Goal: Task Accomplishment & Management: Complete application form

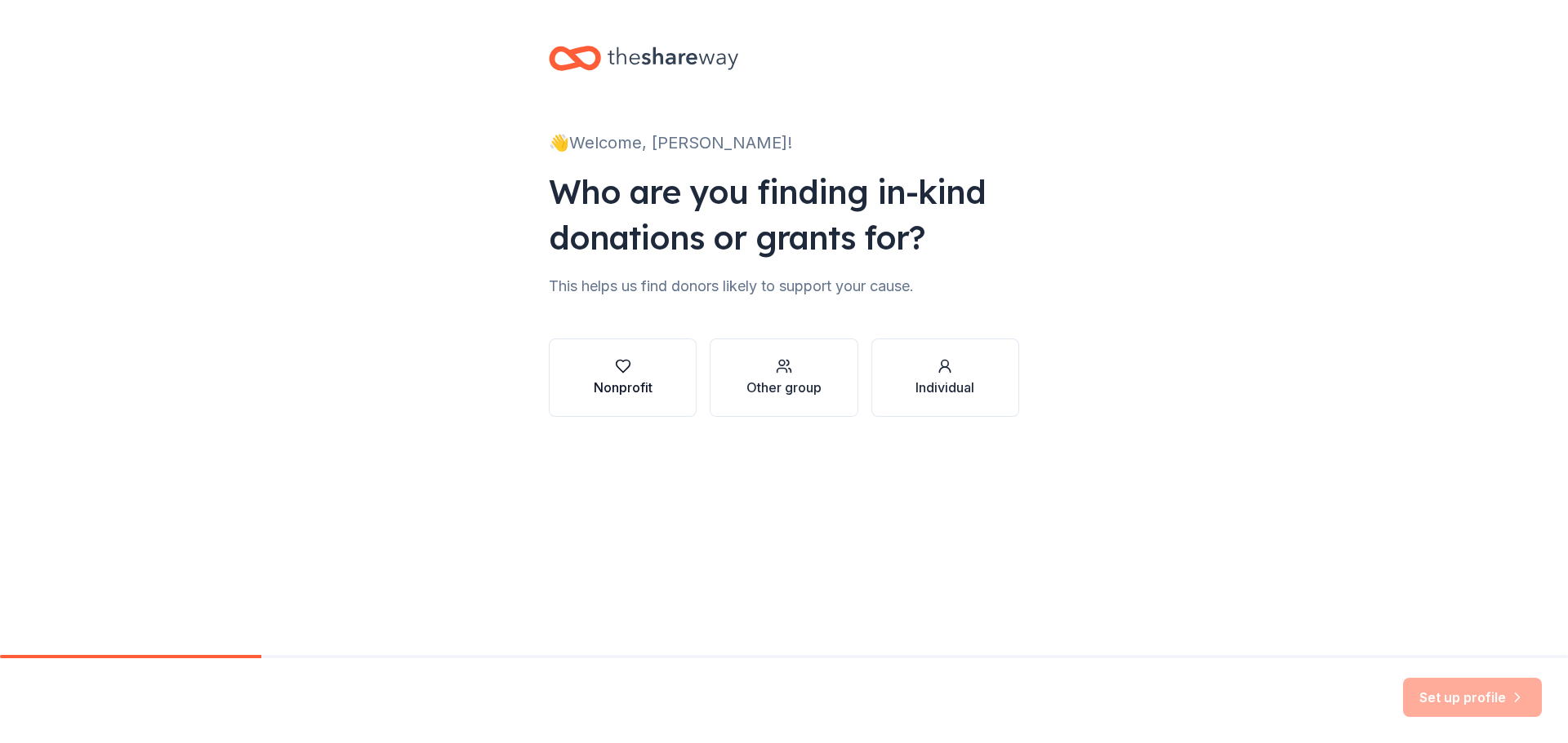
click at [658, 371] on button "Nonprofit" at bounding box center [622, 378] width 148 height 78
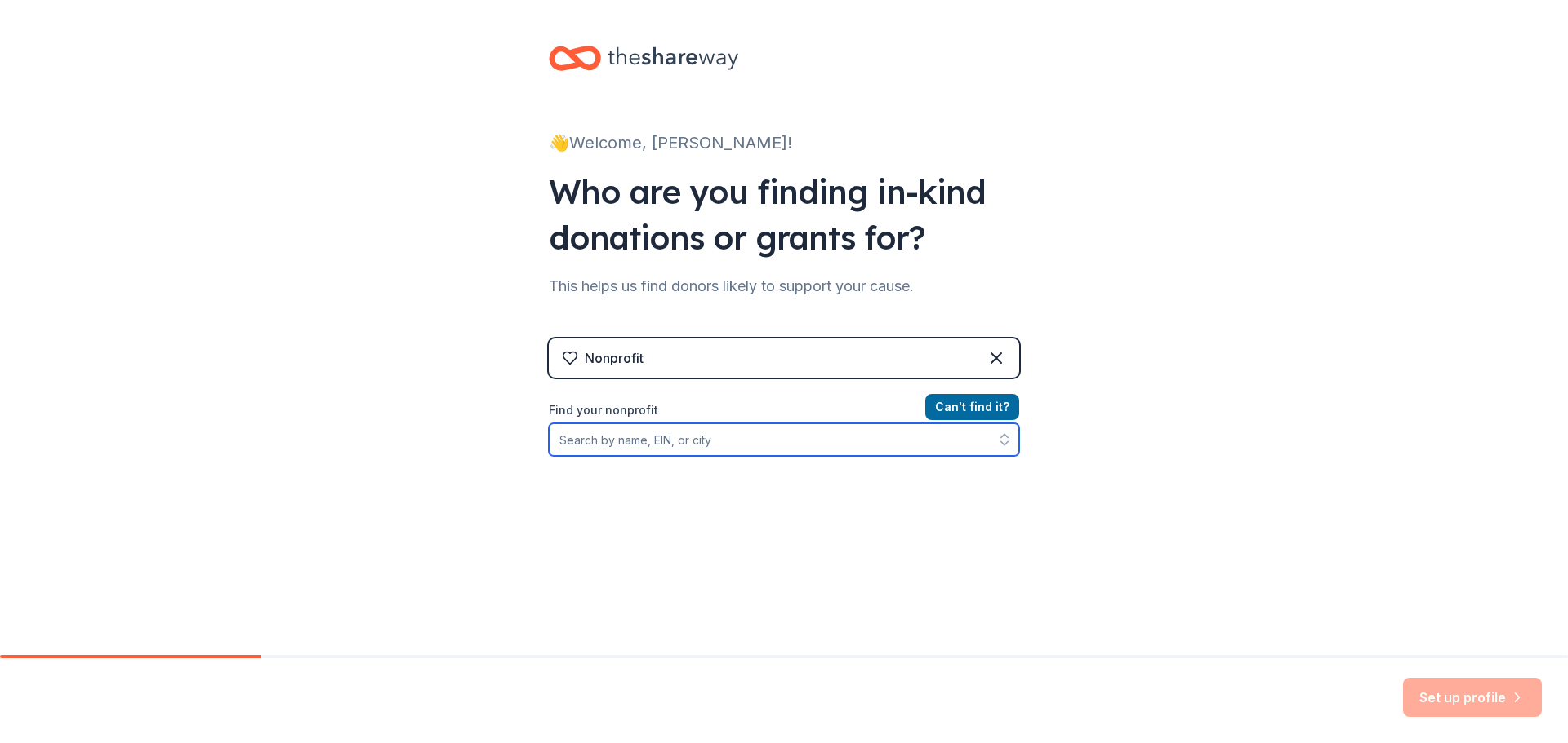
click at [698, 443] on input "Find your nonprofit" at bounding box center [784, 439] width 470 height 33
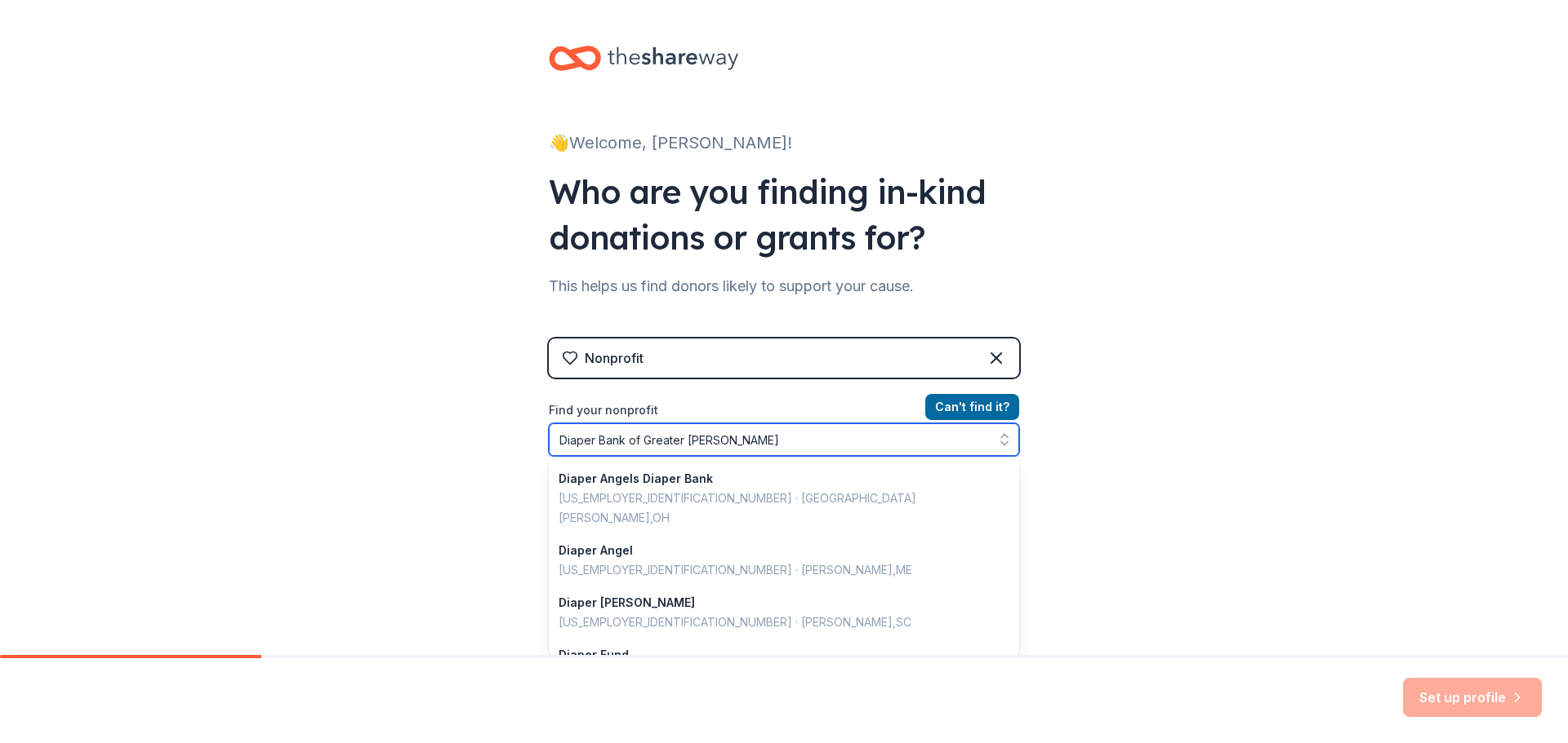
type input "Diaper Bank of Greater Cleveland"
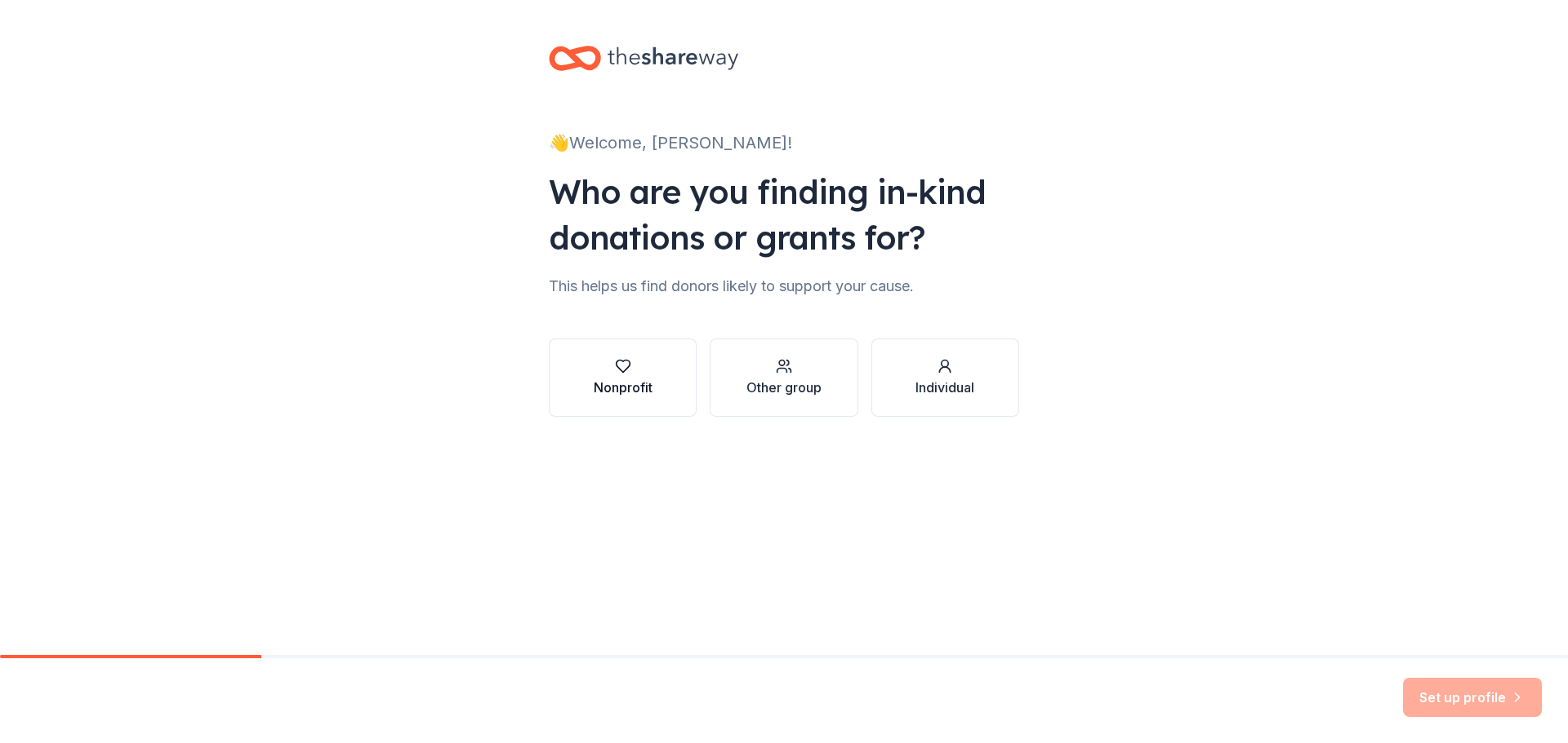
click at [641, 387] on div "Nonprofit" at bounding box center [622, 387] width 59 height 20
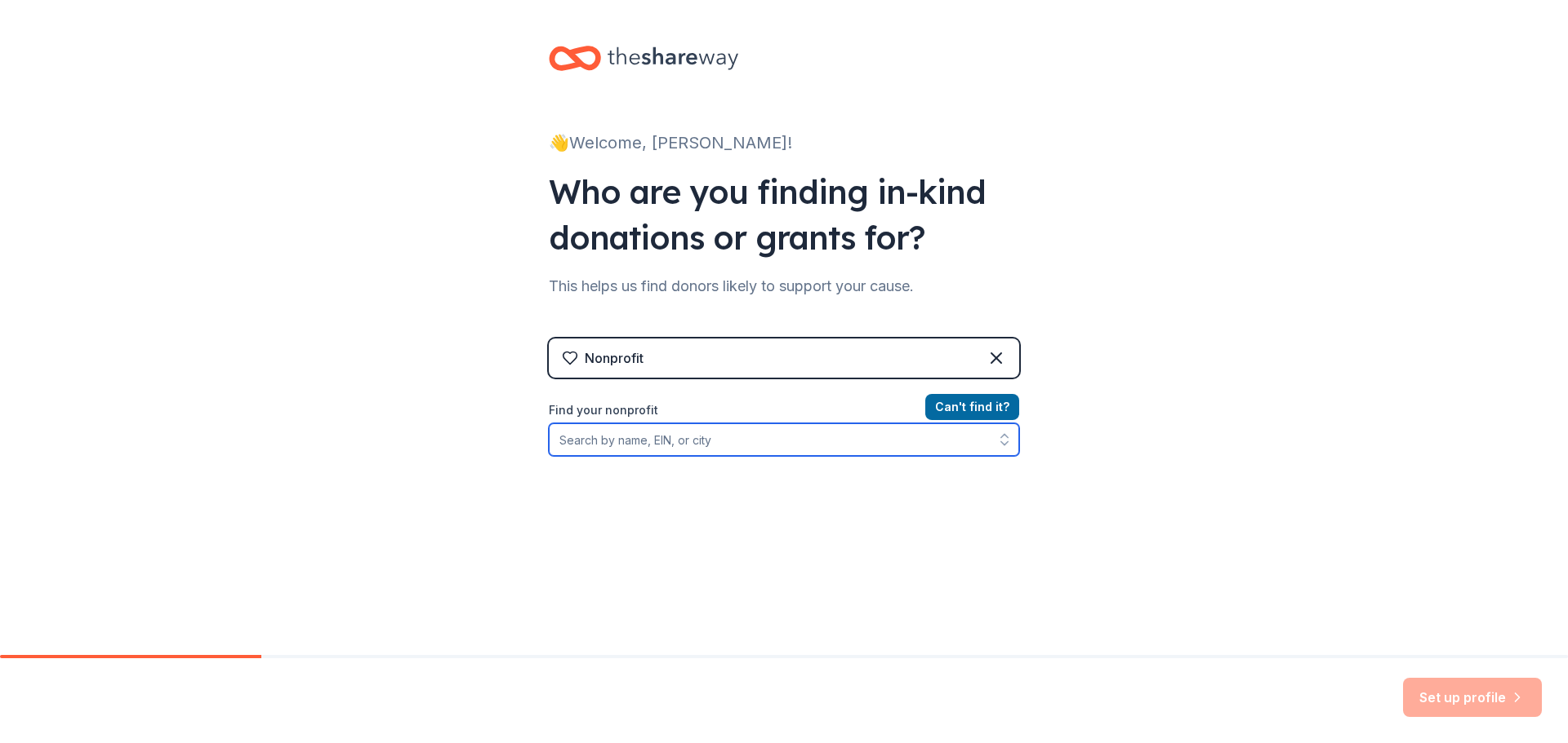
click at [634, 438] on input "Find your nonprofit" at bounding box center [784, 439] width 470 height 33
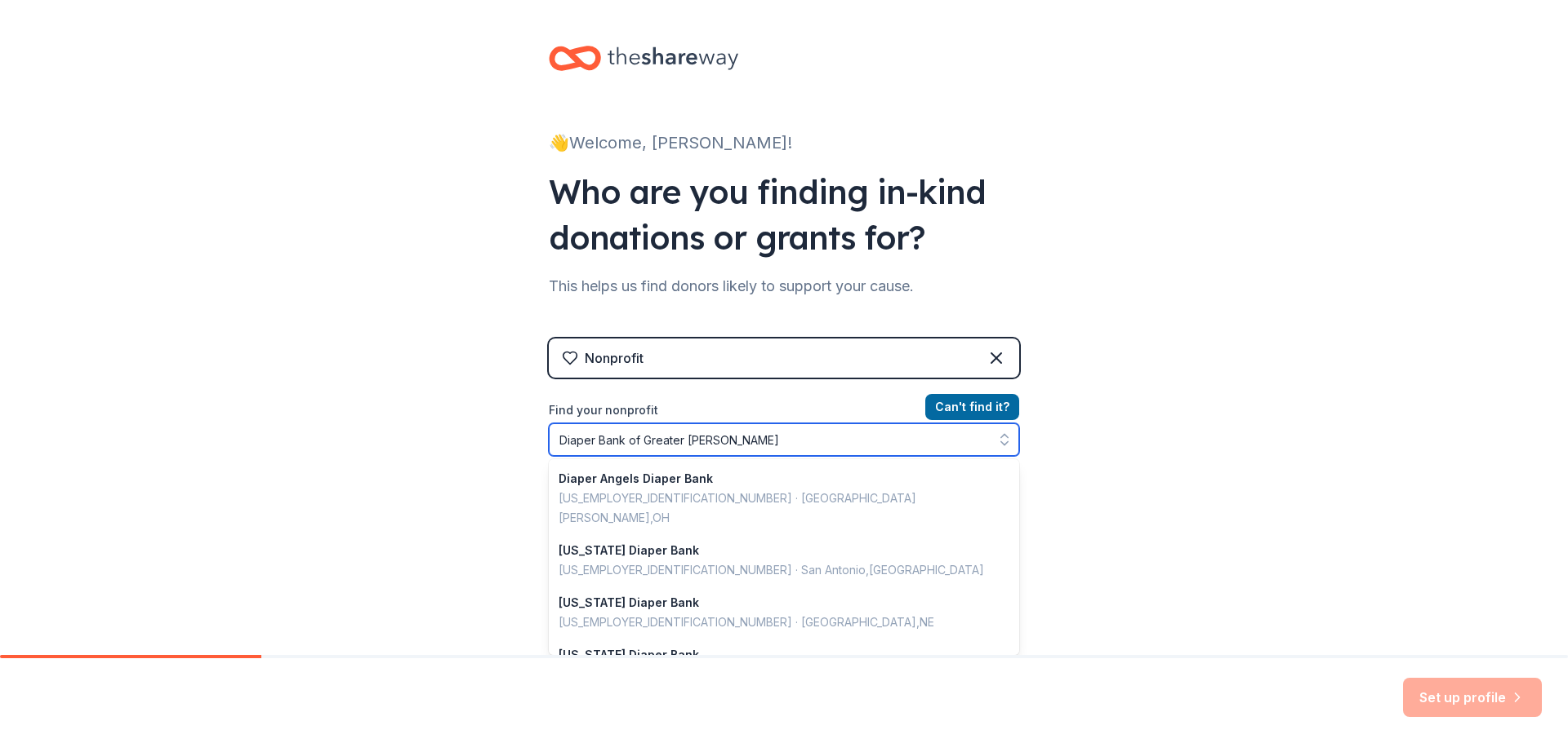
type input "Diaper Bank of Greater Cleveland"
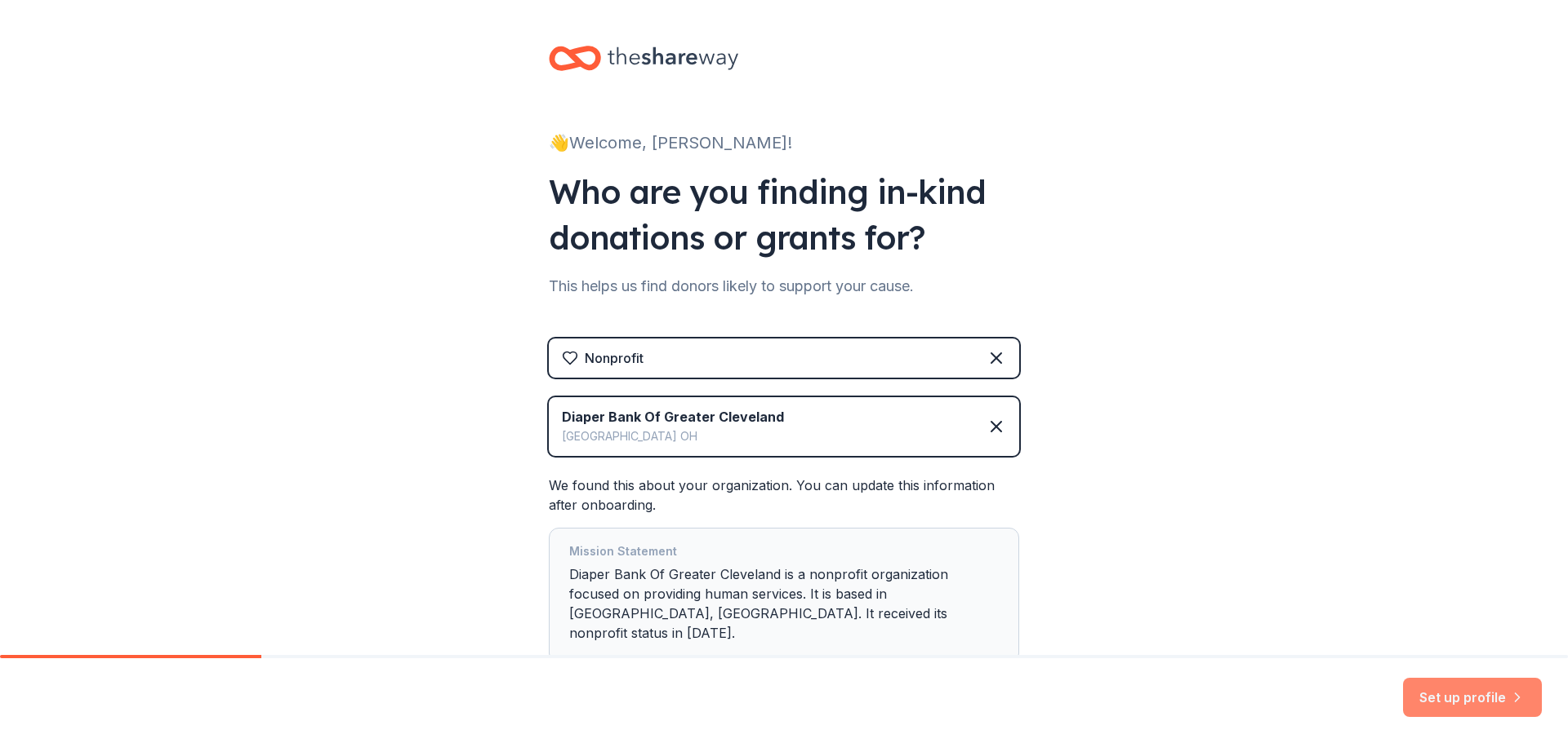
click at [1433, 702] on button "Set up profile" at bounding box center [1472, 697] width 139 height 39
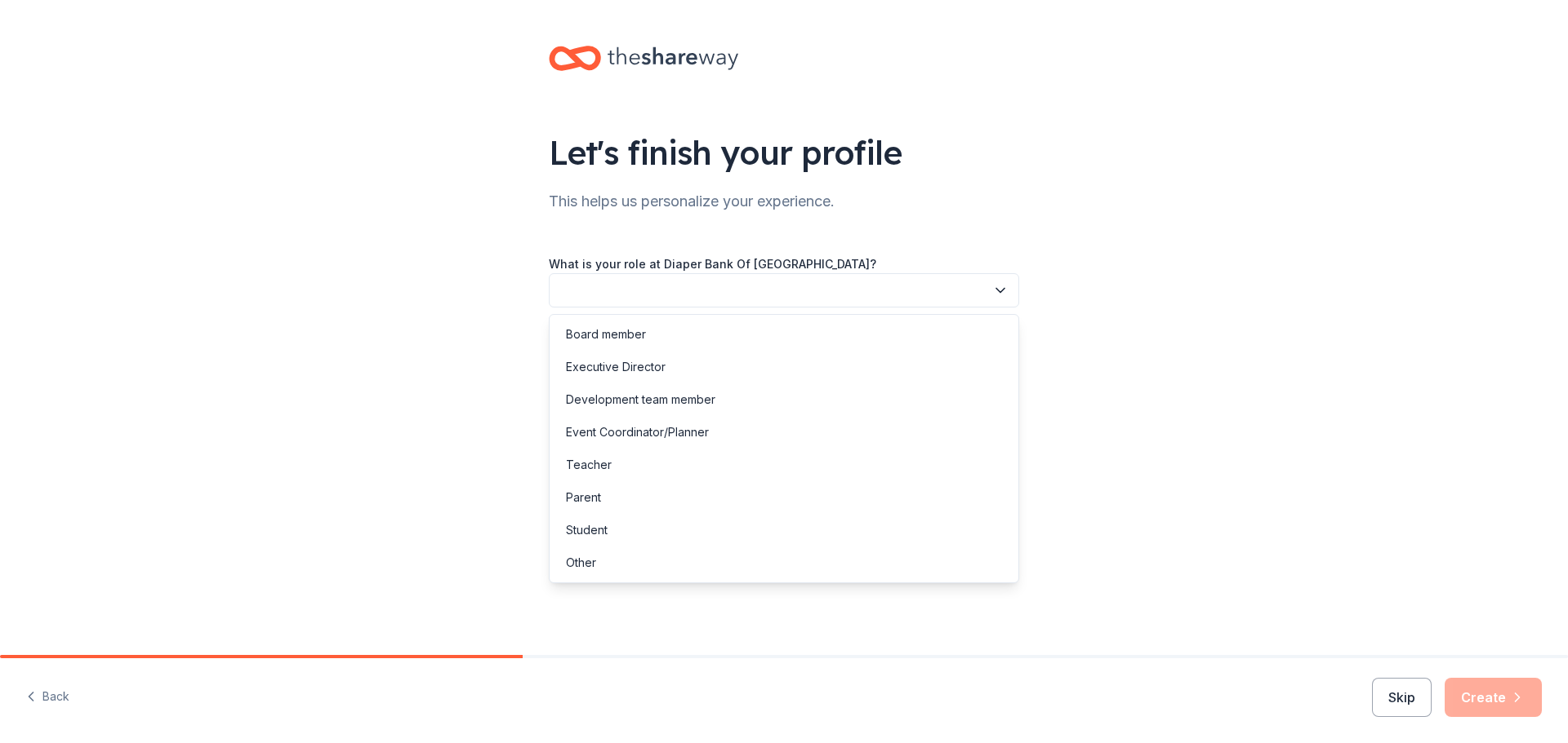
click at [1003, 286] on icon "button" at bounding box center [1001, 290] width 17 height 17
click at [686, 396] on div "Development team member" at bounding box center [640, 399] width 149 height 20
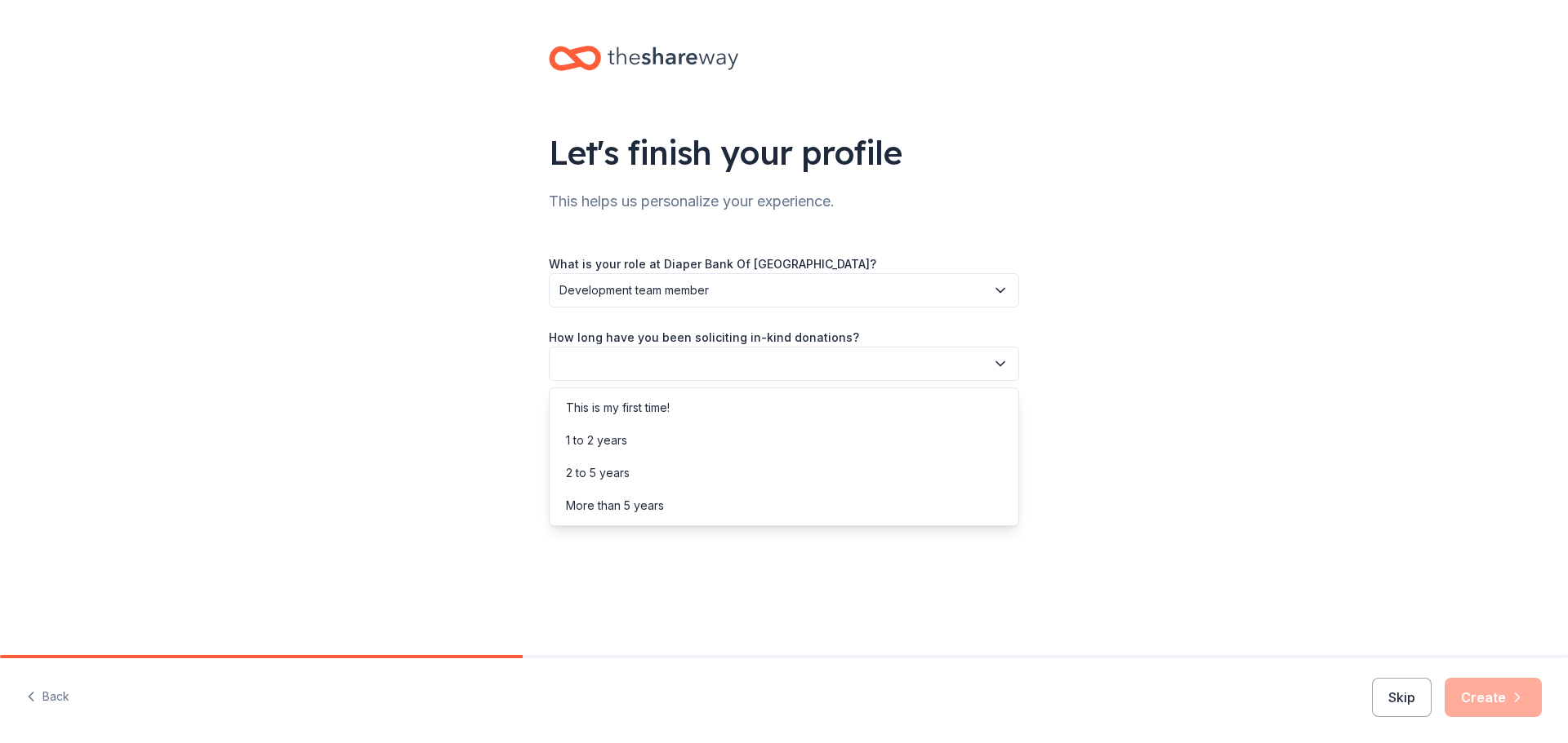
click at [1001, 363] on icon "button" at bounding box center [1001, 364] width 17 height 17
click at [658, 500] on div "More than 5 years" at bounding box center [614, 506] width 98 height 20
click at [1003, 435] on icon "button" at bounding box center [1001, 438] width 17 height 17
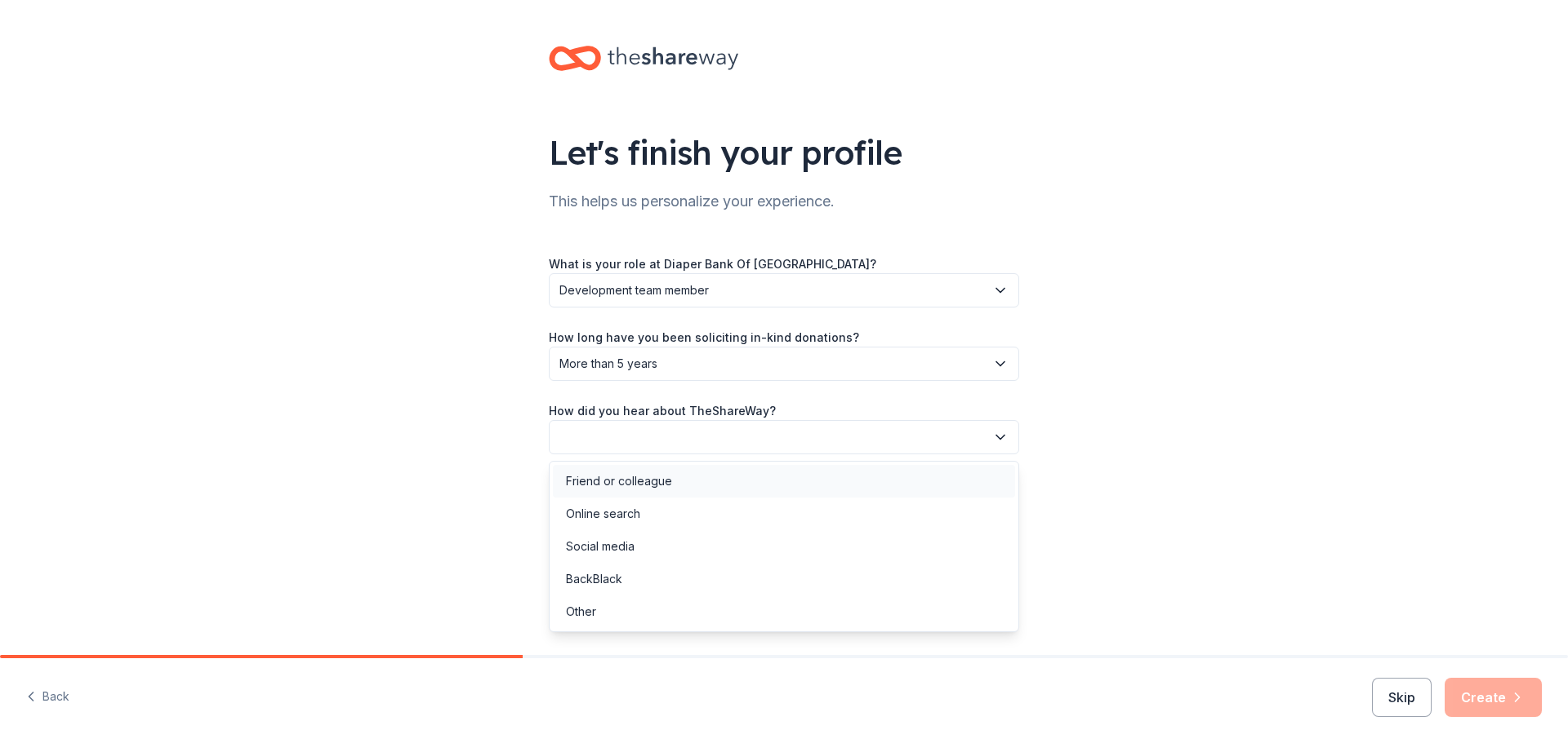
click at [628, 472] on div "Friend or colleague" at bounding box center [619, 481] width 106 height 20
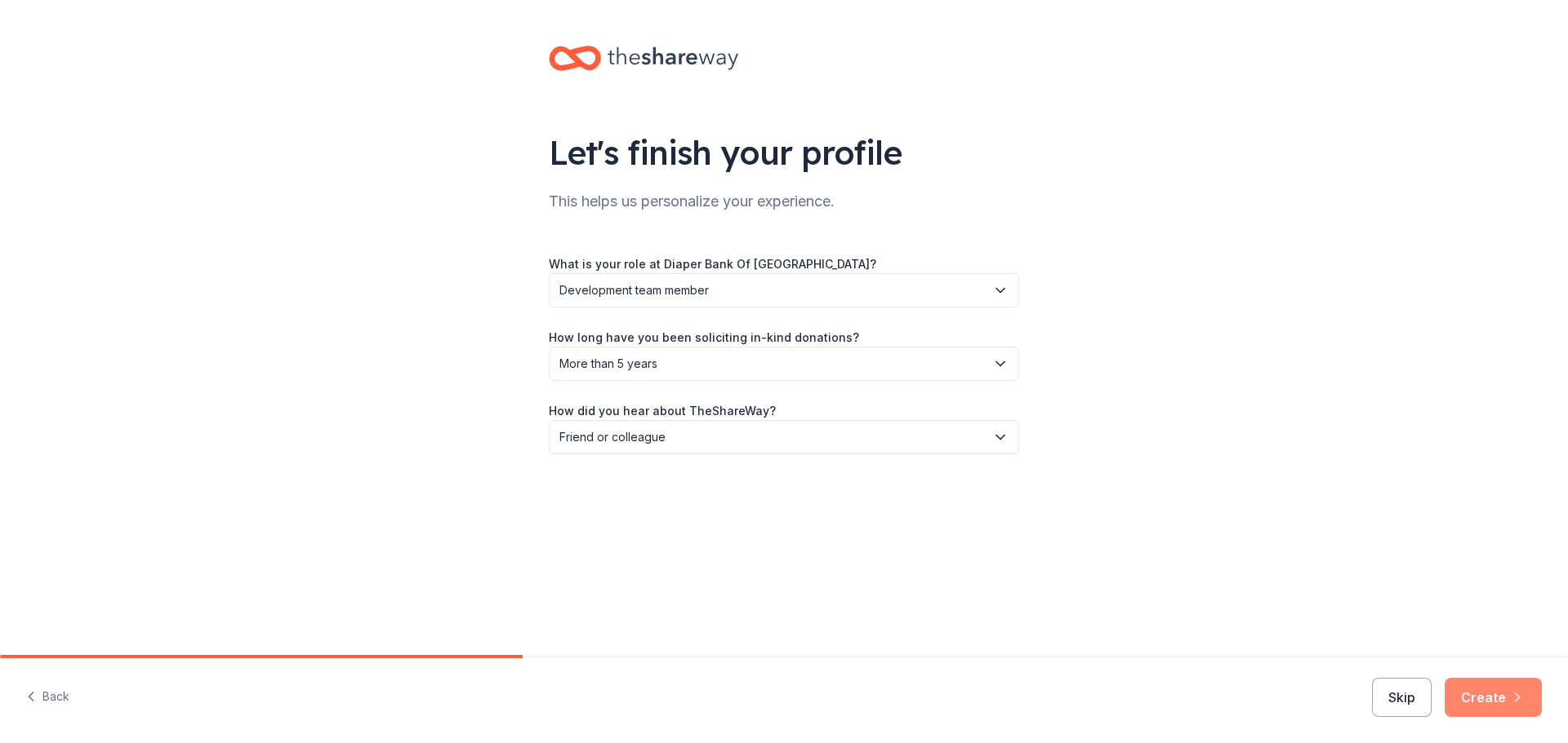
click at [1475, 702] on button "Create" at bounding box center [1493, 697] width 97 height 39
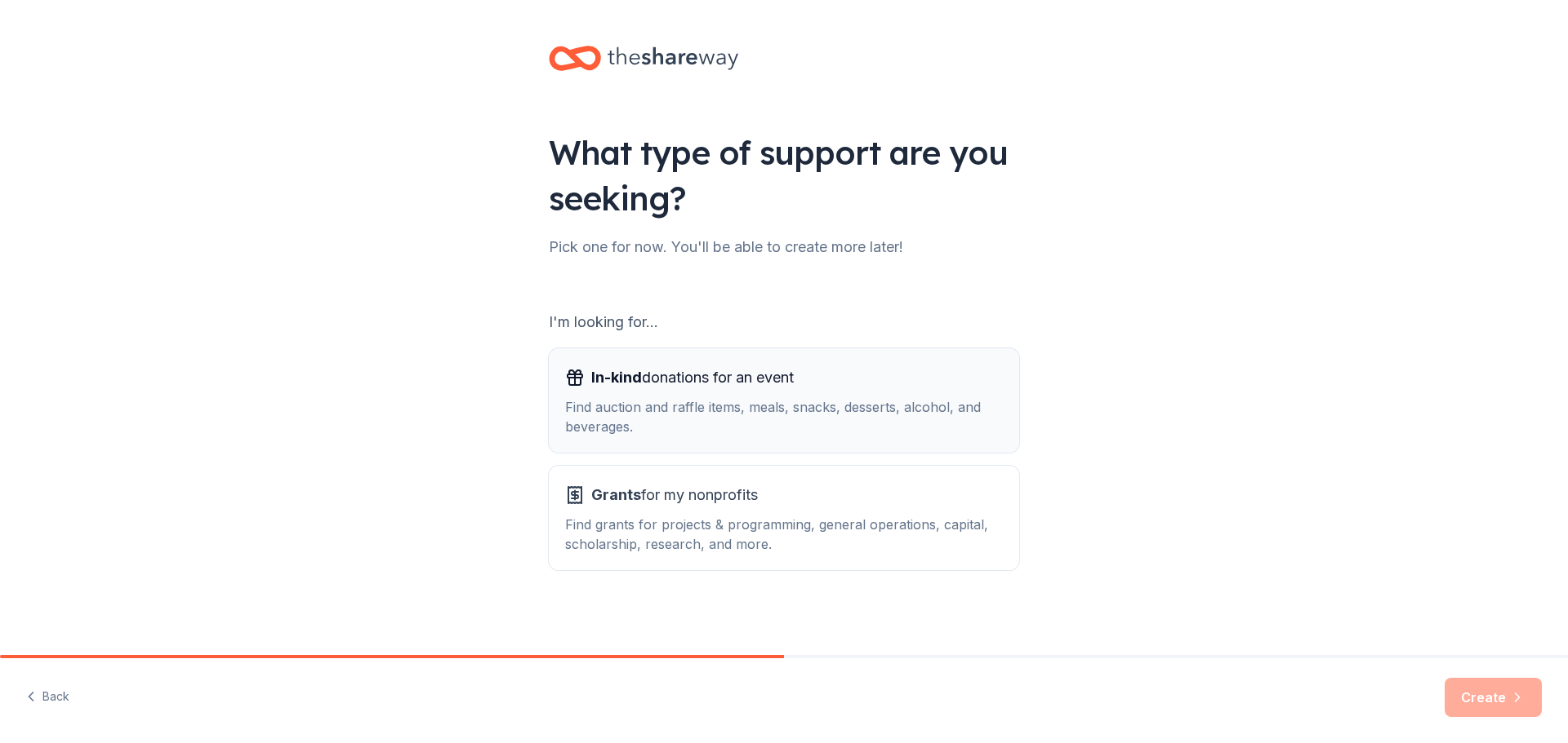
click at [798, 399] on div "Find auction and raffle items, meals, snacks, desserts, alcohol, and beverages." at bounding box center [784, 417] width 438 height 39
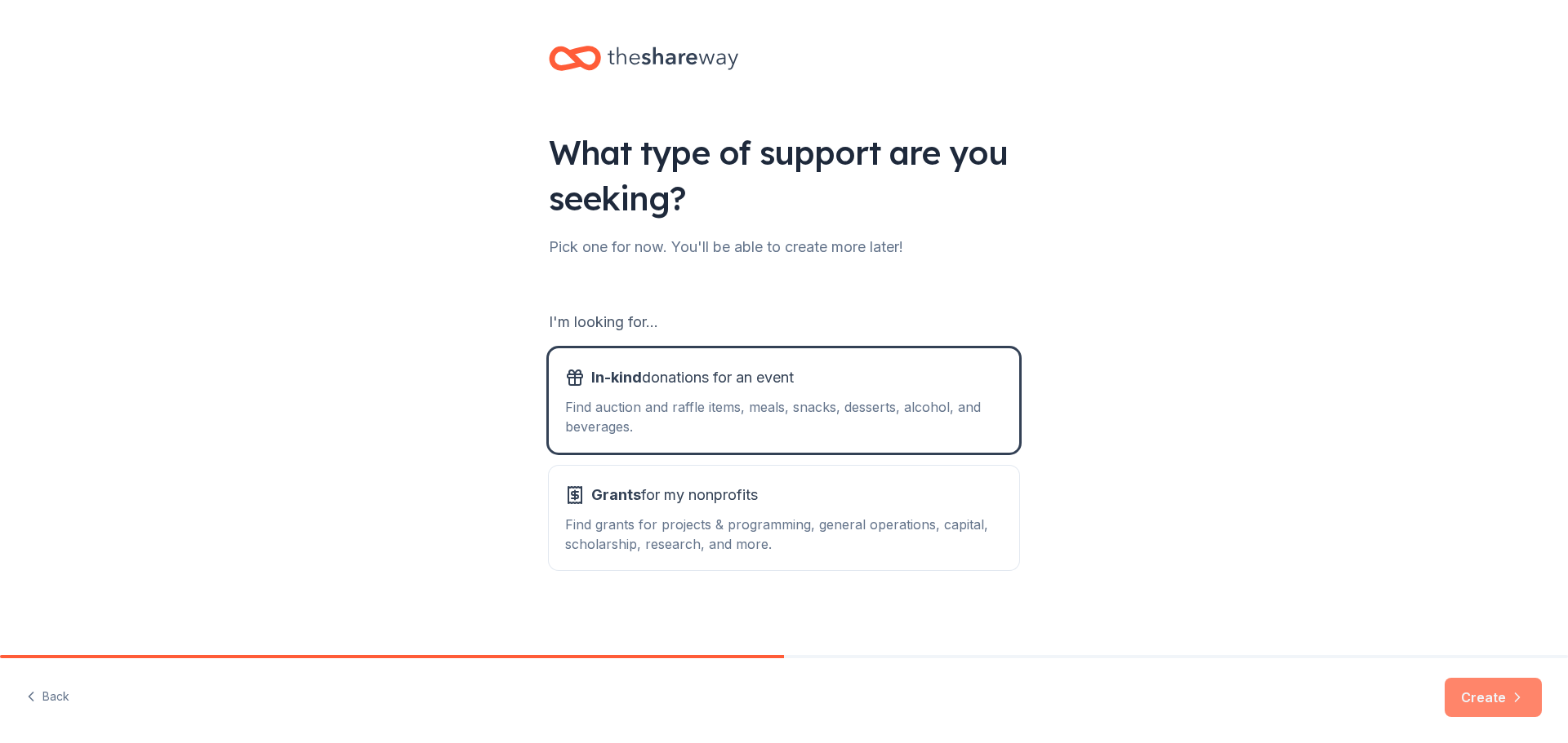
click at [1490, 693] on button "Create" at bounding box center [1493, 697] width 97 height 39
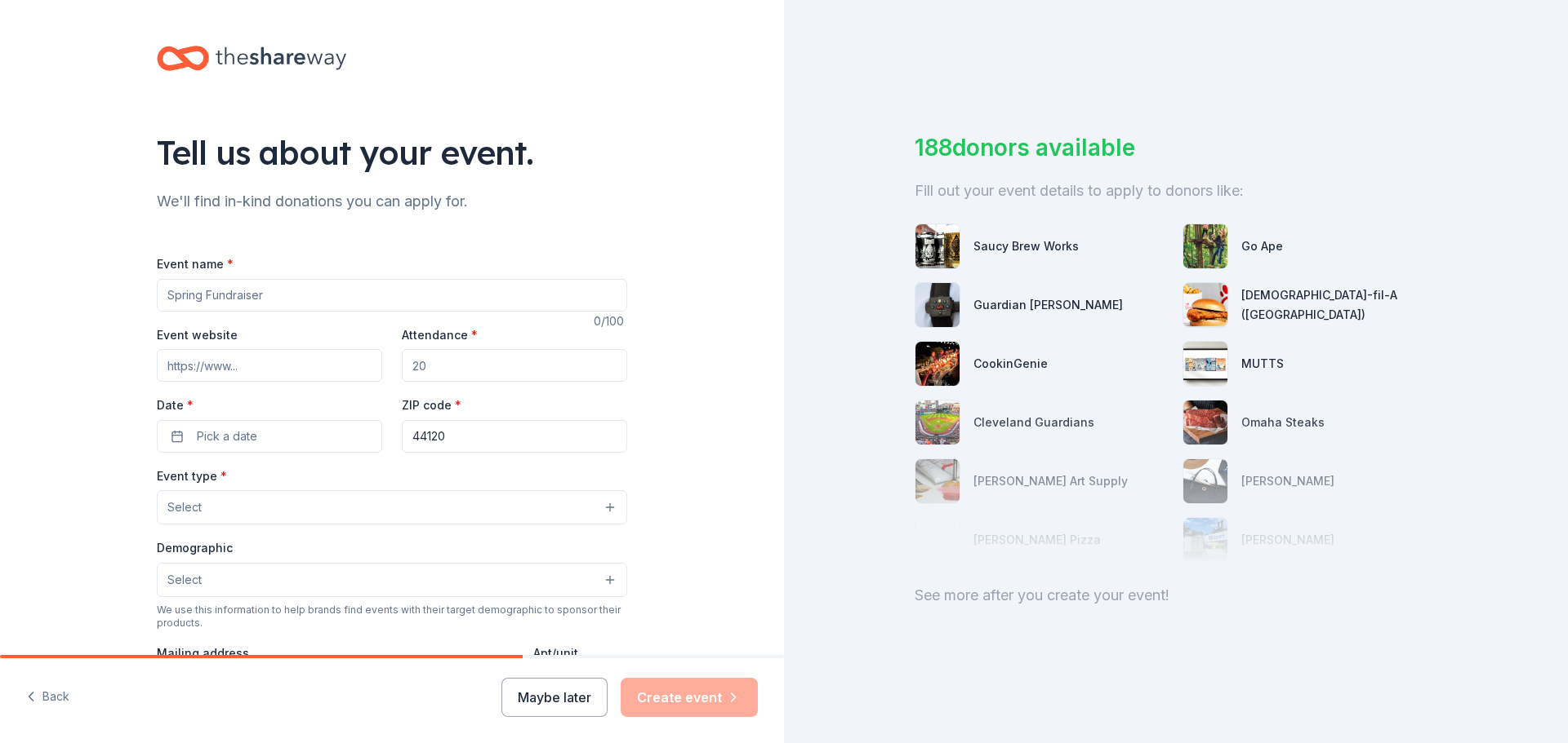
click at [310, 294] on input "Event name *" at bounding box center [391, 295] width 470 height 33
type input "Fall fundraiser"
click at [499, 363] on input "Attendance *" at bounding box center [514, 365] width 225 height 33
type input "100"
click at [189, 367] on input "Event website" at bounding box center [269, 365] width 225 height 33
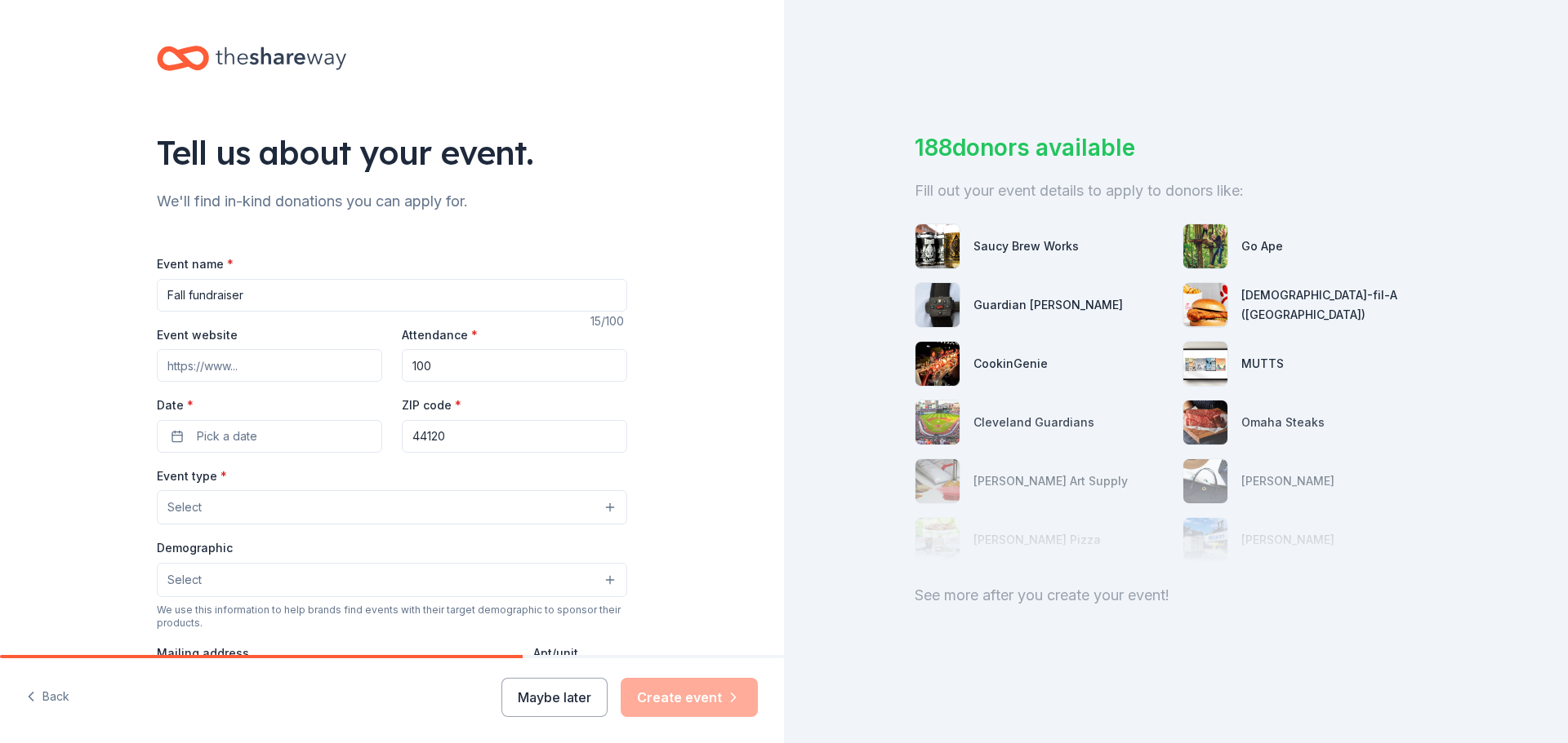
paste input "https://diaperbankgc.org/events/dancing-for-diapers-2025/"
type input "https://diaperbankgc.org/events/dancing-for-diapers-2025/"
click at [245, 437] on span "Pick a date" at bounding box center [226, 436] width 61 height 20
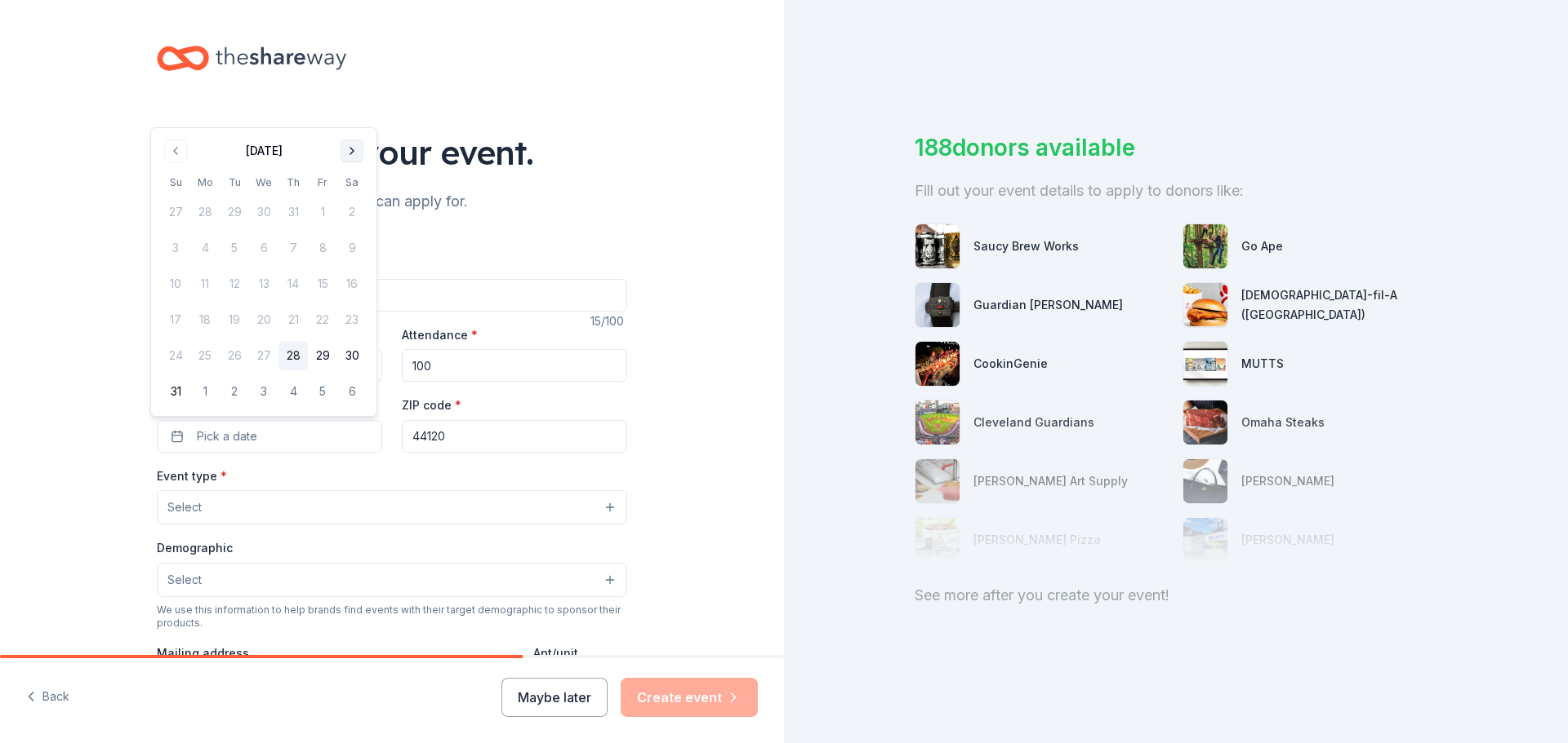
click at [353, 145] on button "Go to next month" at bounding box center [351, 151] width 23 height 23
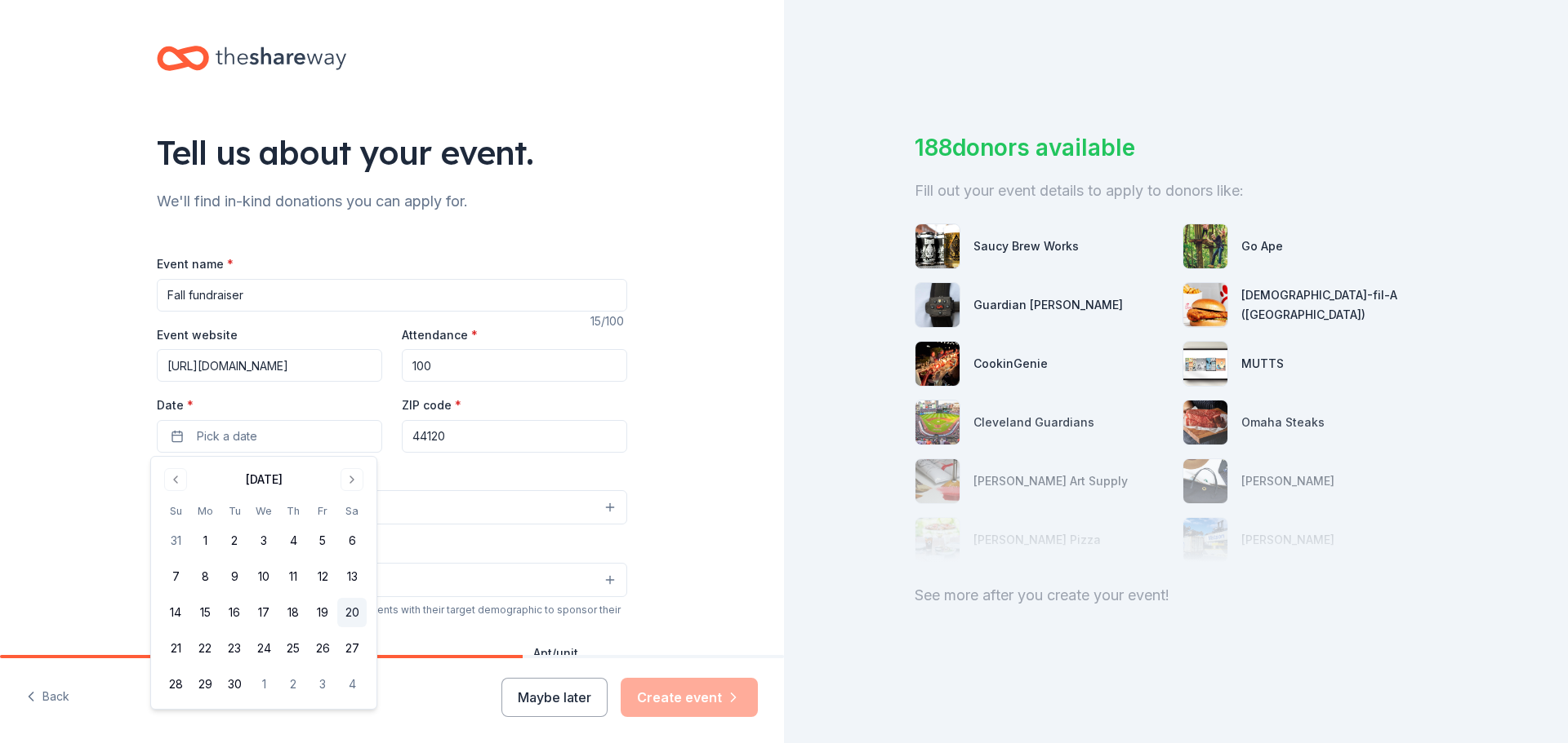
click at [347, 606] on button "20" at bounding box center [352, 613] width 30 height 30
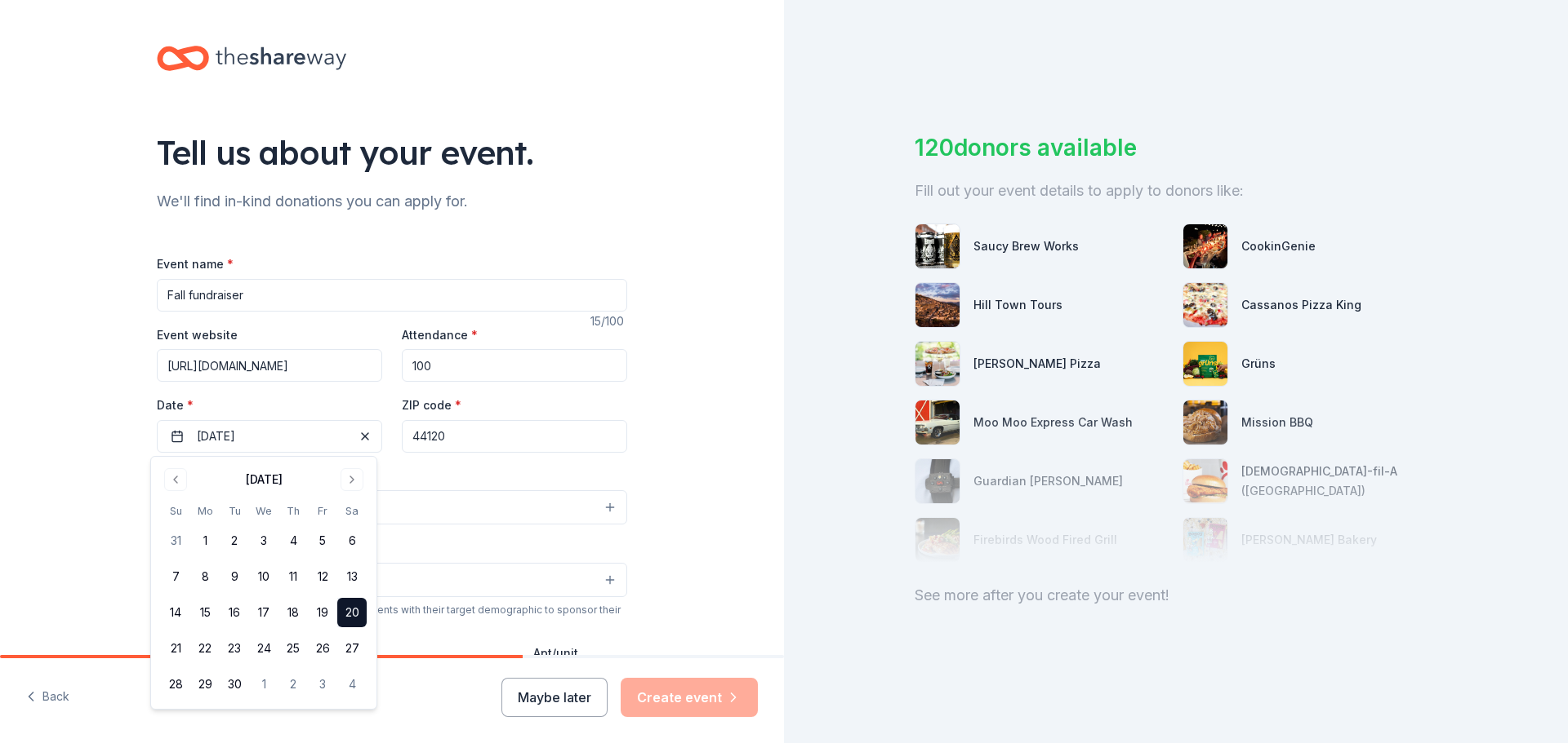
click at [711, 498] on div "Tell us about your event. We'll find in-kind donations you can apply for. Event…" at bounding box center [391, 543] width 784 height 1087
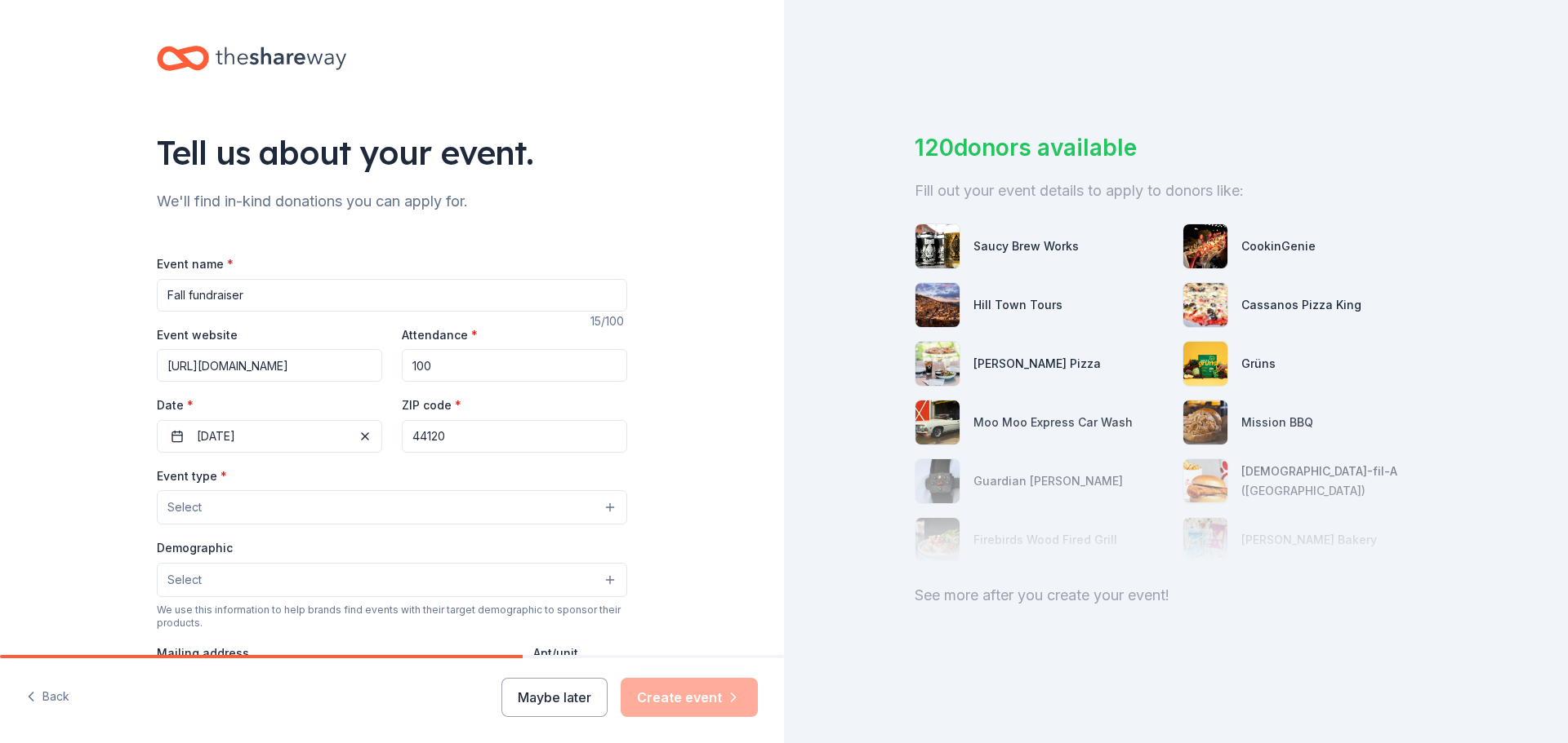
click at [495, 434] on input "44120" at bounding box center [514, 436] width 225 height 33
type input "44110"
click at [599, 510] on button "Select" at bounding box center [391, 507] width 470 height 34
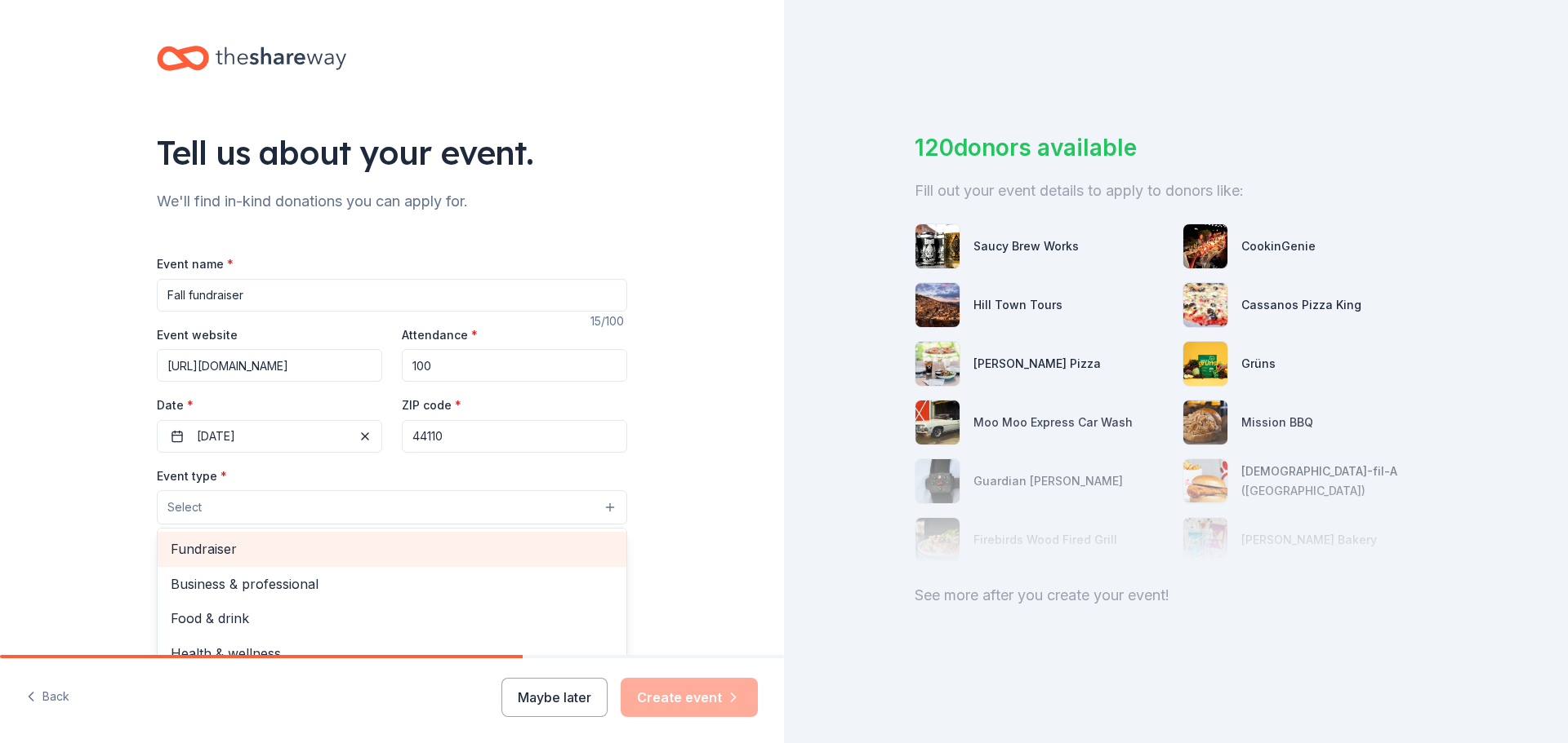
click at [222, 551] on span "Fundraiser" at bounding box center [391, 548] width 443 height 21
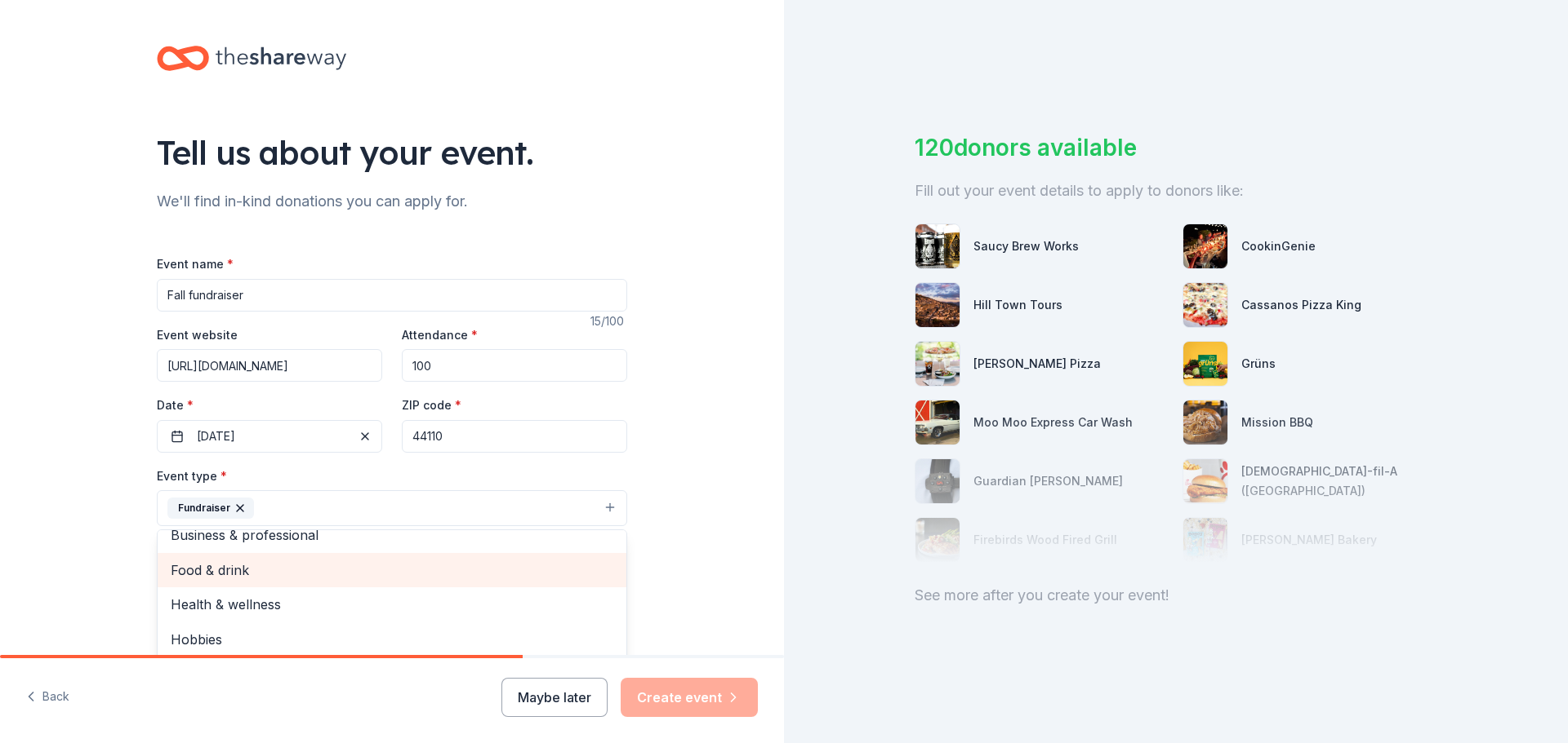
scroll to position [20, 0]
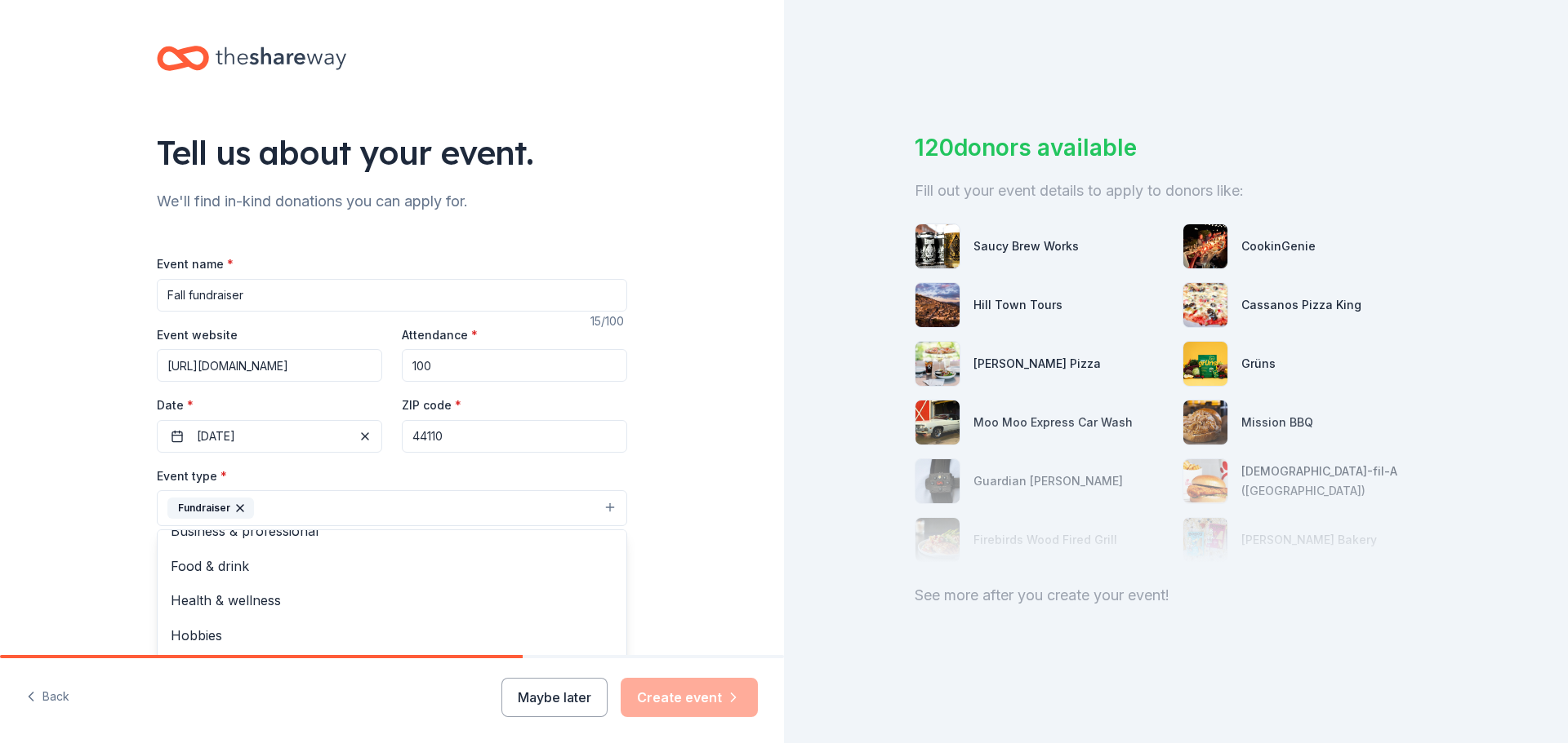
click at [673, 528] on div "Tell us about your event. We'll find in-kind donations you can apply for. Event…" at bounding box center [391, 544] width 784 height 1087
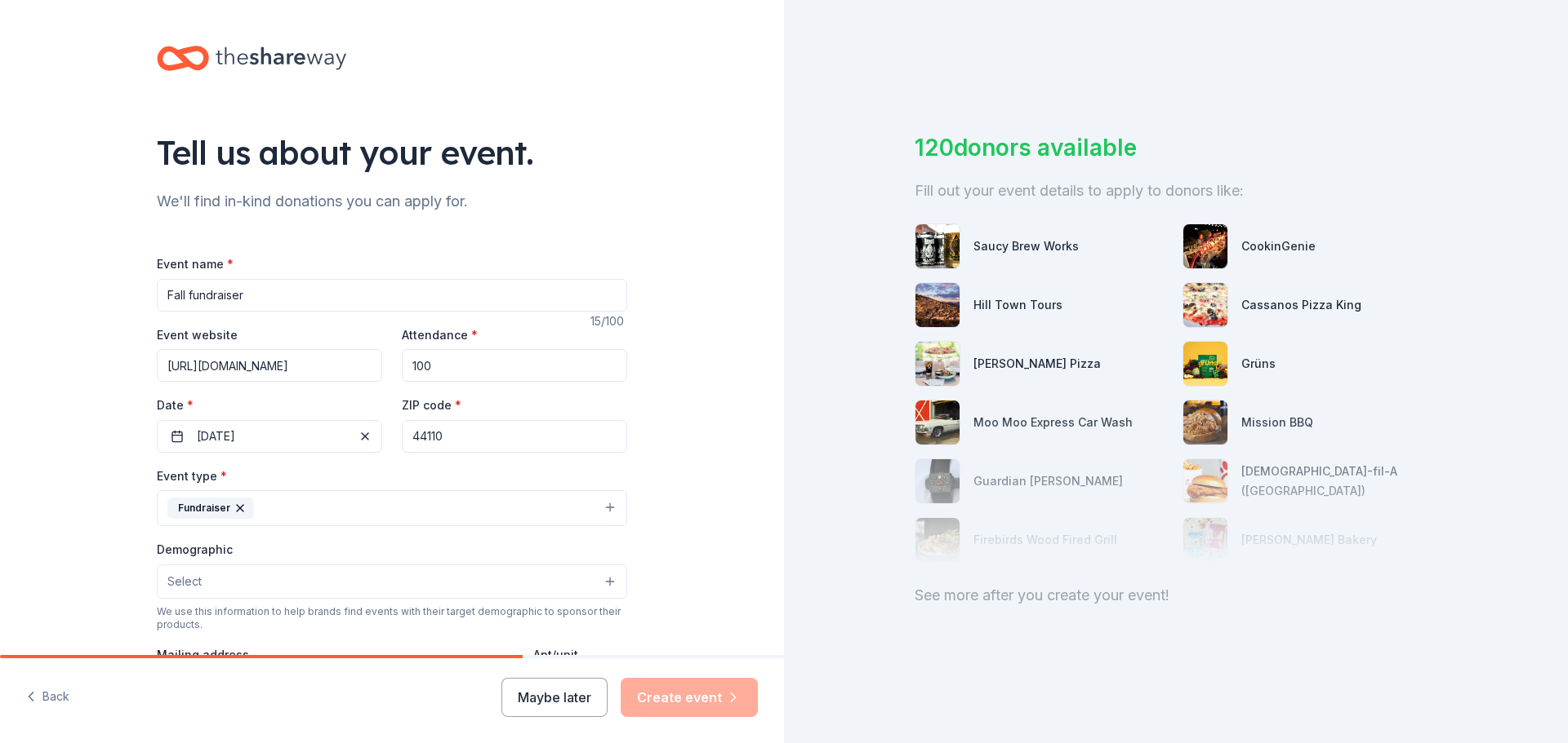
scroll to position [82, 0]
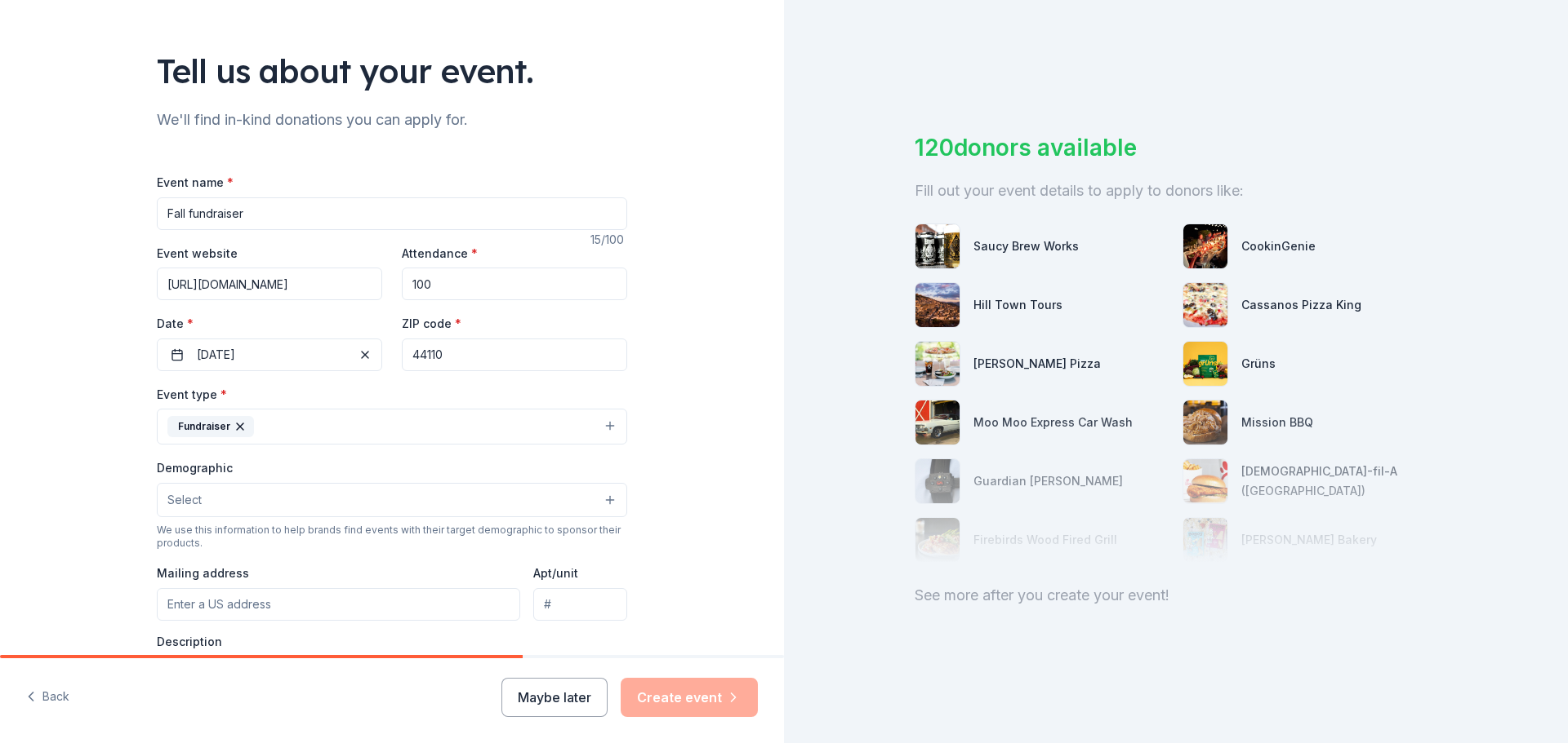
click at [605, 499] on button "Select" at bounding box center [391, 500] width 470 height 34
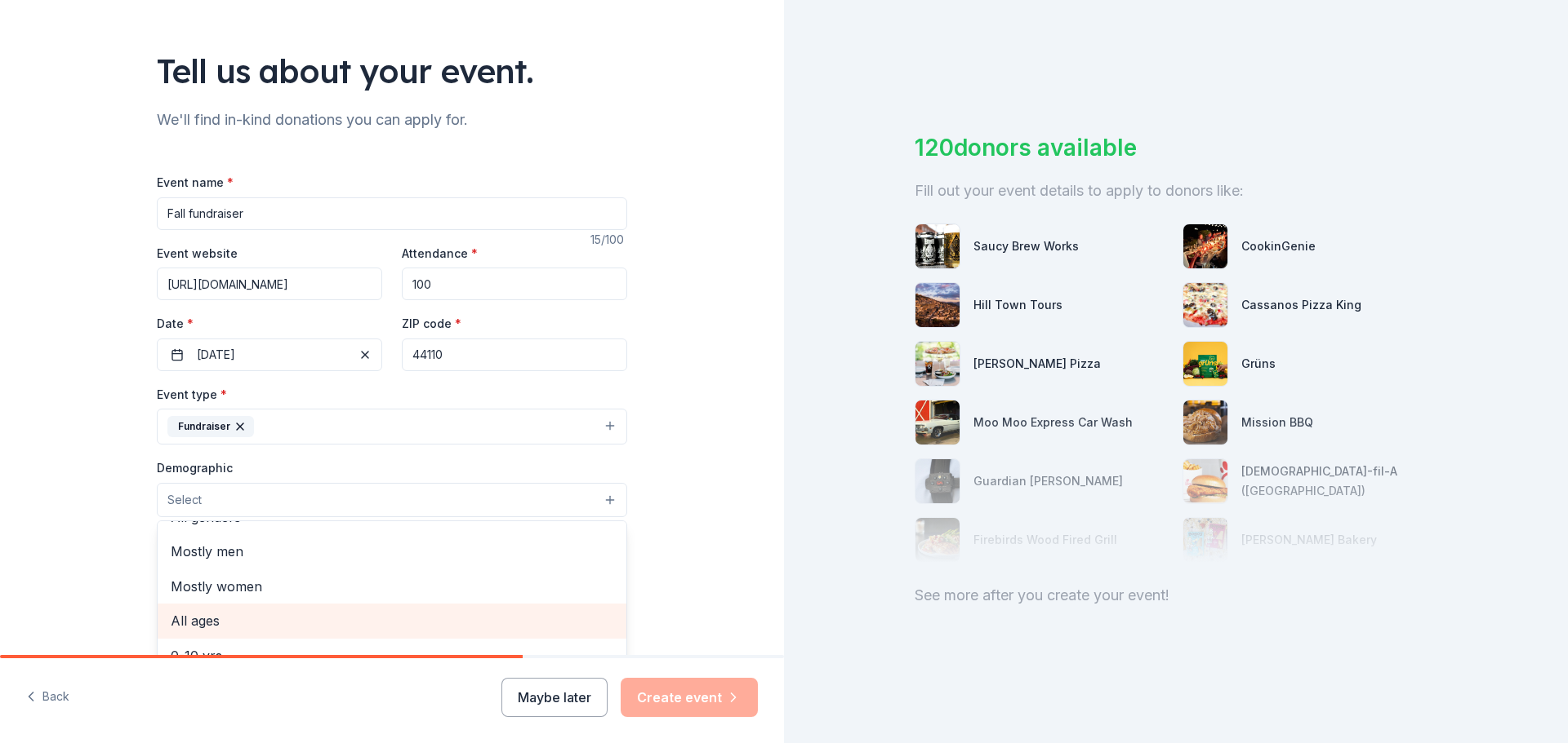
scroll to position [0, 0]
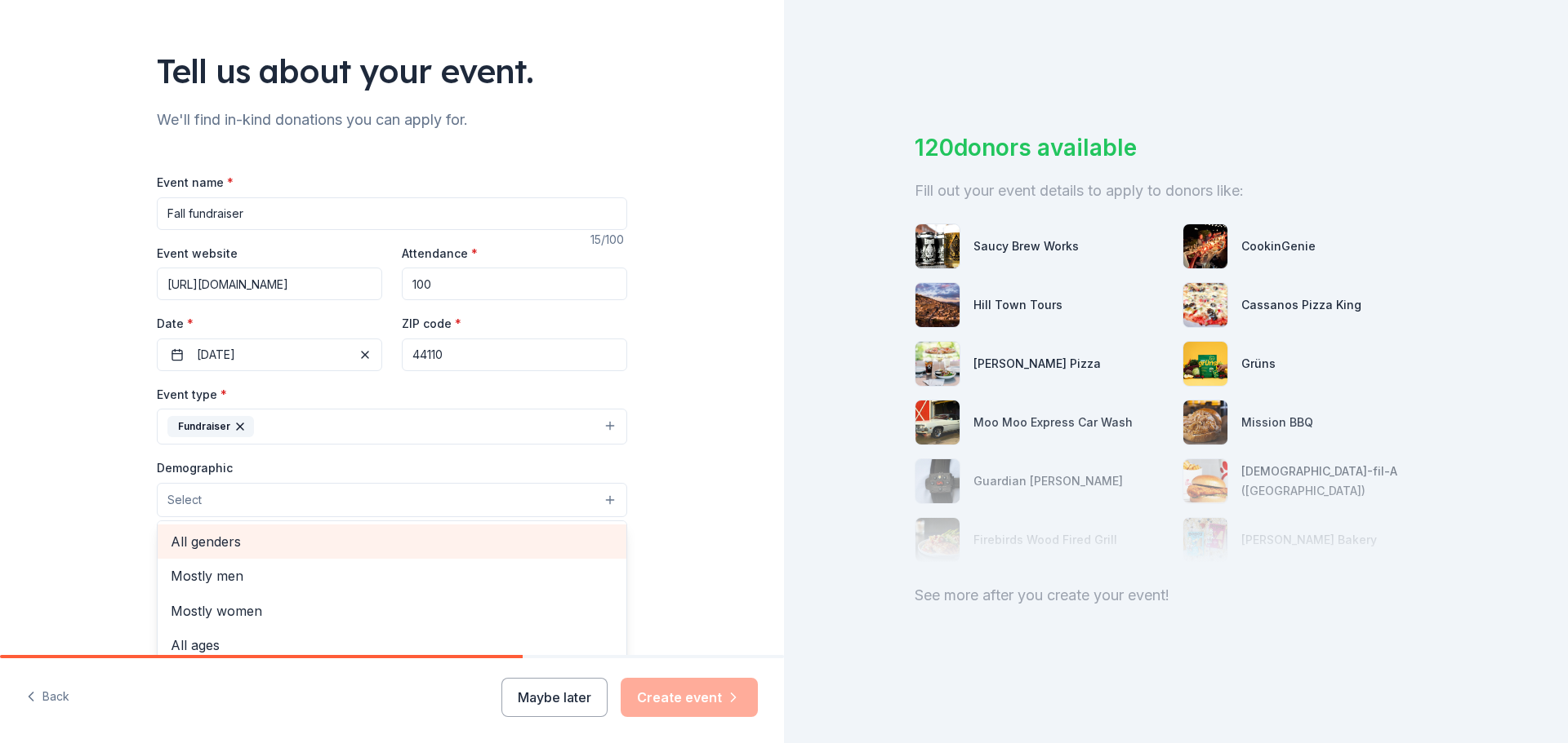
click at [224, 540] on span "All genders" at bounding box center [391, 542] width 443 height 21
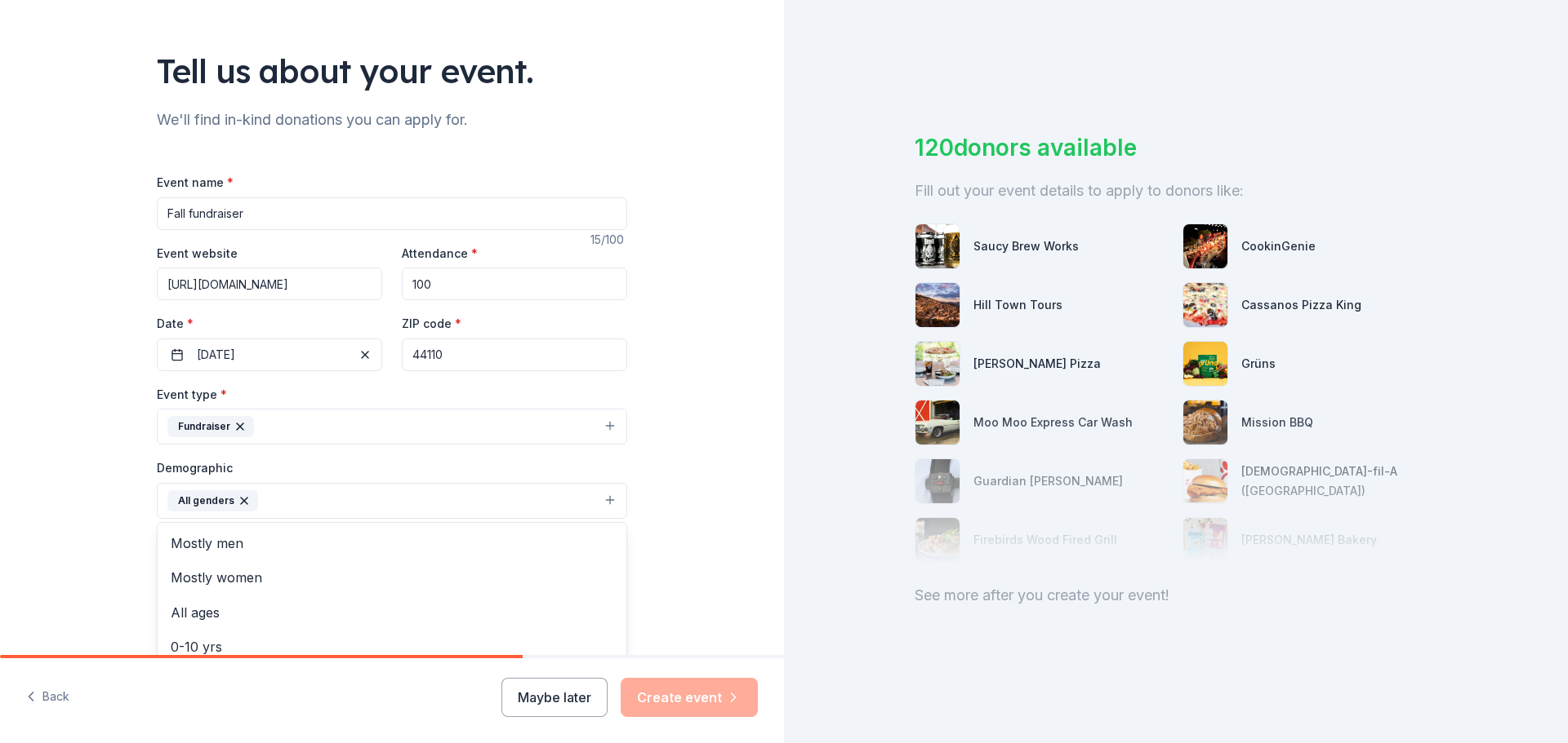
click at [686, 519] on div "Tell us about your event. We'll find in-kind donations you can apply for. Event…" at bounding box center [391, 463] width 784 height 1089
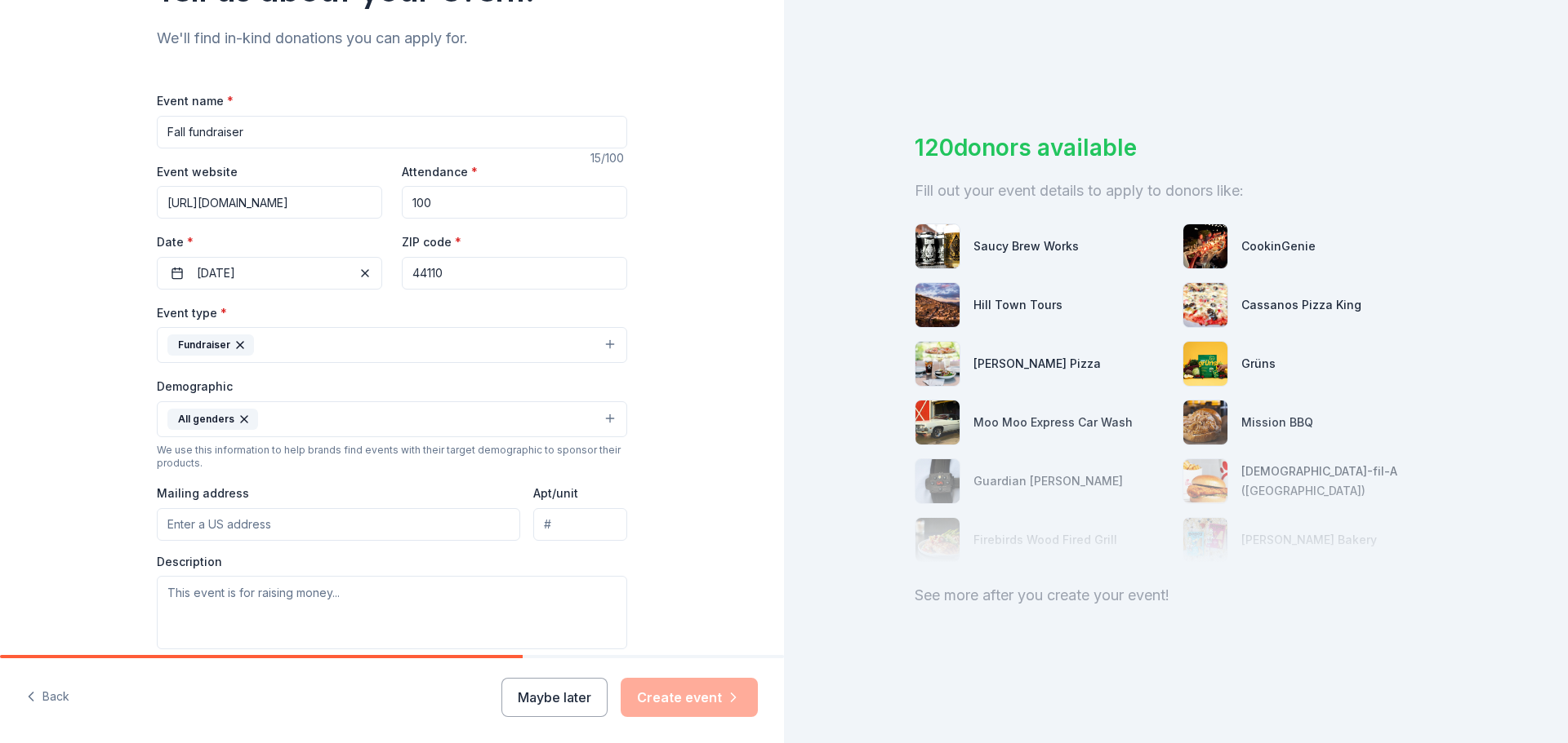
click at [213, 521] on input "Mailing address" at bounding box center [338, 524] width 363 height 33
paste input "15500 S. Waterloo Road"
click at [450, 528] on input "15500 South Waterloo Road, Cleveland, OH, 44119" at bounding box center [338, 524] width 363 height 33
type input "15500 South Waterloo Road, Cleveland, OH, 44110"
click at [319, 596] on textarea at bounding box center [391, 613] width 470 height 74
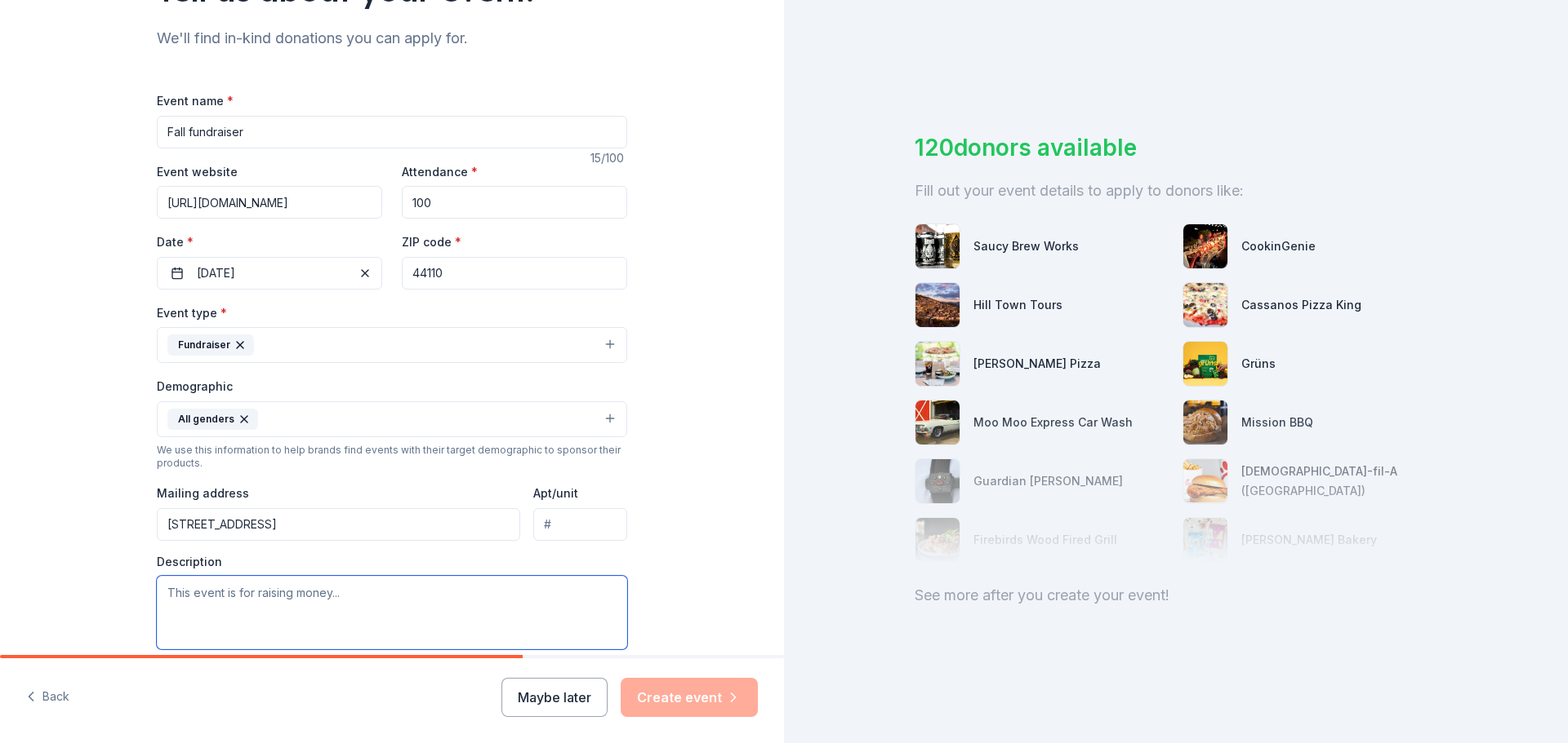
click at [325, 591] on textarea at bounding box center [391, 613] width 470 height 74
paste textarea "raised will support the distribution of clean, dry diapers to families across o…"
click at [161, 591] on textarea "raised will support the distribution of clean, dry diapers to families across o…" at bounding box center [391, 613] width 470 height 74
click at [271, 618] on textarea "This event is for will support the distribution of clean, dry diapers to famili…" at bounding box center [391, 613] width 470 height 74
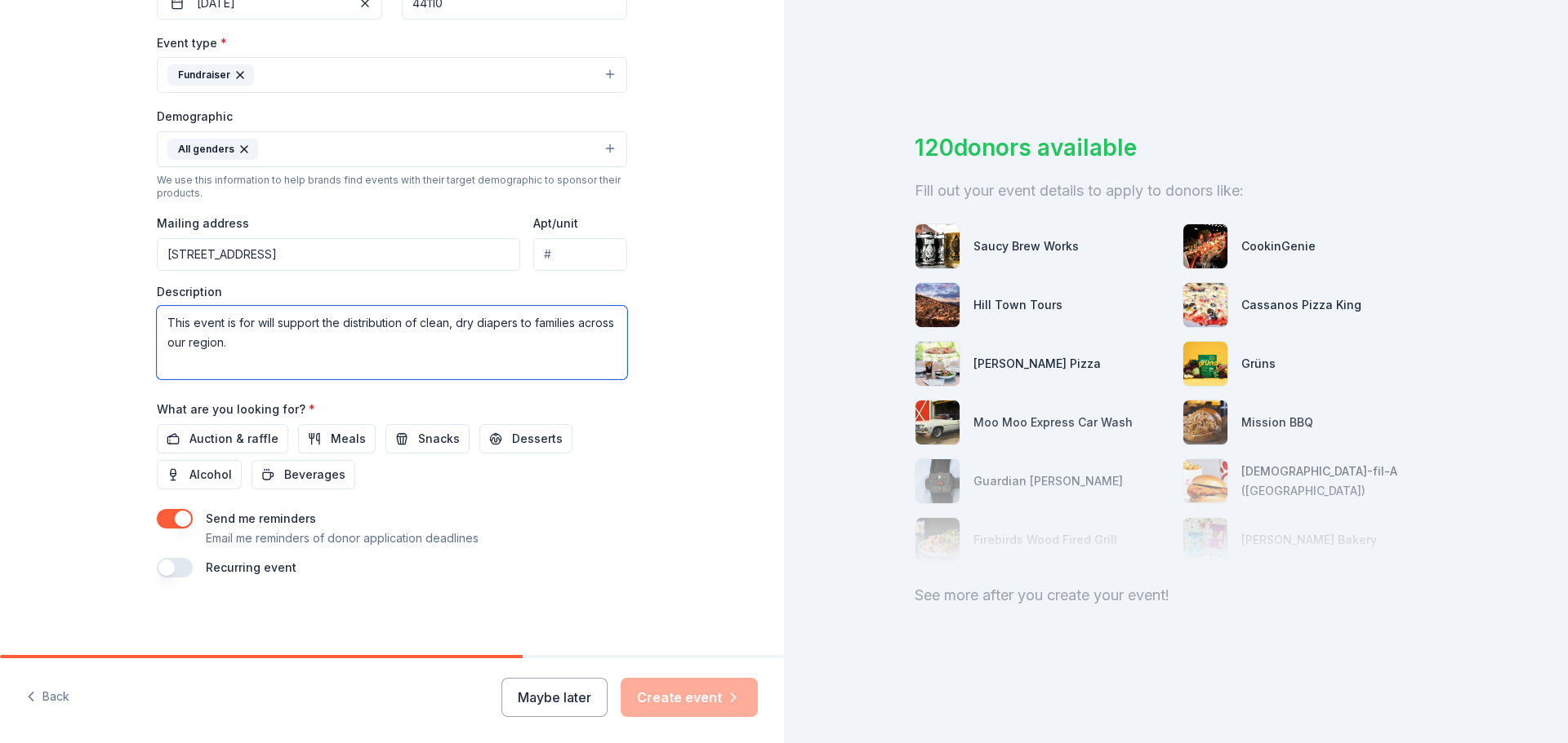
scroll to position [434, 0]
type textarea "This event is for will support the distribution of clean, dry diapers to famili…"
click at [198, 437] on span "Auction & raffle" at bounding box center [234, 438] width 89 height 20
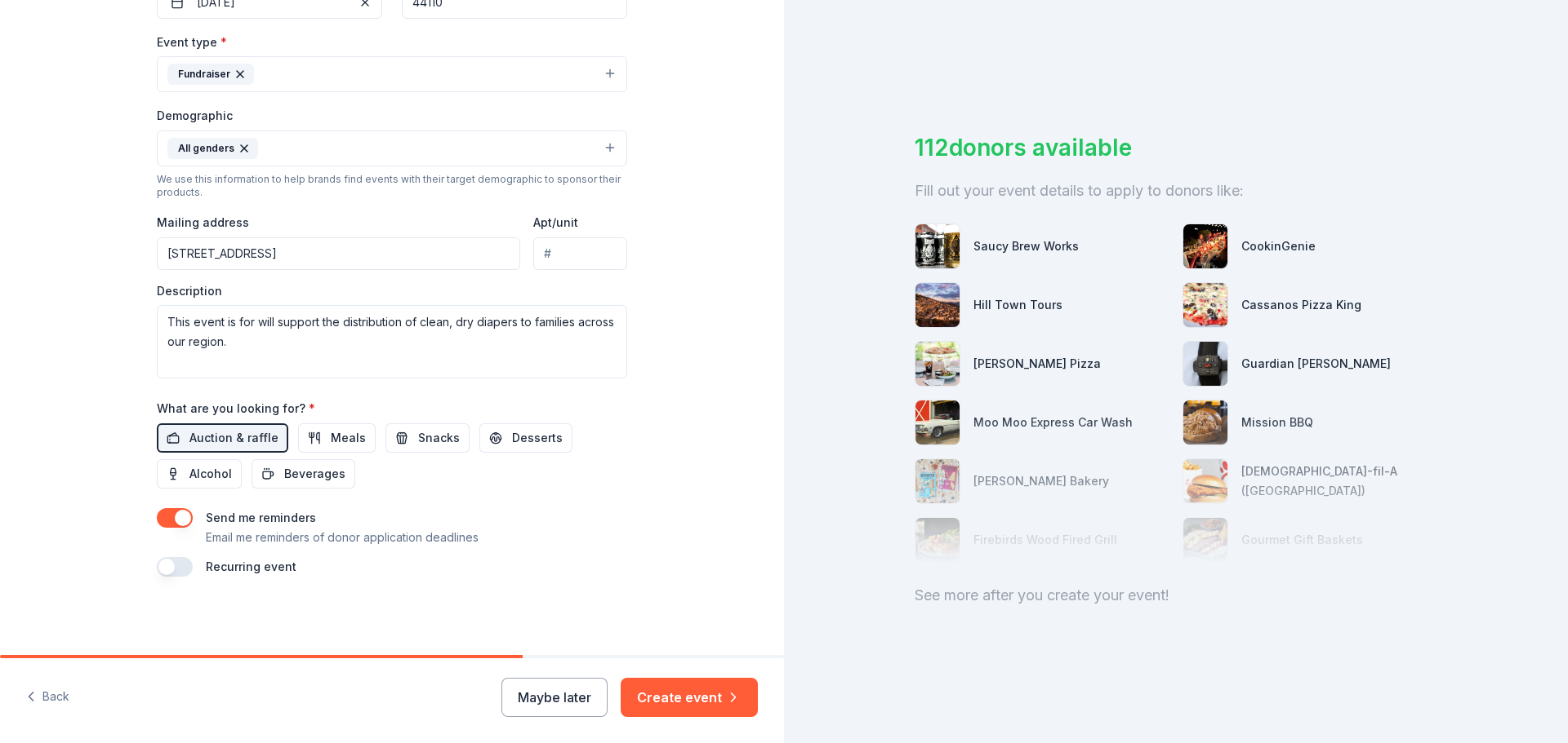
scroll to position [353, 0]
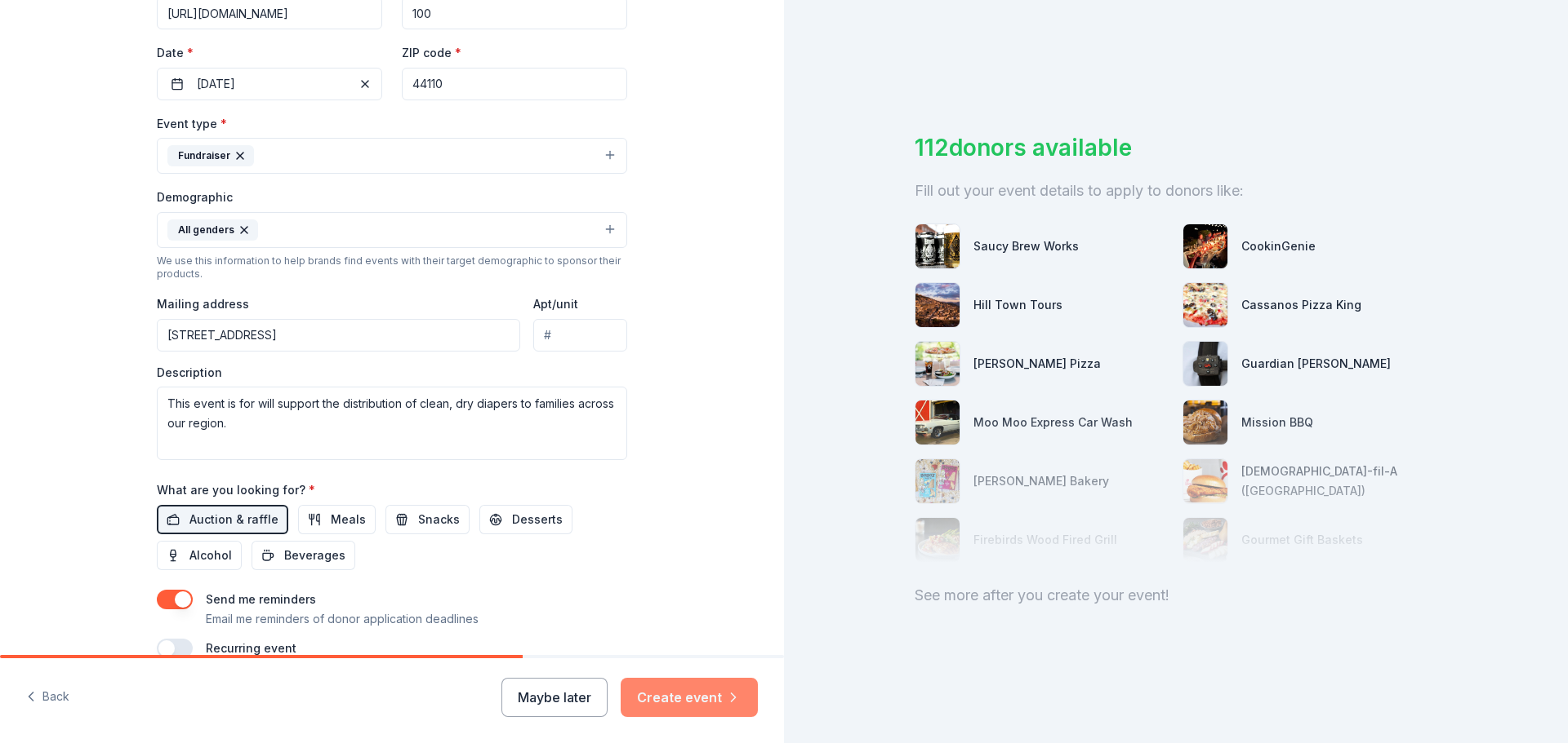
click at [683, 693] on button "Create event" at bounding box center [689, 697] width 137 height 39
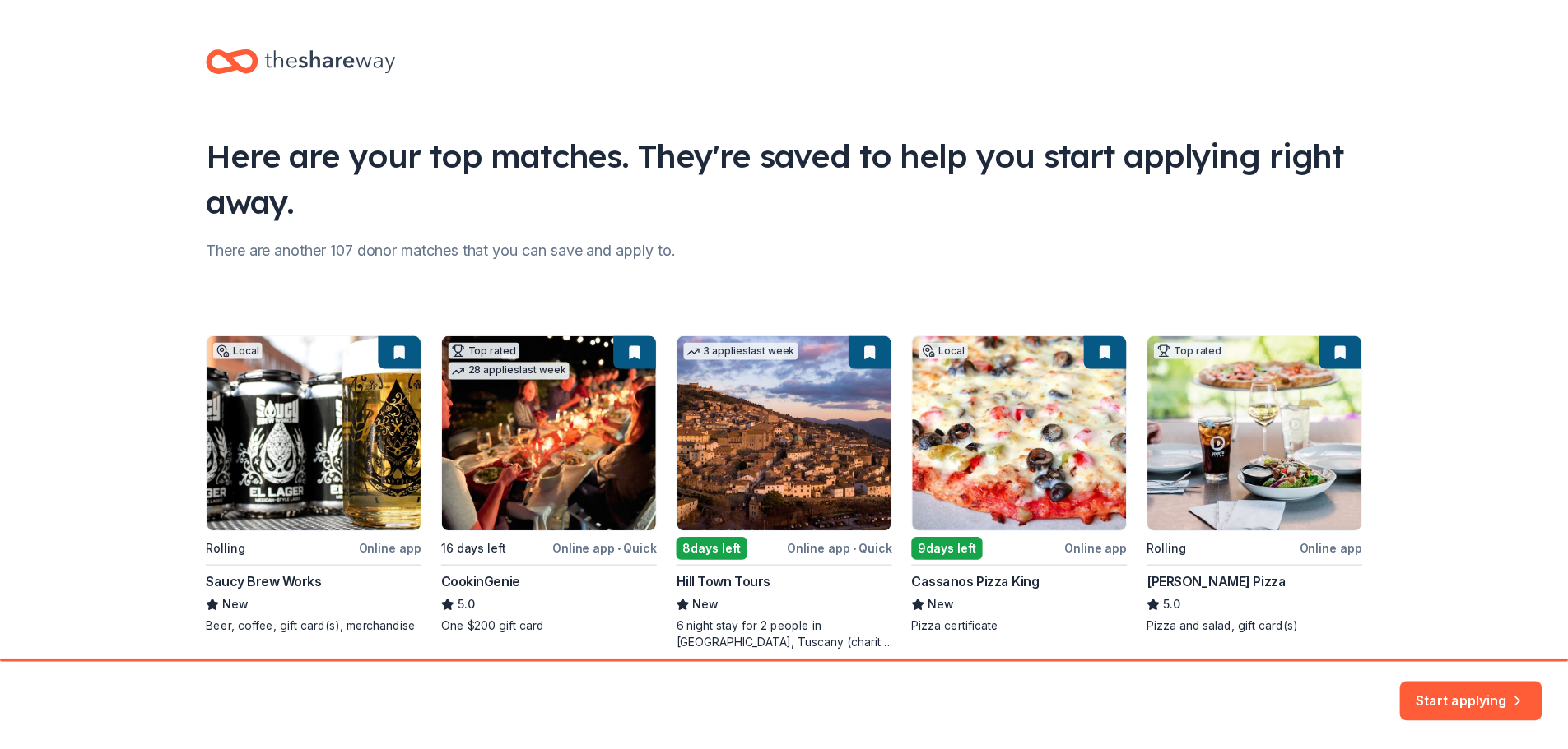
scroll to position [70, 0]
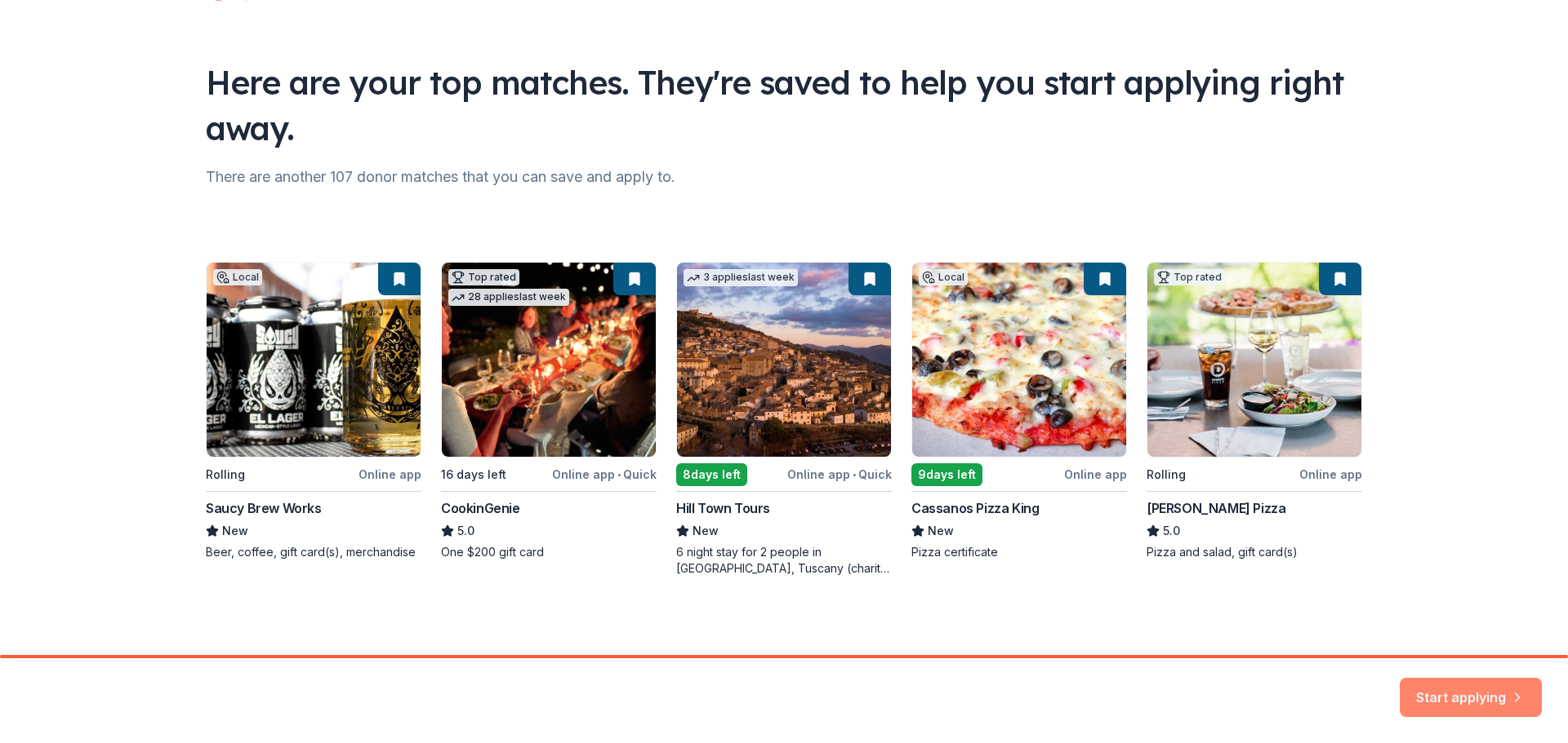
click at [1450, 690] on button "Start applying" at bounding box center [1470, 692] width 142 height 39
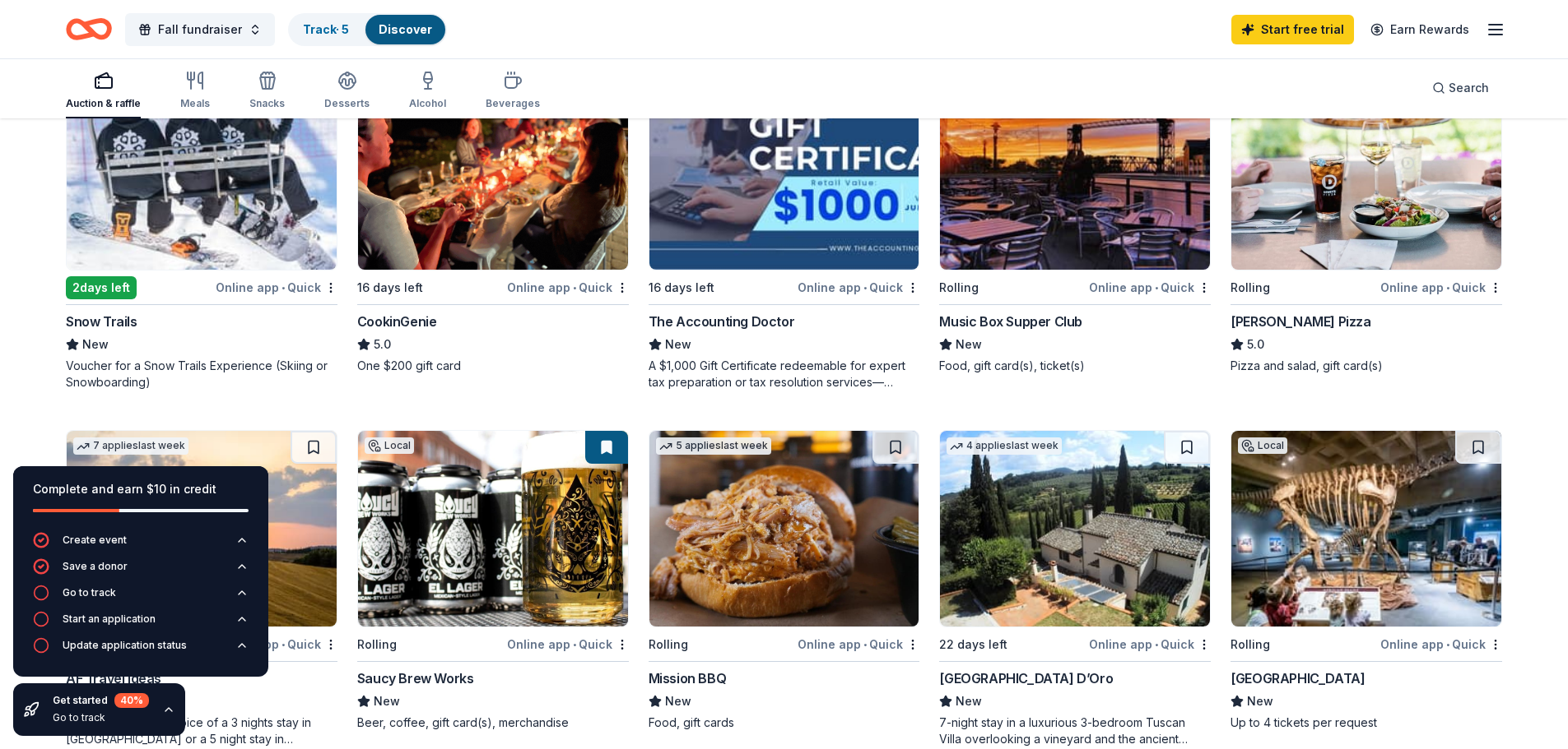
scroll to position [247, 0]
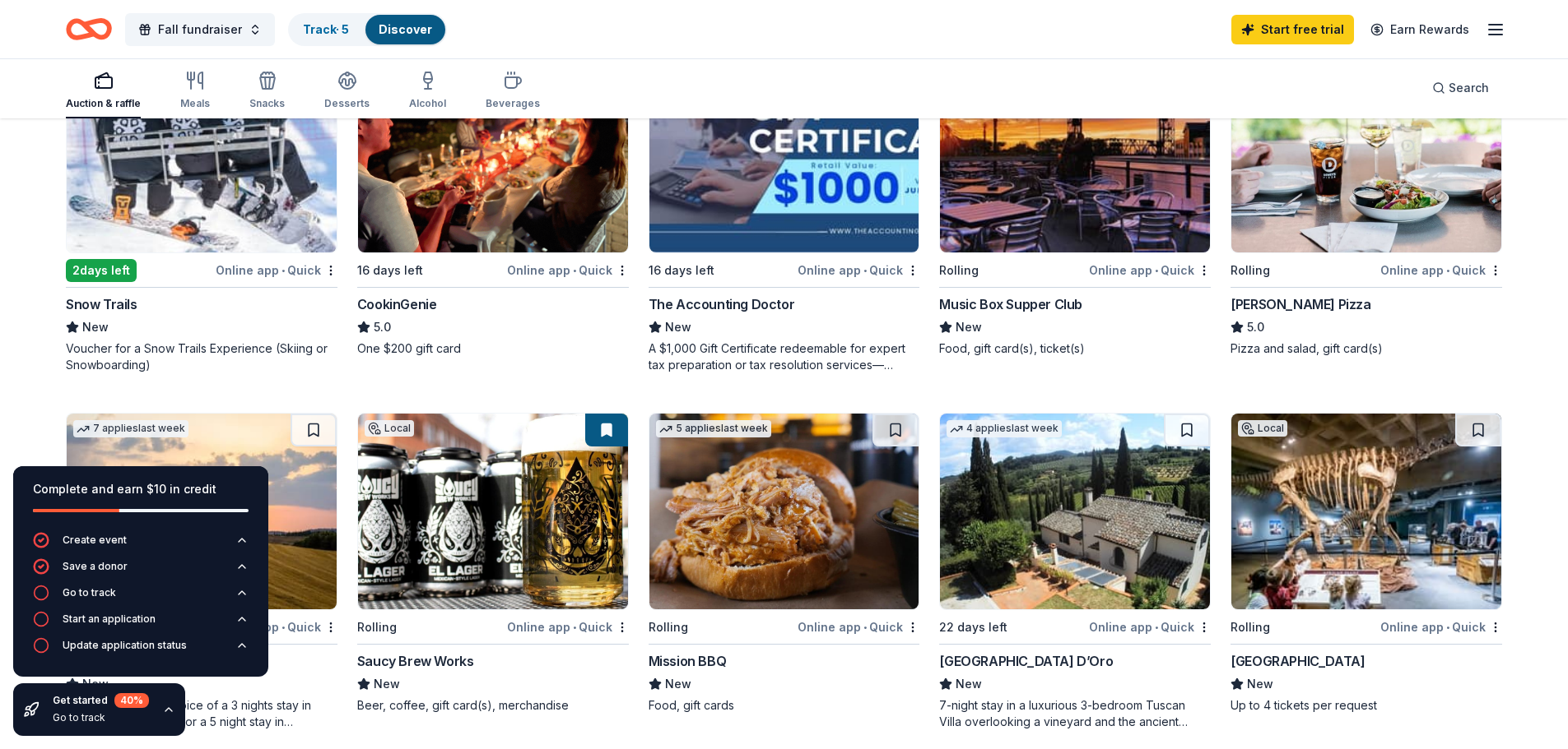
click at [283, 269] on span "•" at bounding box center [284, 270] width 4 height 13
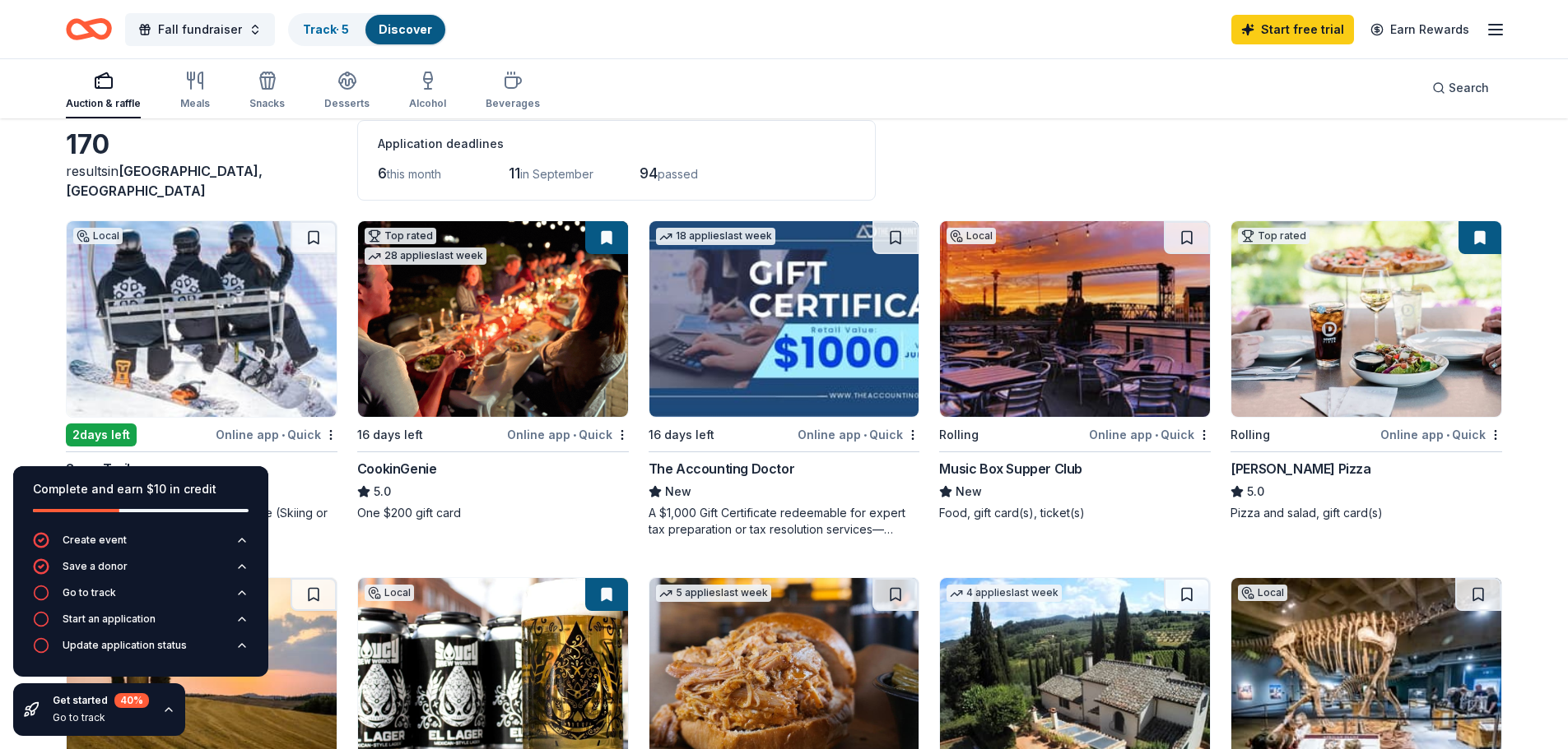
scroll to position [164, 0]
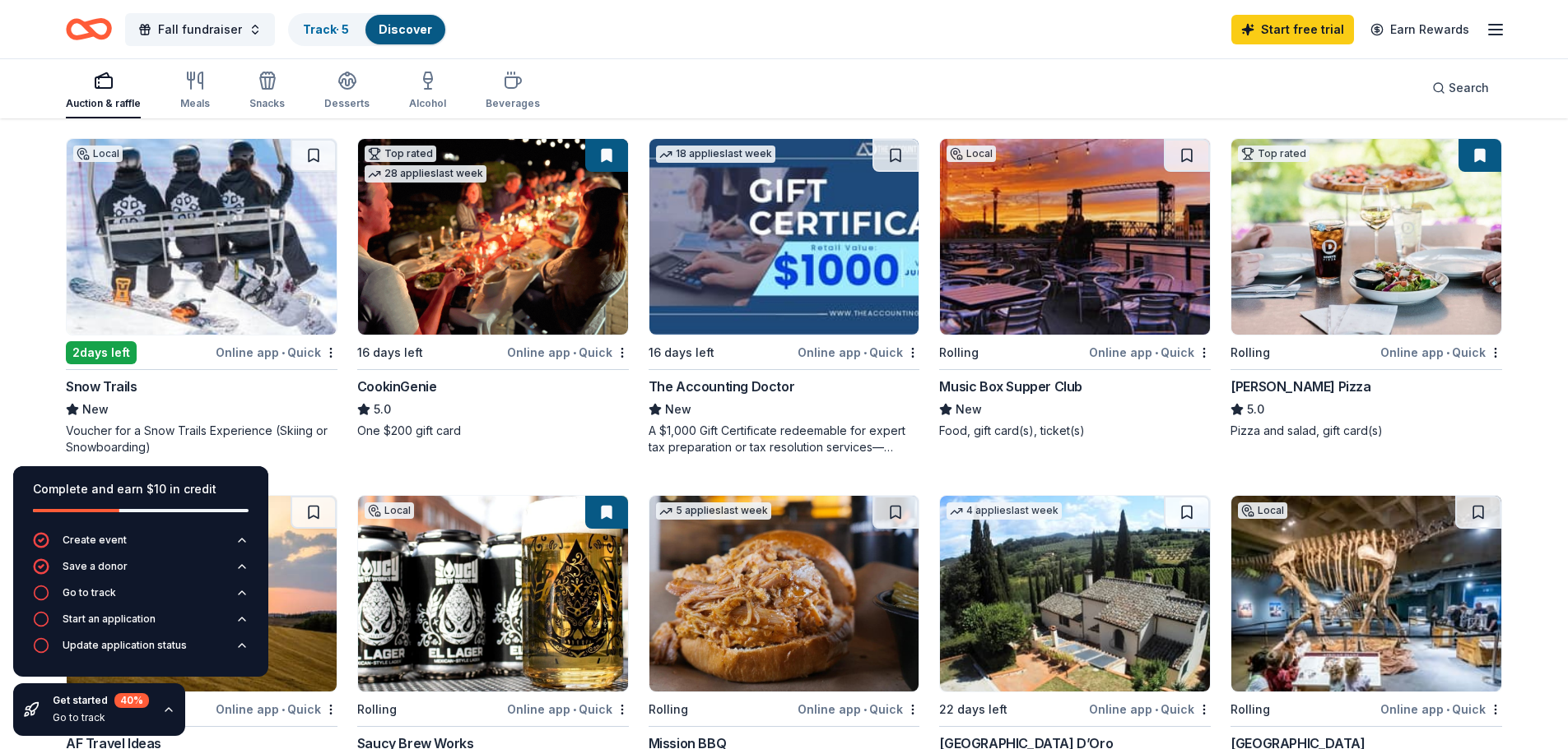
click at [542, 267] on img at bounding box center [492, 237] width 269 height 196
click at [793, 302] on img at bounding box center [783, 237] width 269 height 196
click at [1042, 325] on img at bounding box center [1074, 237] width 269 height 196
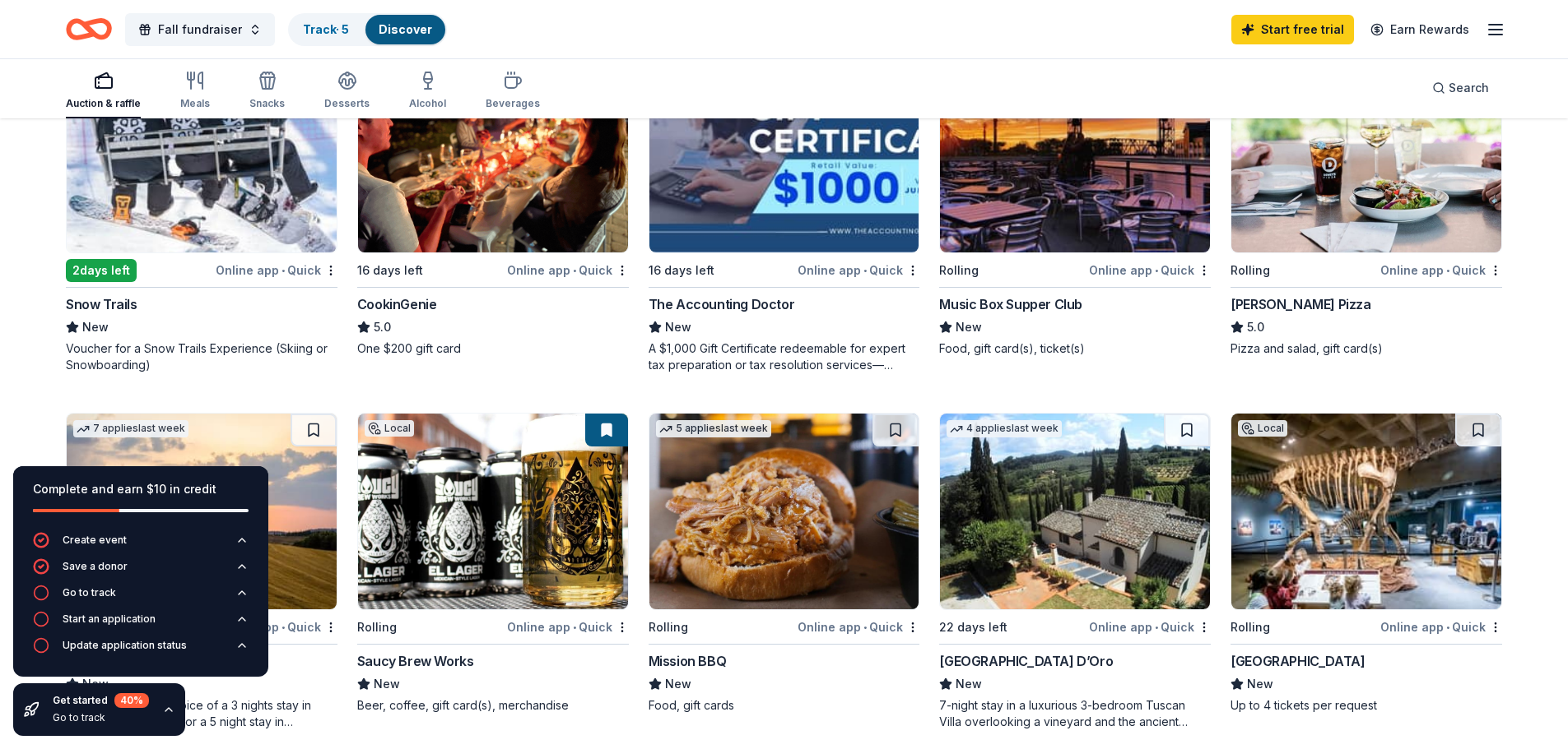
click at [1375, 188] on img at bounding box center [1365, 154] width 269 height 196
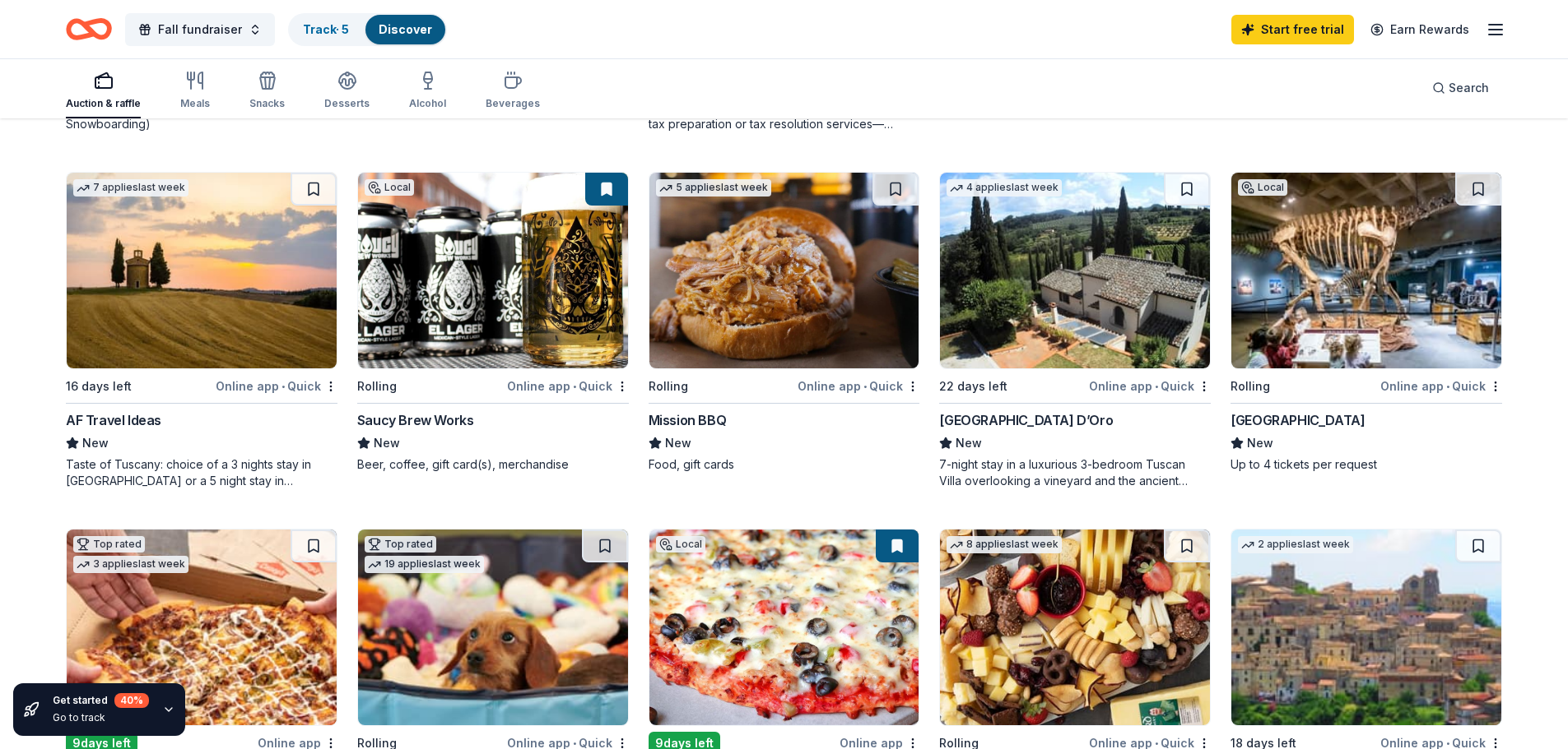
scroll to position [494, 0]
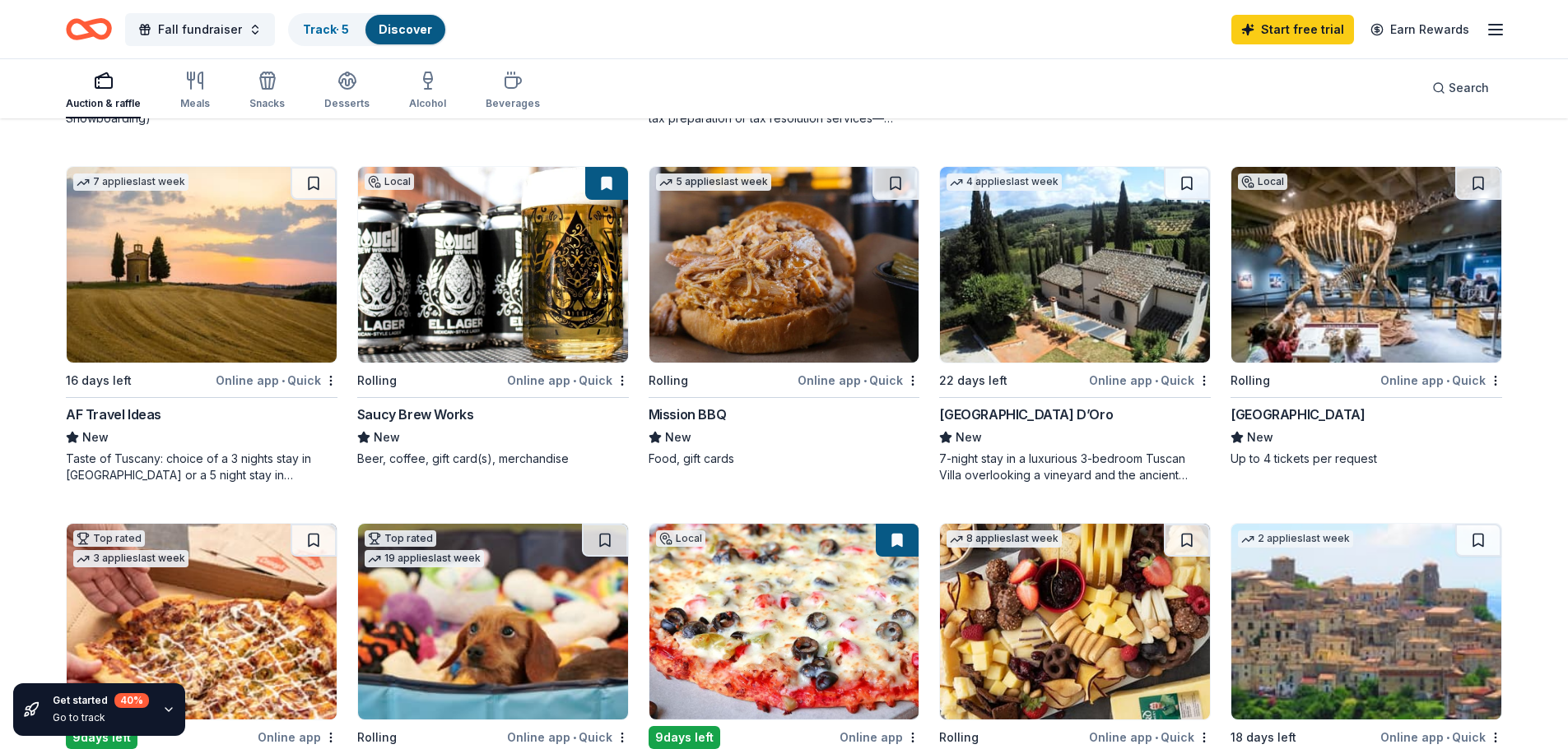
click at [477, 345] on img at bounding box center [492, 265] width 269 height 196
click at [807, 347] on img at bounding box center [783, 265] width 269 height 196
click at [719, 349] on img at bounding box center [783, 265] width 269 height 196
click at [736, 283] on img at bounding box center [783, 265] width 269 height 196
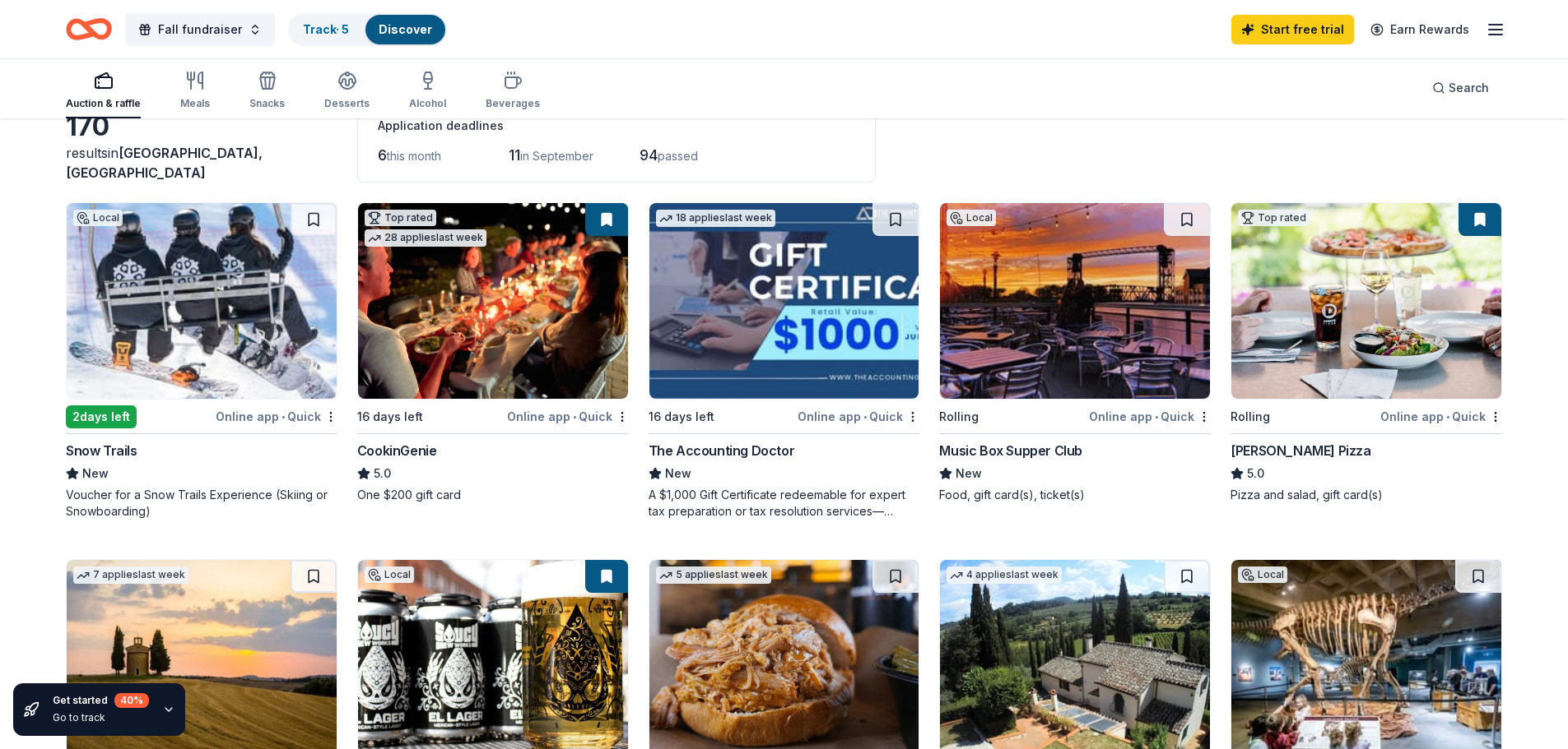
scroll to position [78, 0]
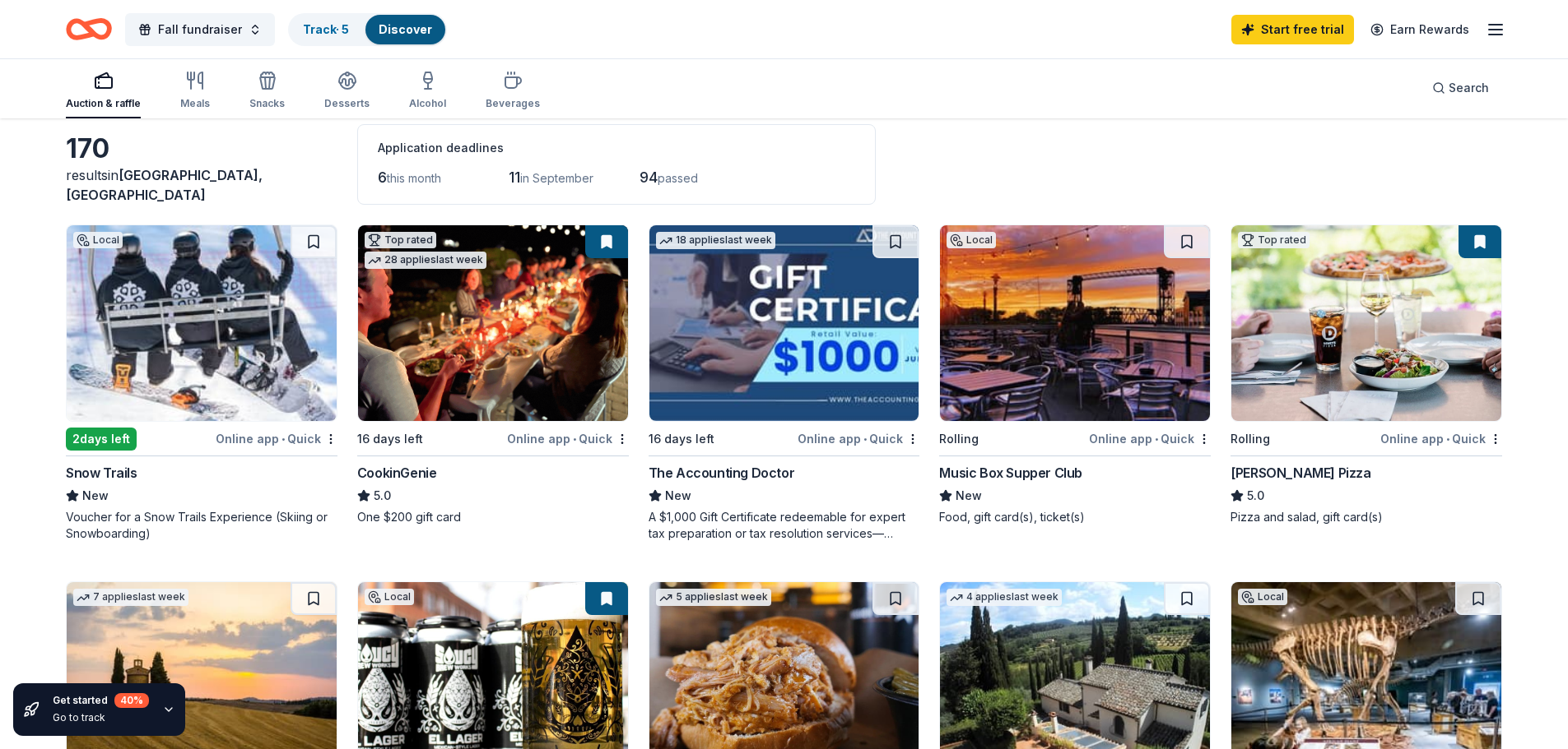
click at [845, 346] on img at bounding box center [783, 323] width 269 height 196
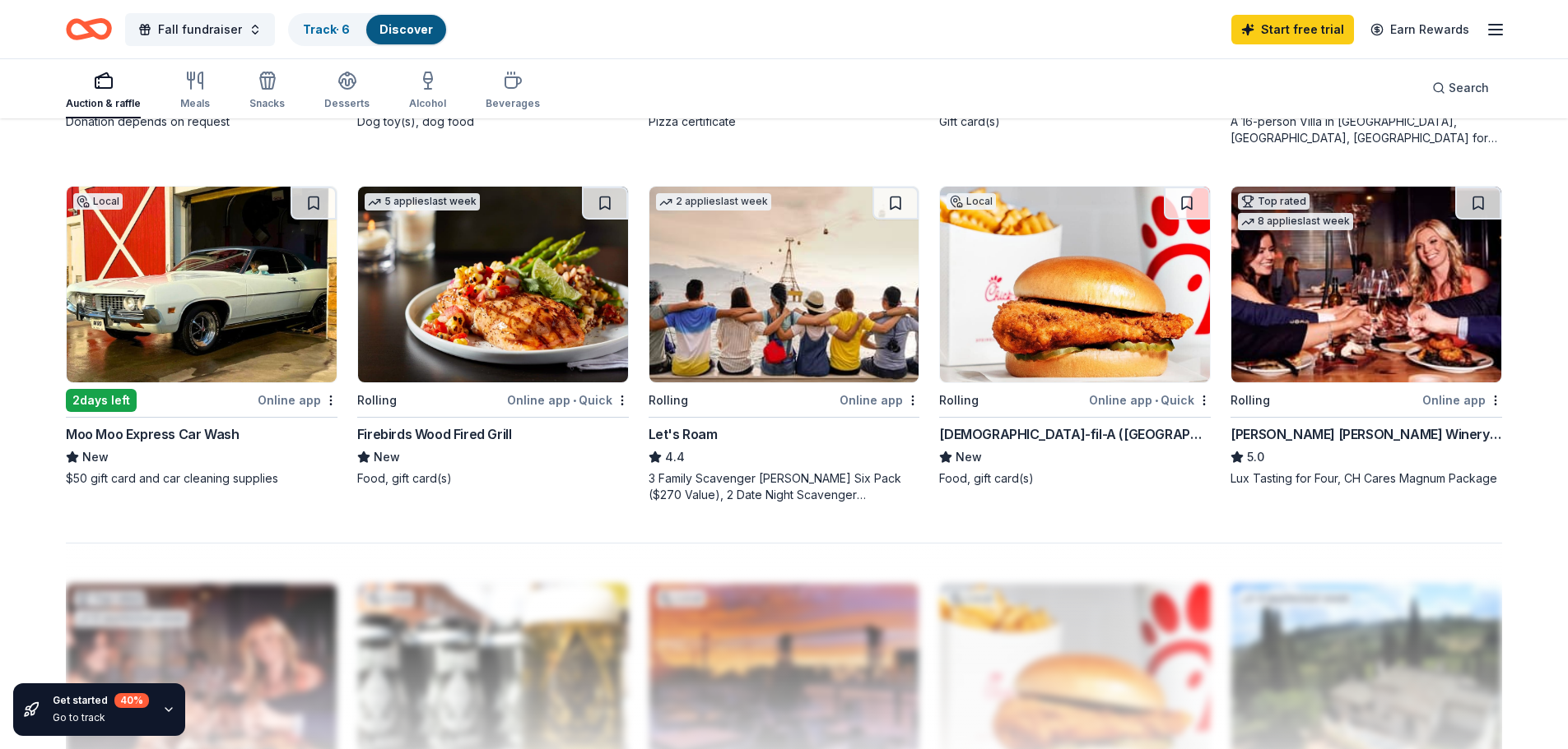
scroll to position [1148, 0]
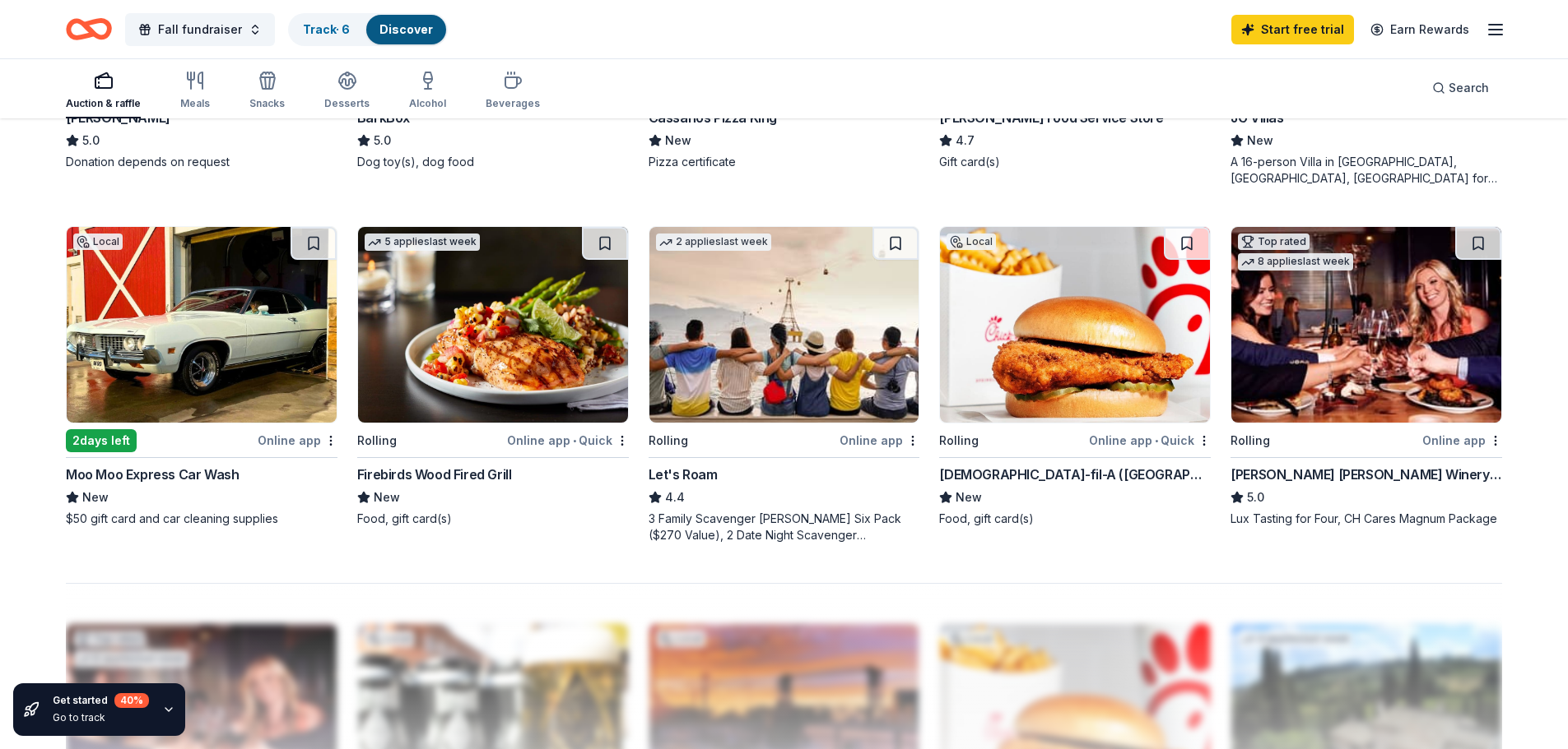
drag, startPoint x: 990, startPoint y: 523, endPoint x: 929, endPoint y: 390, distance: 146.3
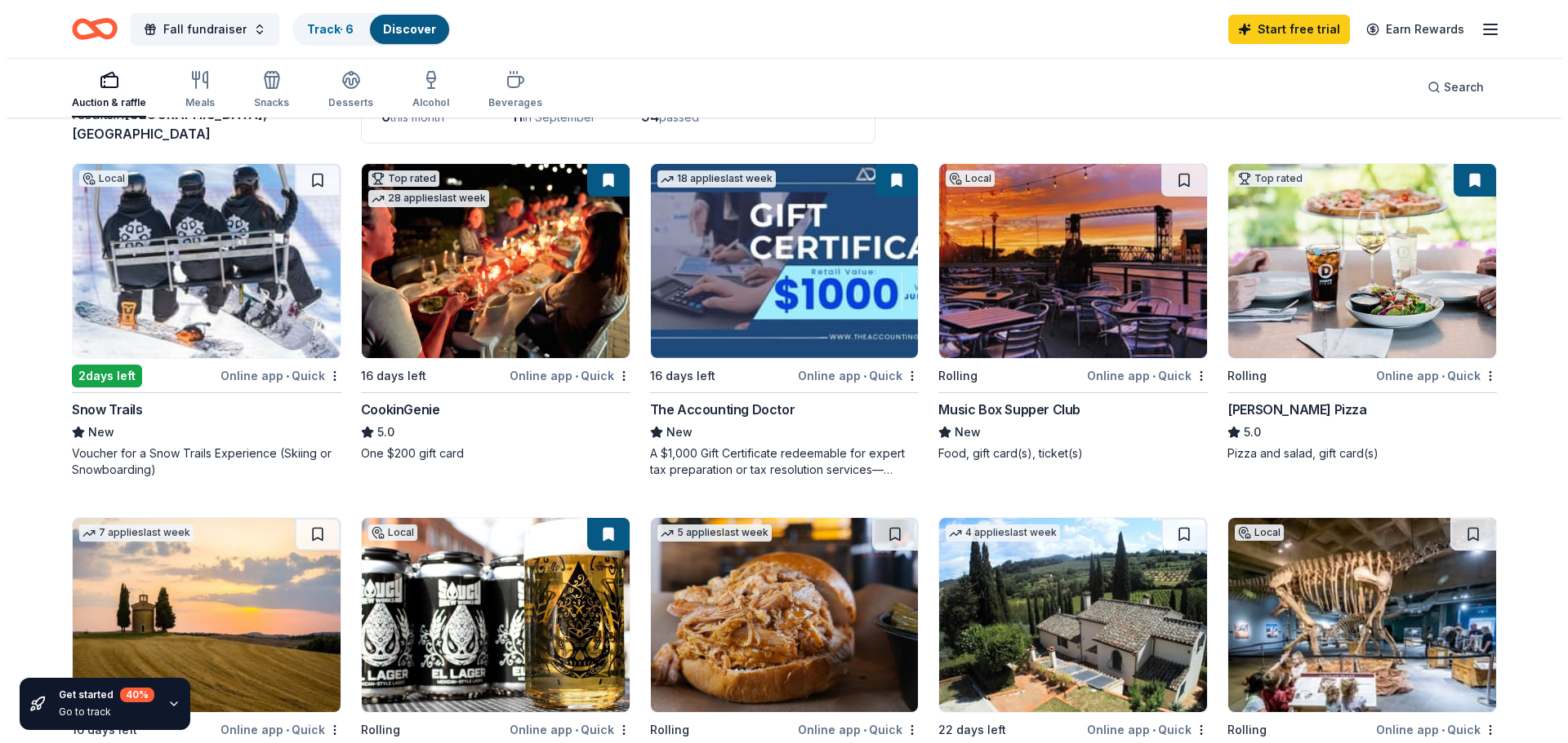
scroll to position [0, 0]
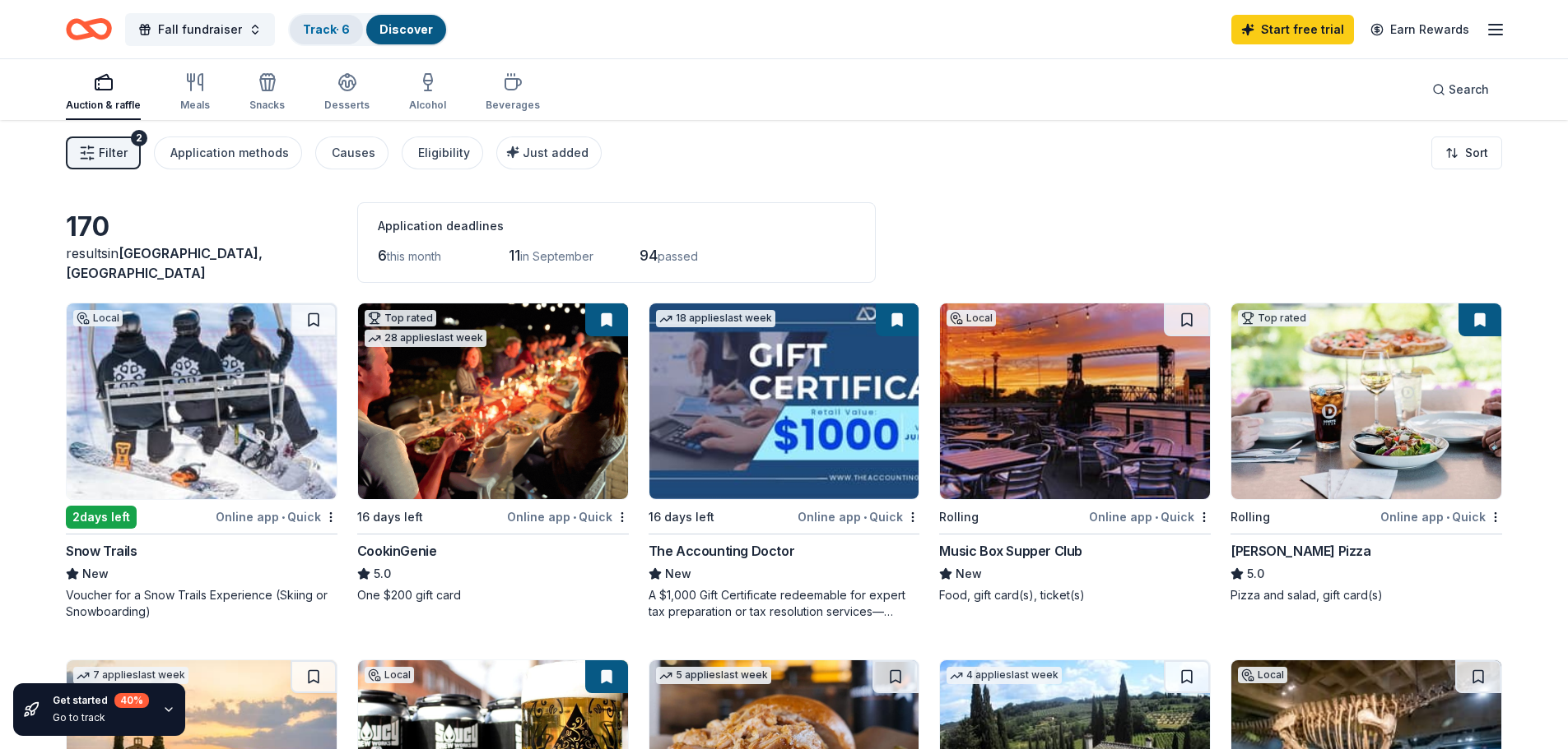
click at [339, 25] on link "Track · 6" at bounding box center [327, 29] width 47 height 14
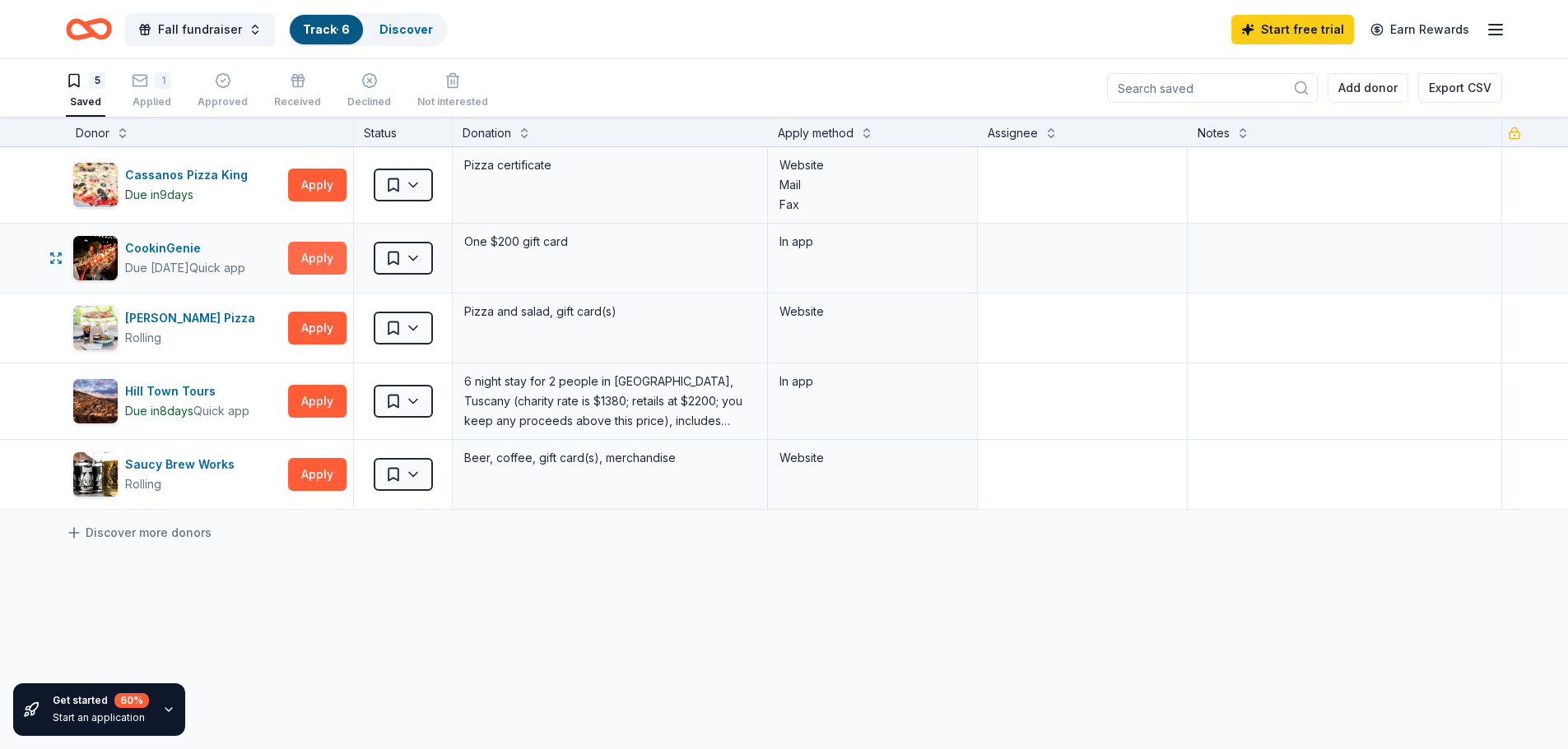
click at [316, 246] on button "Apply" at bounding box center [317, 258] width 58 height 33
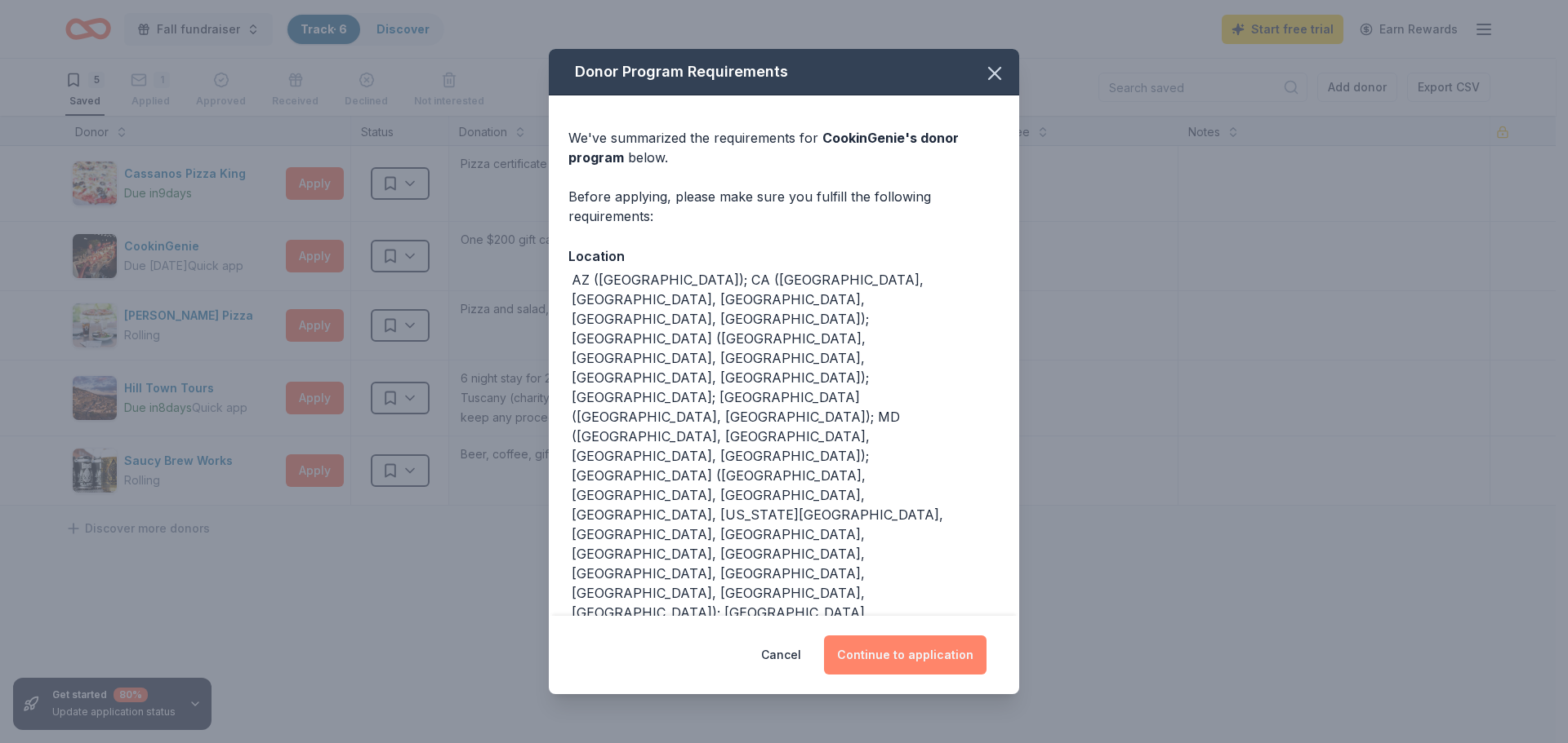
click at [912, 642] on button "Continue to application" at bounding box center [905, 655] width 162 height 39
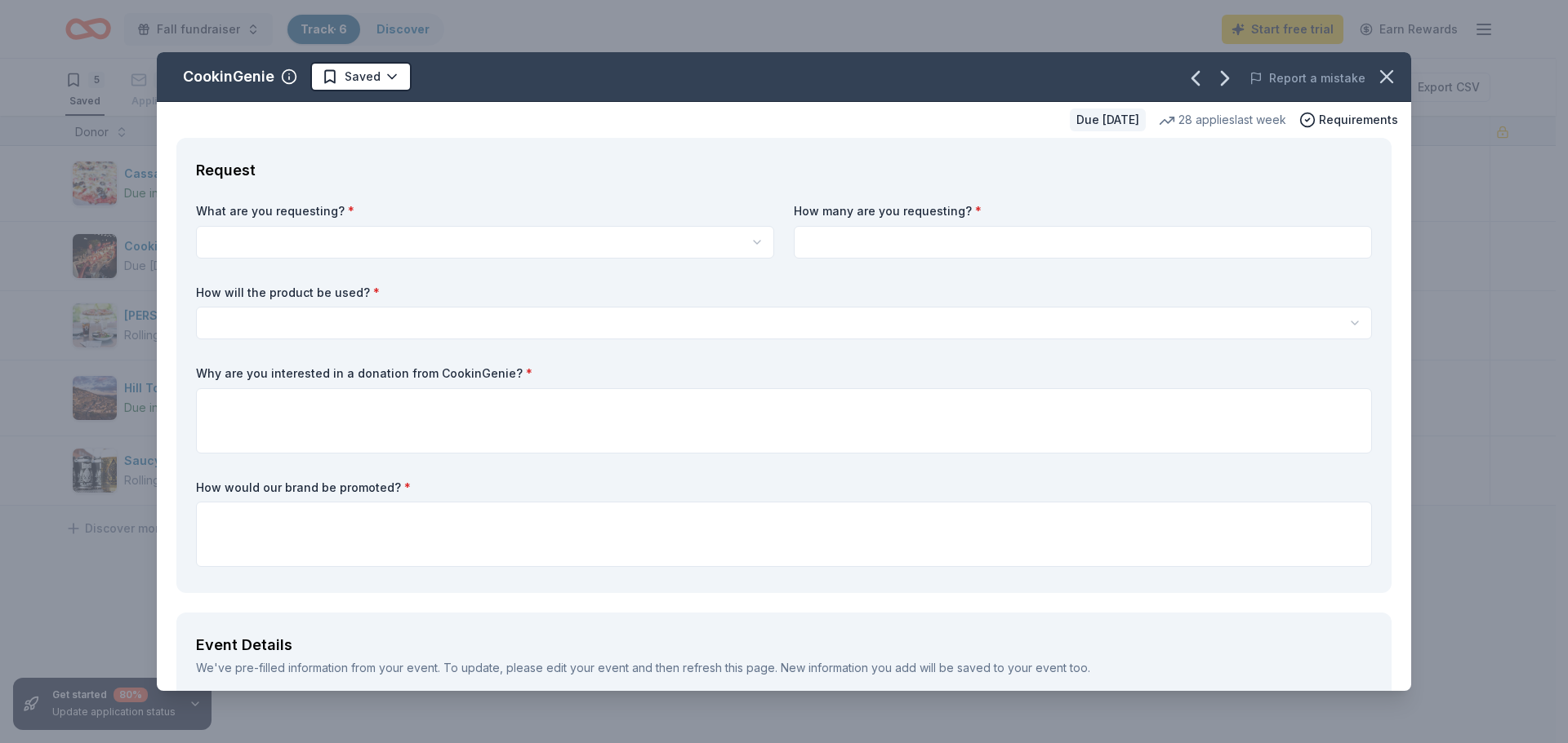
click at [751, 242] on html "Fall fundraiser Track · 6 Discover Start free trial Earn Rewards 5 Saved 1 Appl…" at bounding box center [784, 372] width 1568 height 743
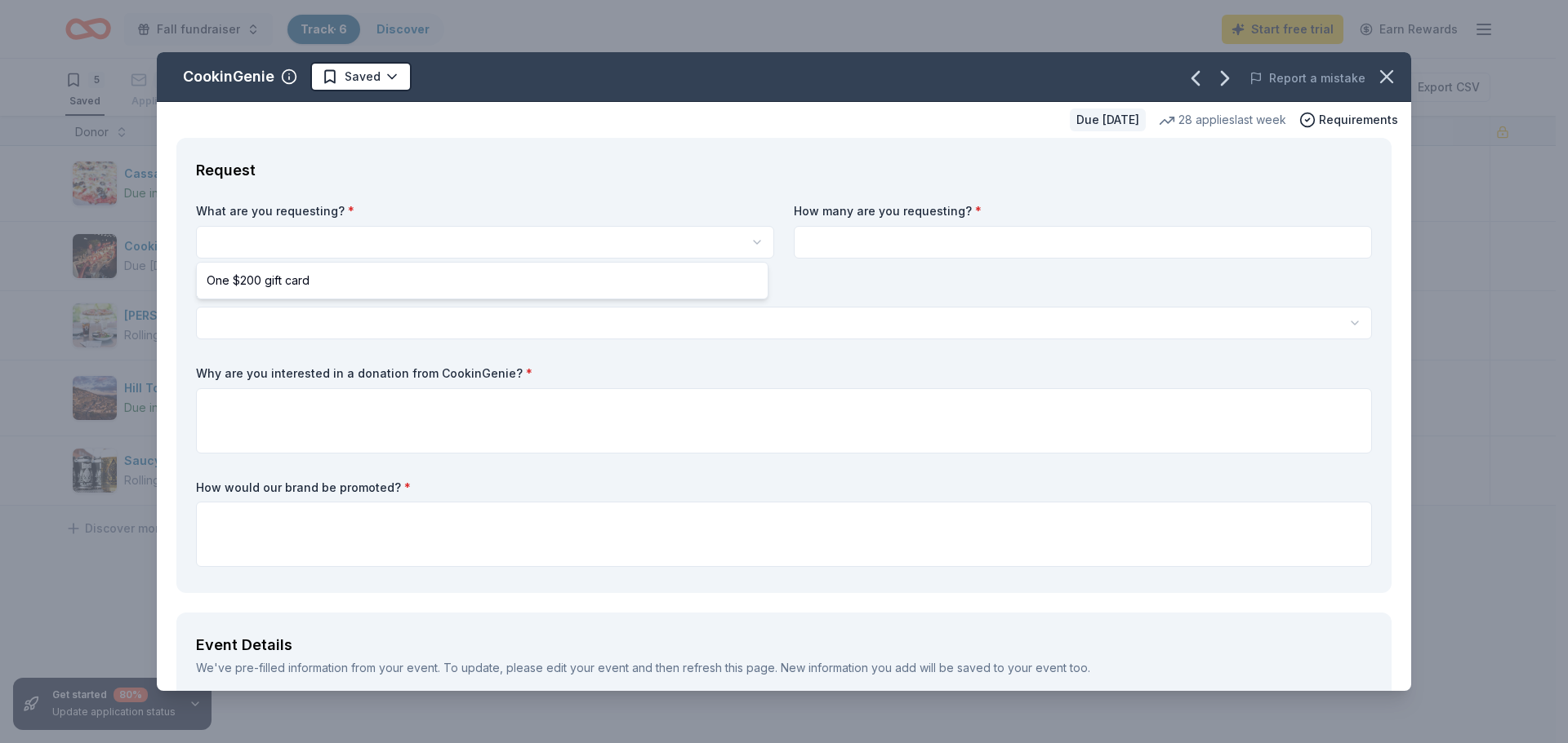
select select "One $200 gift card"
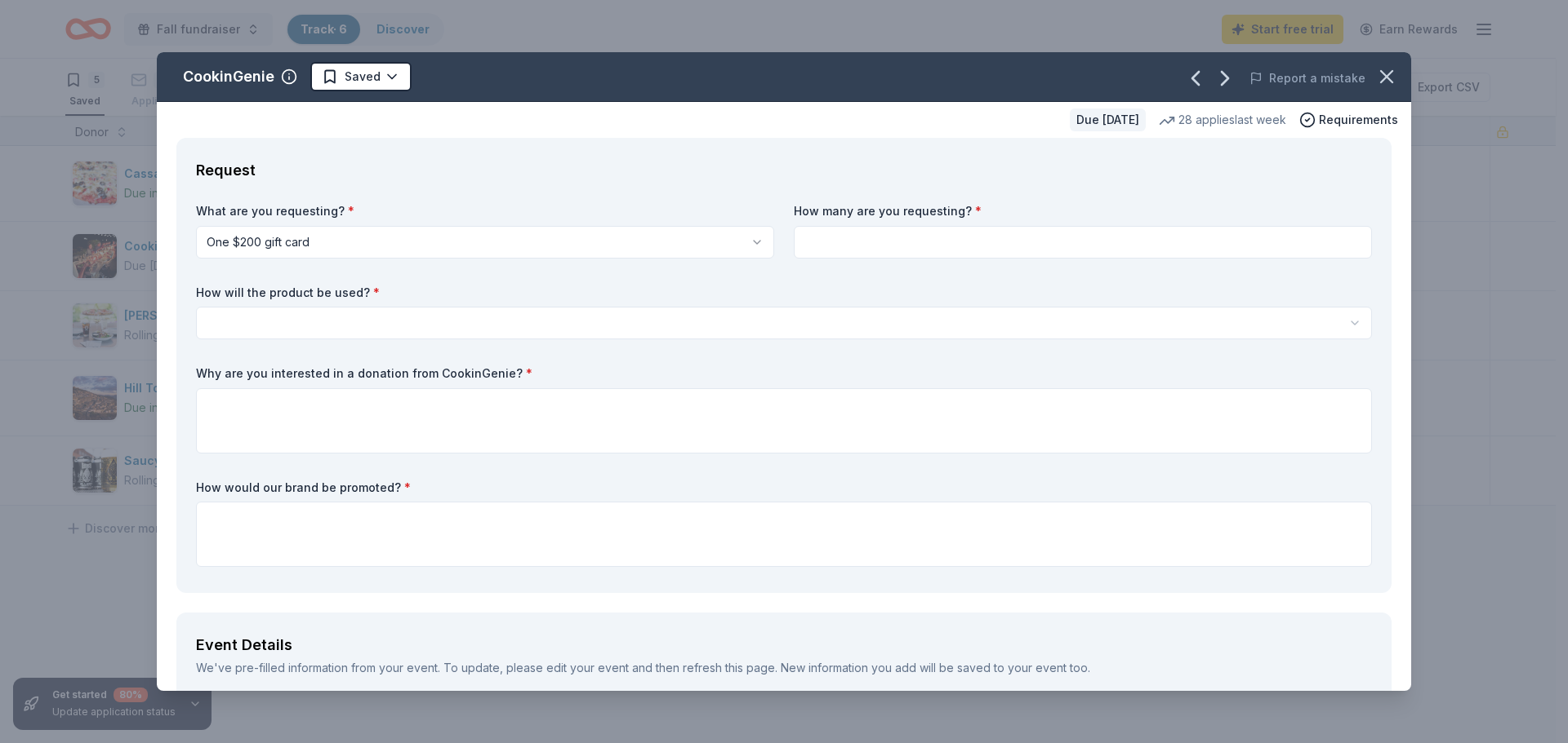
click at [824, 248] on input at bounding box center [1083, 242] width 578 height 33
type input "1"
click at [302, 316] on html "Fall fundraiser Track · 6 Discover Start free trial Earn Rewards 5 Saved 1 Appl…" at bounding box center [784, 372] width 1568 height 743
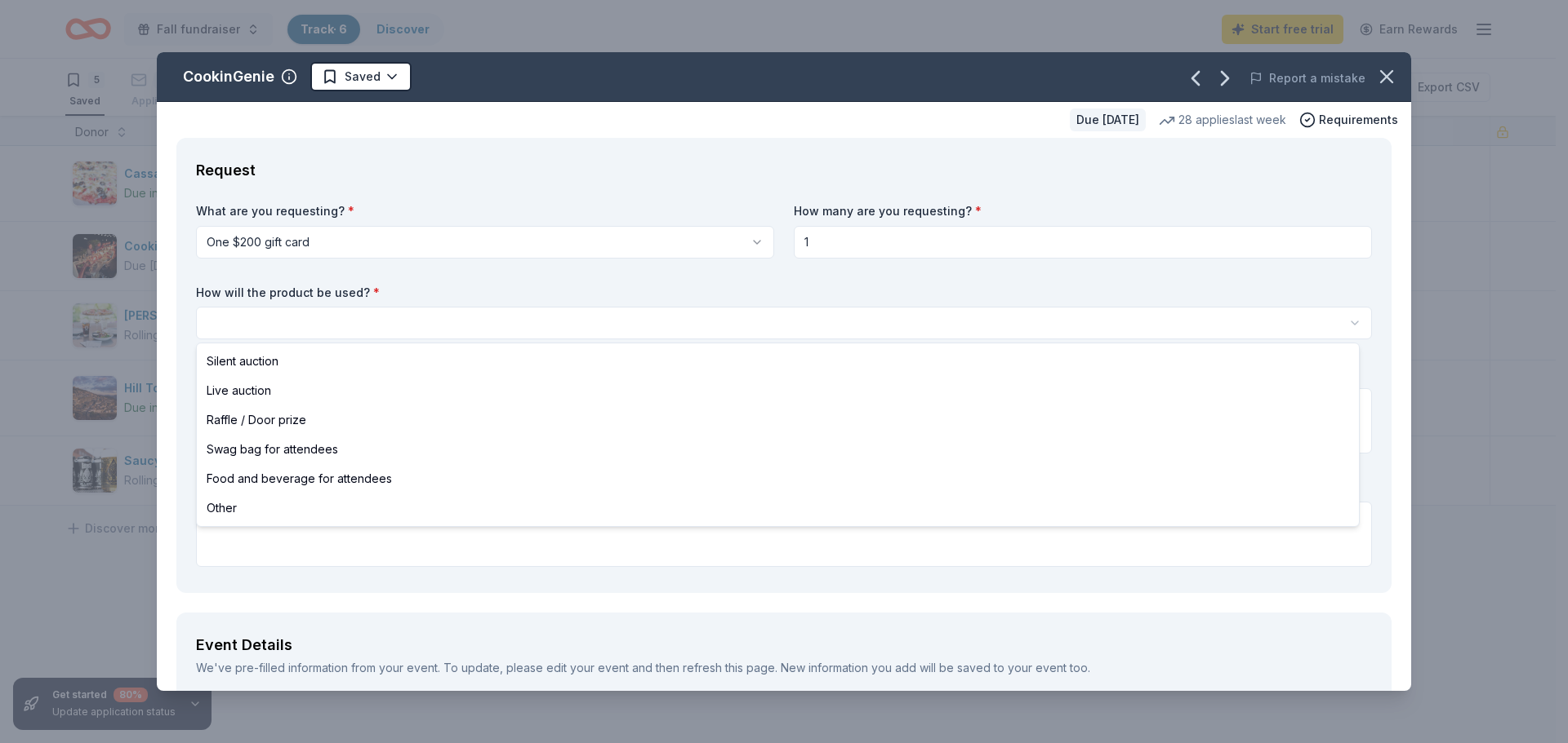
select select "raffleDoorPrize"
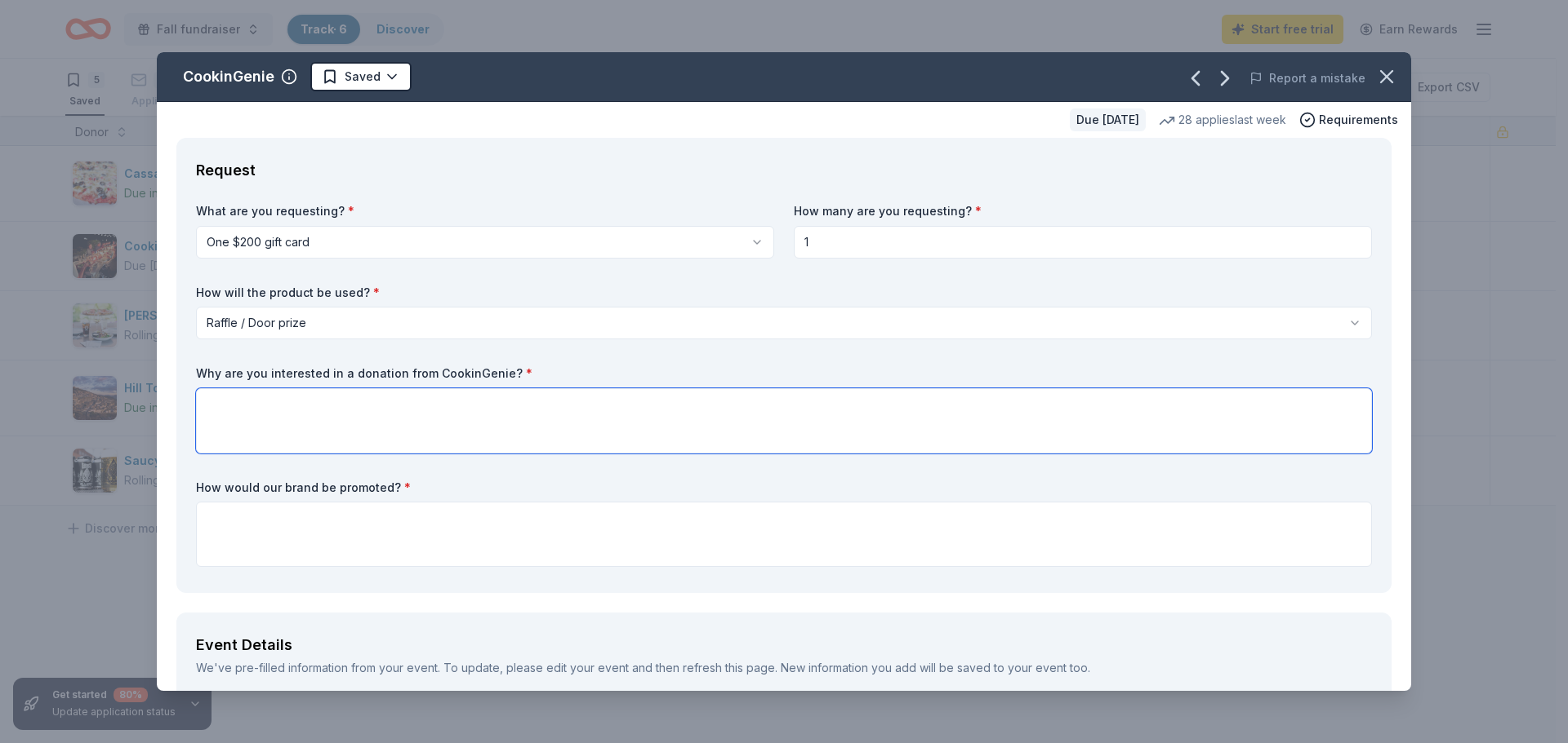
click at [221, 402] on textarea at bounding box center [784, 421] width 1176 height 65
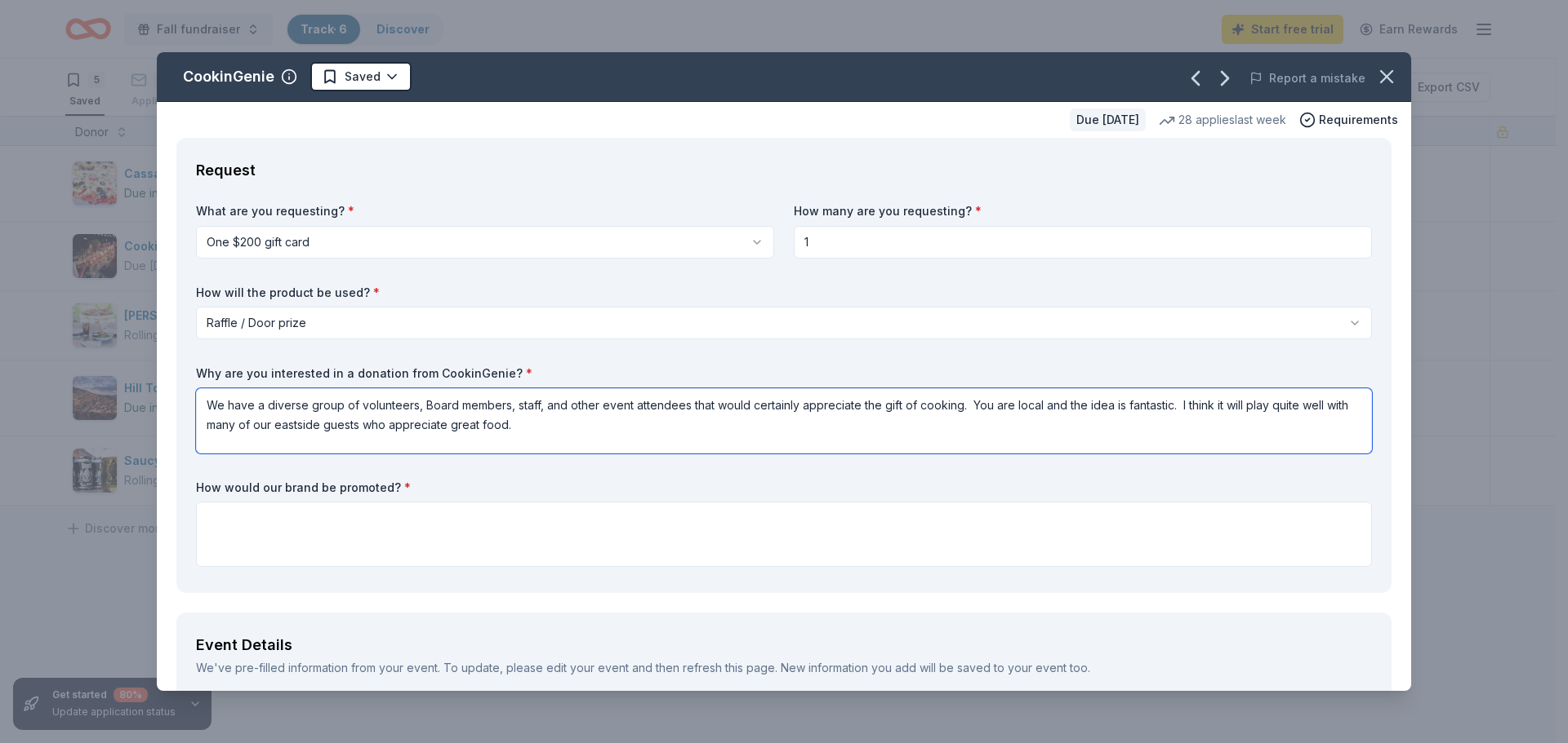
type textarea "We have a diverse group of volunteers, Board members, staff, and other event at…"
click at [220, 519] on textarea at bounding box center [784, 534] width 1176 height 65
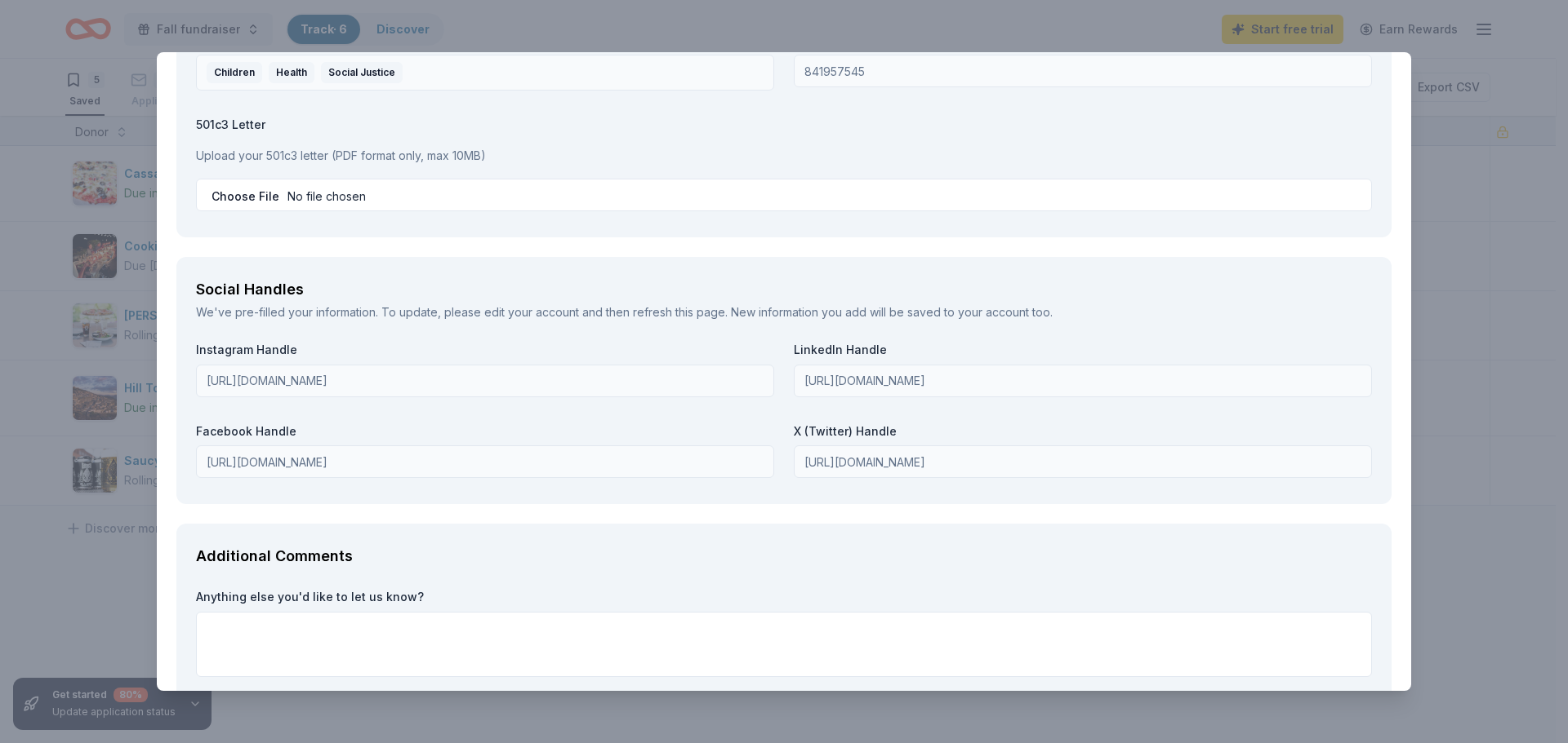
scroll to position [1713, 0]
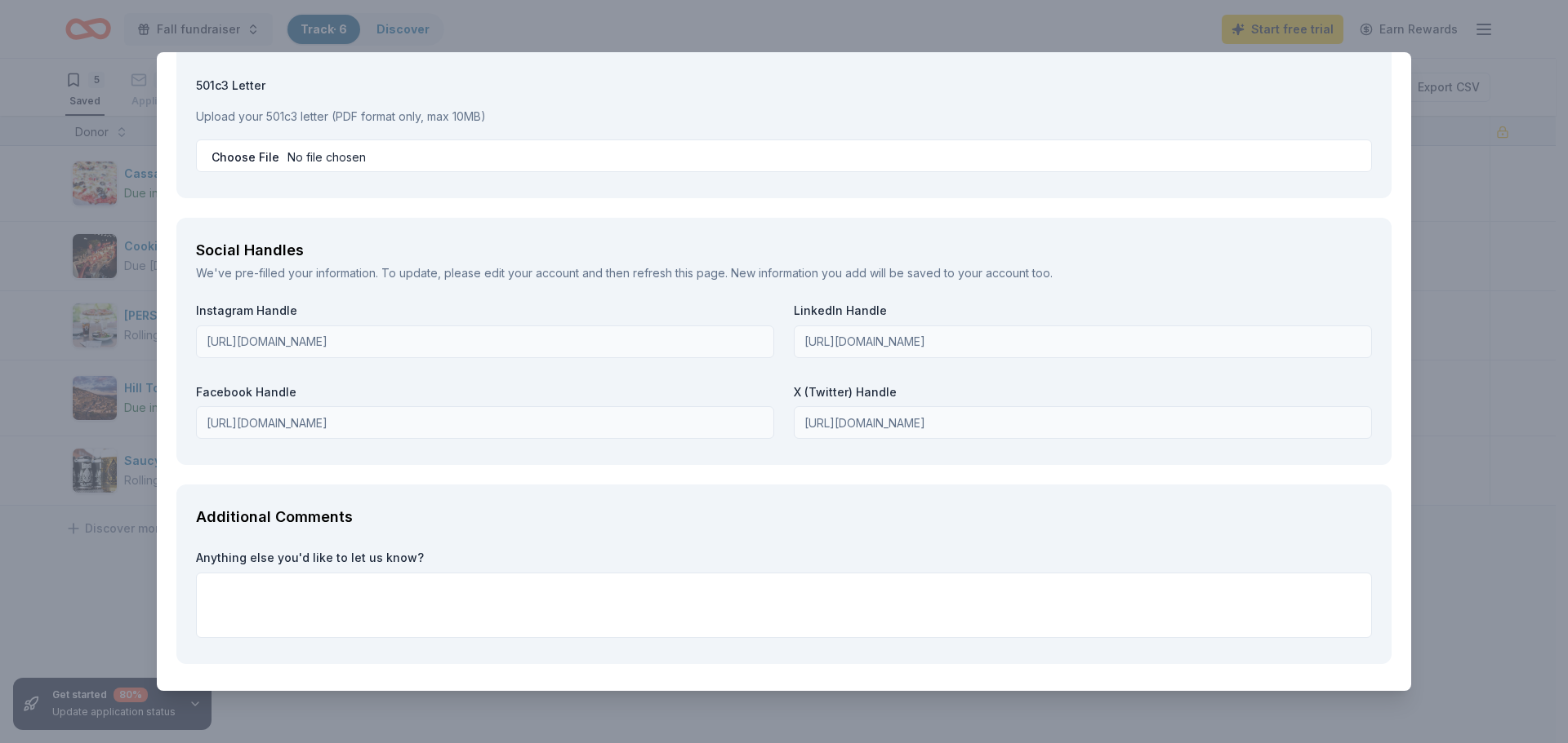
type textarea "As a business supporter who believes in our mission of providing clean diapers …"
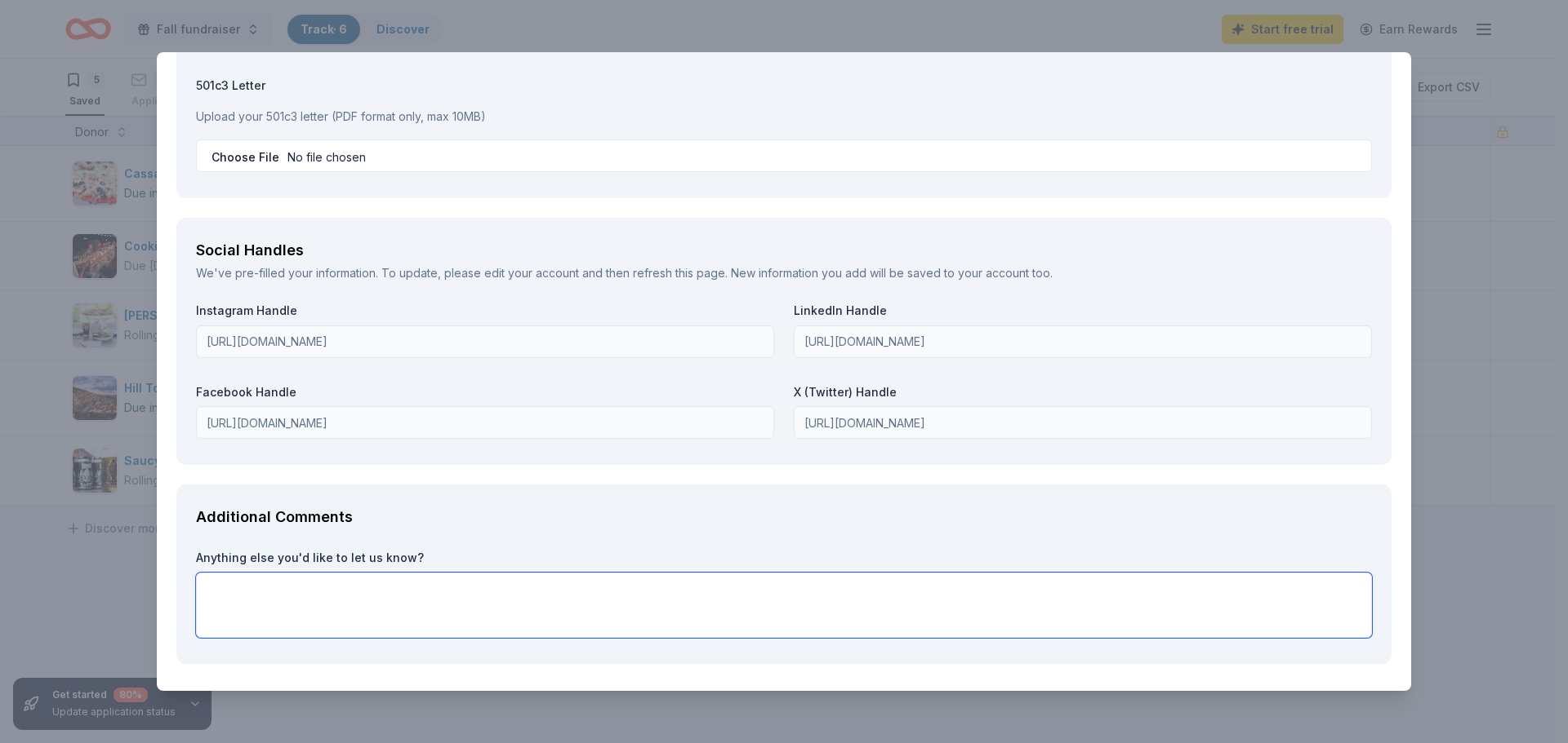
click at [252, 582] on textarea at bounding box center [784, 605] width 1176 height 65
paste textarea "The Diaper Bank of Greater Cleveland is a basic needs bank that was founded on …"
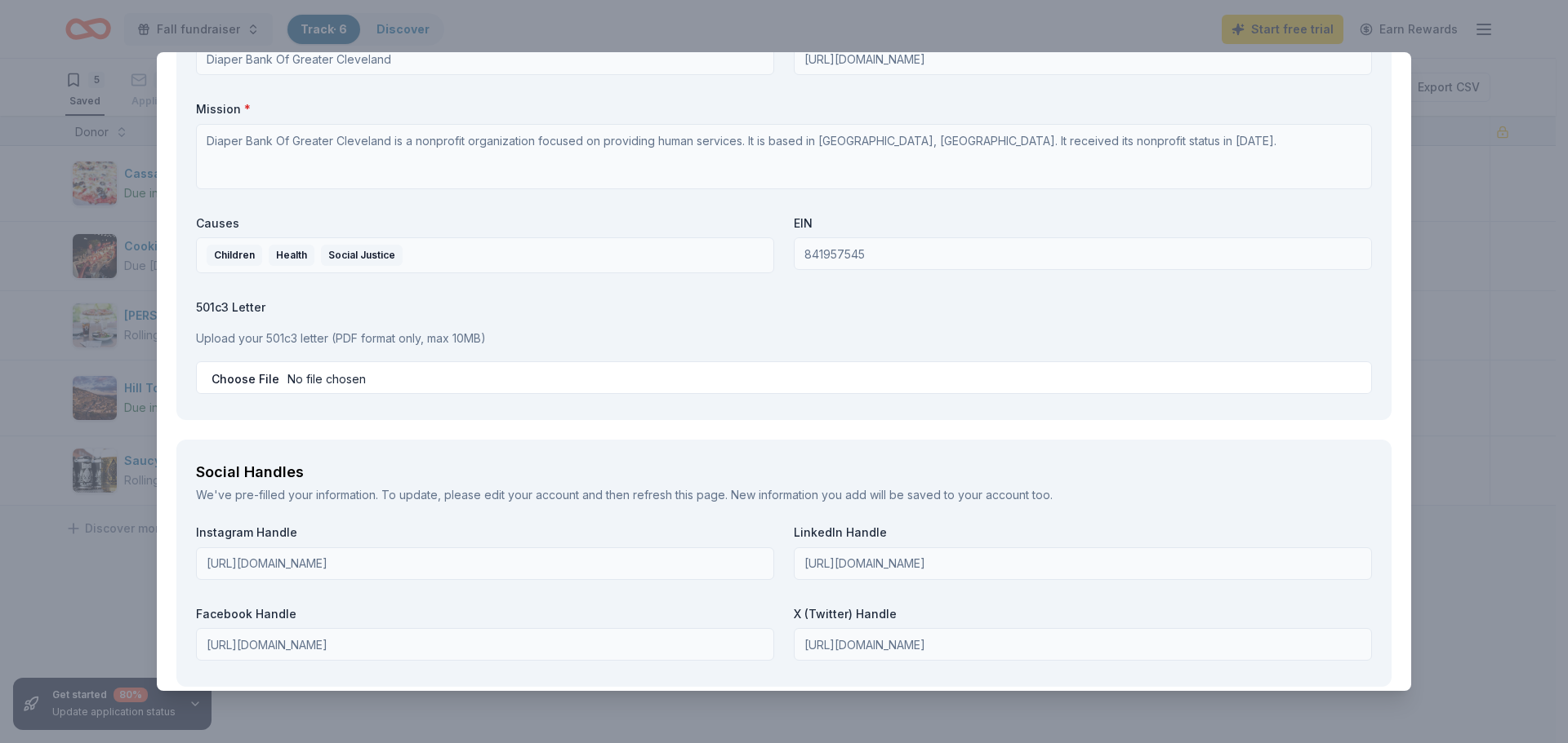
scroll to position [1449, 0]
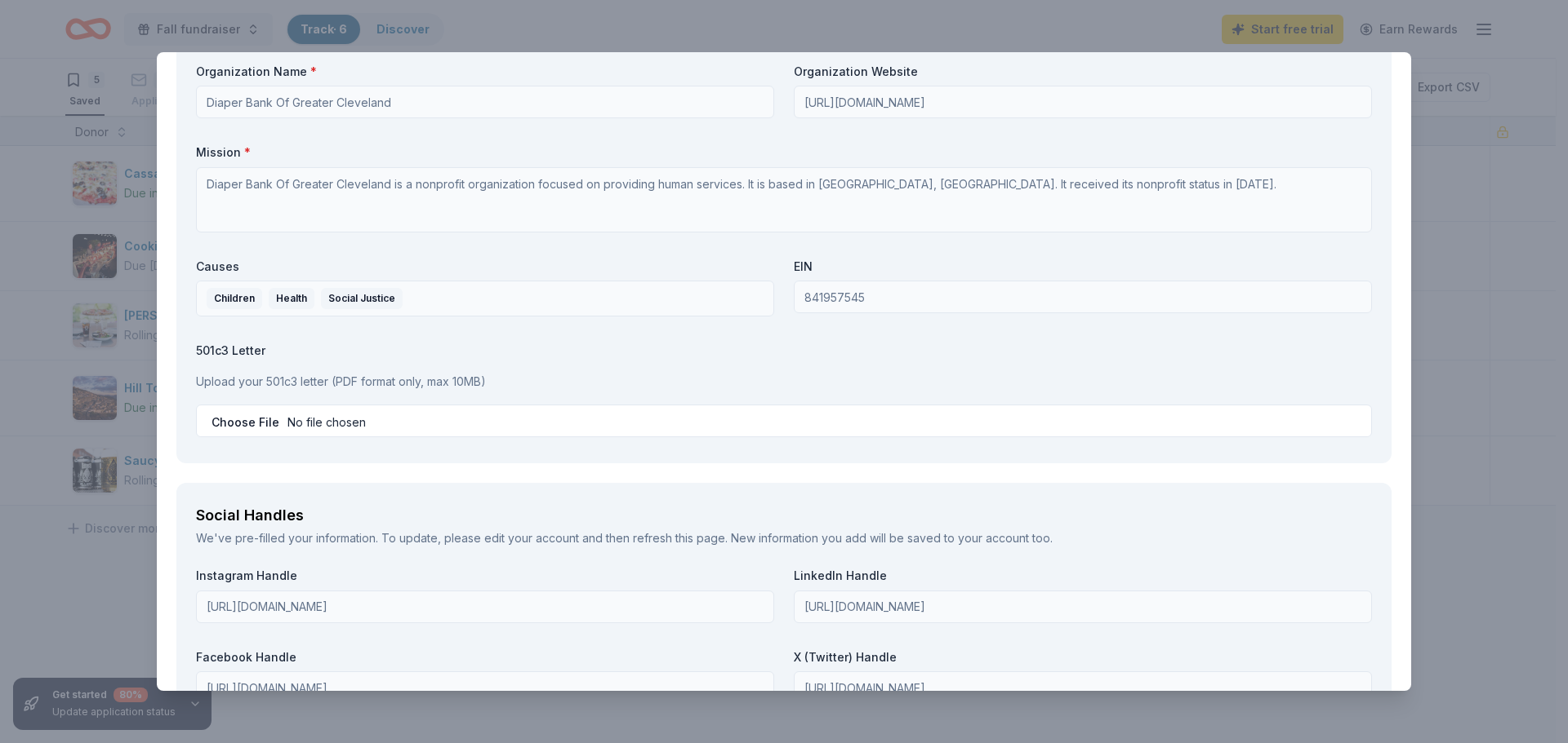
type textarea "The Diaper Bank of Greater Cleveland is a basic needs bank that was founded on …"
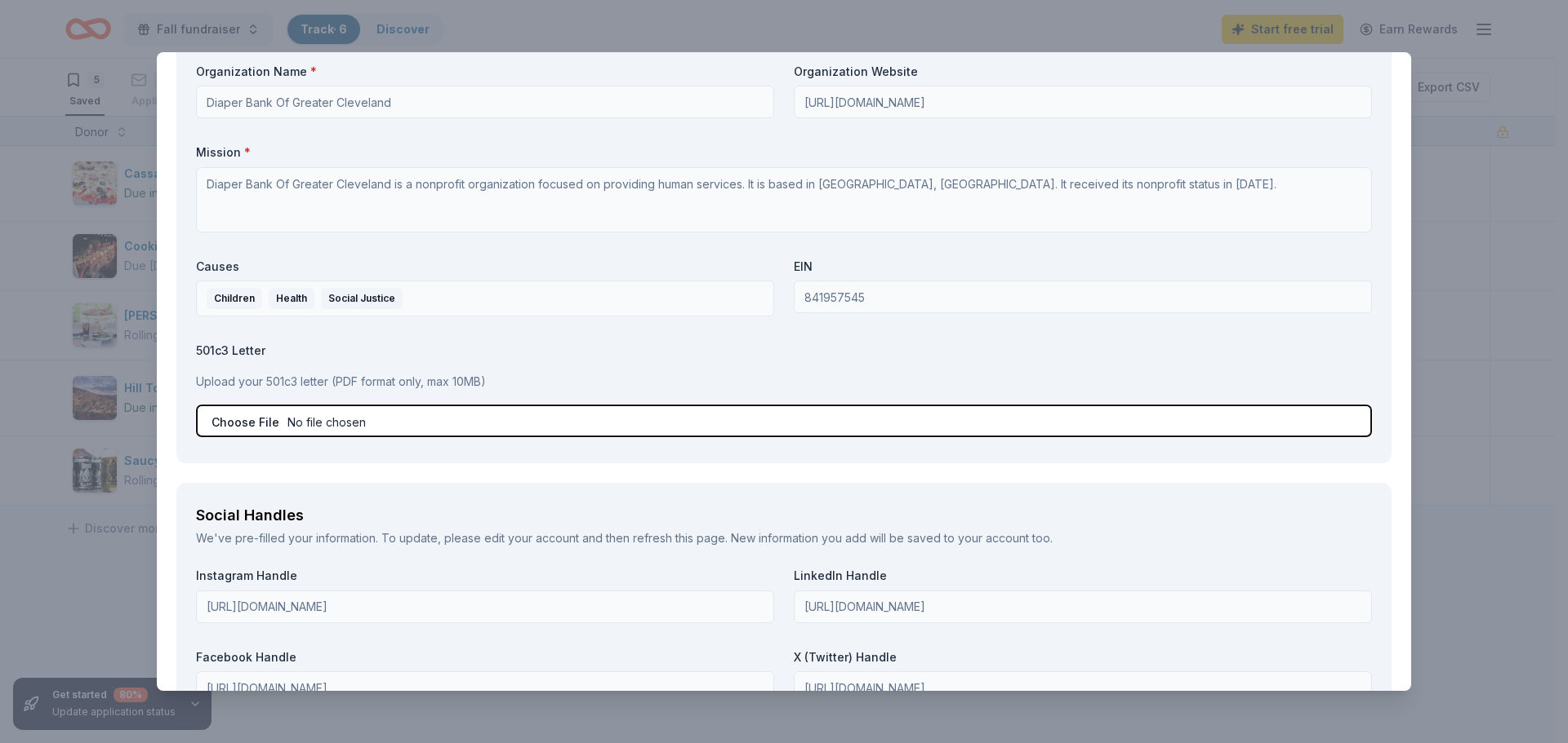
click at [333, 421] on input "file" at bounding box center [784, 421] width 1176 height 33
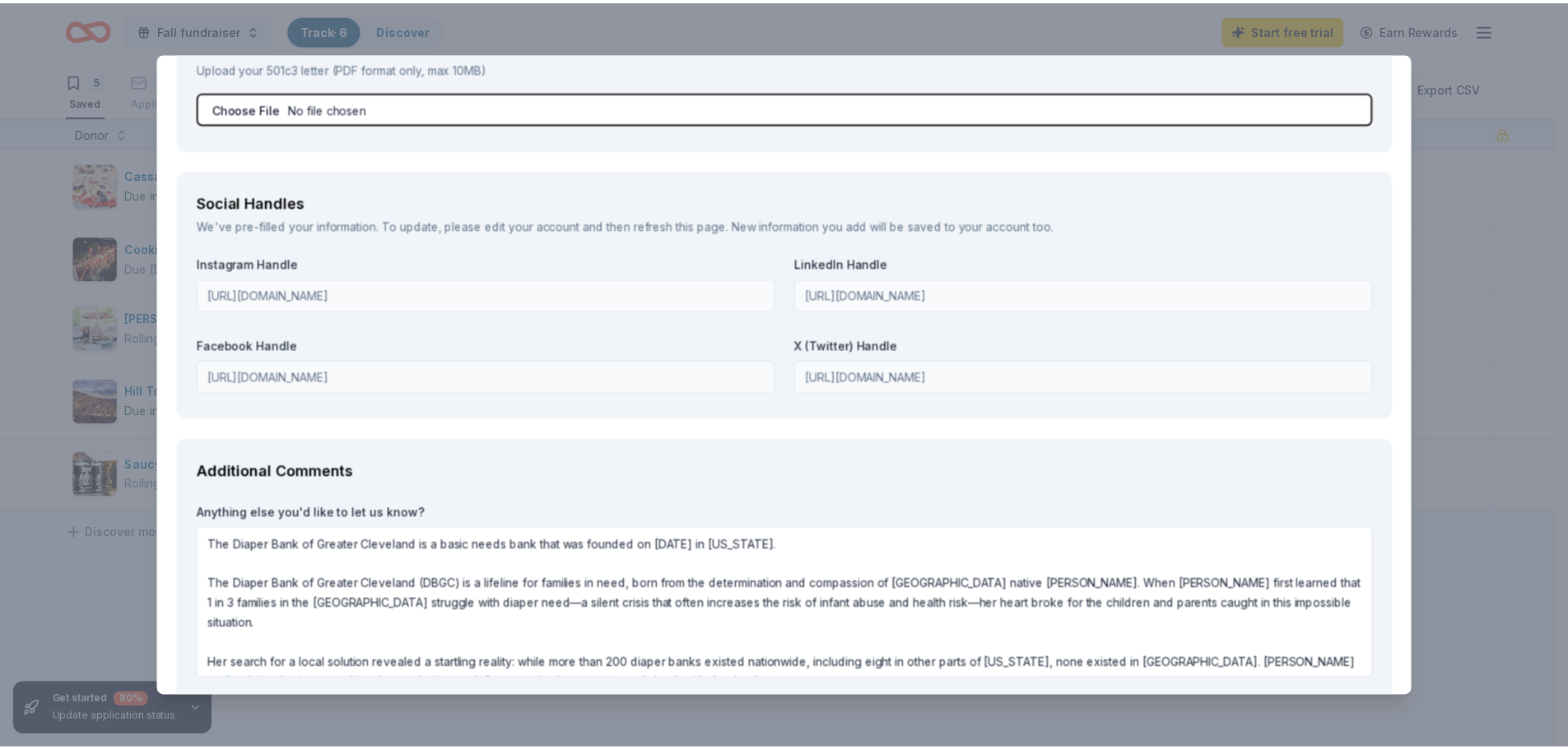
scroll to position [1872, 0]
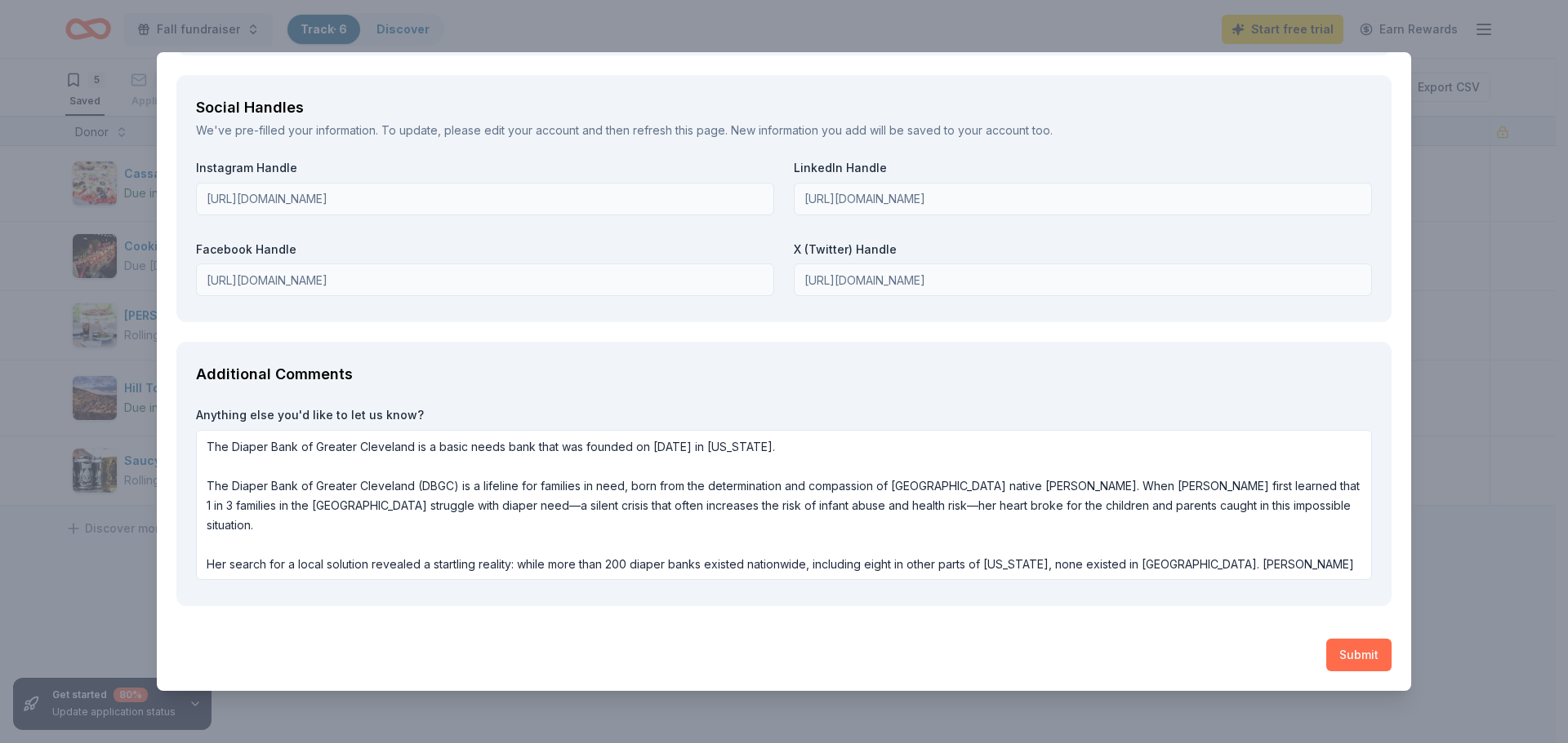
click at [1342, 656] on button "Submit" at bounding box center [1358, 655] width 65 height 33
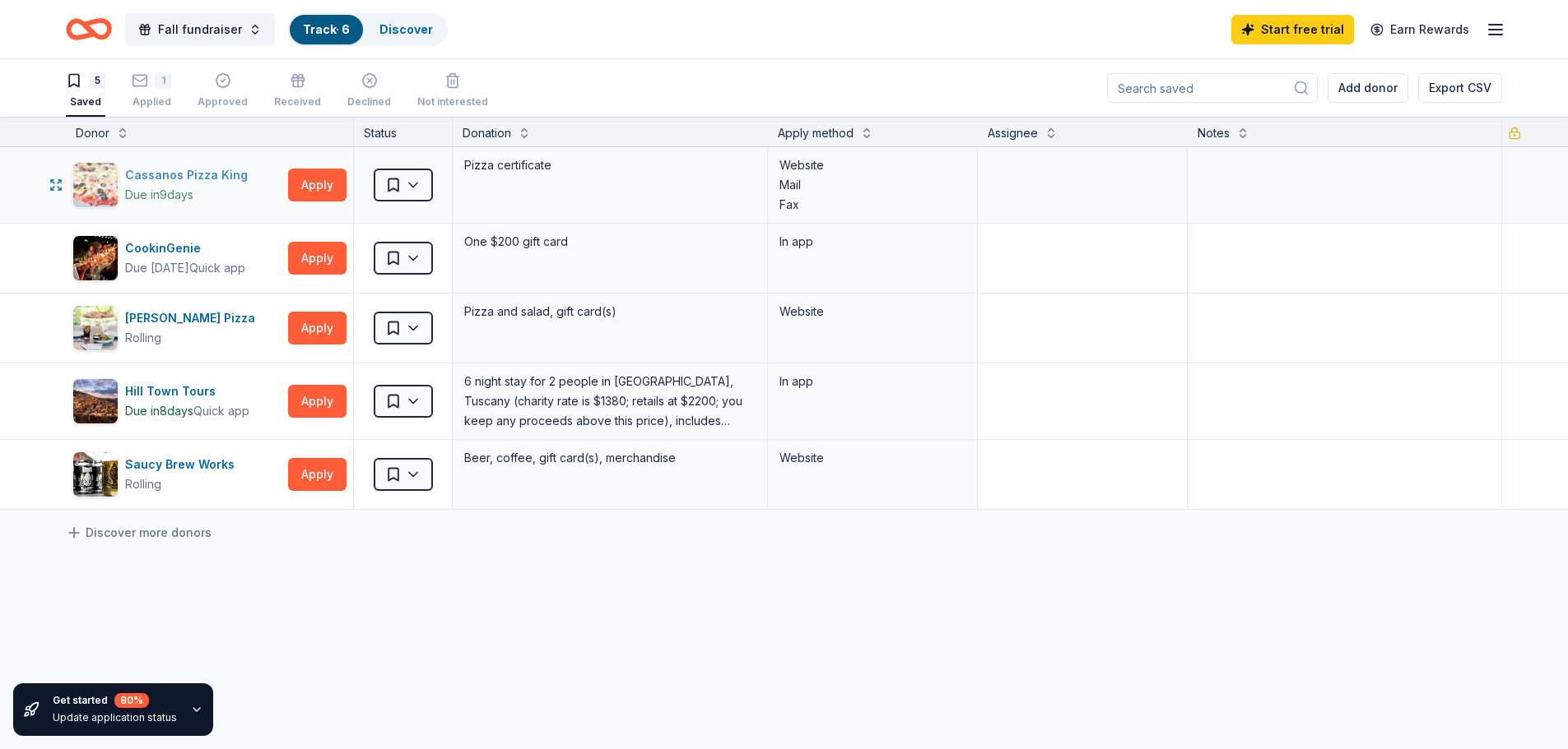
click at [156, 169] on div "Cassanos Pizza King" at bounding box center [190, 175] width 130 height 20
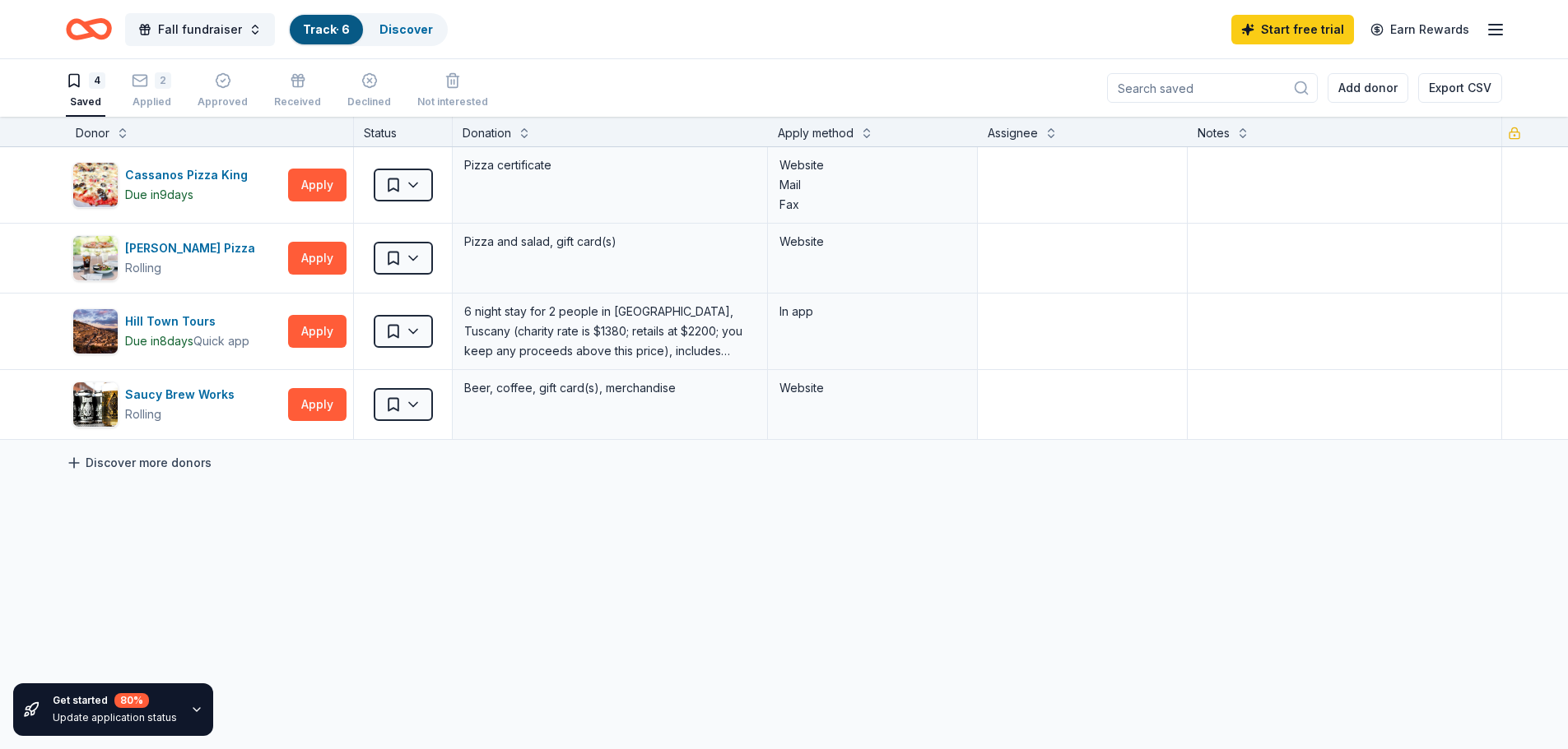
click at [107, 461] on link "Discover more donors" at bounding box center [138, 463] width 146 height 20
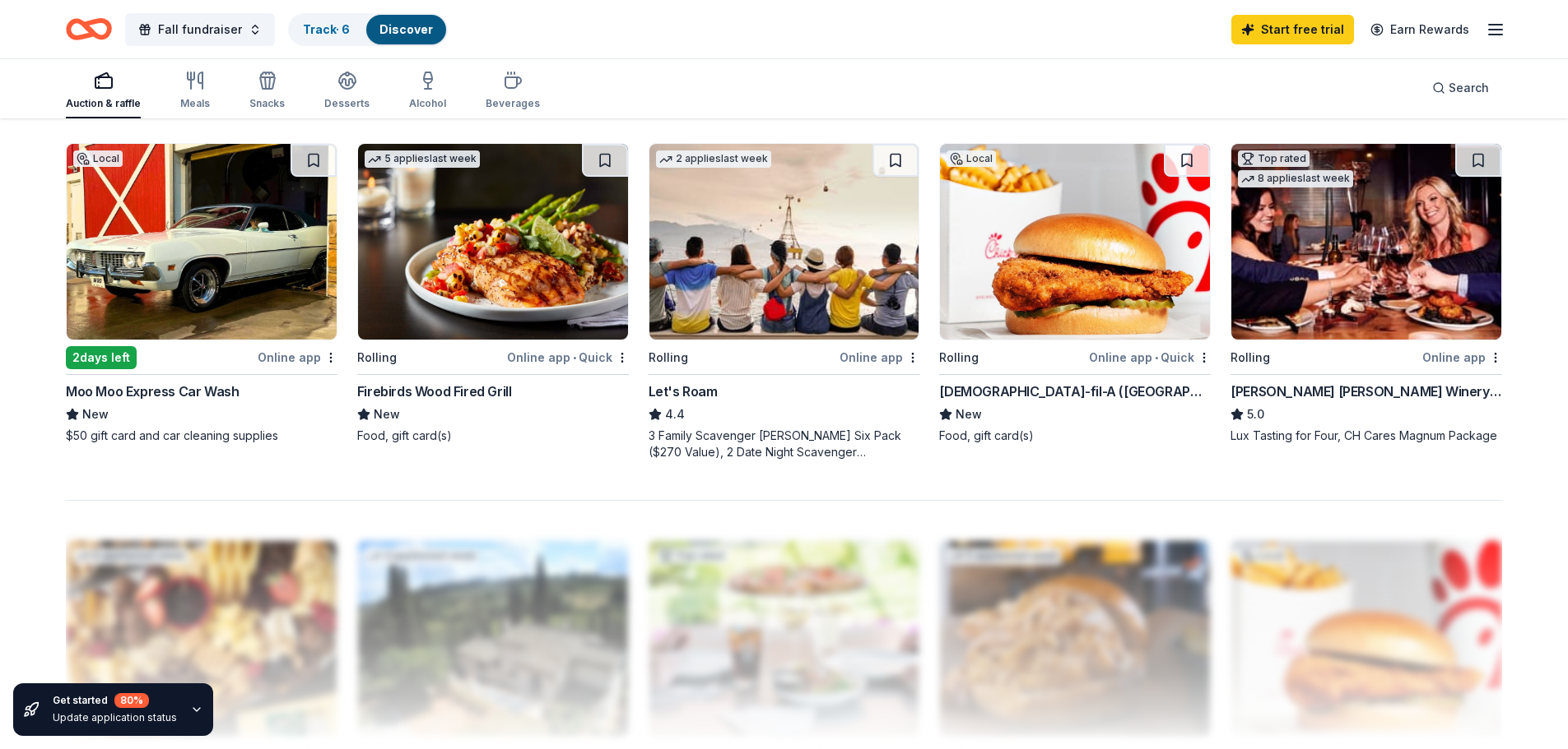
scroll to position [1234, 0]
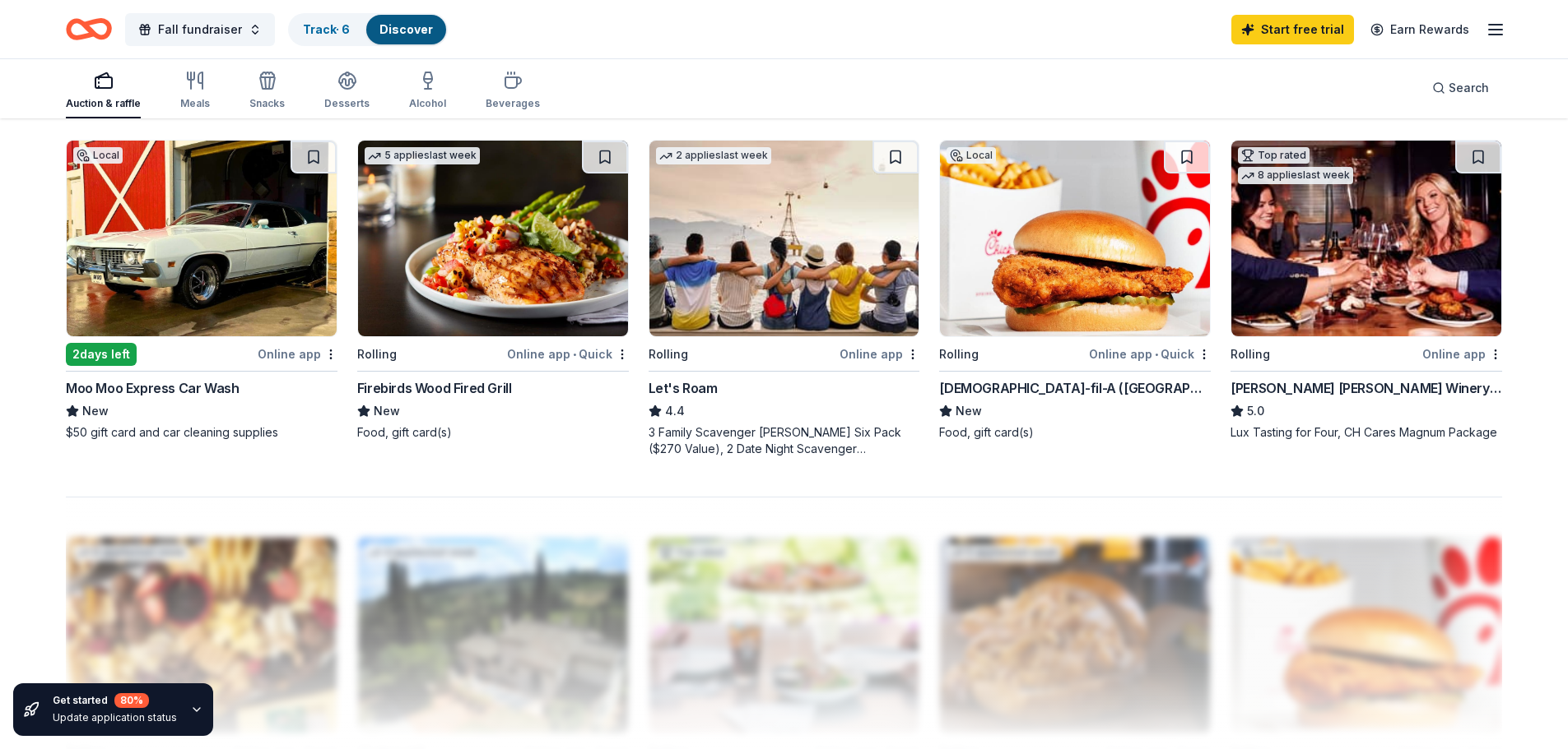
click at [429, 269] on img at bounding box center [492, 238] width 269 height 196
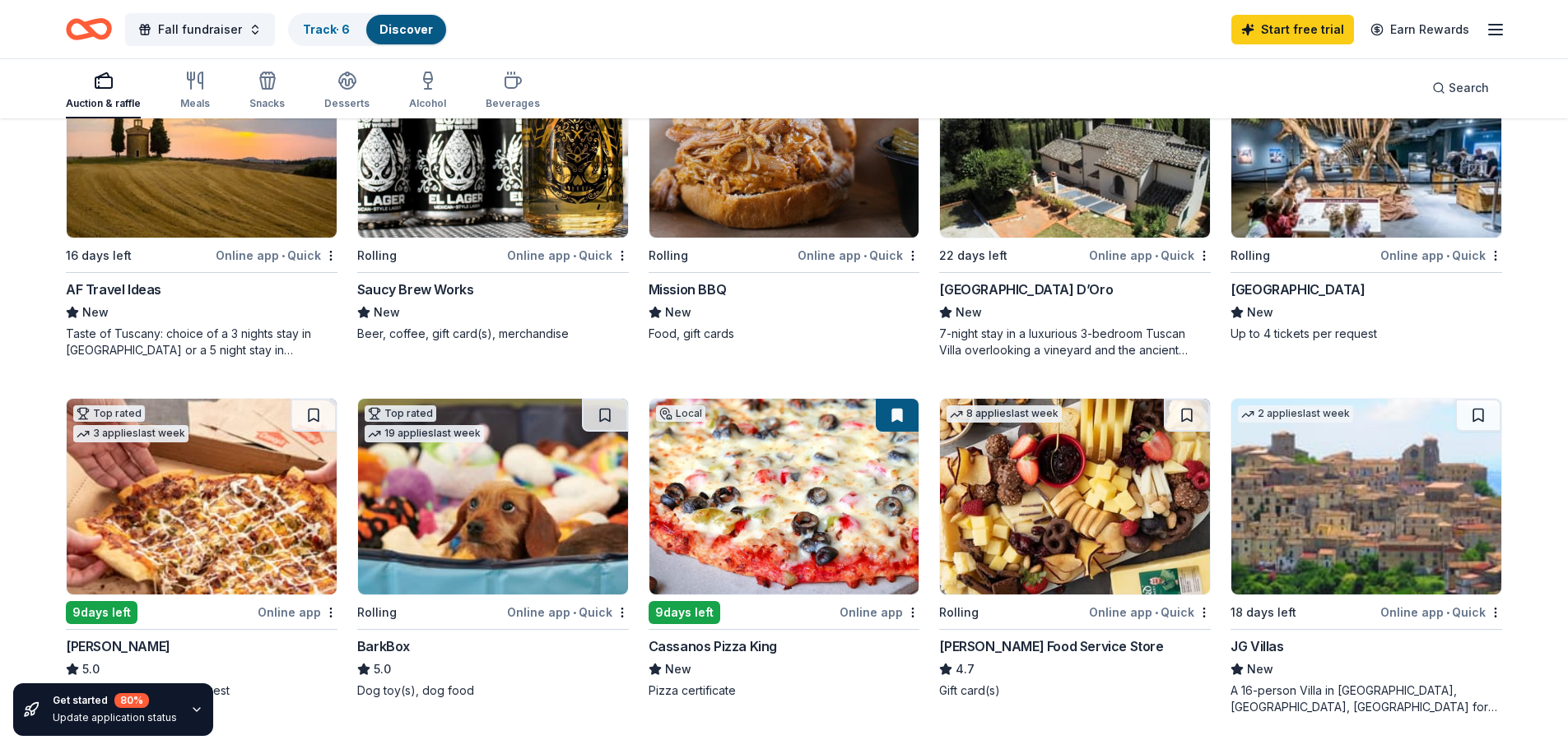
scroll to position [411, 0]
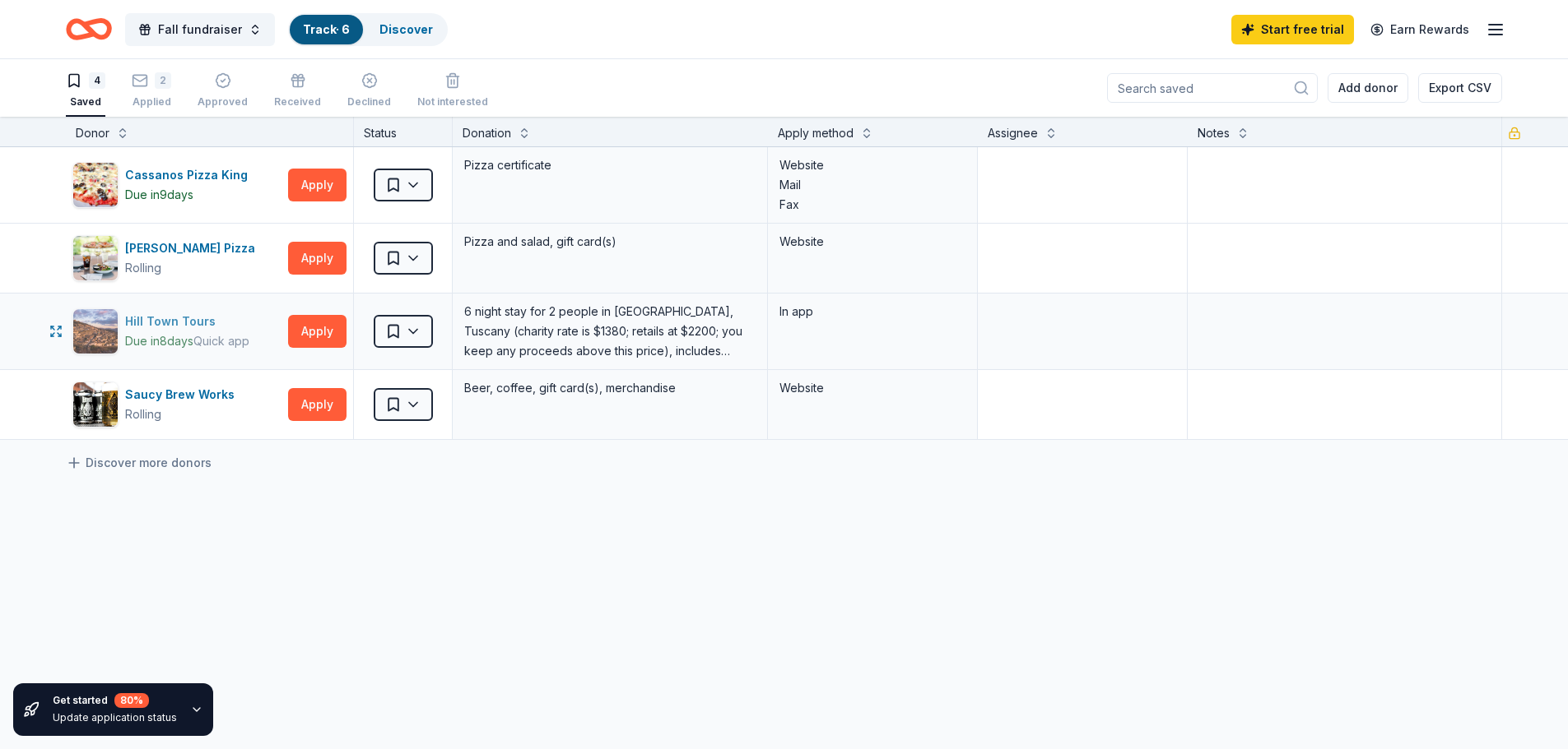
click at [178, 318] on div "Hill Town Tours" at bounding box center [187, 321] width 124 height 20
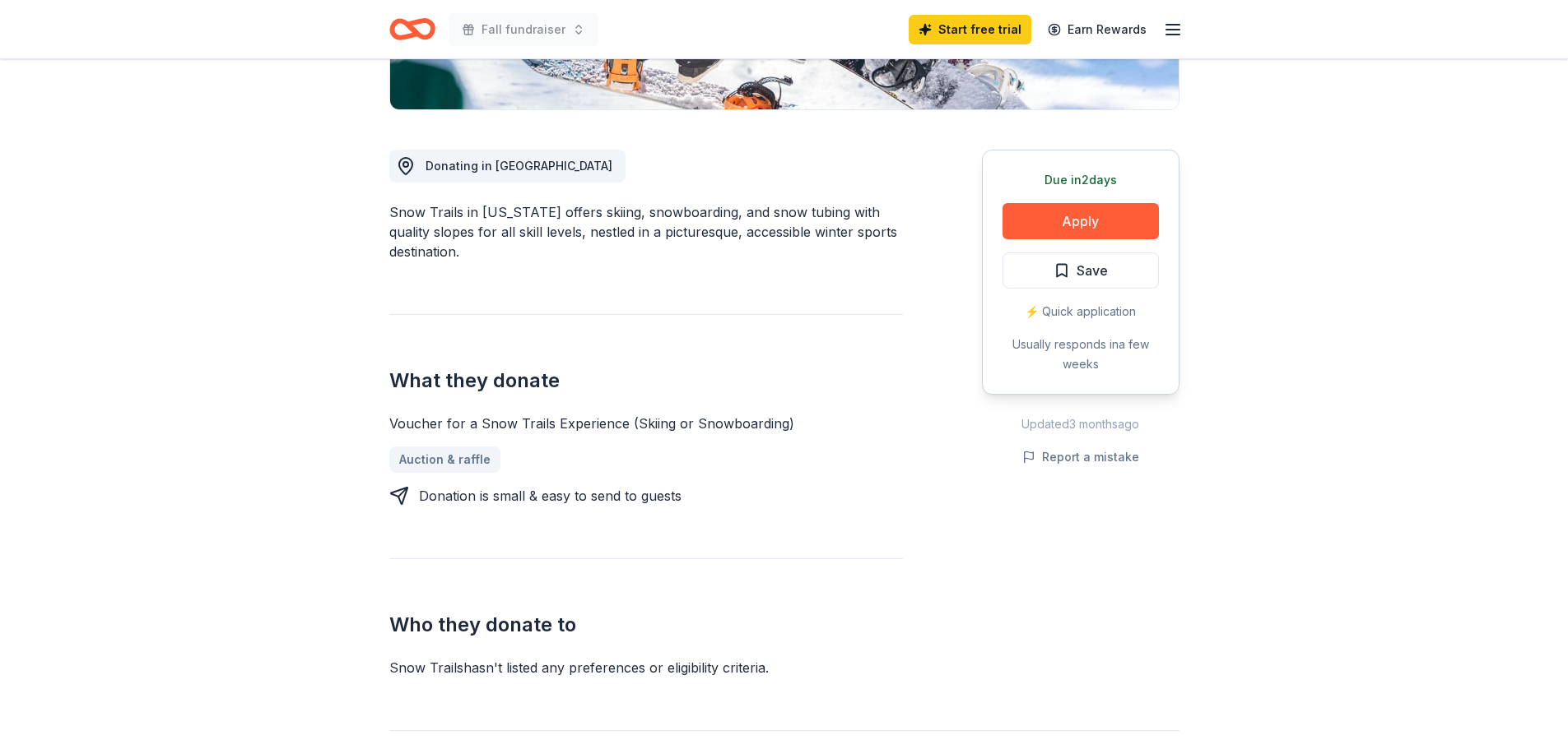
scroll to position [329, 0]
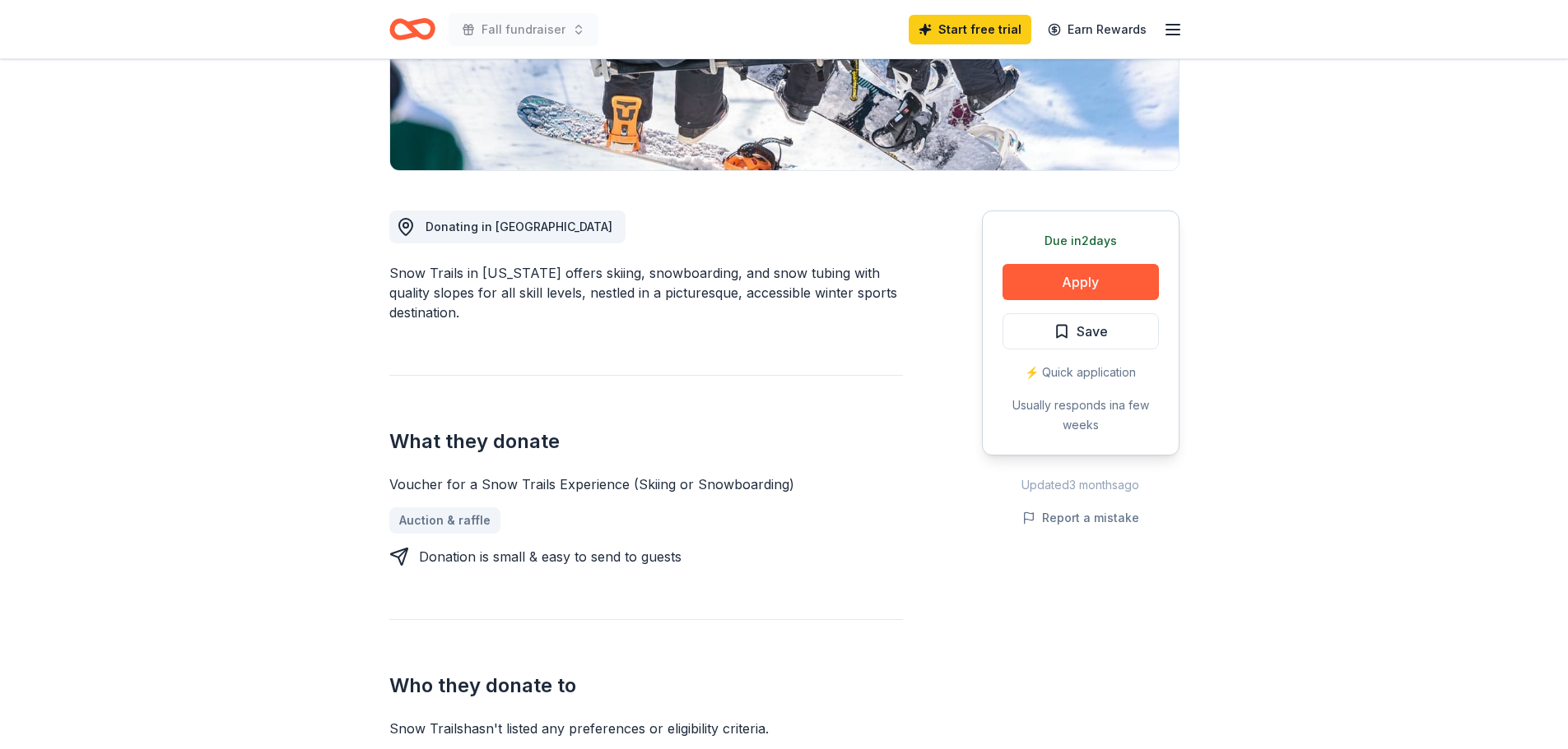
click at [1088, 372] on div "⚡️ Quick application" at bounding box center [1080, 372] width 157 height 20
click at [1075, 281] on button "Apply" at bounding box center [1080, 282] width 157 height 37
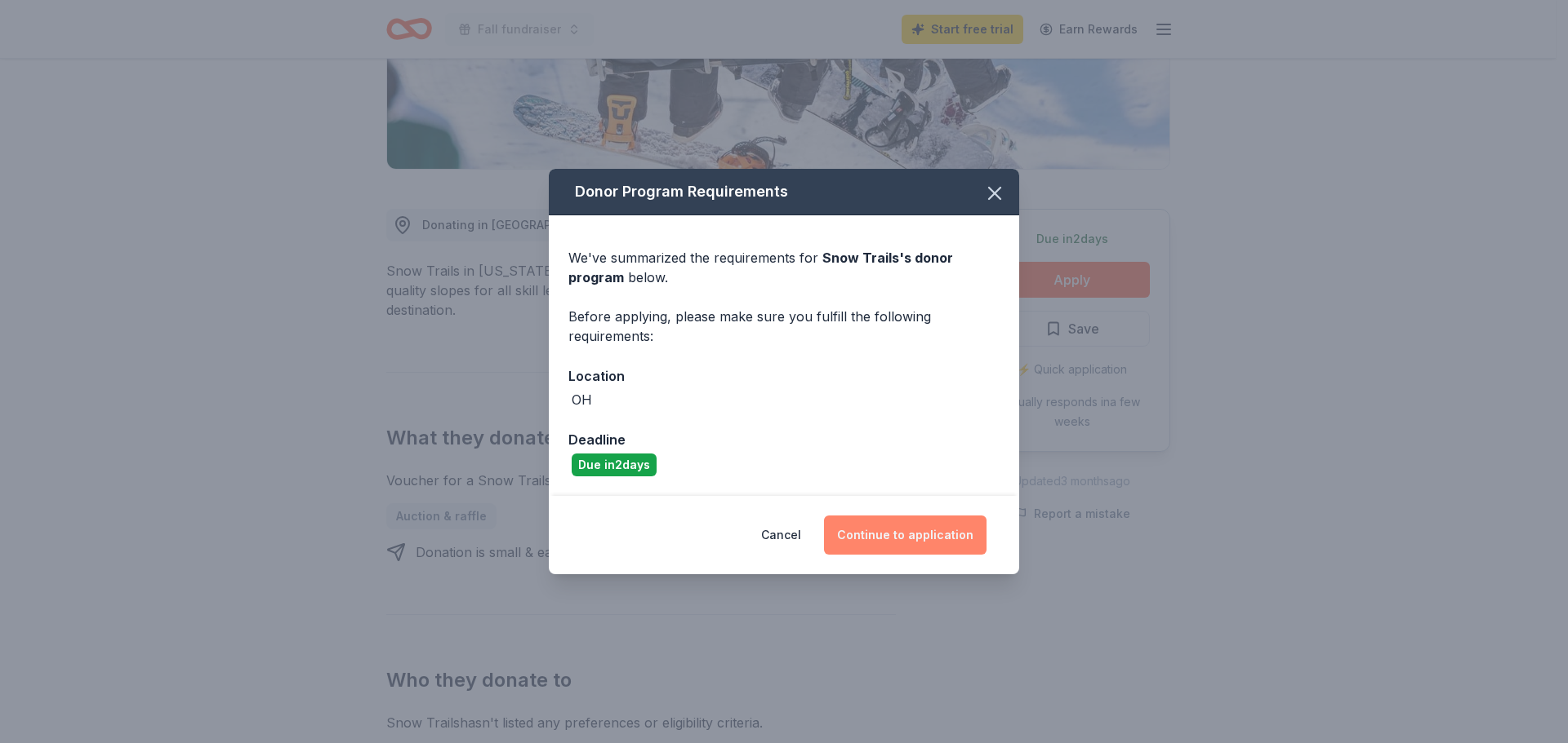
click at [903, 540] on button "Continue to application" at bounding box center [905, 535] width 162 height 39
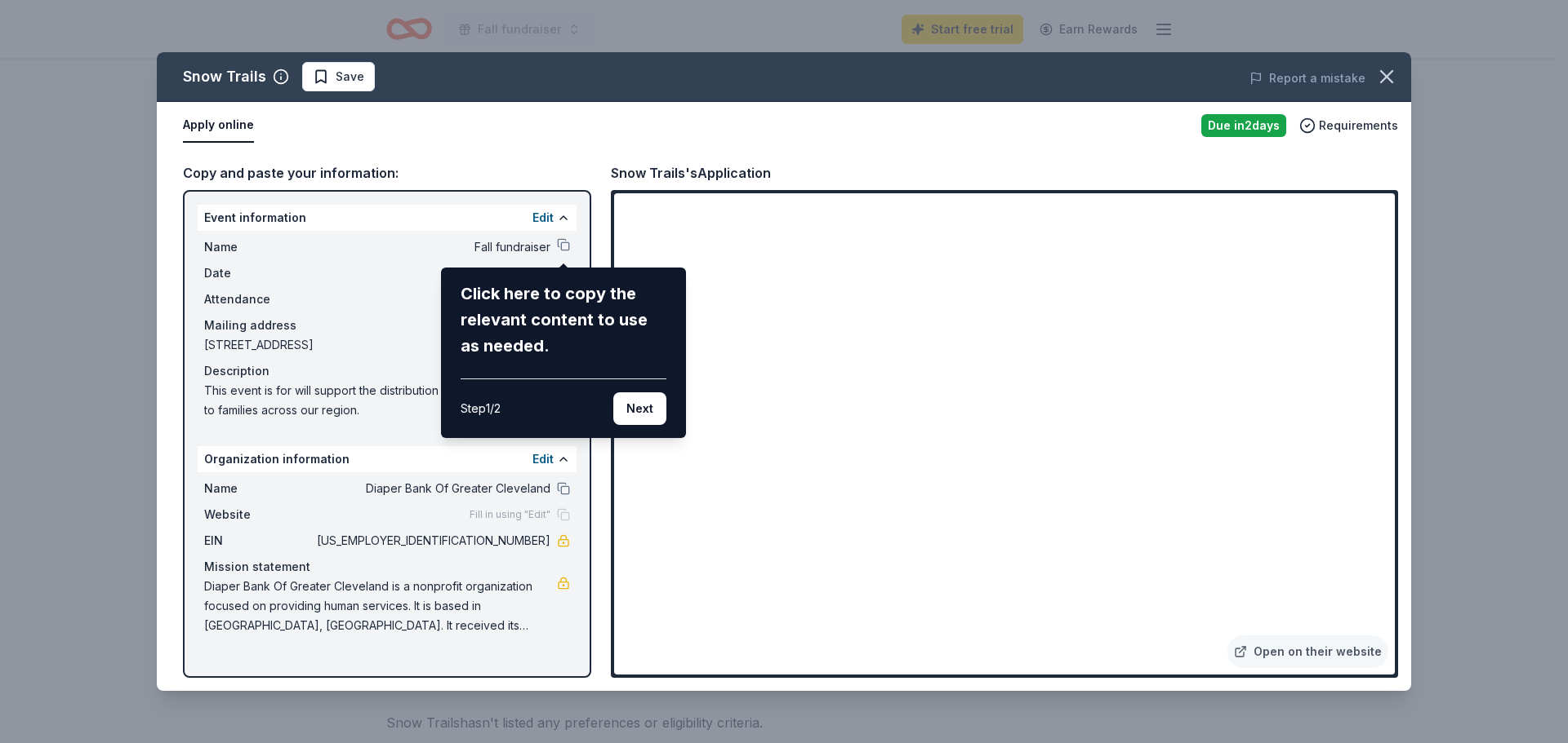
click at [776, 505] on div "Snow Trails Save Report a mistake Apply online Due in 2 days Requirements Copy …" at bounding box center [784, 372] width 1254 height 639
click at [646, 399] on button "Next" at bounding box center [639, 409] width 53 height 33
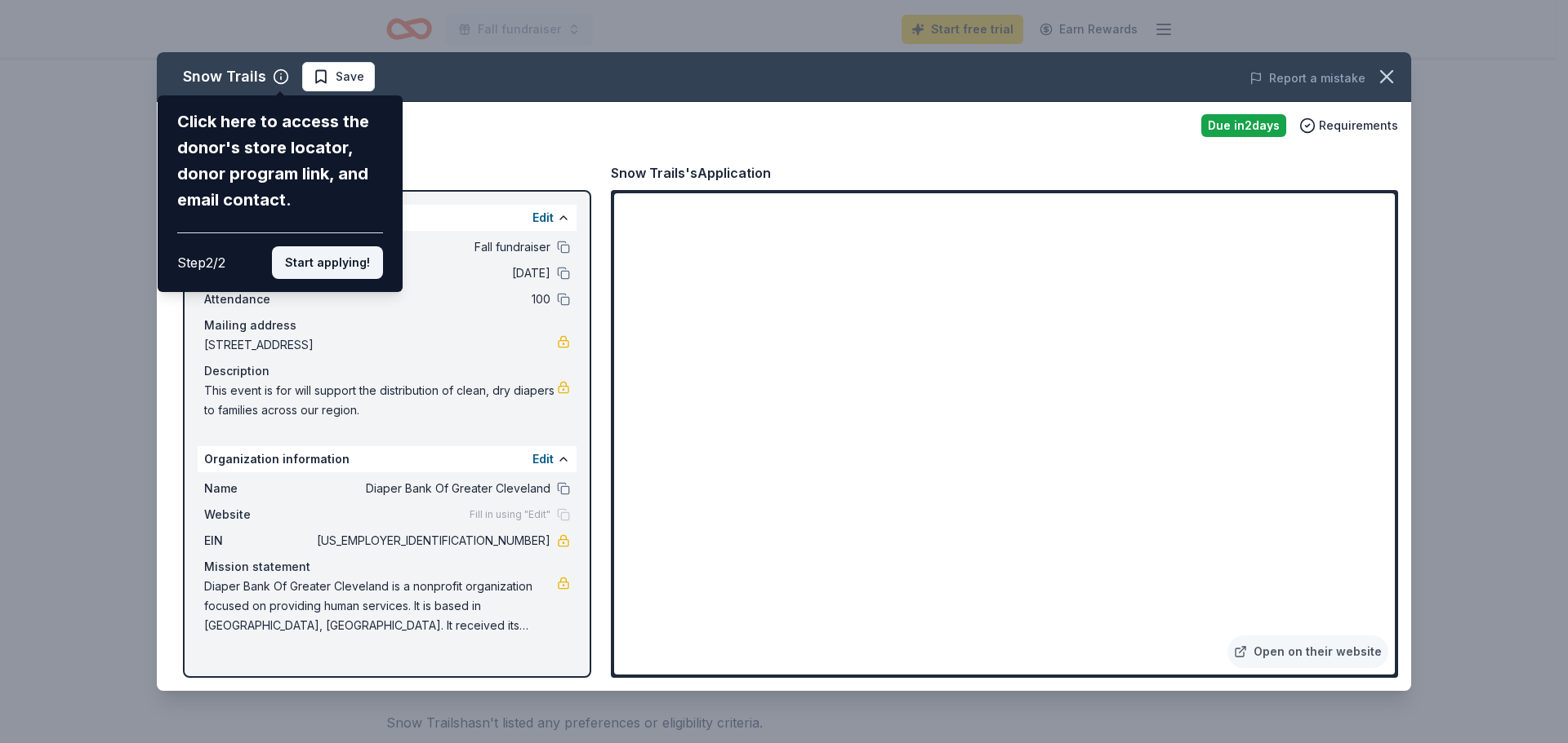
click at [341, 259] on button "Start applying!" at bounding box center [327, 263] width 111 height 33
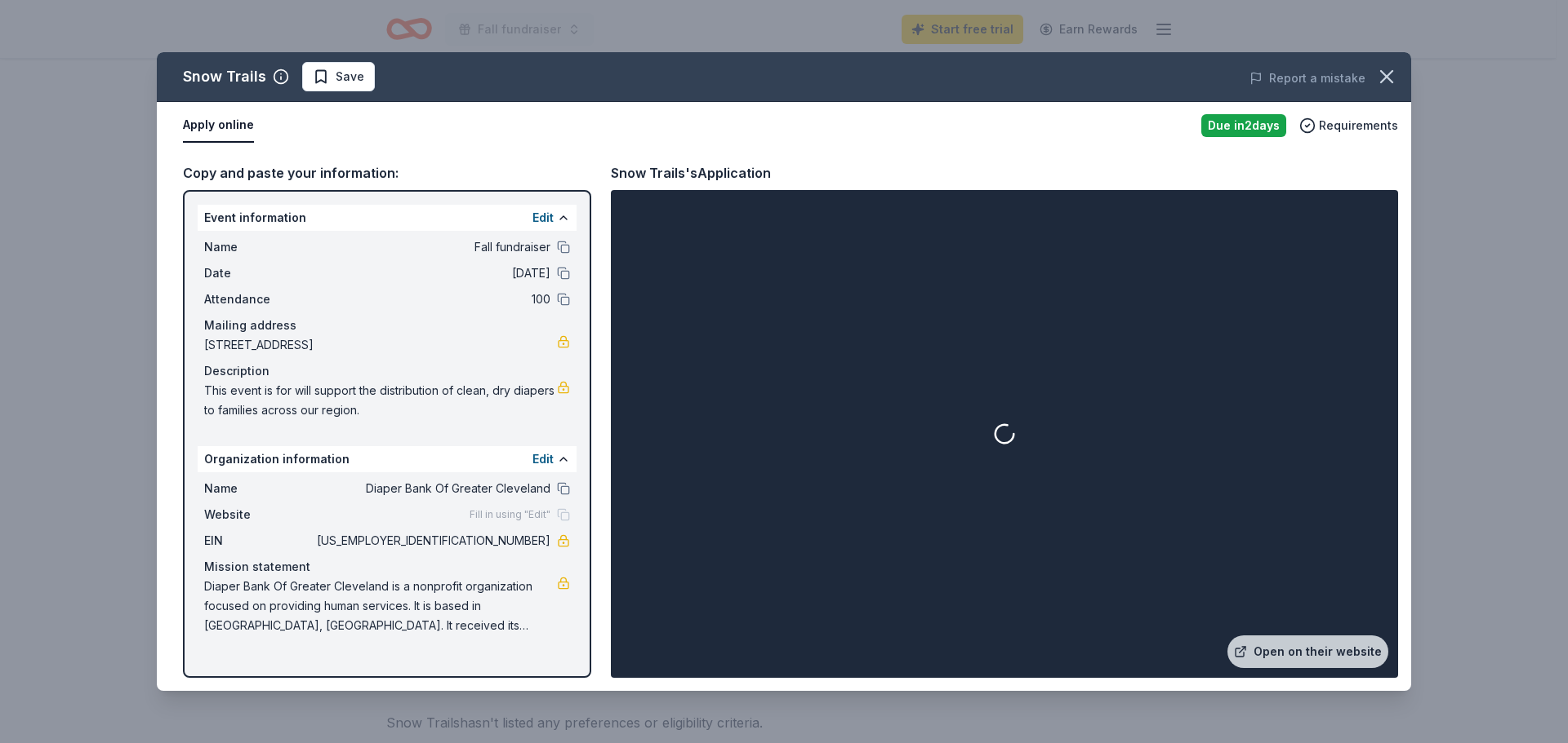
click at [776, 507] on div at bounding box center [1004, 434] width 781 height 481
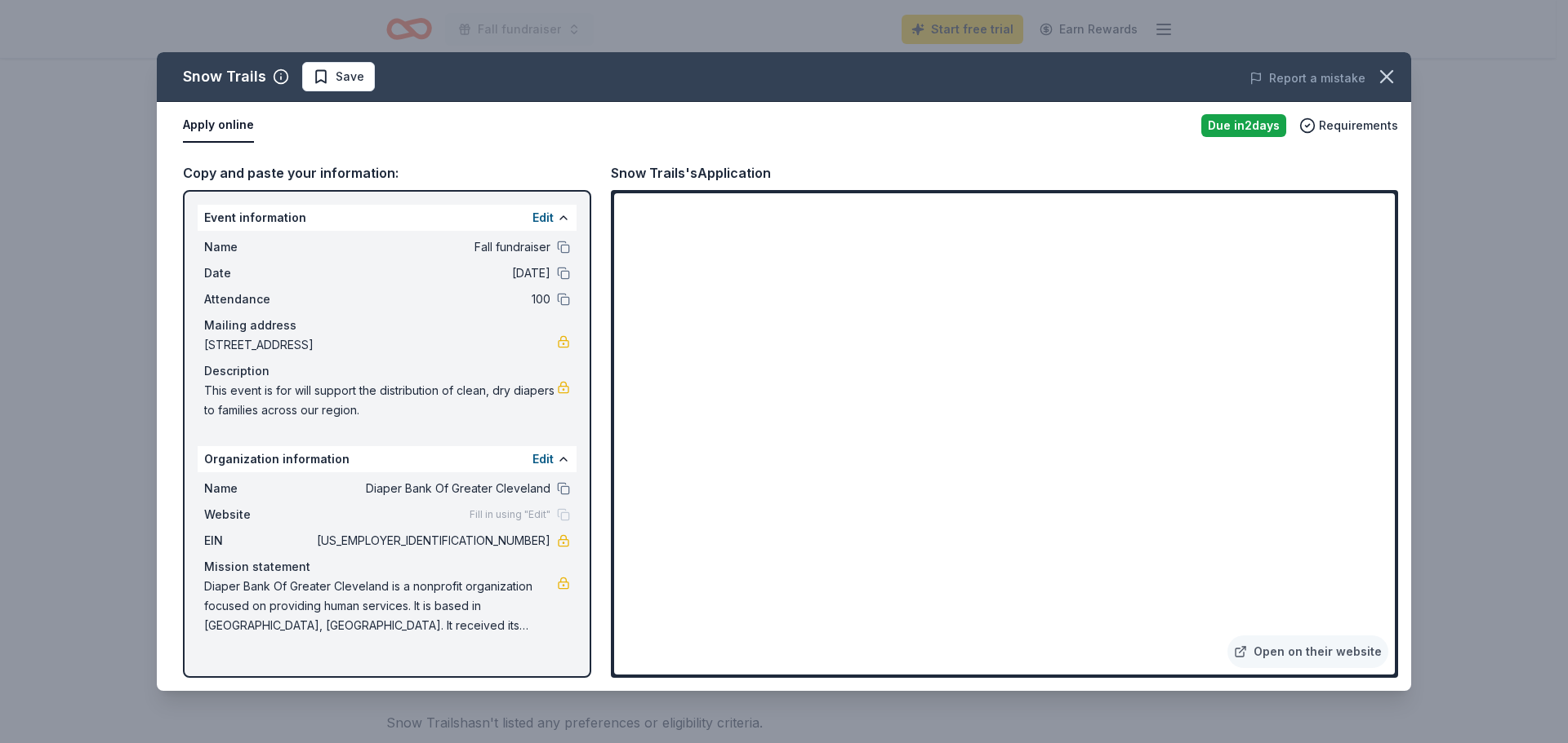
drag, startPoint x: 207, startPoint y: 585, endPoint x: 261, endPoint y: 588, distance: 54.1
click at [261, 588] on span "Diaper Bank Of Greater Cleveland is a nonprofit organization focused on providi…" at bounding box center [380, 606] width 353 height 59
click at [1382, 72] on icon "button" at bounding box center [1386, 76] width 11 height 11
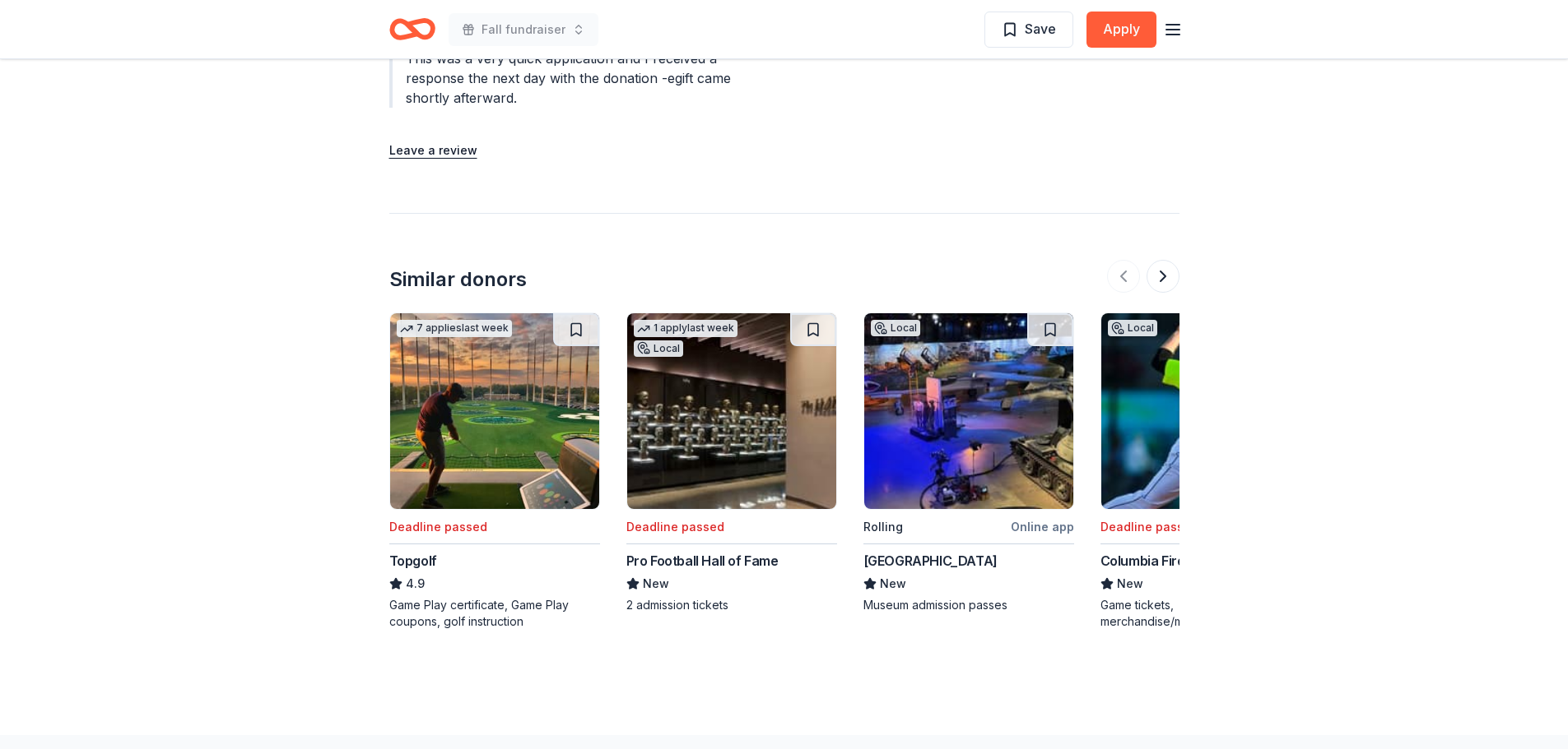
scroll to position [1974, 0]
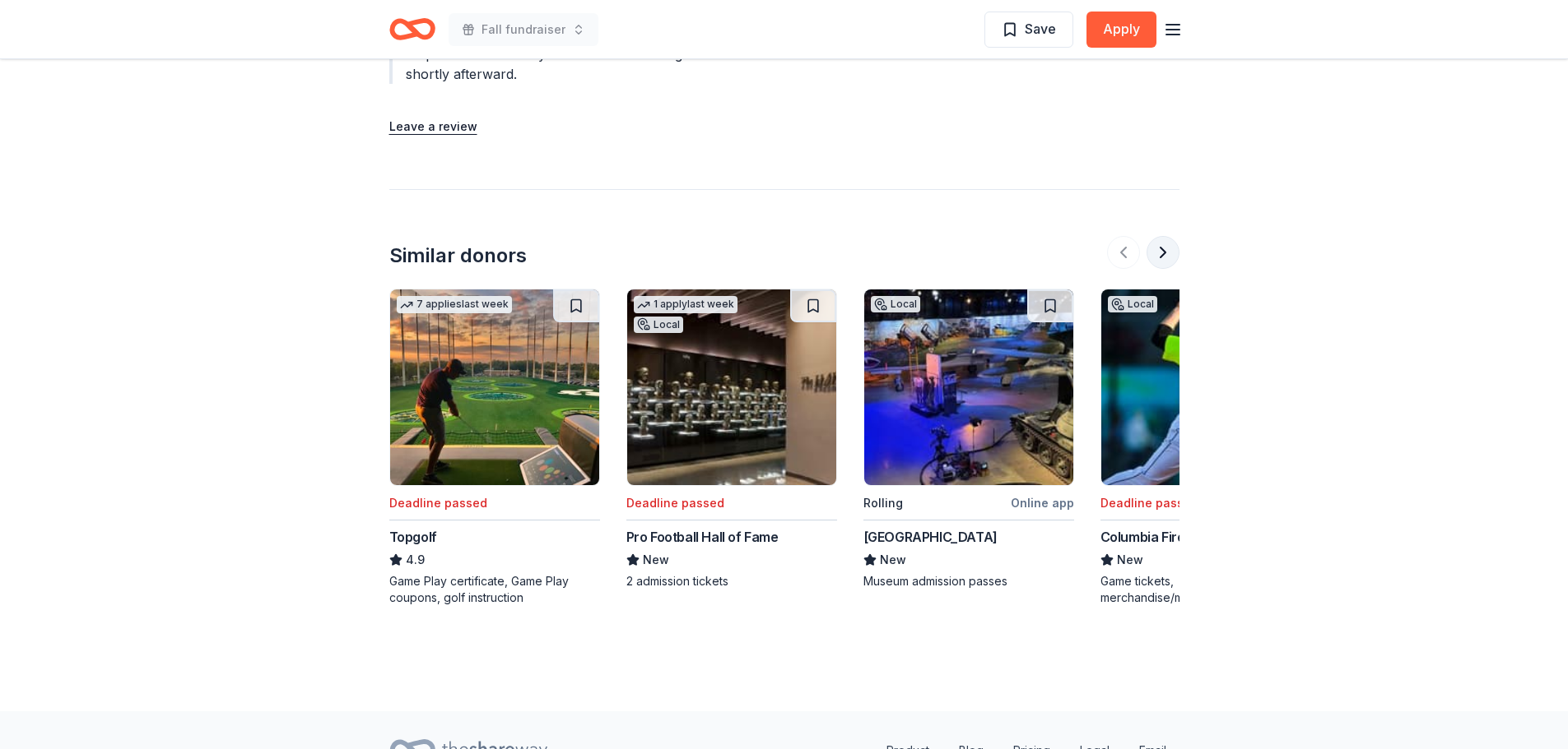
click at [1162, 251] on button at bounding box center [1162, 252] width 33 height 33
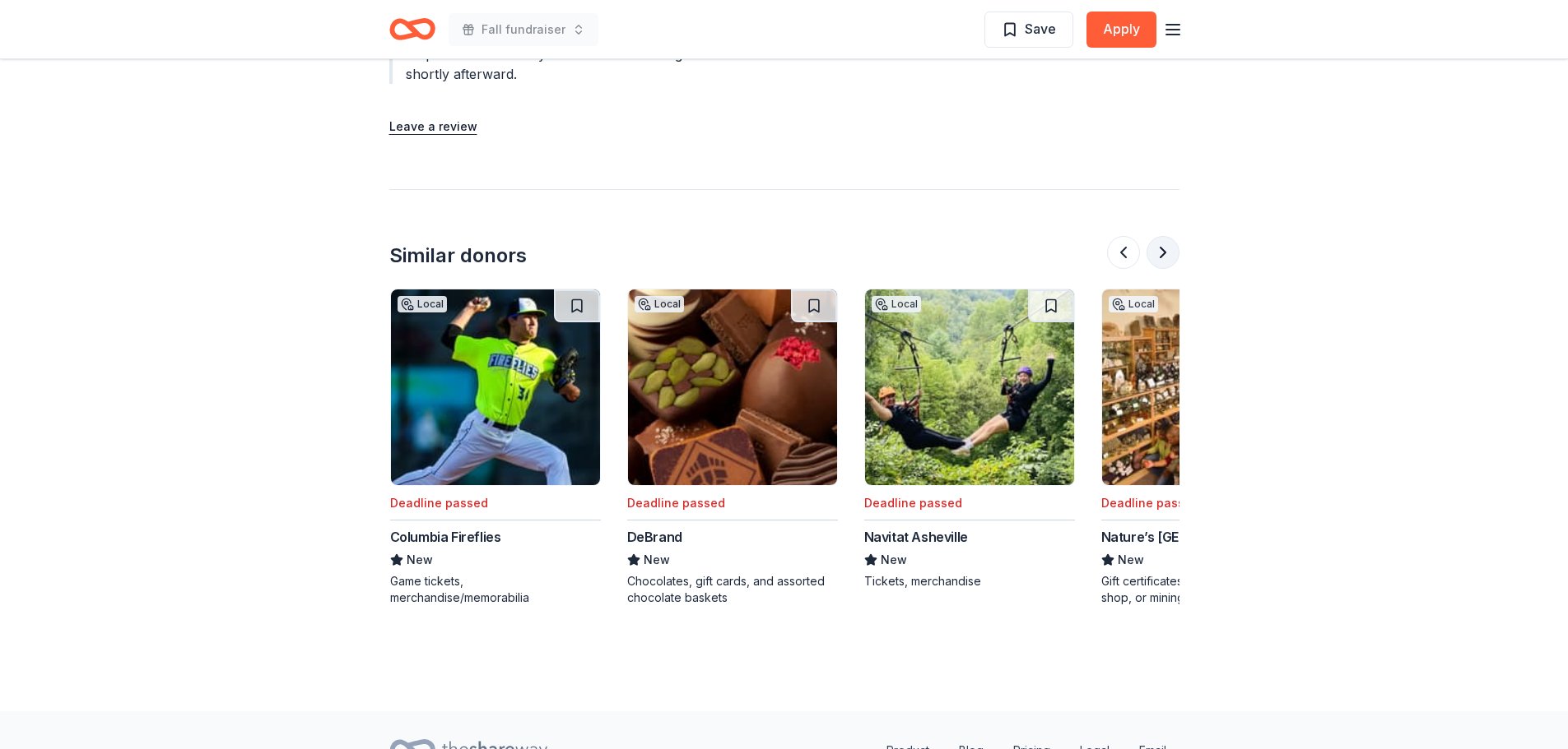
scroll to position [0, 711]
click at [1162, 251] on button at bounding box center [1162, 252] width 33 height 33
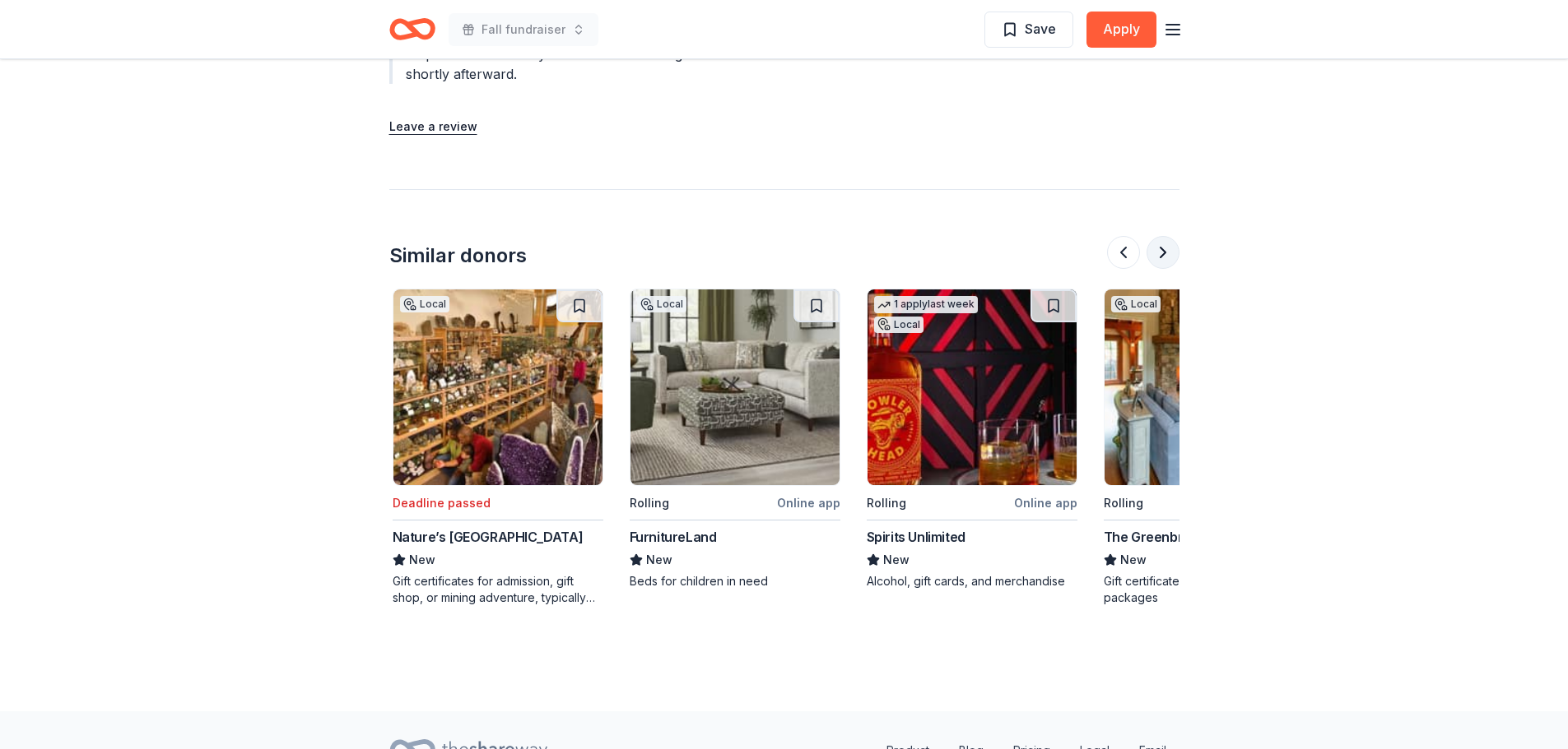
scroll to position [0, 1422]
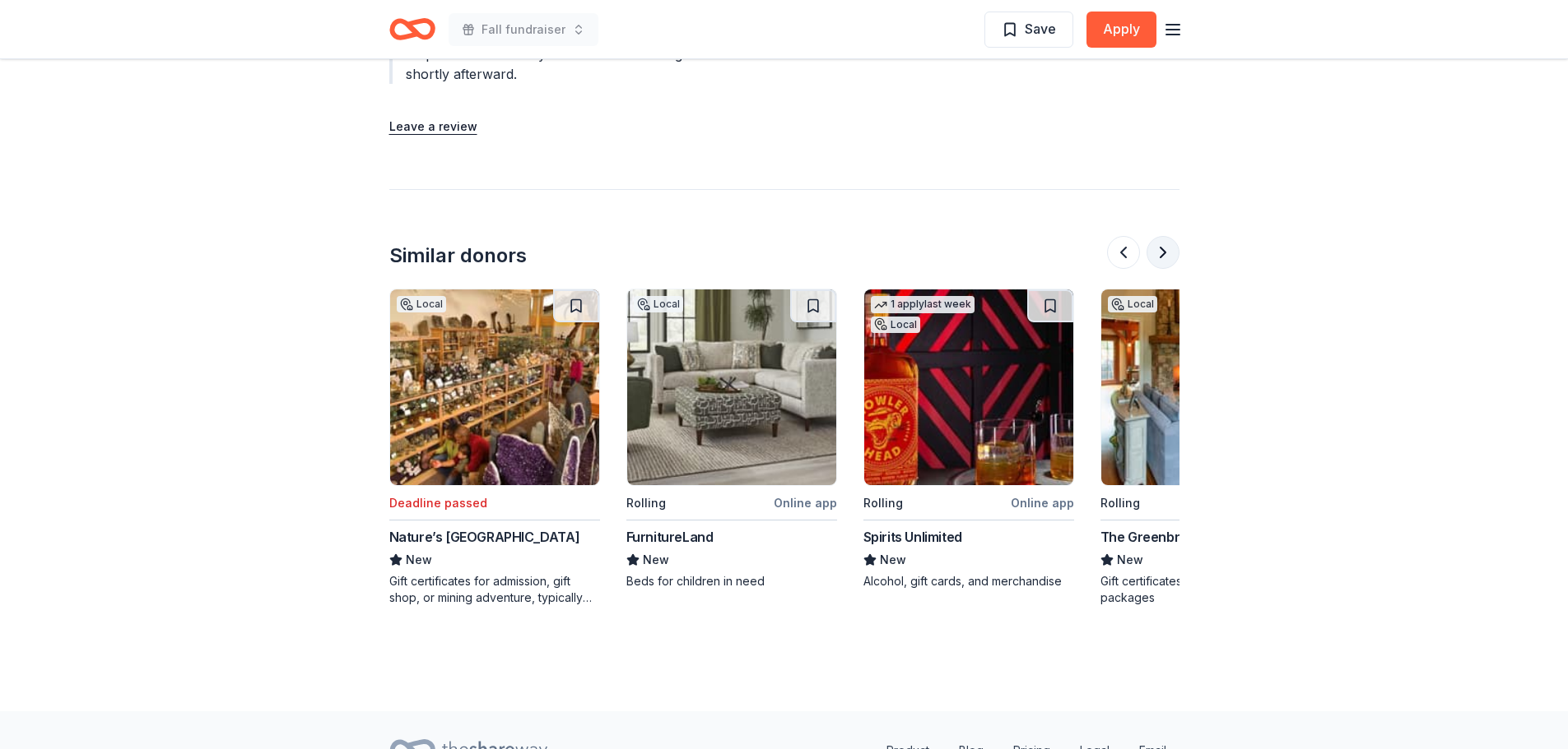
click at [1162, 251] on button at bounding box center [1162, 252] width 33 height 33
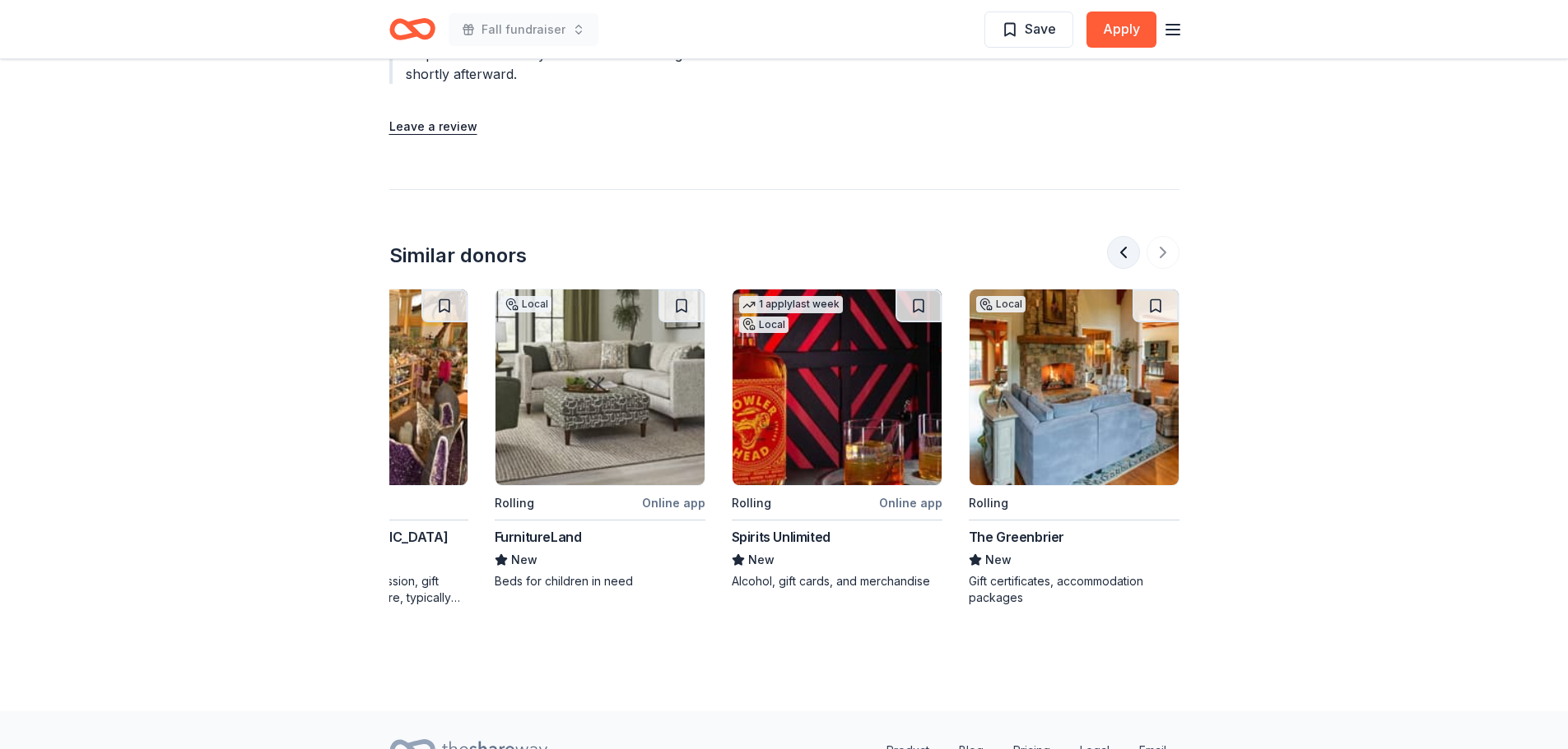
click at [1124, 243] on button at bounding box center [1123, 252] width 33 height 33
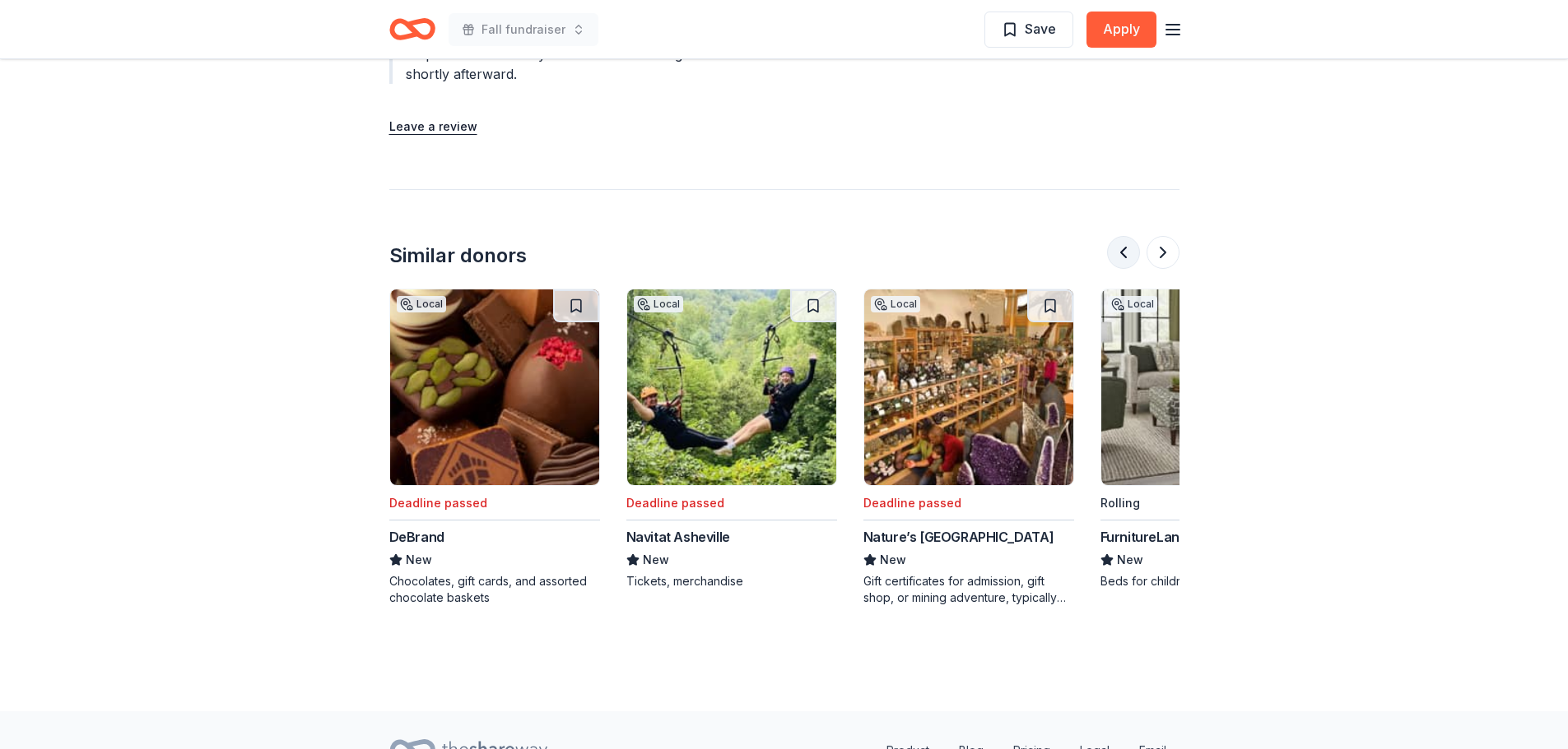
click at [1124, 243] on button at bounding box center [1123, 252] width 33 height 33
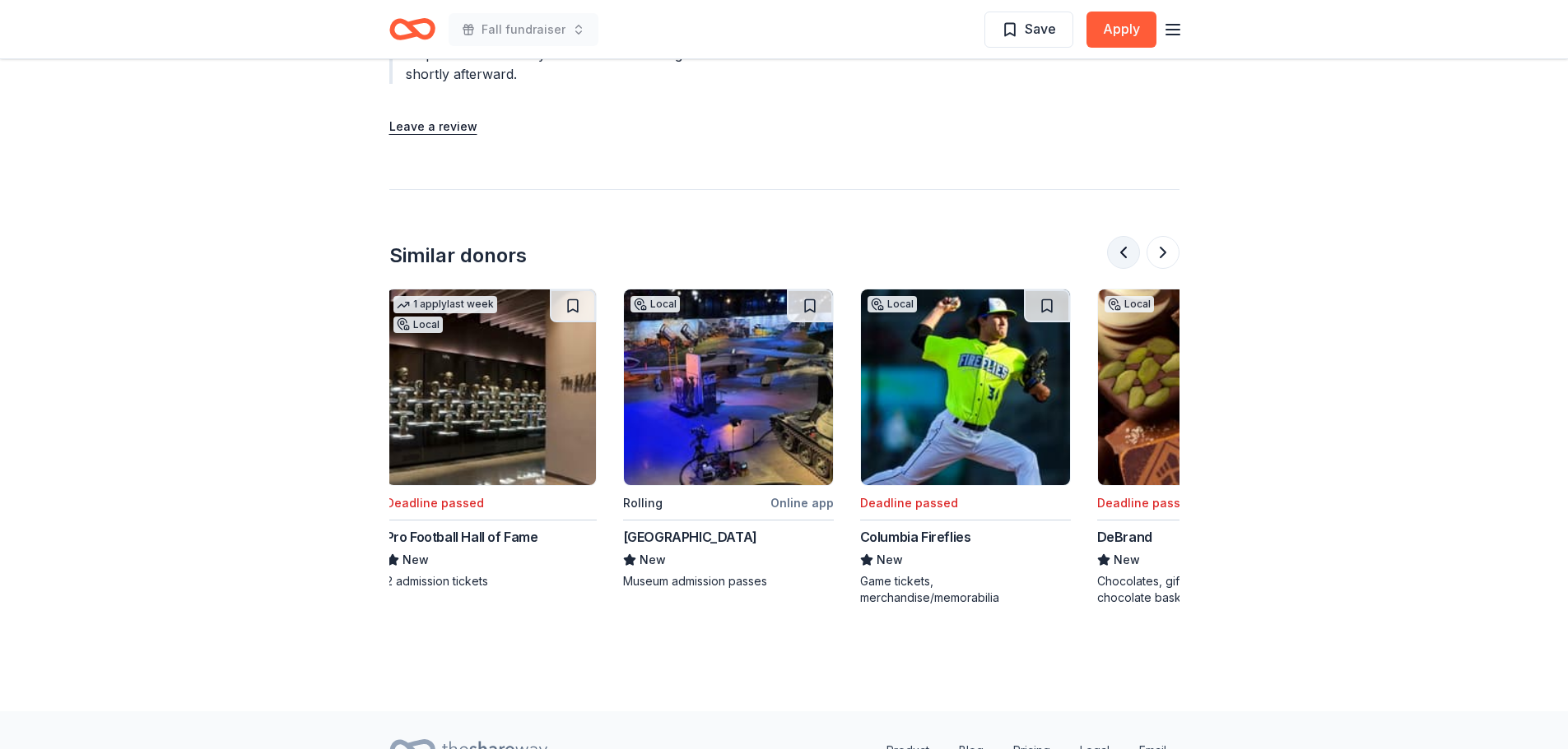
scroll to position [0, 237]
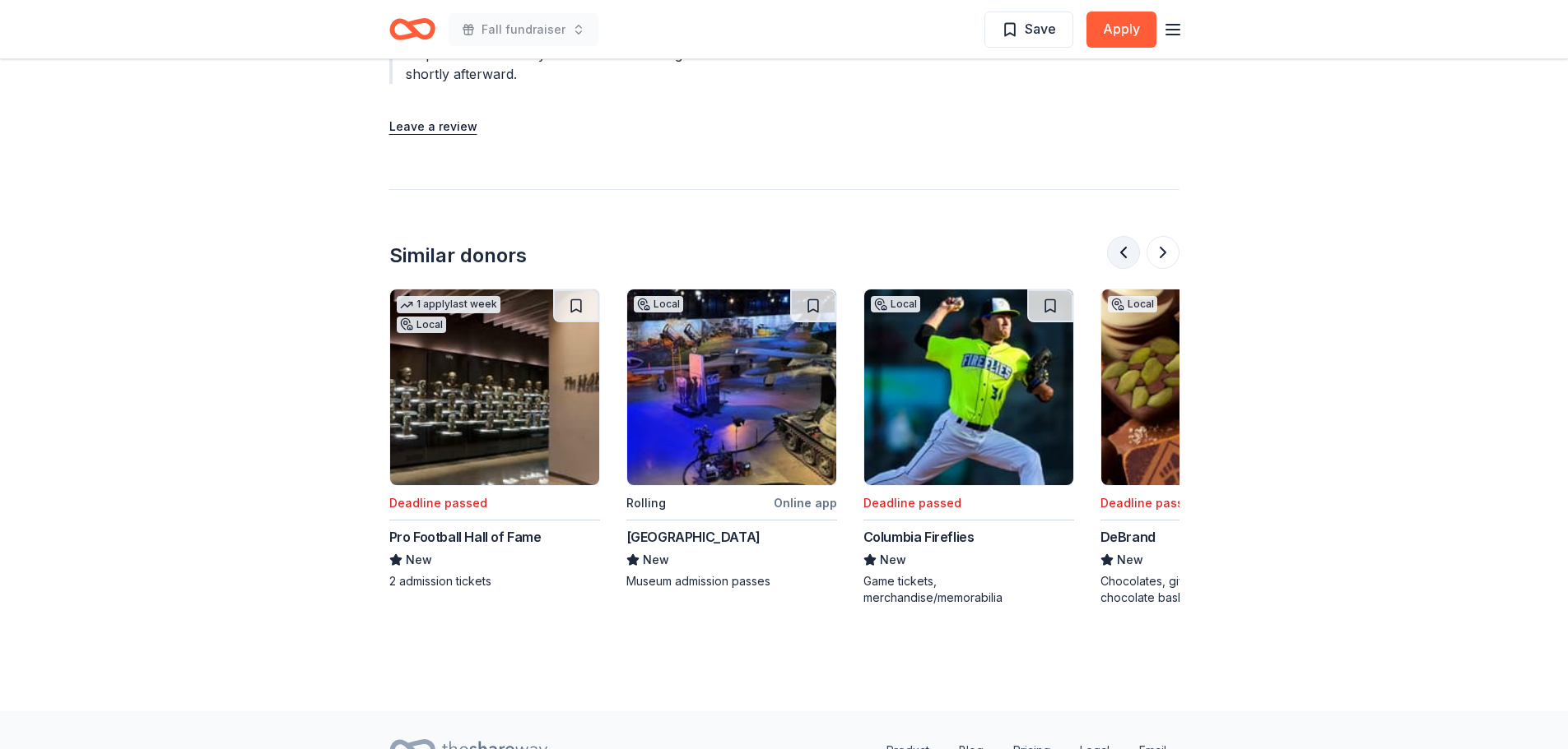
click at [1124, 243] on button at bounding box center [1123, 252] width 33 height 33
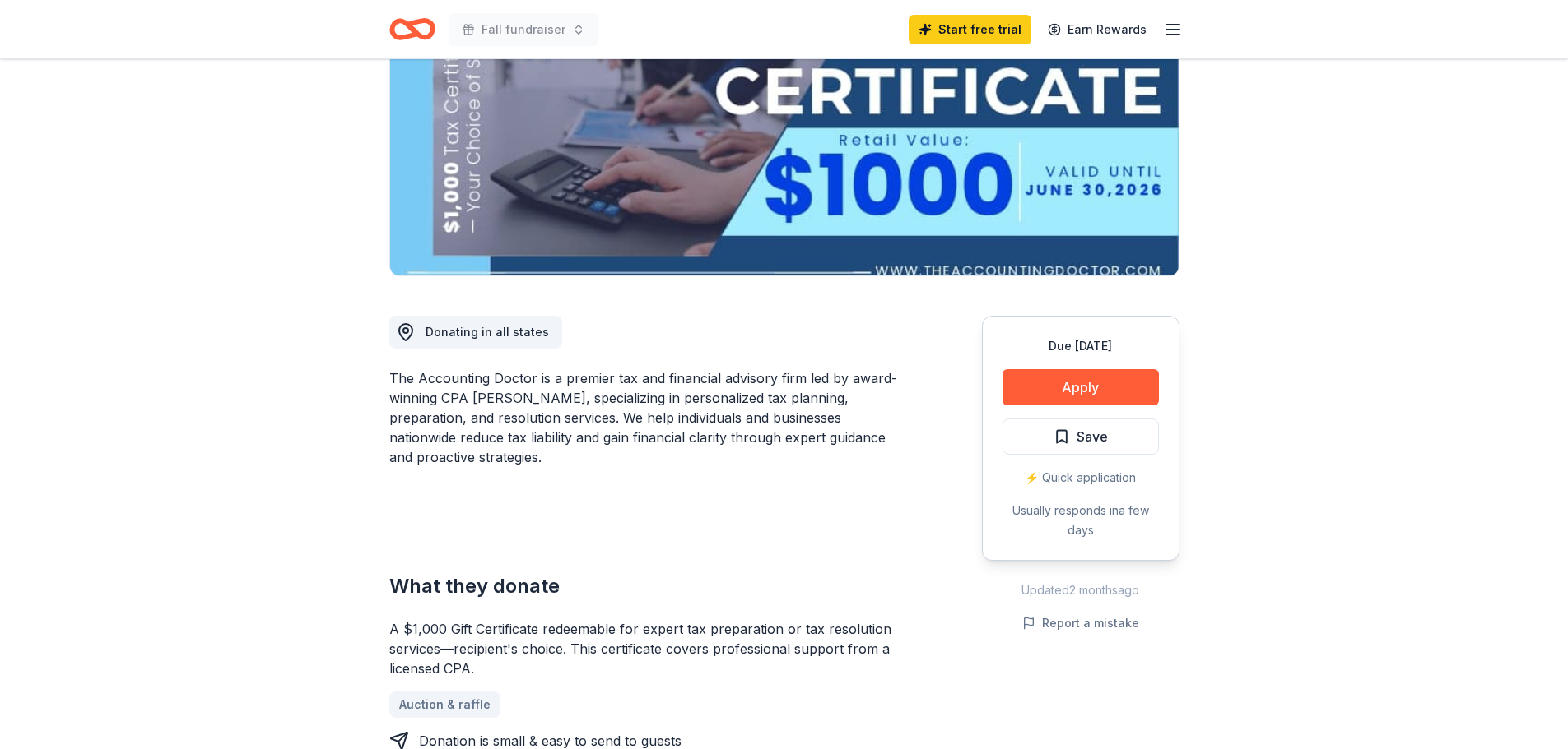
scroll to position [245, 0]
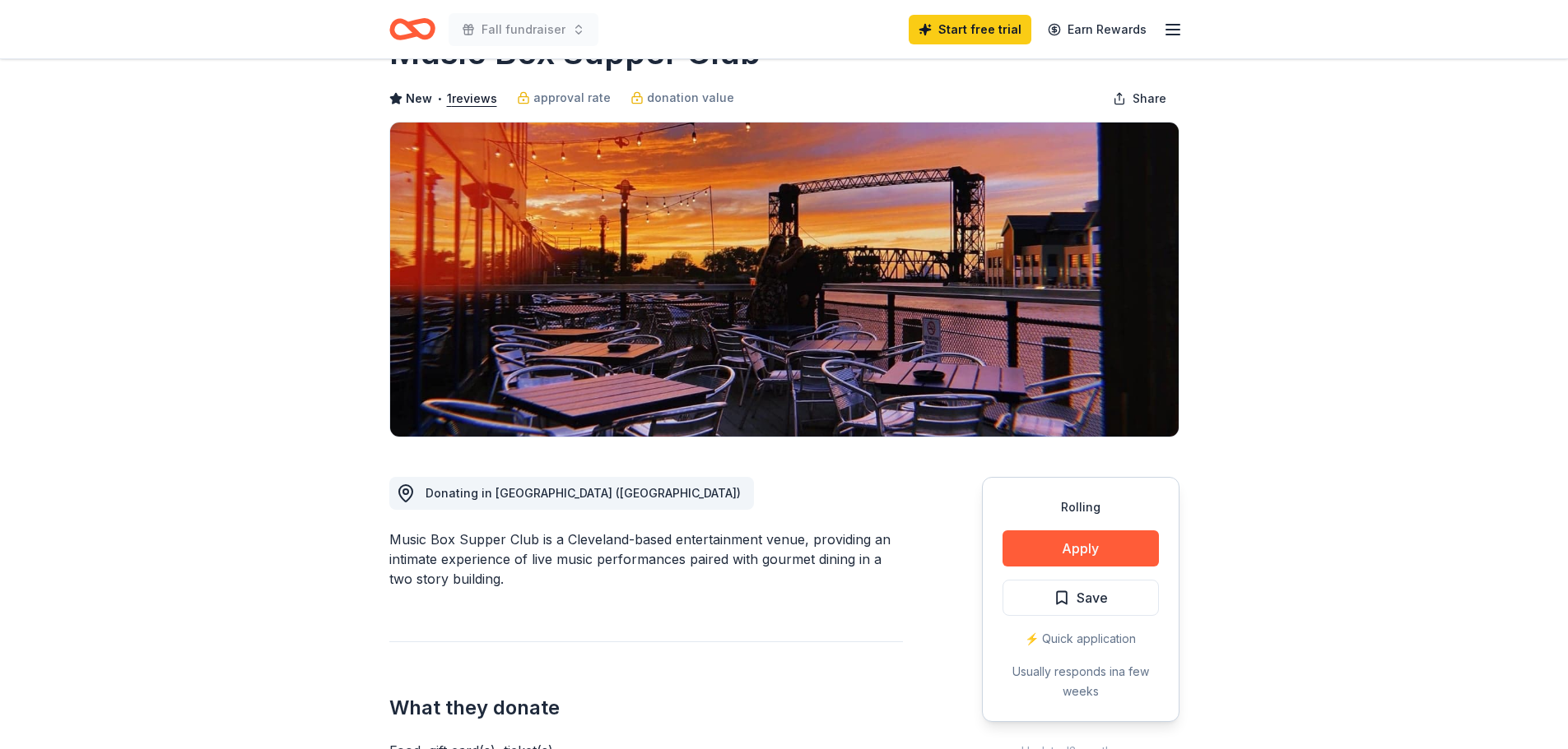
scroll to position [329, 0]
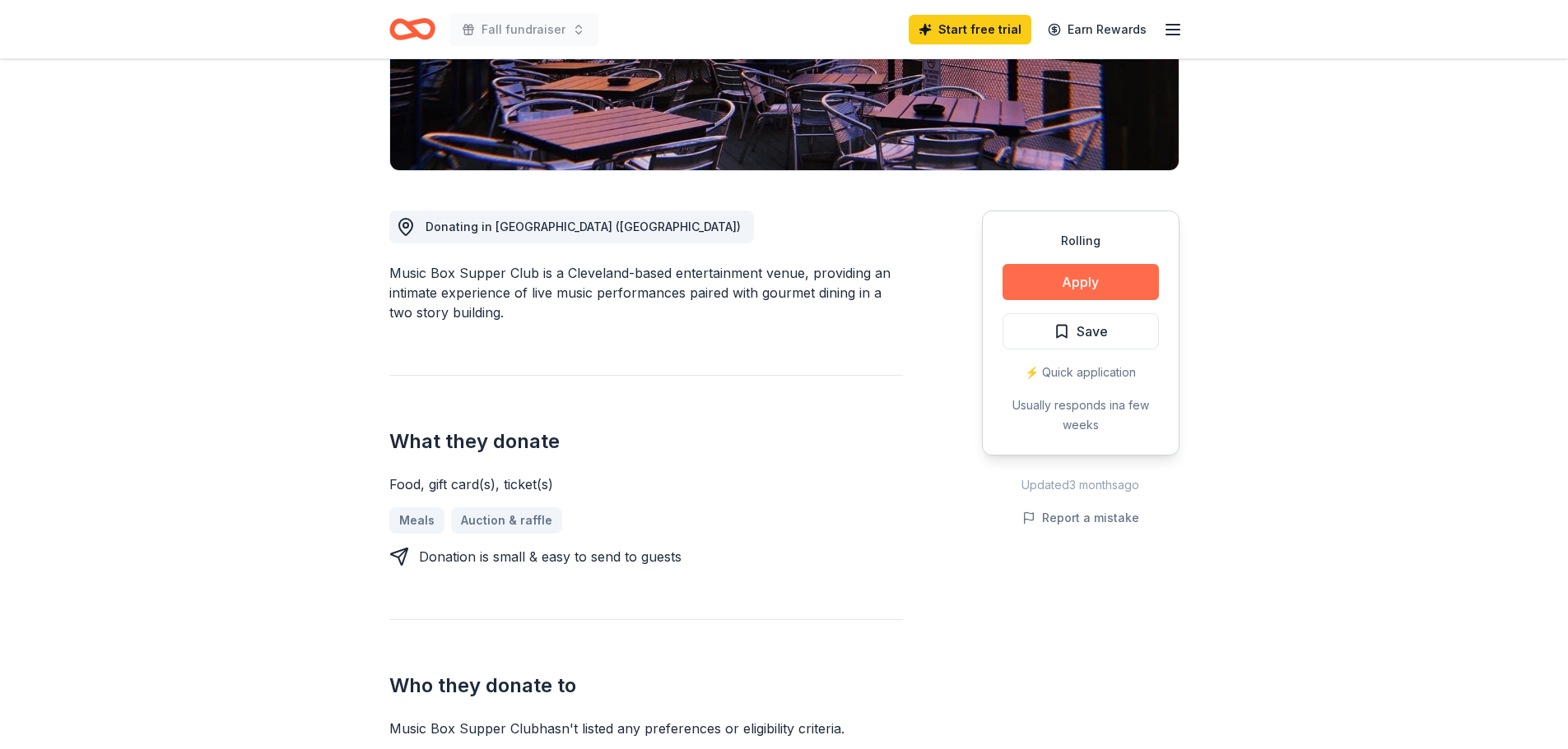
click at [1088, 282] on button "Apply" at bounding box center [1080, 282] width 157 height 37
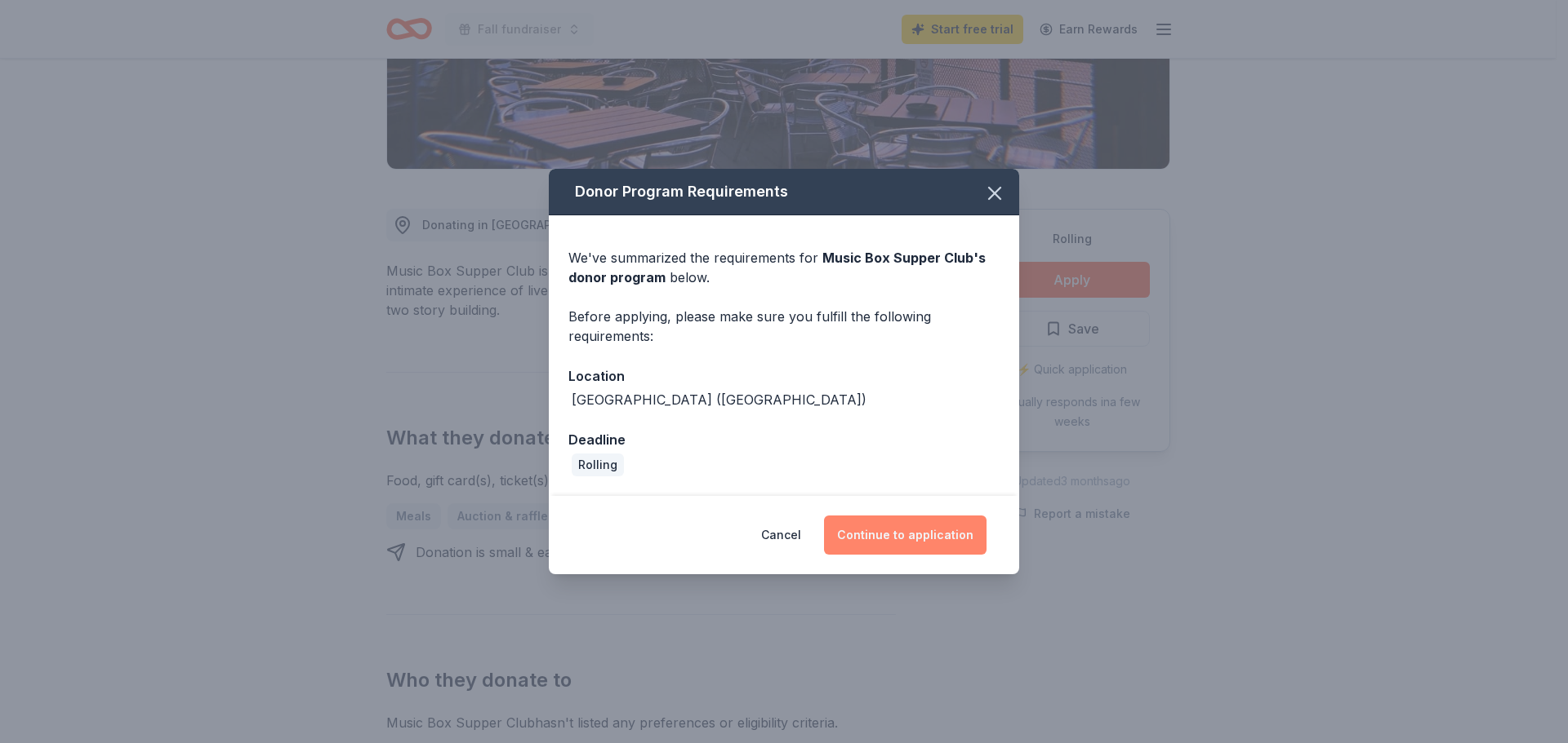
click at [908, 529] on button "Continue to application" at bounding box center [905, 535] width 162 height 39
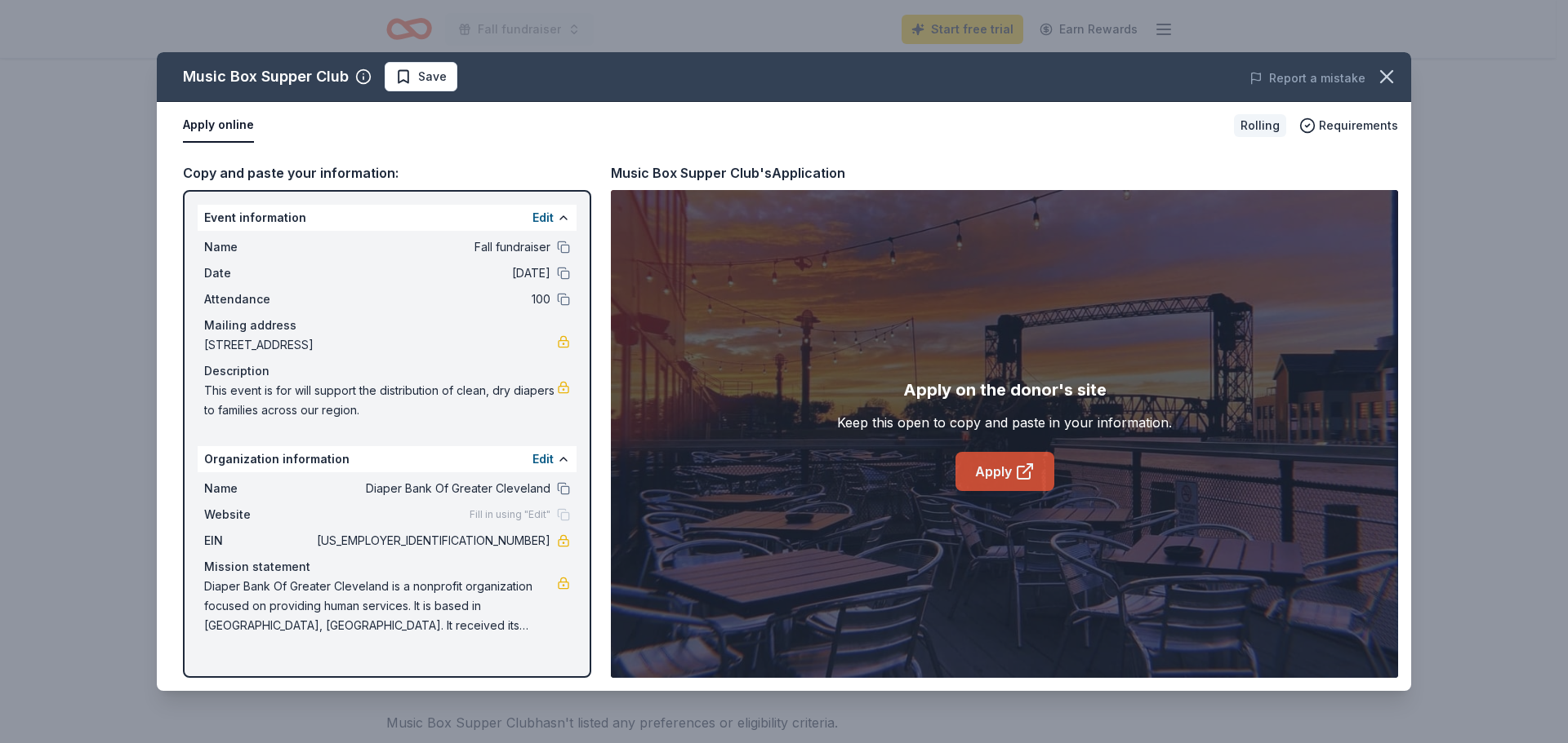
click at [998, 472] on link "Apply" at bounding box center [1004, 472] width 99 height 39
click at [1384, 76] on icon "button" at bounding box center [1386, 76] width 23 height 23
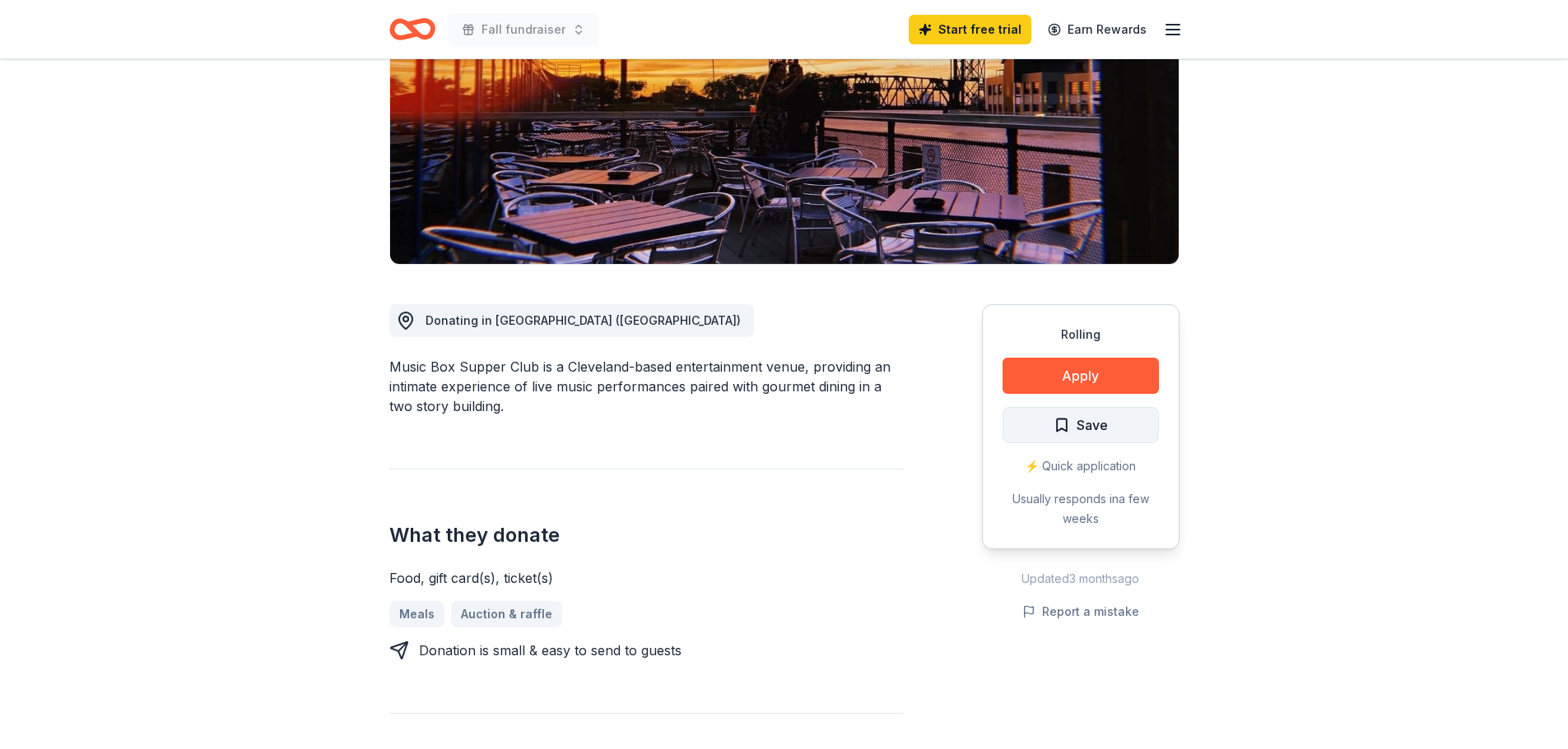
scroll to position [0, 0]
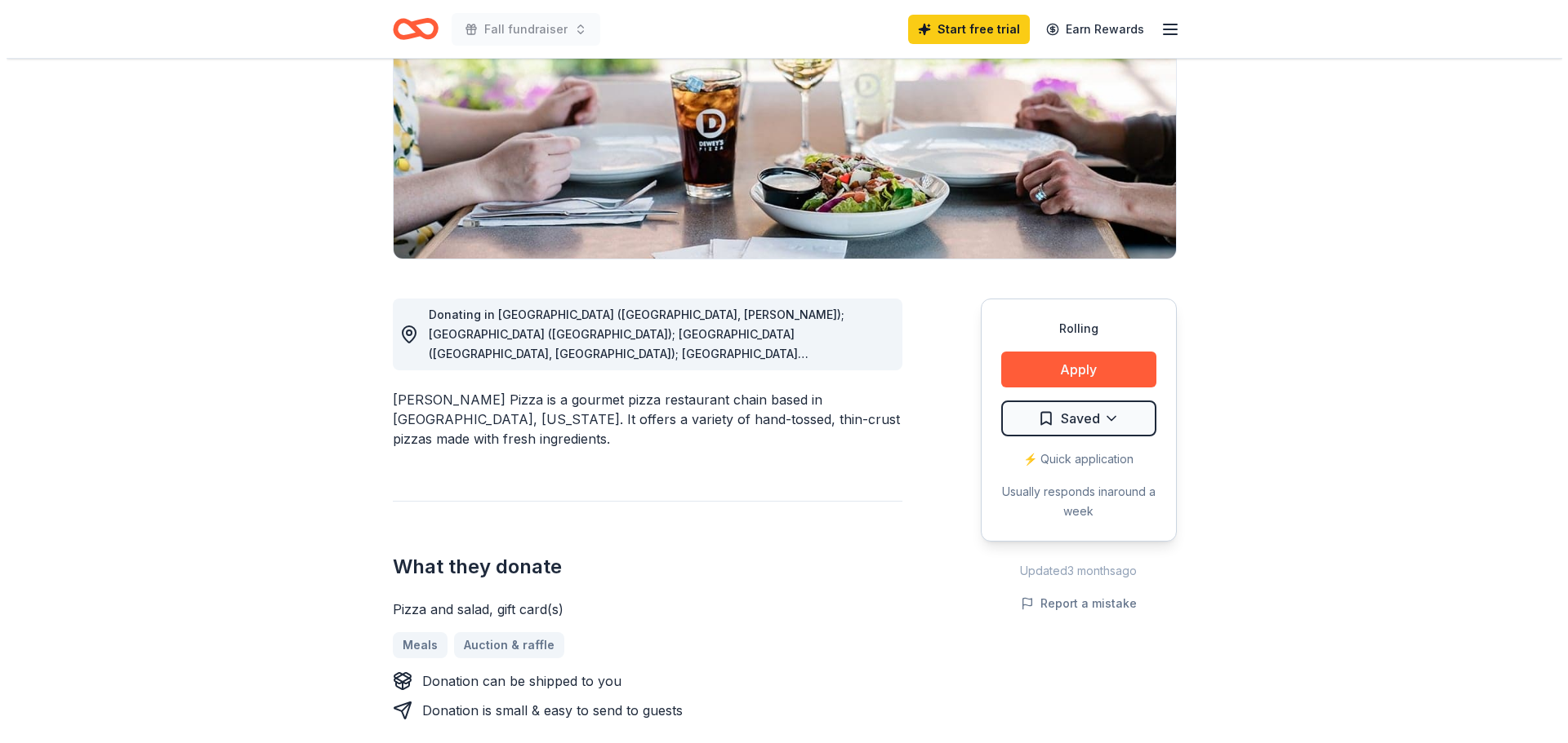
scroll to position [245, 0]
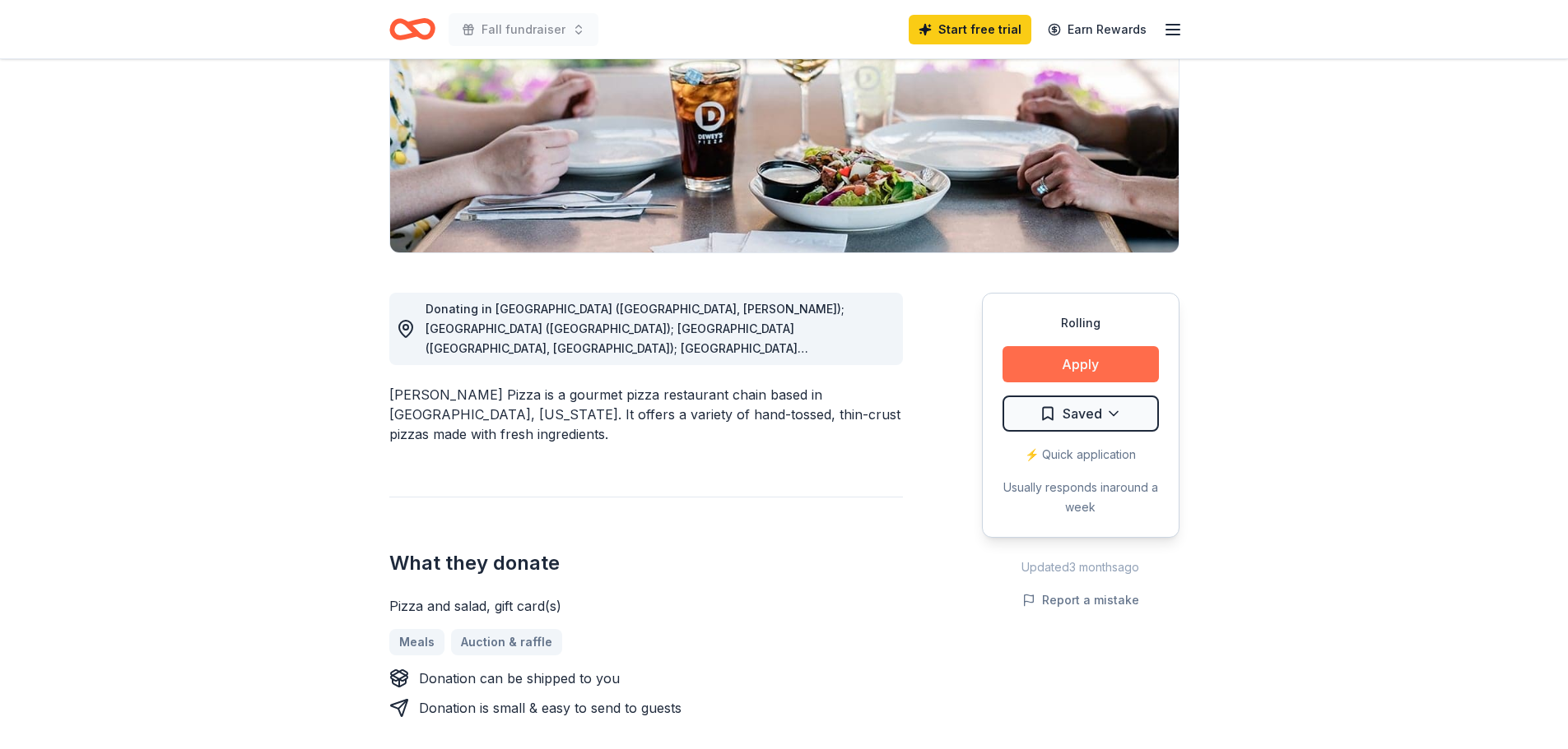
click at [1096, 356] on button "Apply" at bounding box center [1080, 364] width 157 height 37
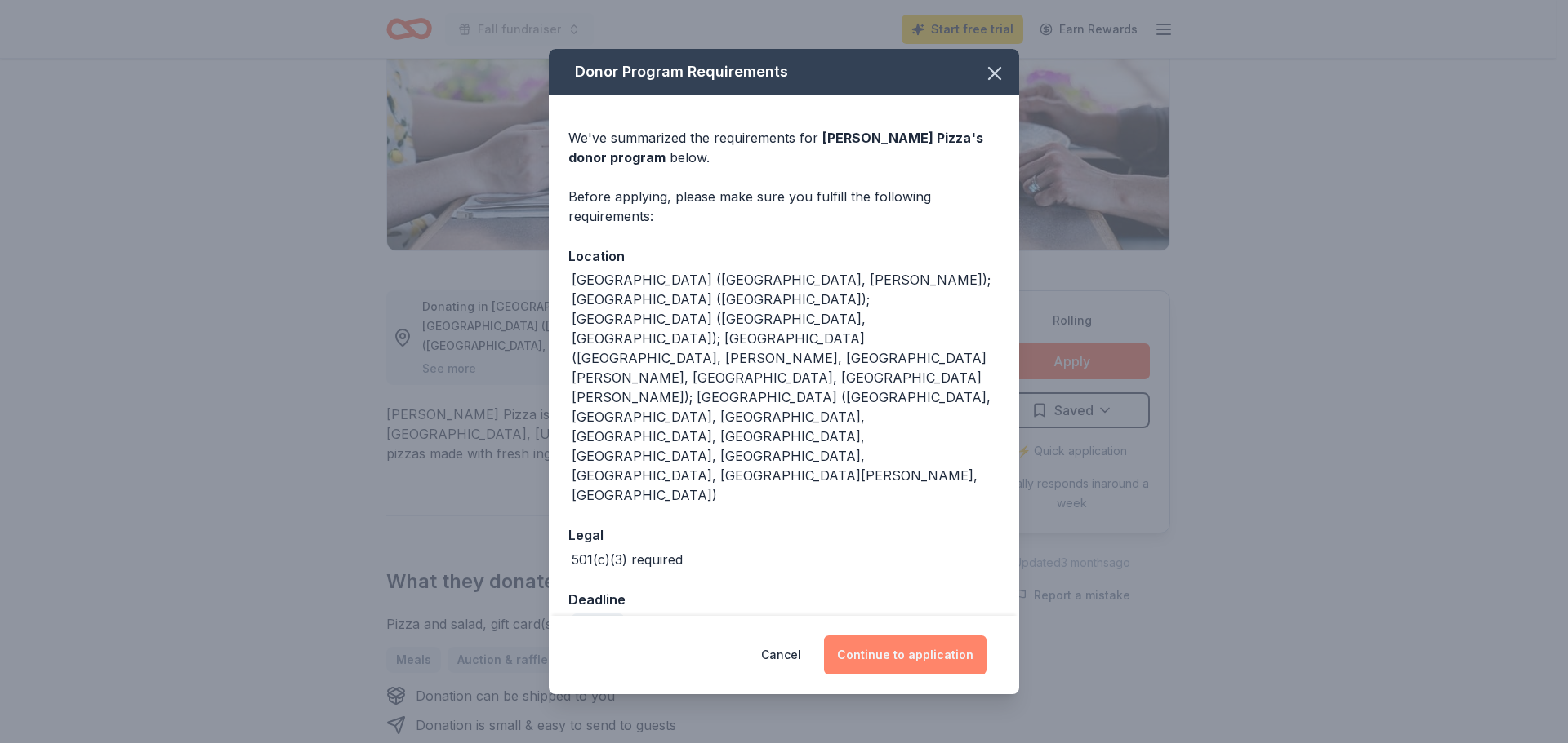
click at [893, 636] on button "Continue to application" at bounding box center [905, 655] width 162 height 39
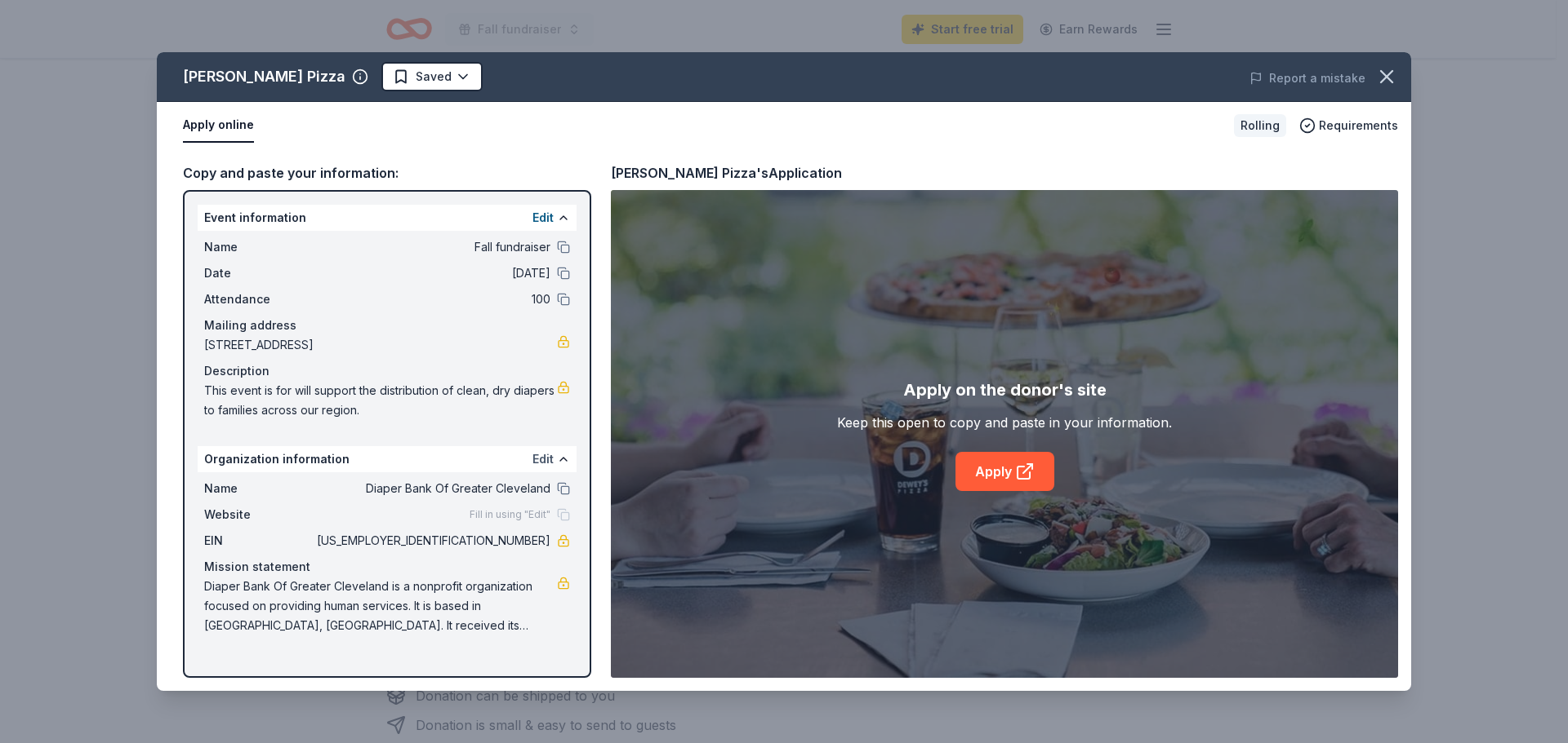
click at [540, 458] on button "Edit" at bounding box center [542, 459] width 21 height 20
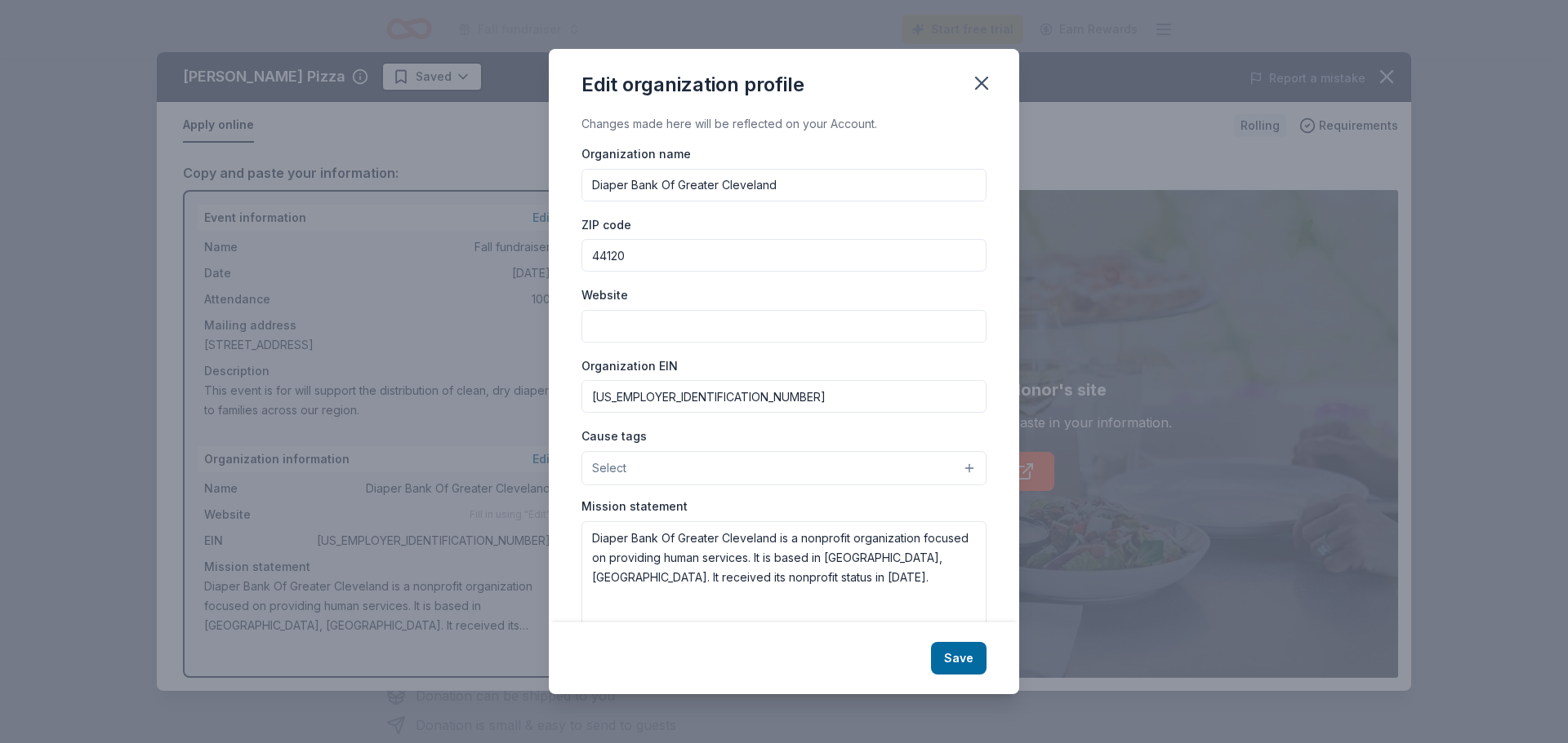
click at [668, 326] on input "Website" at bounding box center [784, 326] width 405 height 33
paste input "https://diaperbankgc.org/events/dancing-for-diapers-2025/"
type input "https://diaperbankgc.org/events/dancing-for-diapers-2025/"
click at [958, 466] on button "Select" at bounding box center [784, 468] width 405 height 34
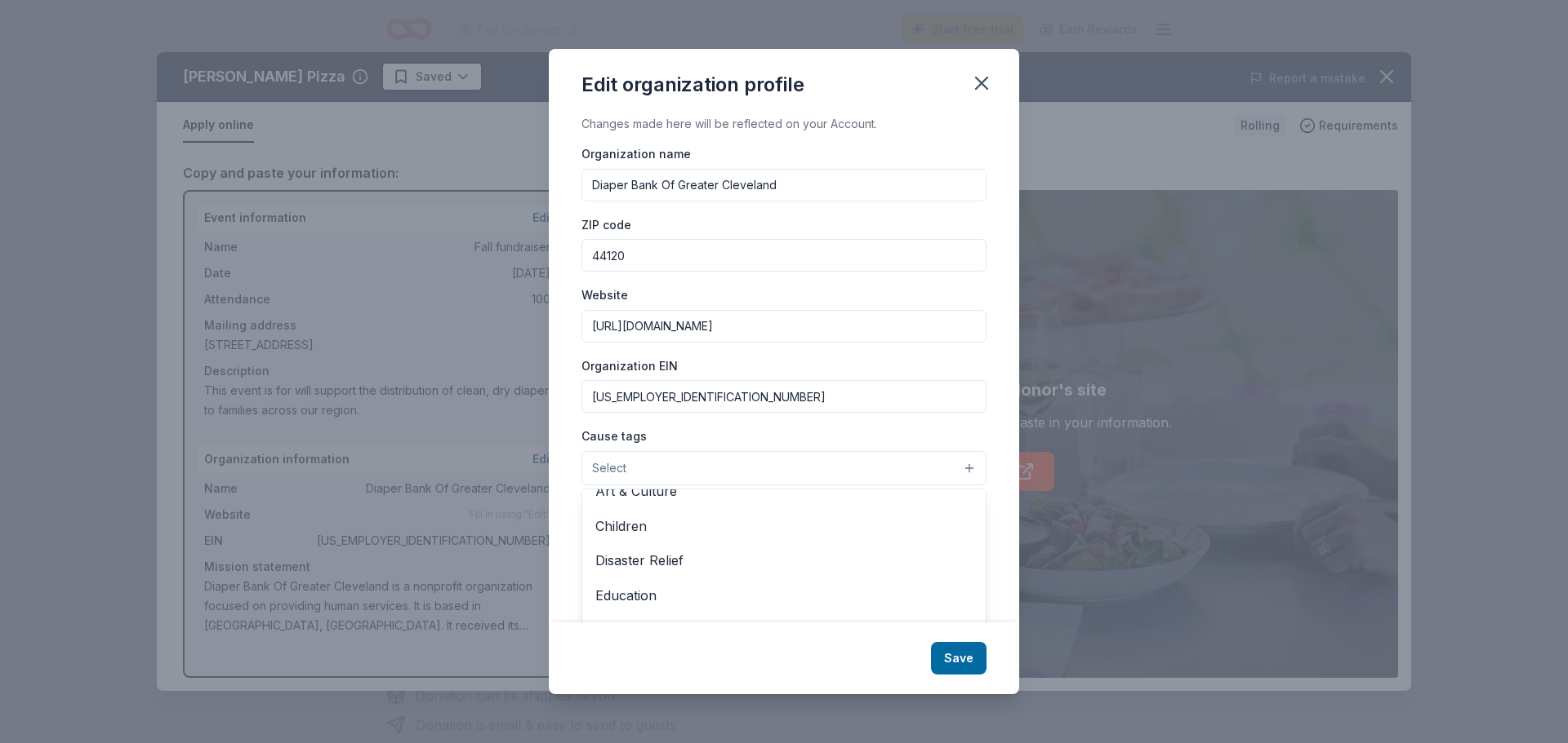
scroll to position [82, 0]
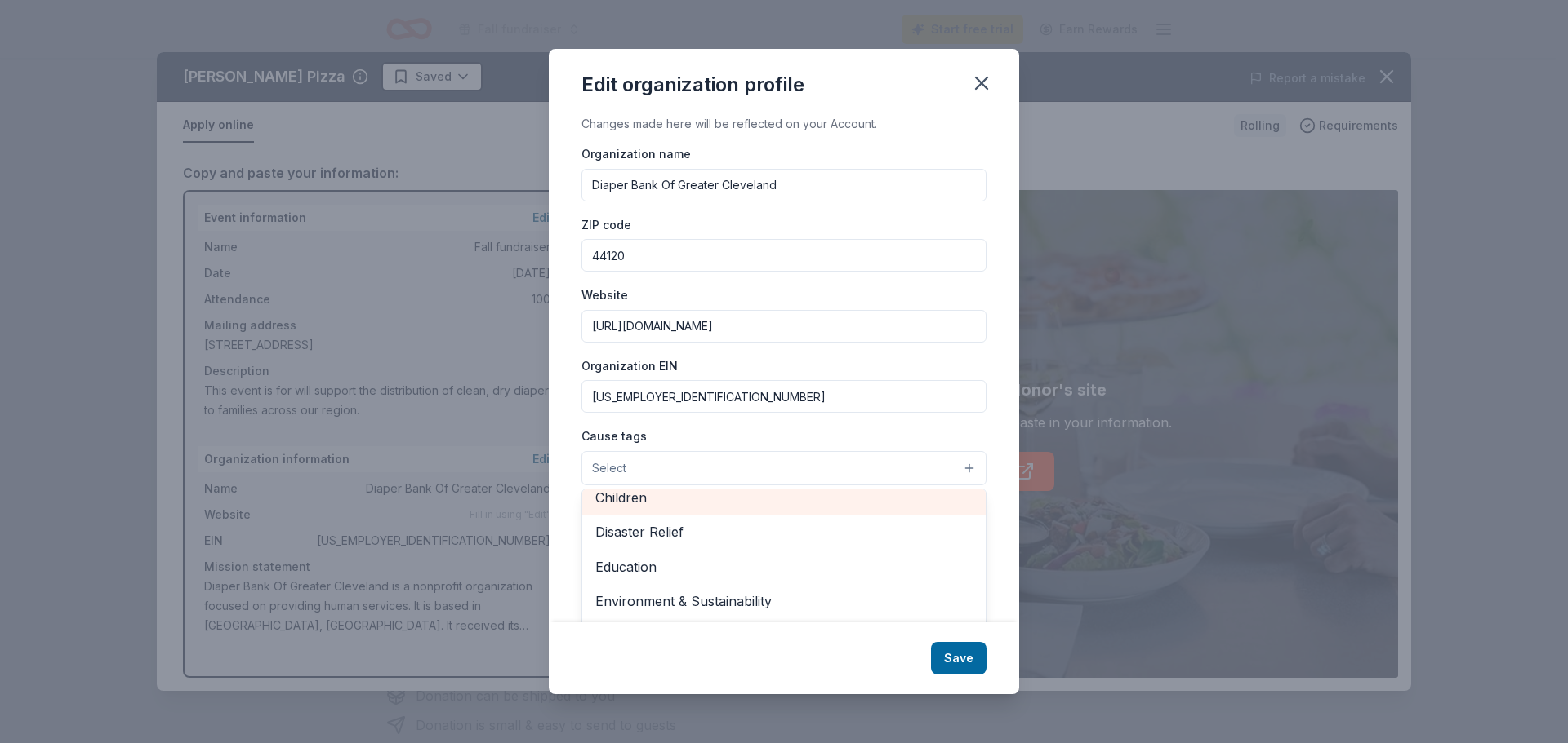
click at [617, 493] on div "Children" at bounding box center [784, 497] width 403 height 34
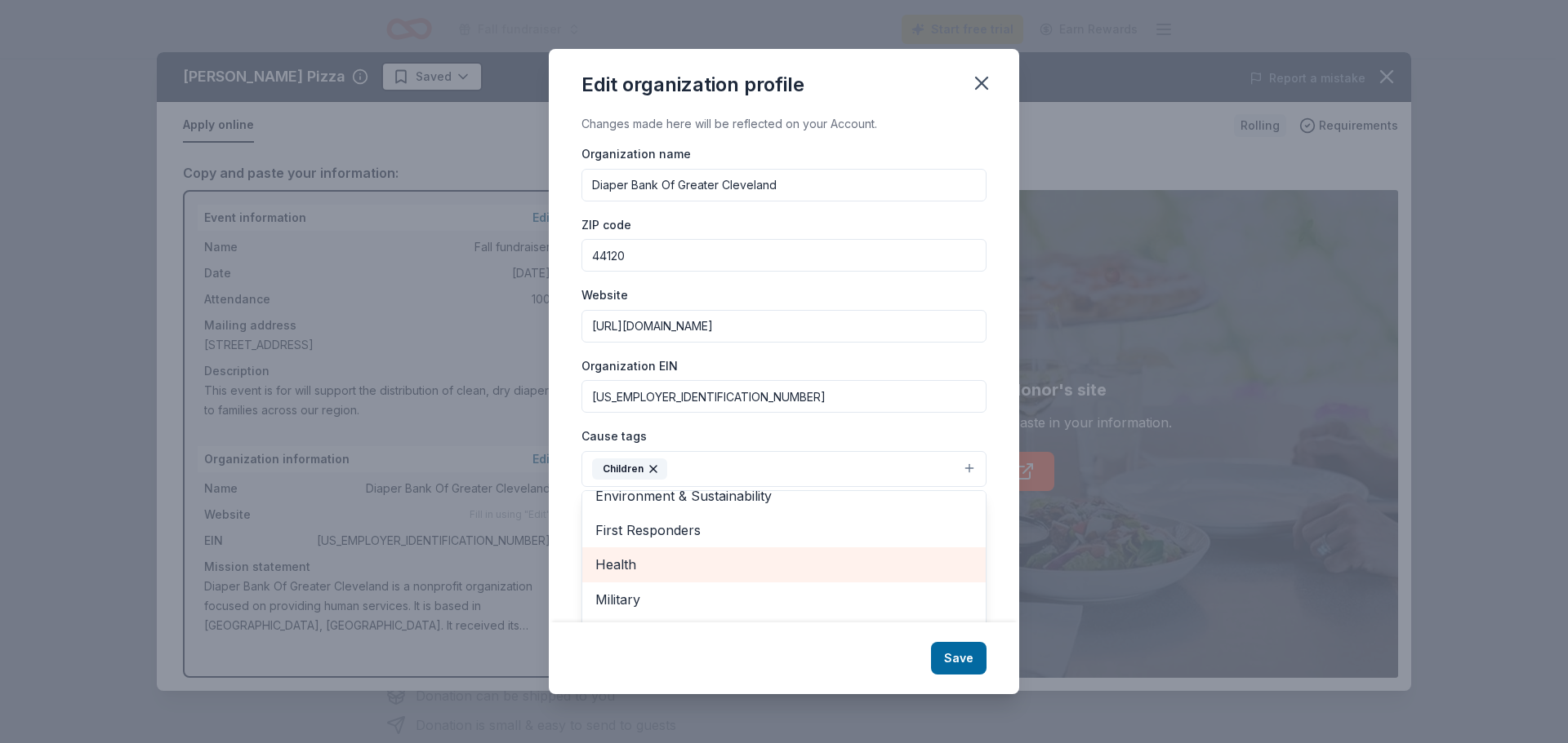
click at [607, 562] on span "Health" at bounding box center [784, 564] width 377 height 21
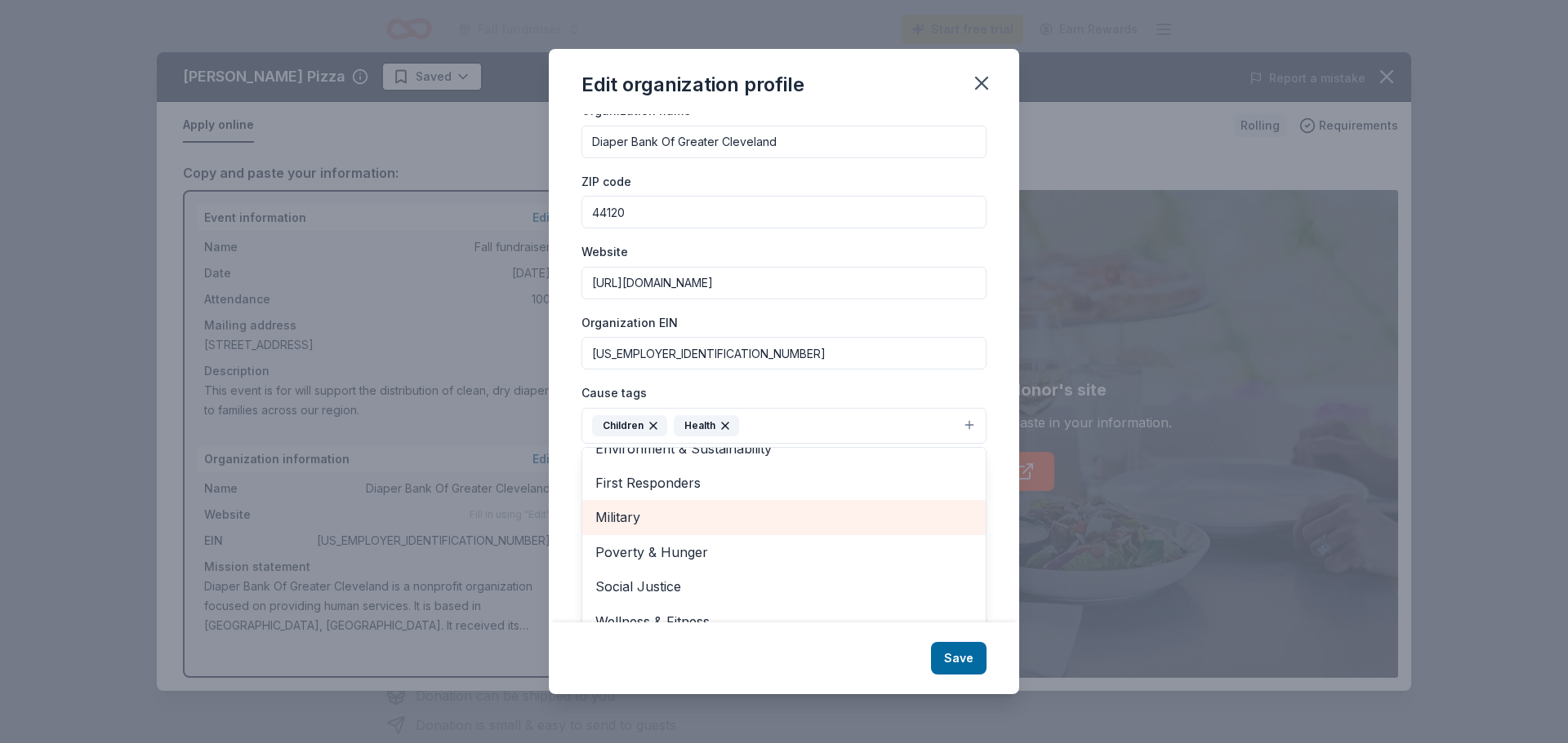
scroll to position [63, 0]
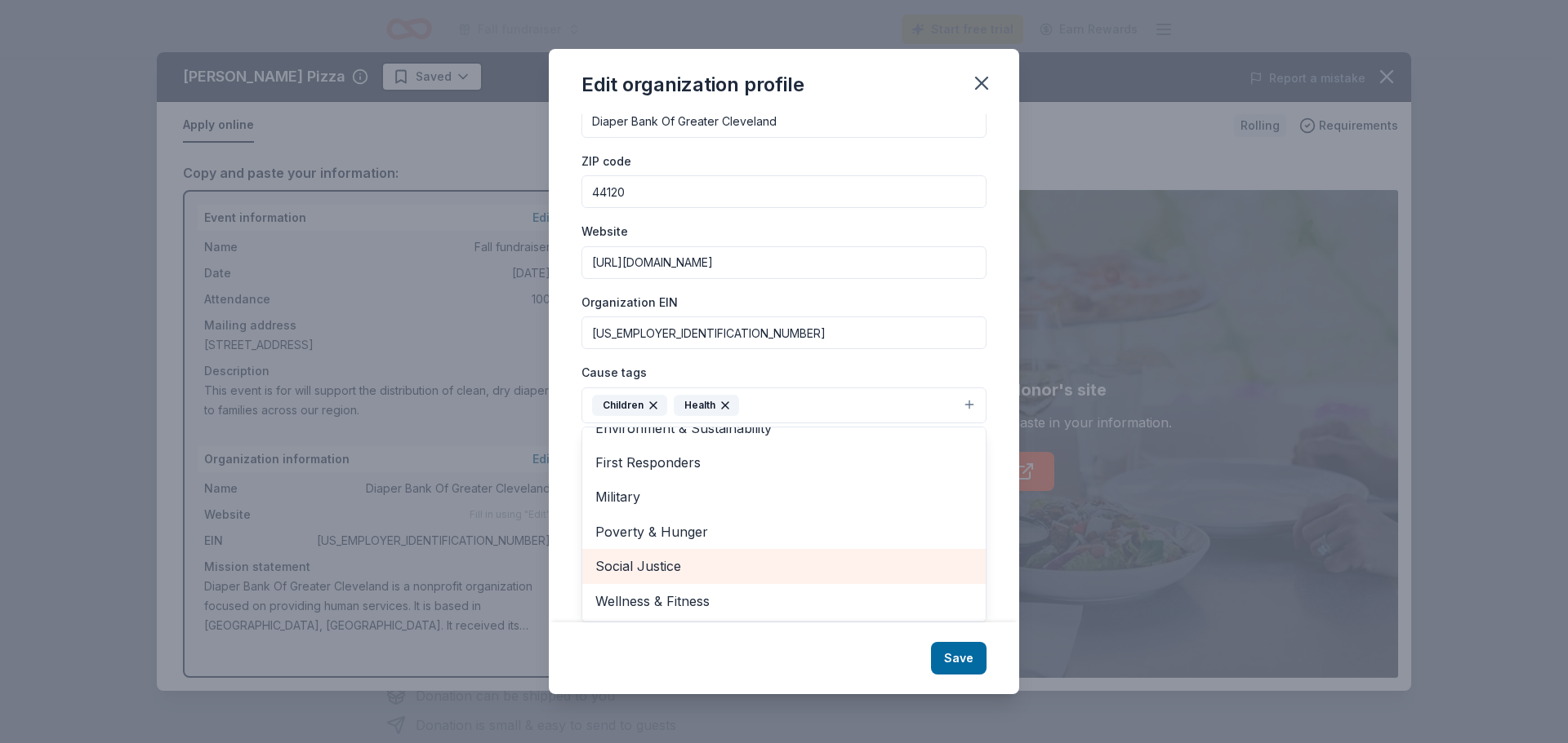
click at [664, 563] on span "Social Justice" at bounding box center [784, 566] width 377 height 21
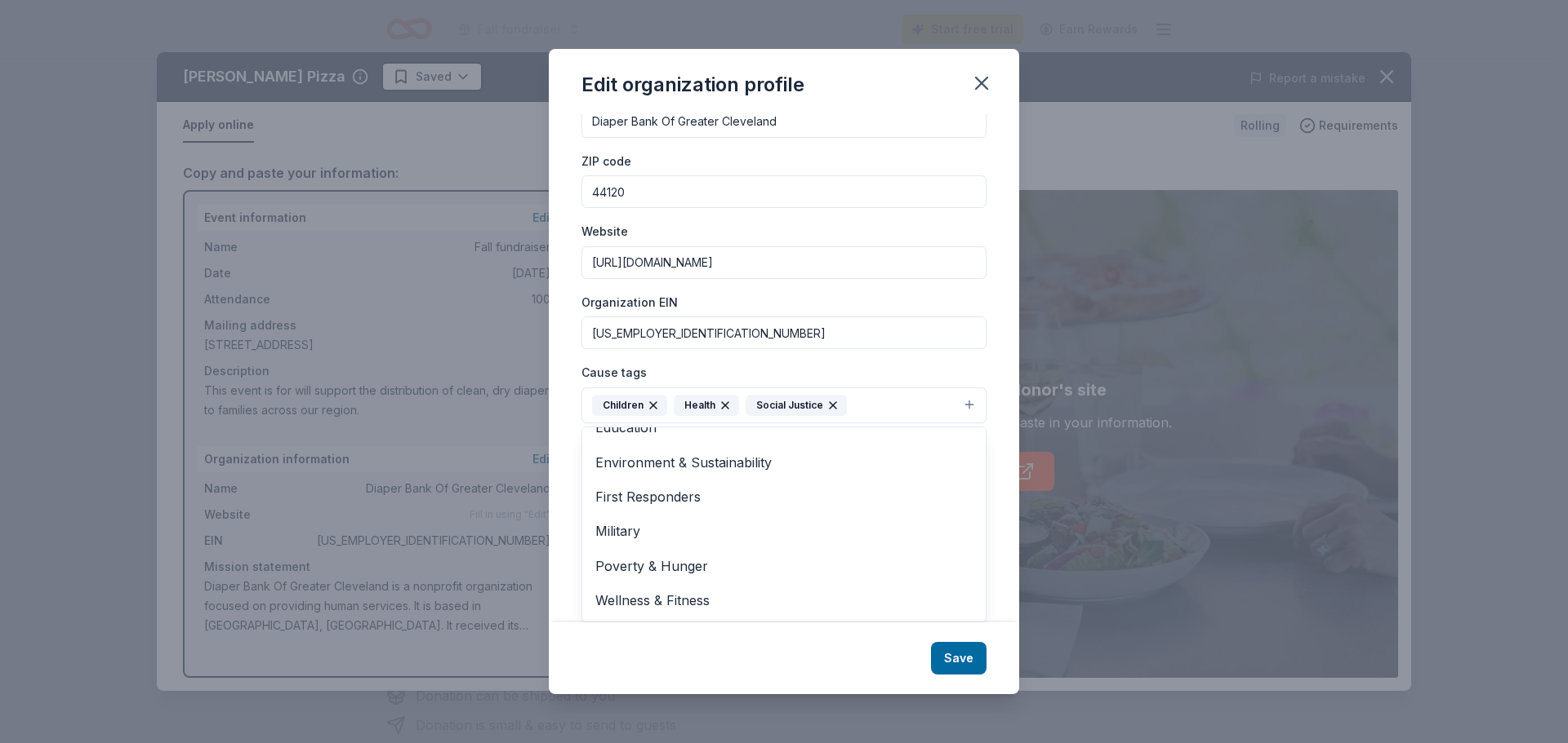
click at [968, 655] on div "Edit organization profile Changes made here will be reflected on your Account. …" at bounding box center [784, 372] width 470 height 645
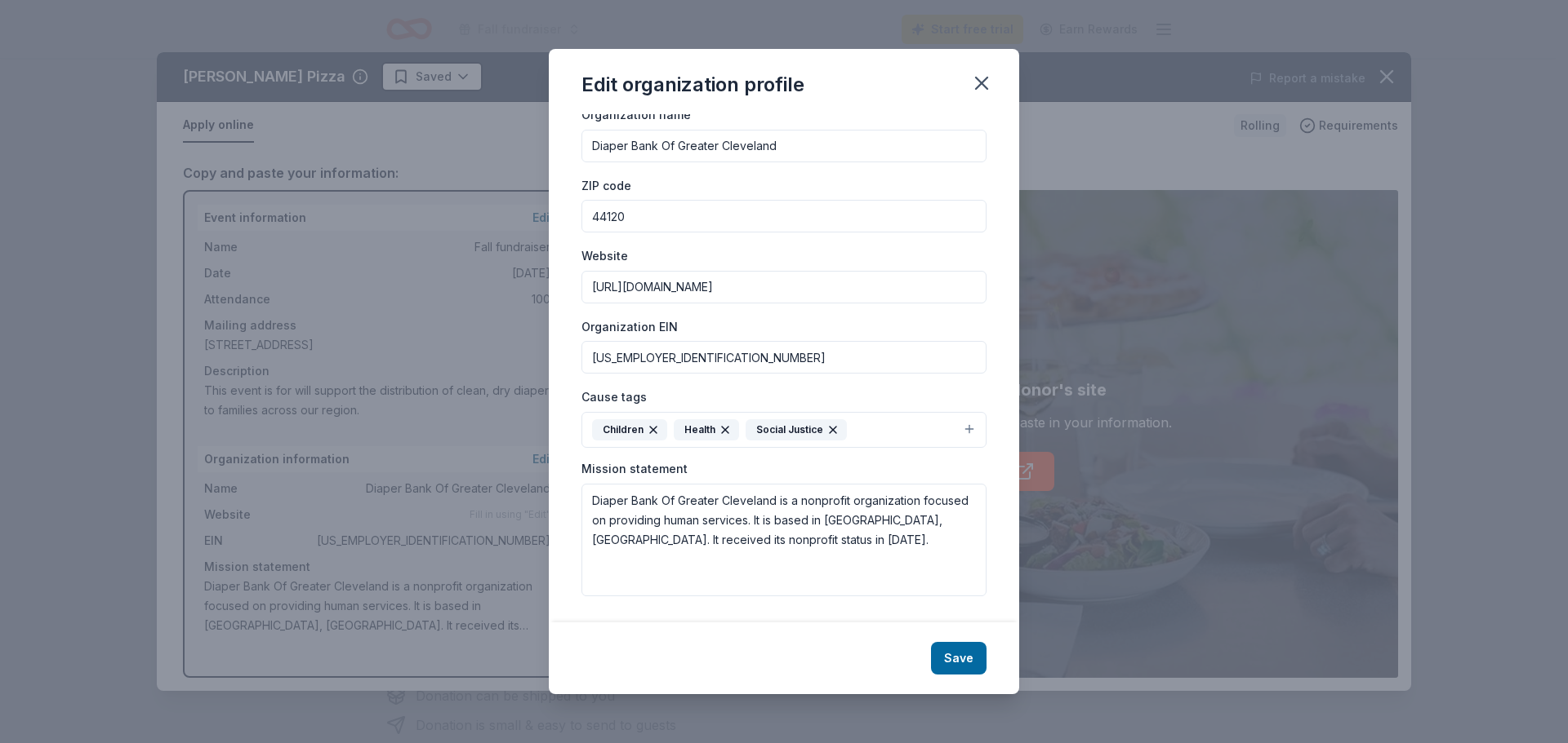
scroll to position [39, 0]
click at [984, 82] on icon "button" at bounding box center [981, 83] width 11 height 11
click at [961, 651] on button "Save" at bounding box center [959, 658] width 56 height 33
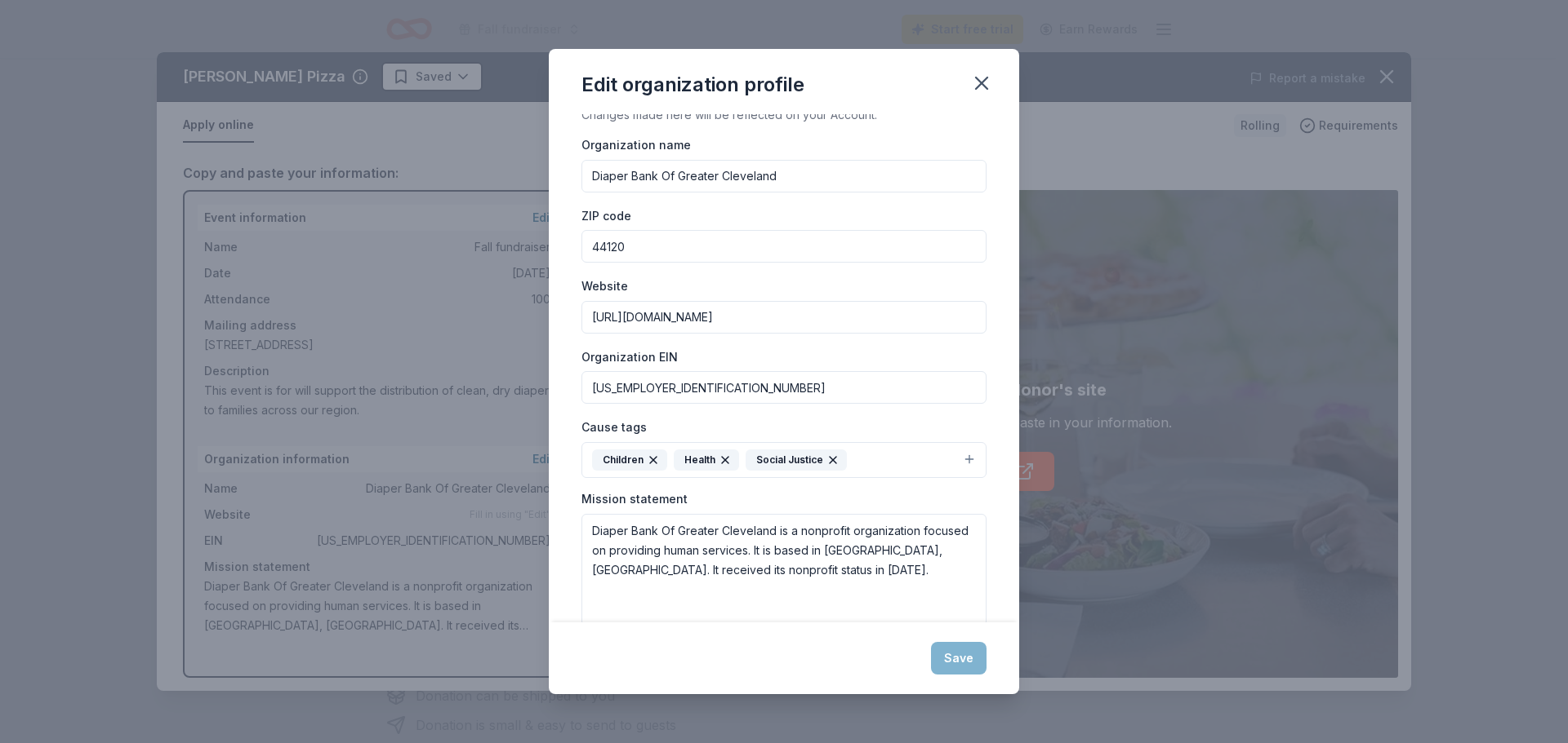
scroll to position [0, 0]
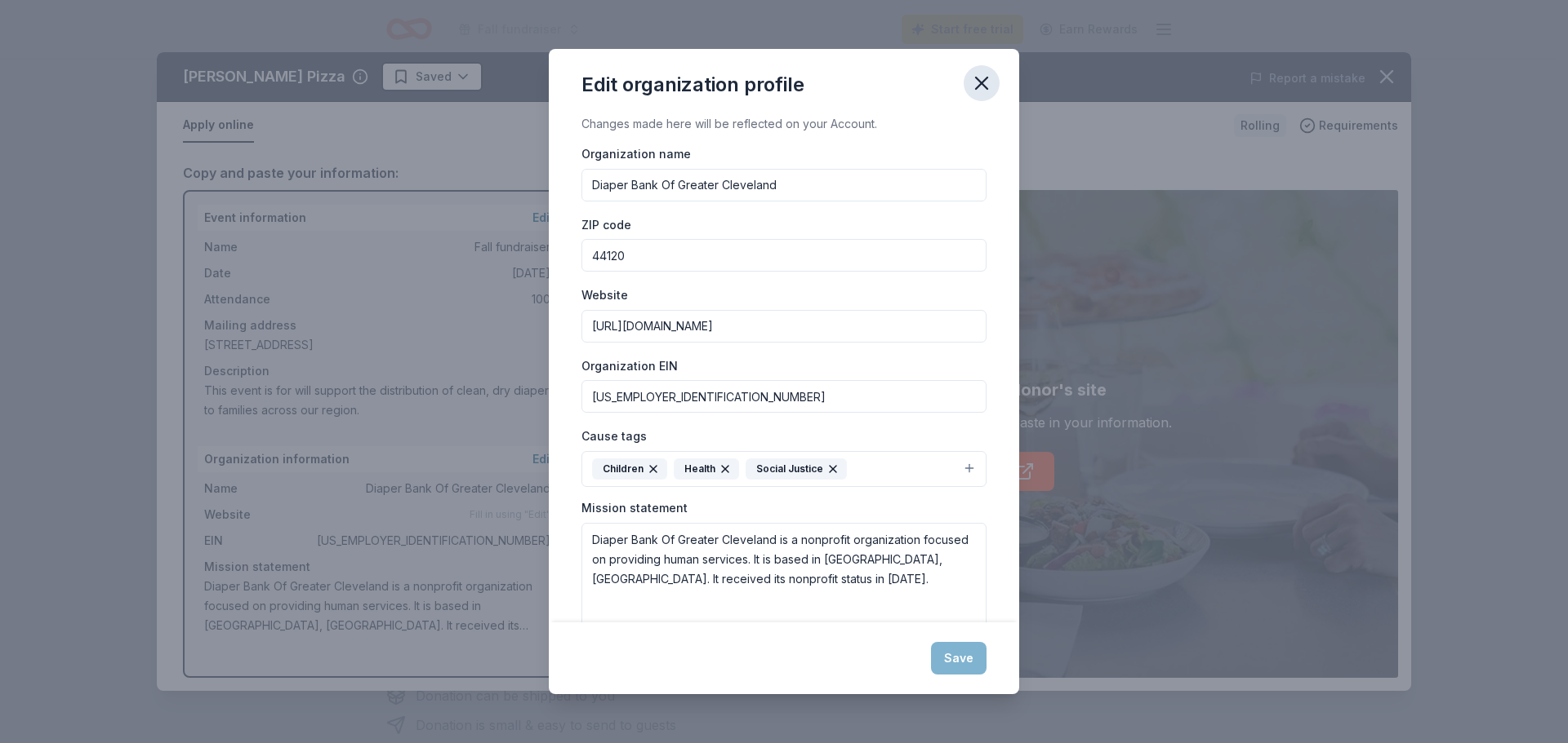
click at [987, 76] on icon "button" at bounding box center [981, 83] width 23 height 23
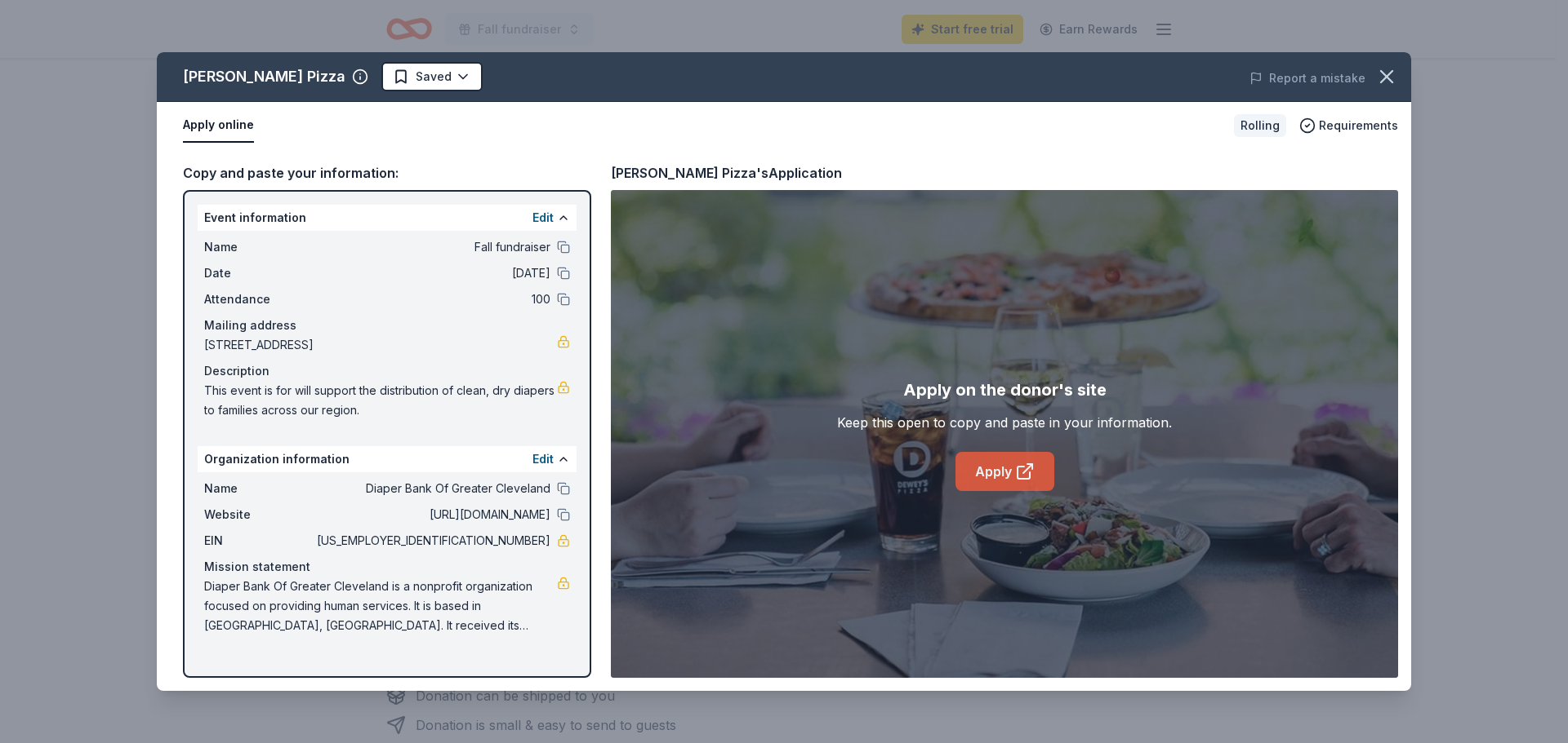
click at [1004, 466] on link "Apply" at bounding box center [1004, 472] width 99 height 39
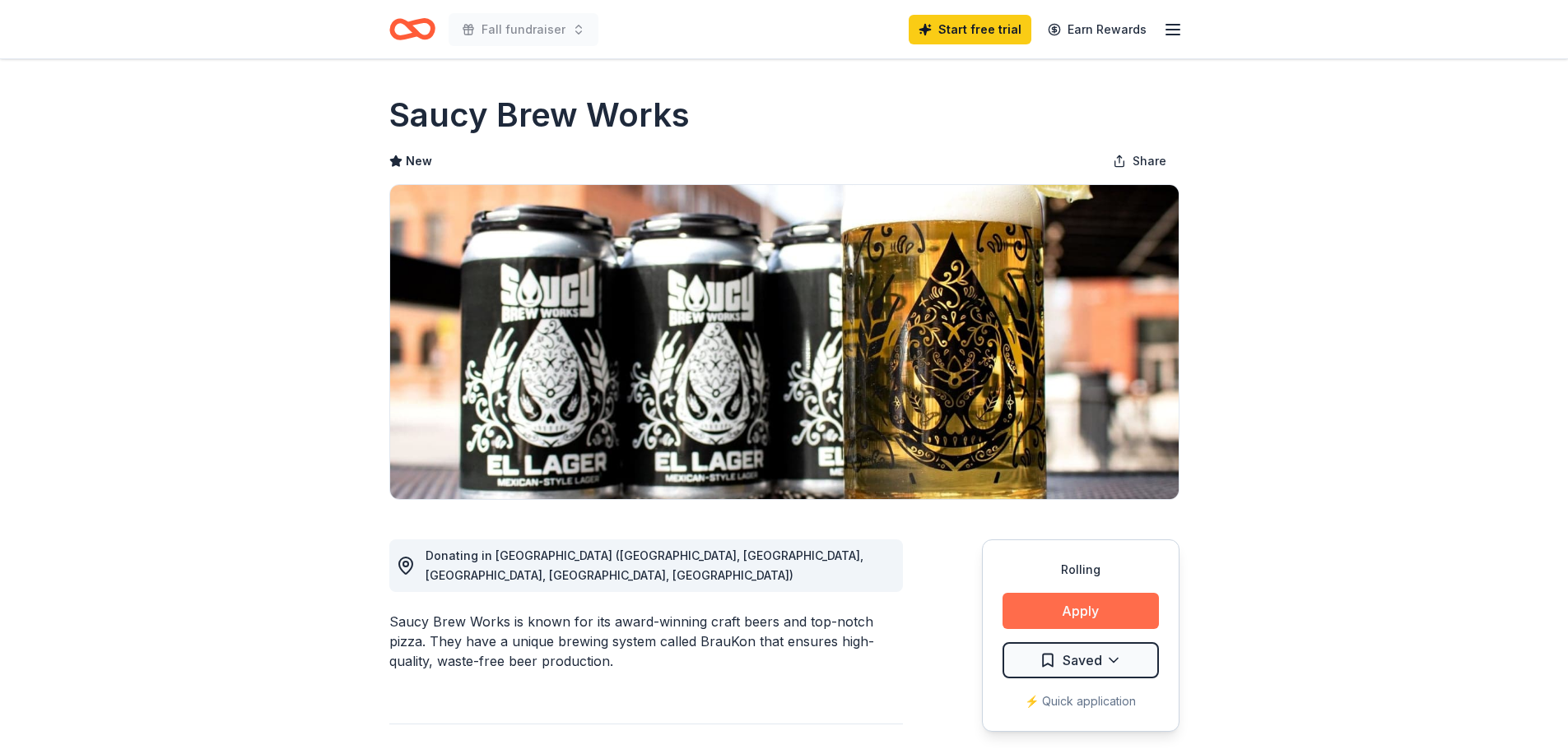
click at [1082, 601] on button "Apply" at bounding box center [1080, 611] width 157 height 37
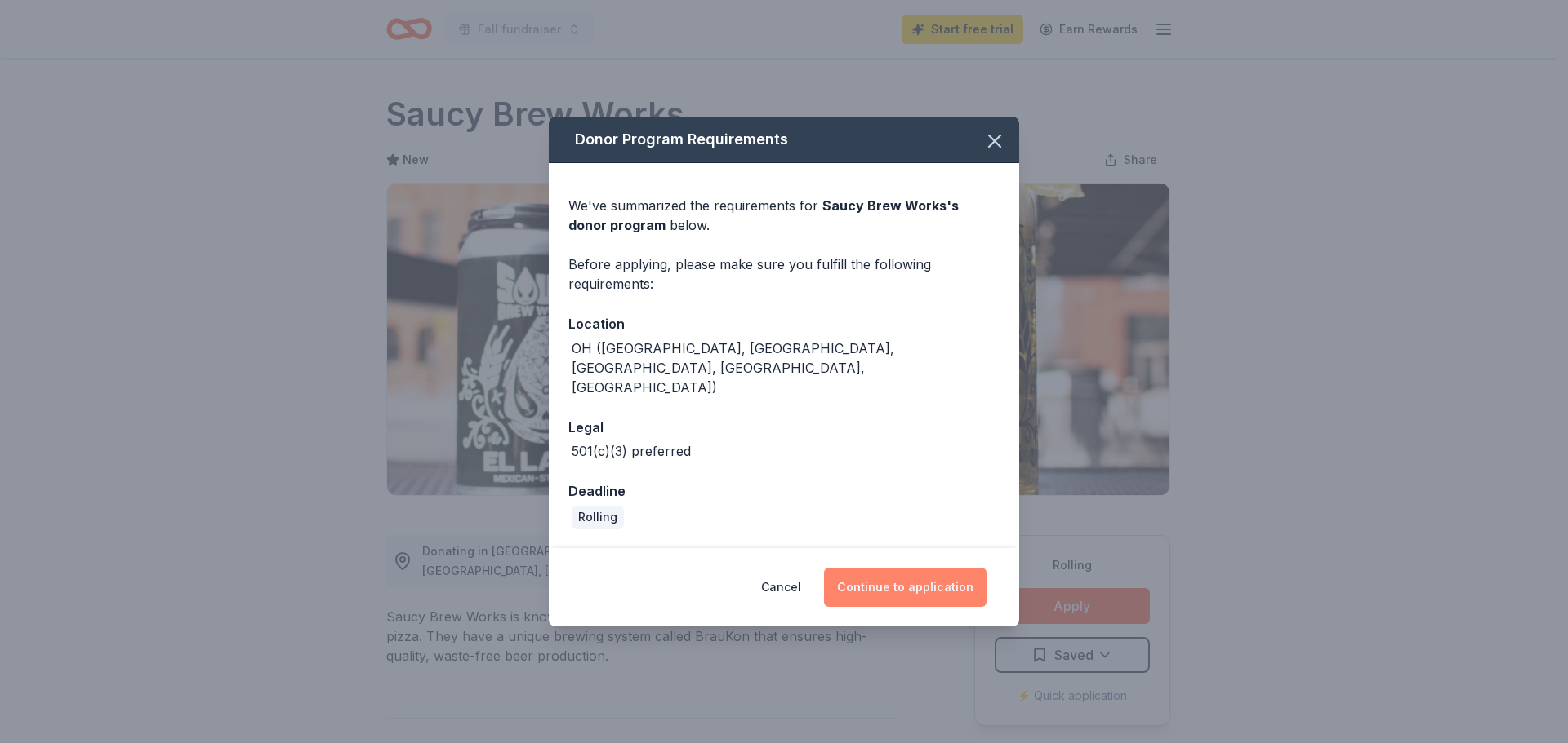
click at [912, 568] on button "Continue to application" at bounding box center [905, 588] width 162 height 39
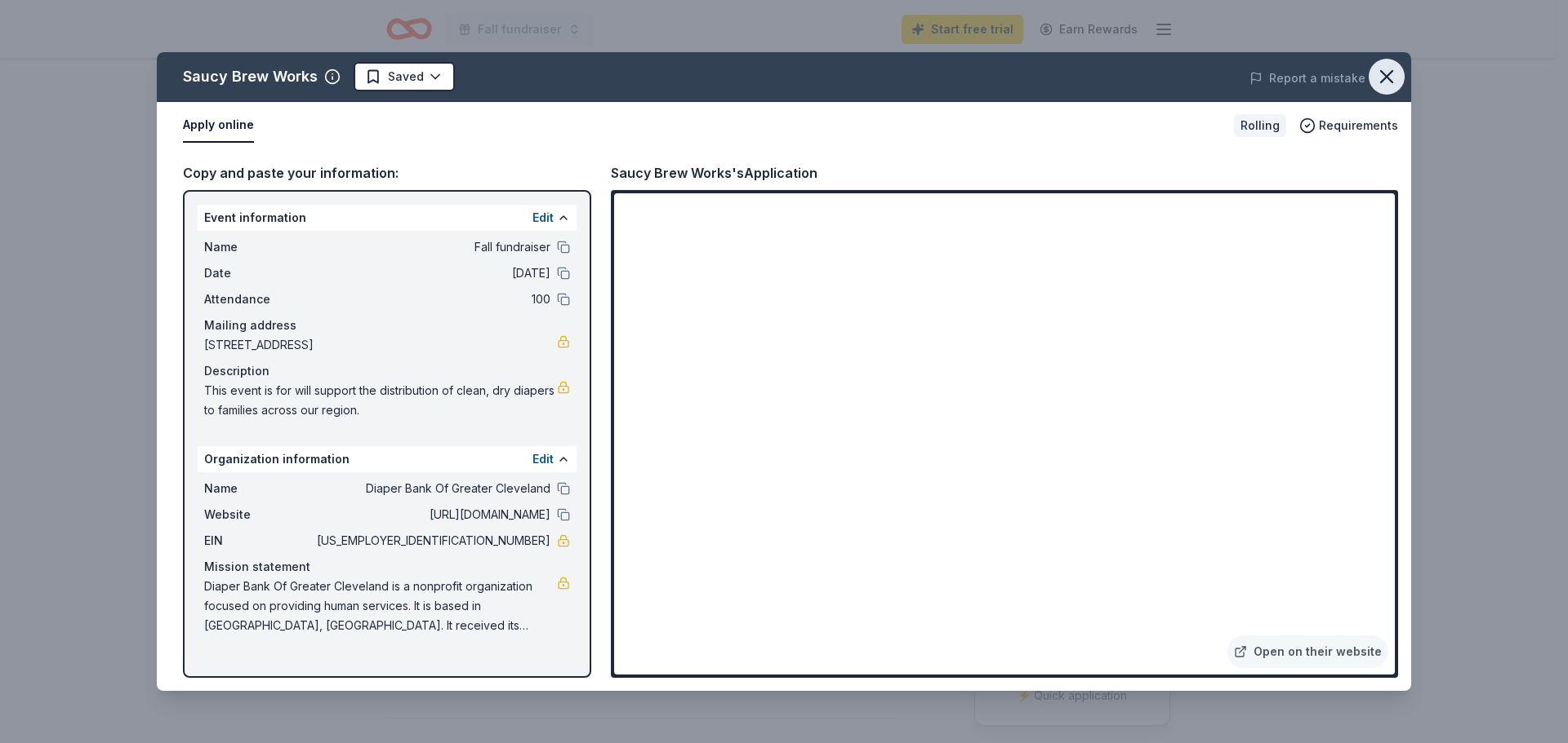
click at [1377, 74] on icon "button" at bounding box center [1386, 76] width 23 height 23
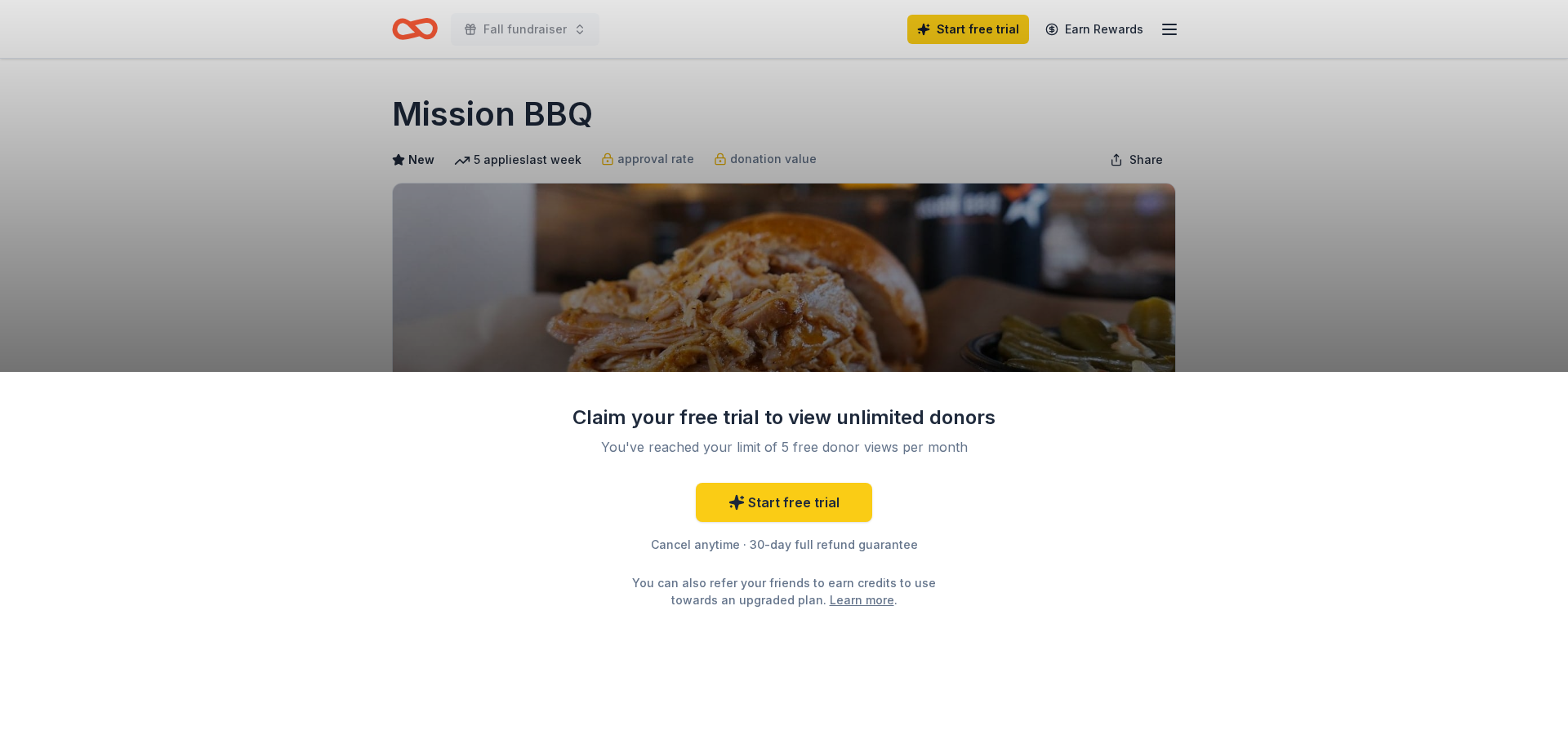
click at [1075, 479] on div "Claim your free trial to view unlimited donors You've reached your limit of 5 f…" at bounding box center [784, 559] width 1568 height 372
click at [985, 324] on div "Claim your free trial to view unlimited donors You've reached your limit of 5 f…" at bounding box center [784, 372] width 1568 height 743
click at [1076, 419] on div "Claim your free trial to view unlimited donors You've reached your limit of 5 f…" at bounding box center [784, 559] width 1568 height 372
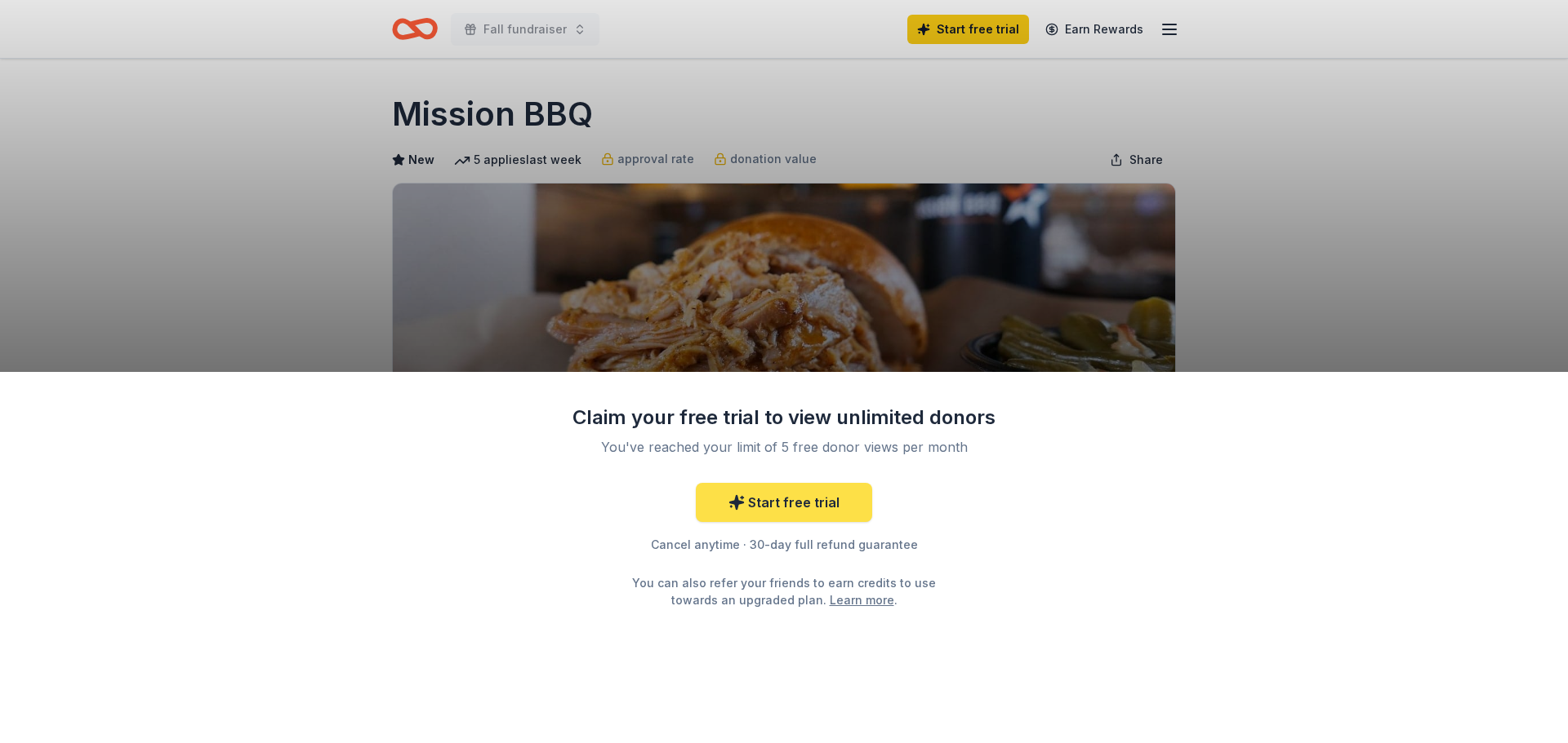
click at [761, 505] on link "Start free trial" at bounding box center [784, 503] width 176 height 39
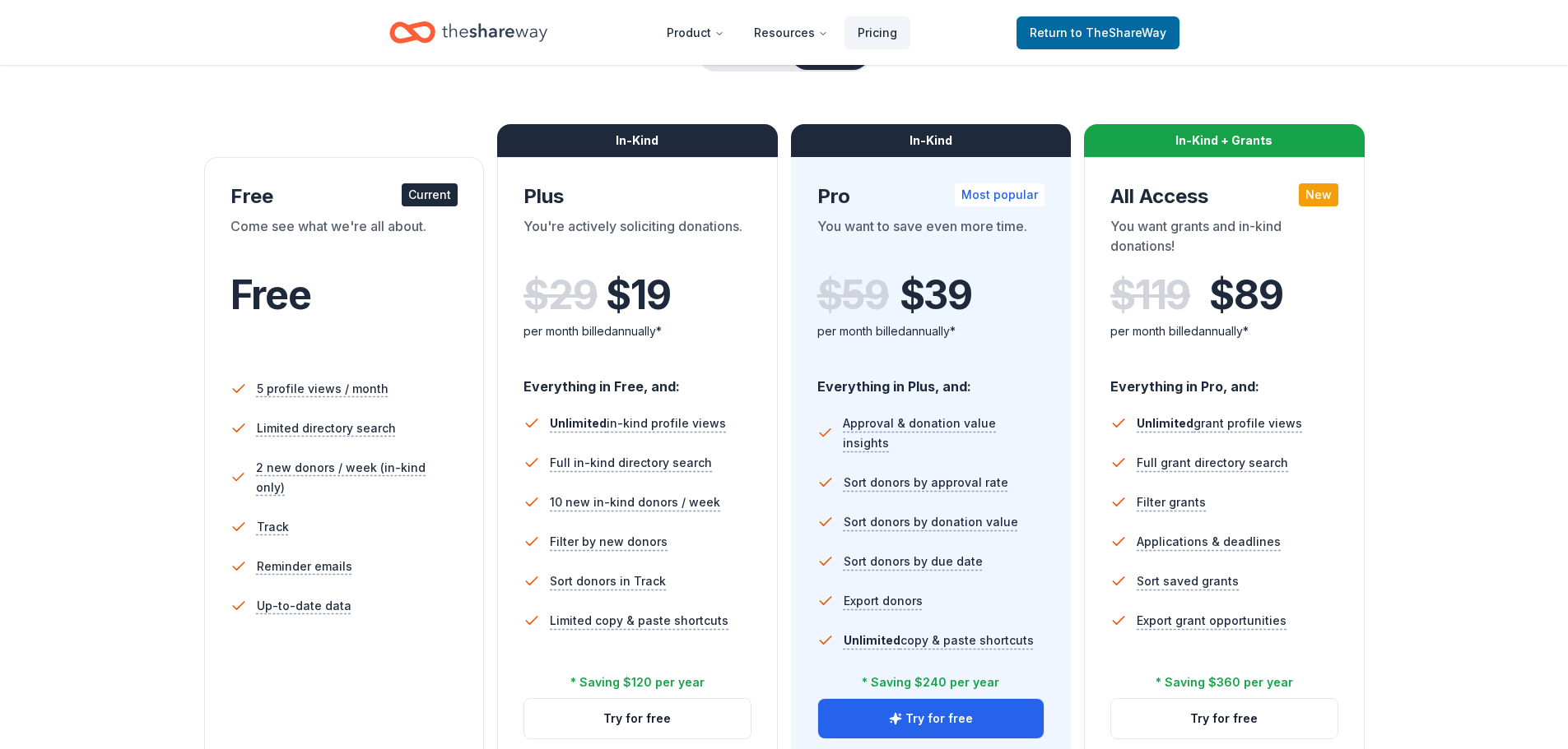
scroll to position [247, 0]
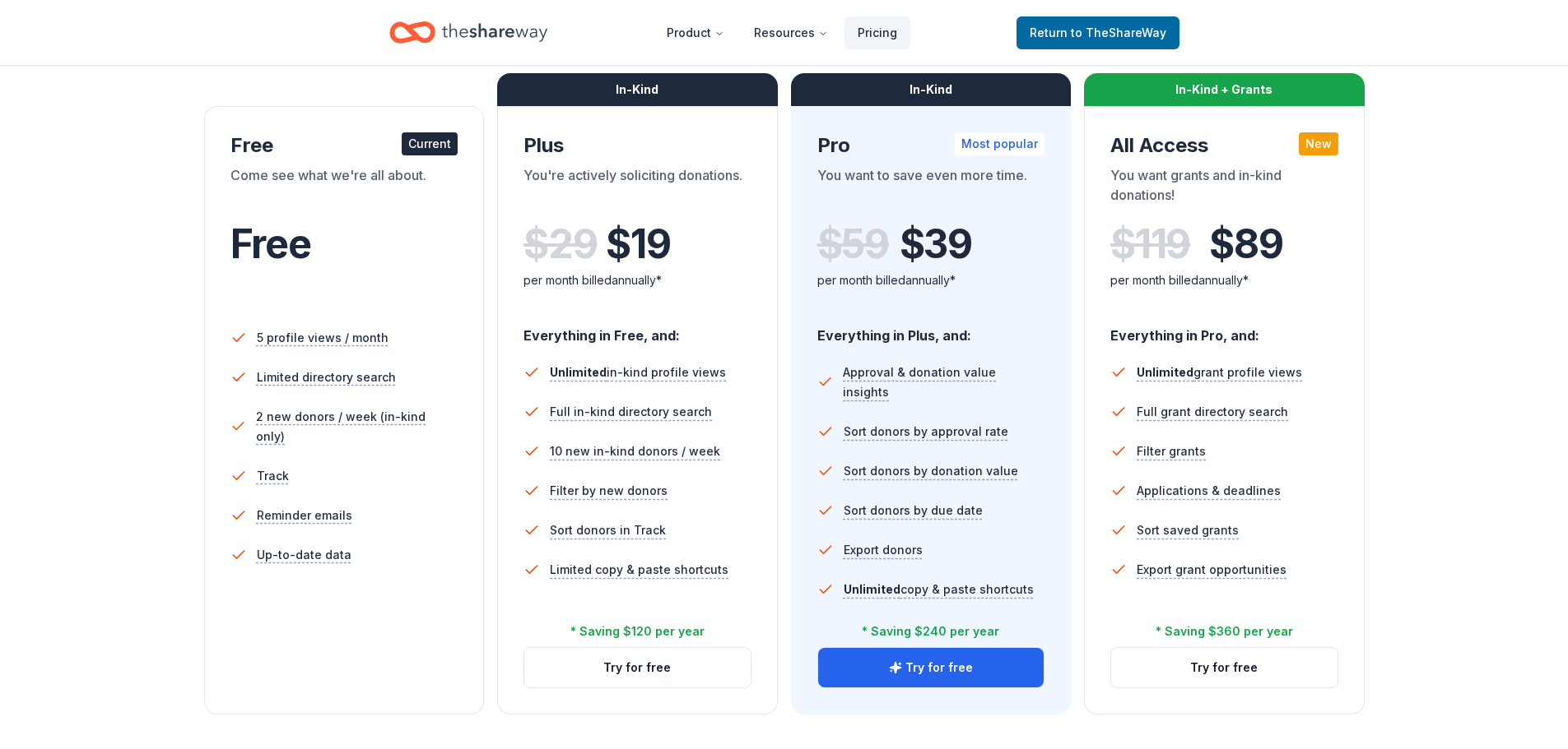
click at [561, 243] on div "$ 29 $ 19" at bounding box center [637, 244] width 228 height 46
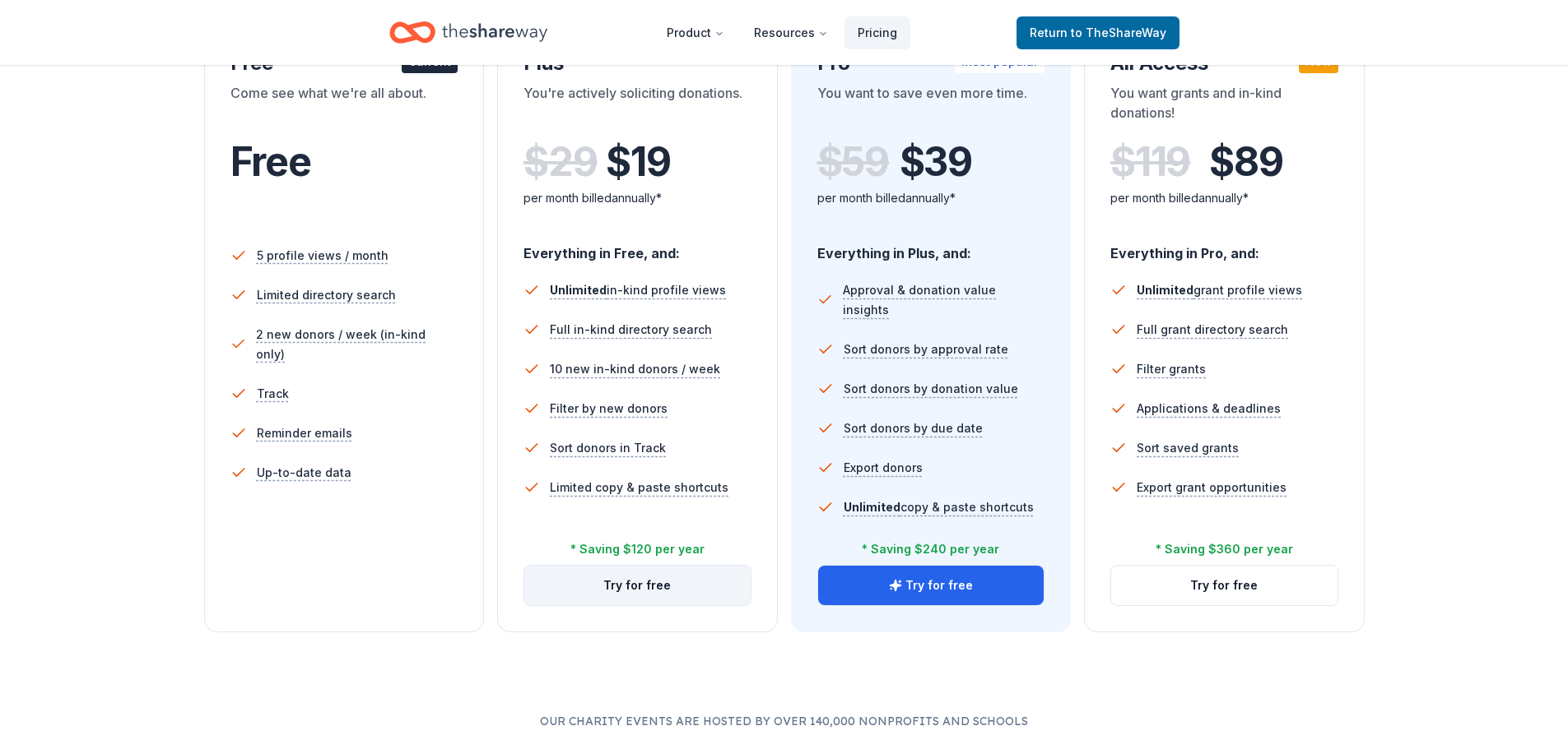
click at [656, 582] on button "Try for free" at bounding box center [637, 586] width 226 height 39
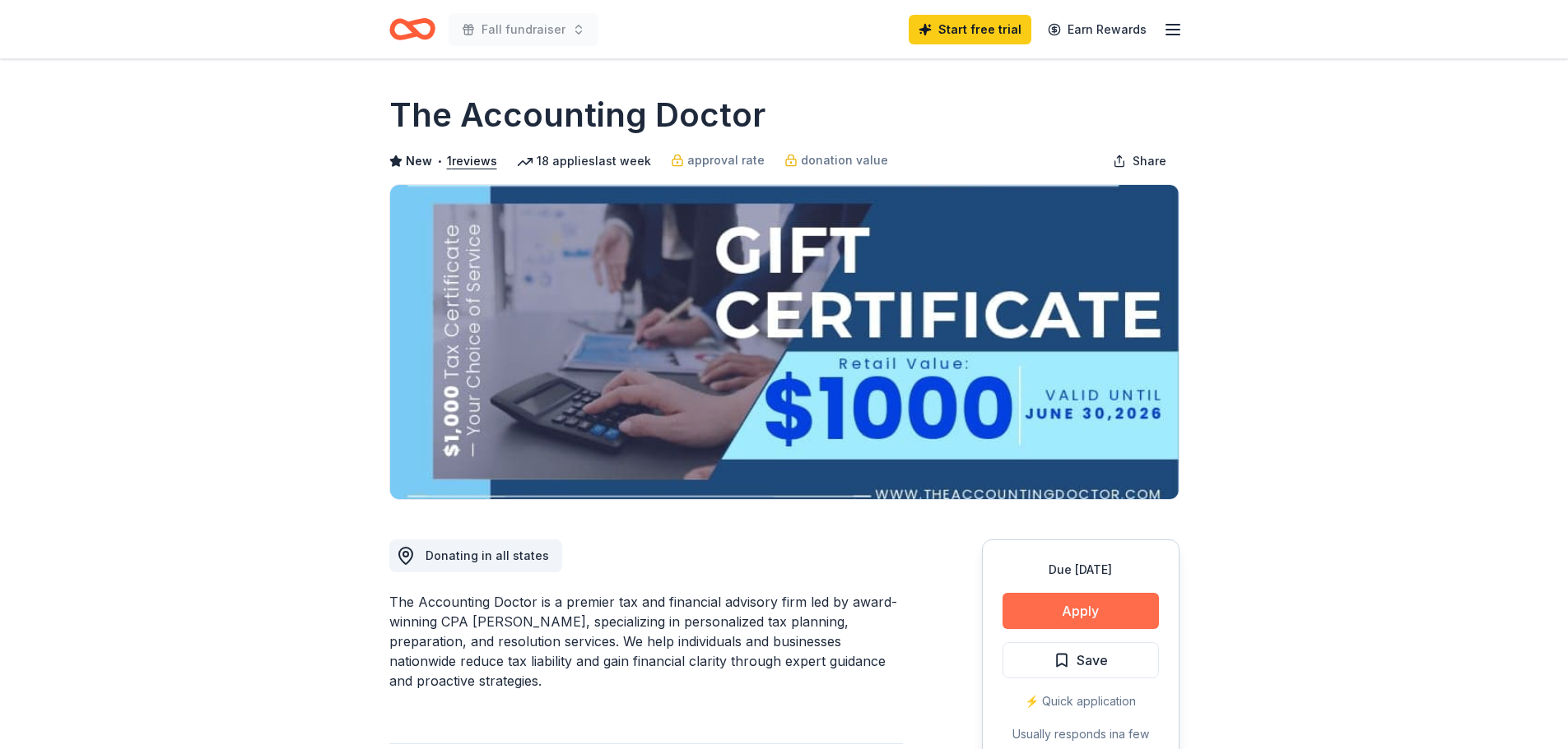
click at [1091, 606] on button "Apply" at bounding box center [1080, 611] width 157 height 37
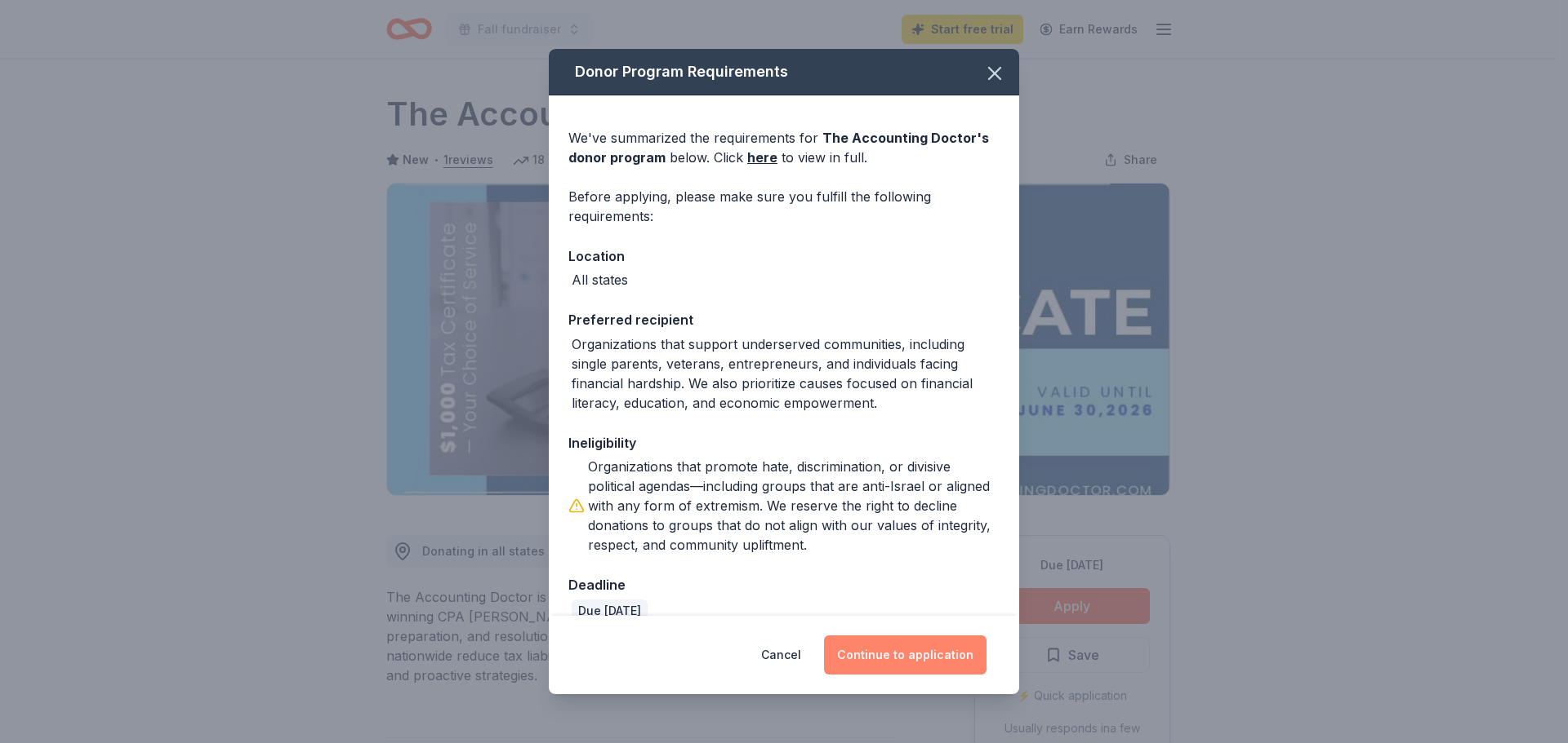
click at [926, 649] on button "Continue to application" at bounding box center [905, 655] width 162 height 39
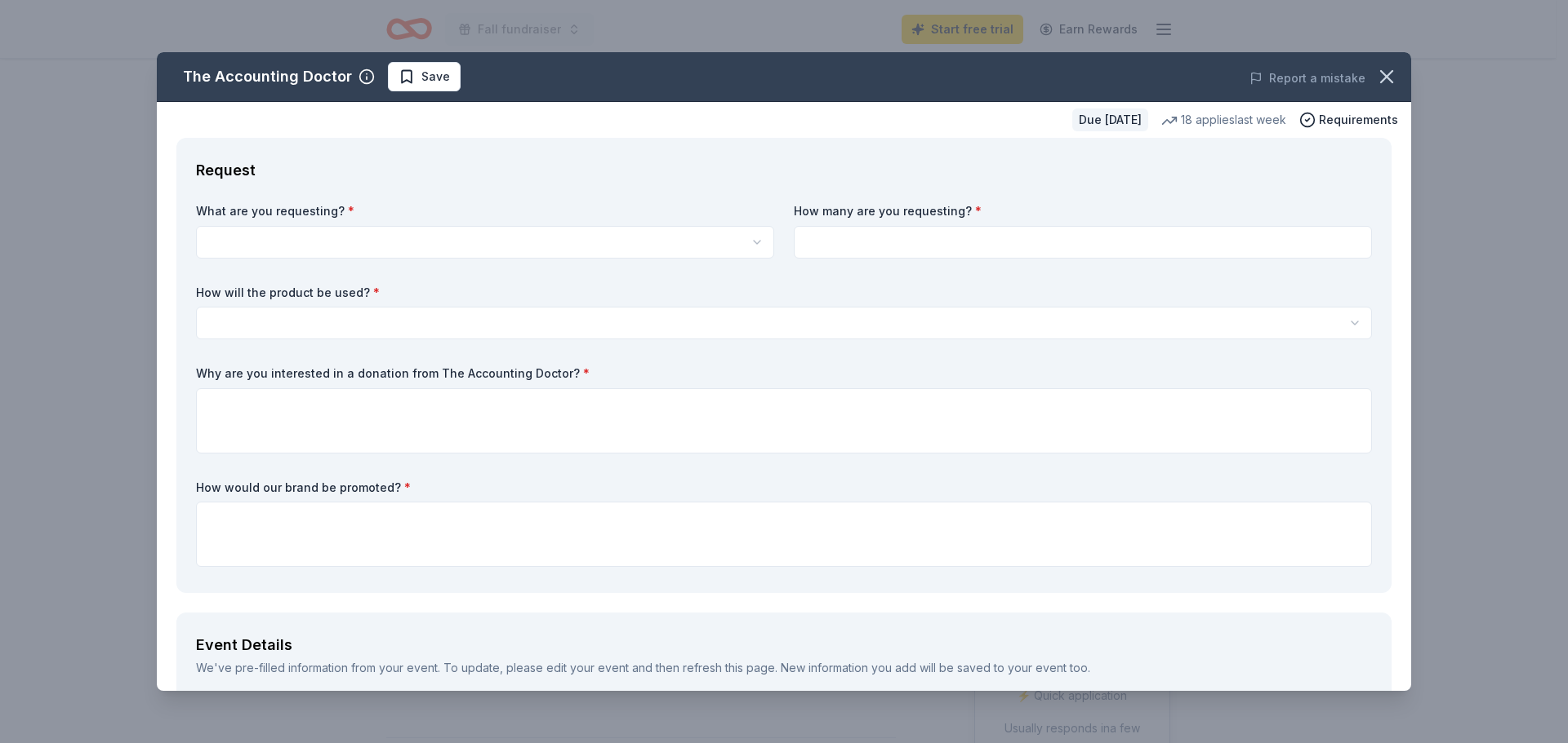
click at [752, 238] on html "Fall fundraiser Start free trial Earn Rewards Due in 16 days Share The Accounti…" at bounding box center [784, 372] width 1568 height 743
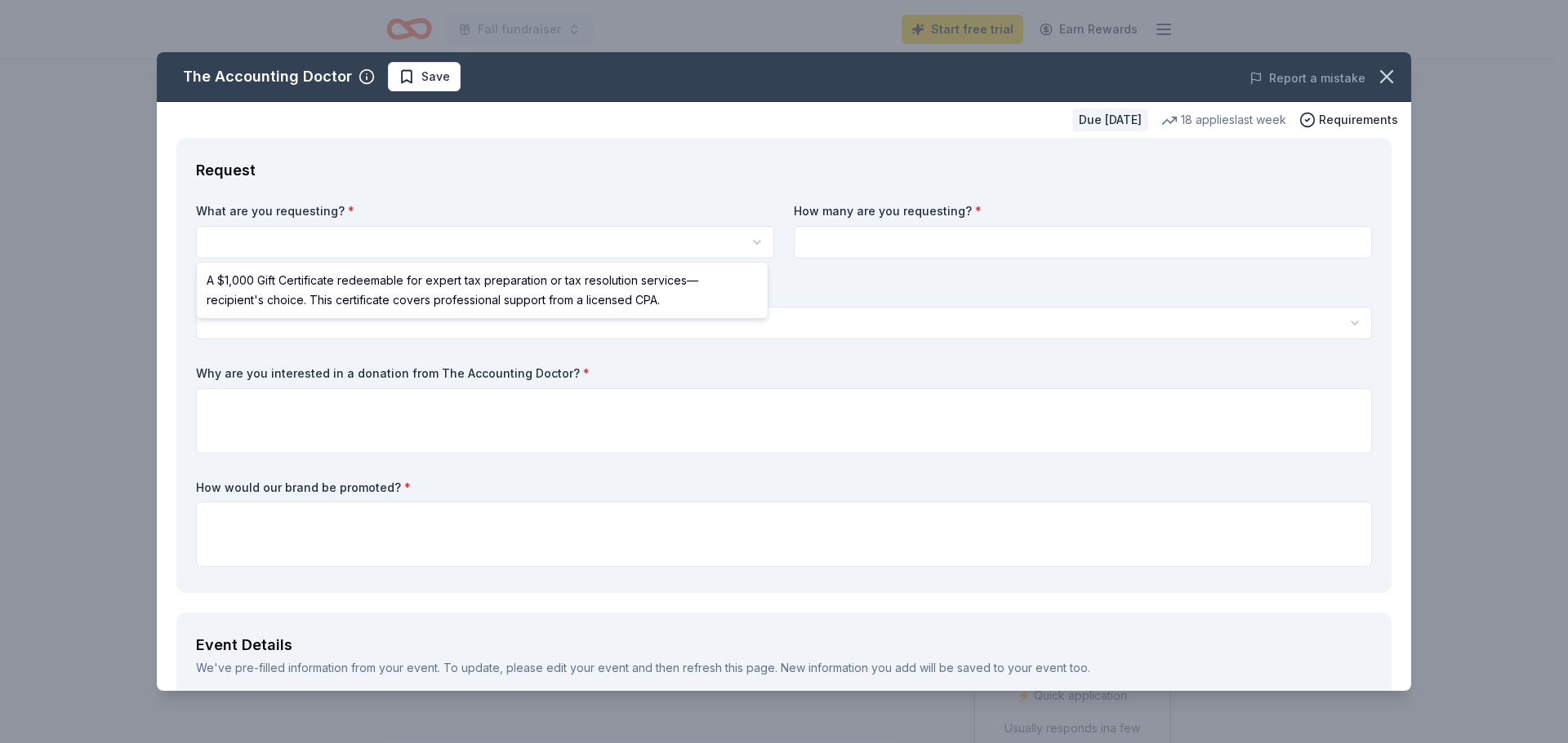
select select "A $1,000 Gift Certificate redeemable for expert tax preparation or tax resoluti…"
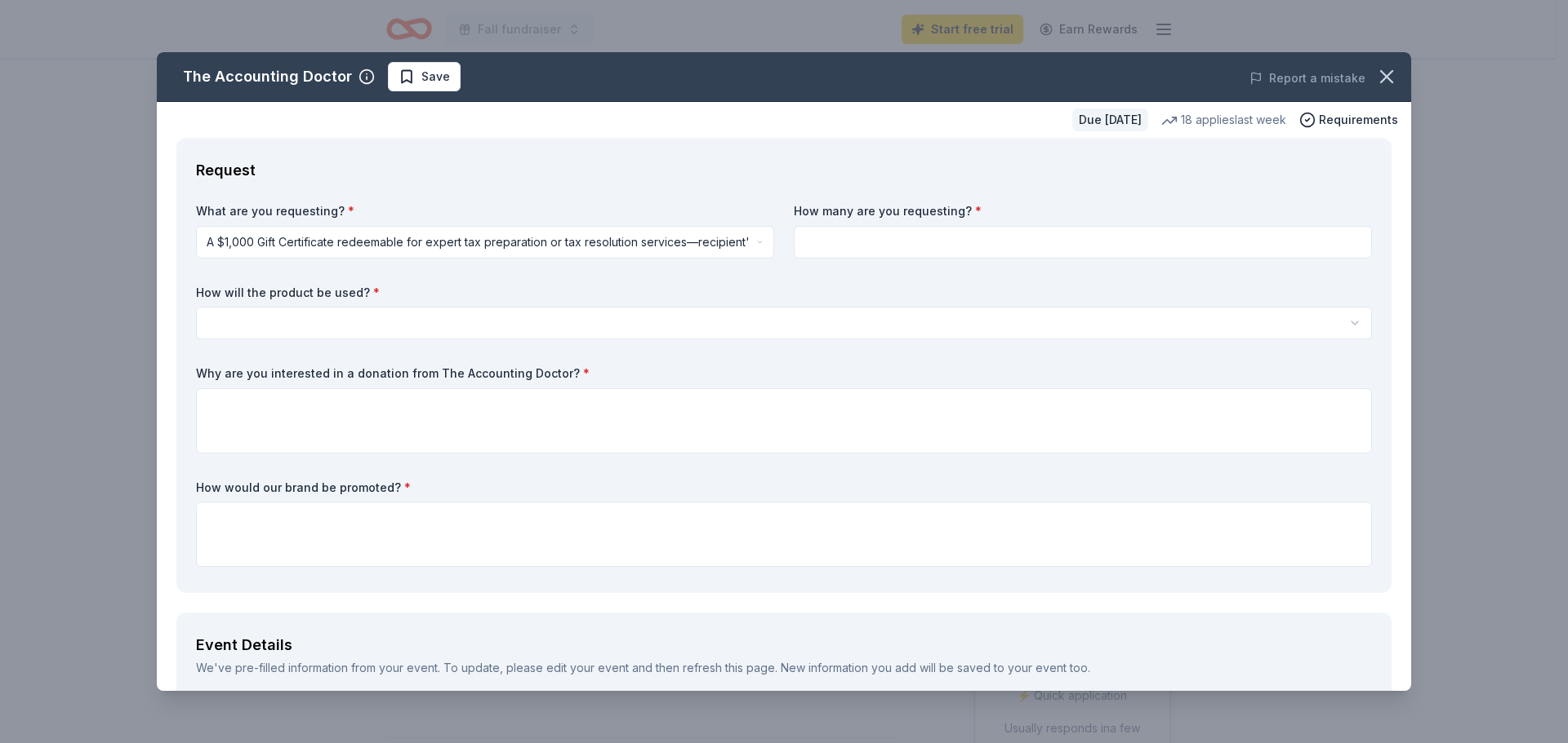
click at [888, 242] on input at bounding box center [1083, 242] width 578 height 33
type input "1"
click at [327, 317] on html "Fall fundraiser Start free trial Earn Rewards Due in 16 days Share The Accounti…" at bounding box center [784, 372] width 1568 height 743
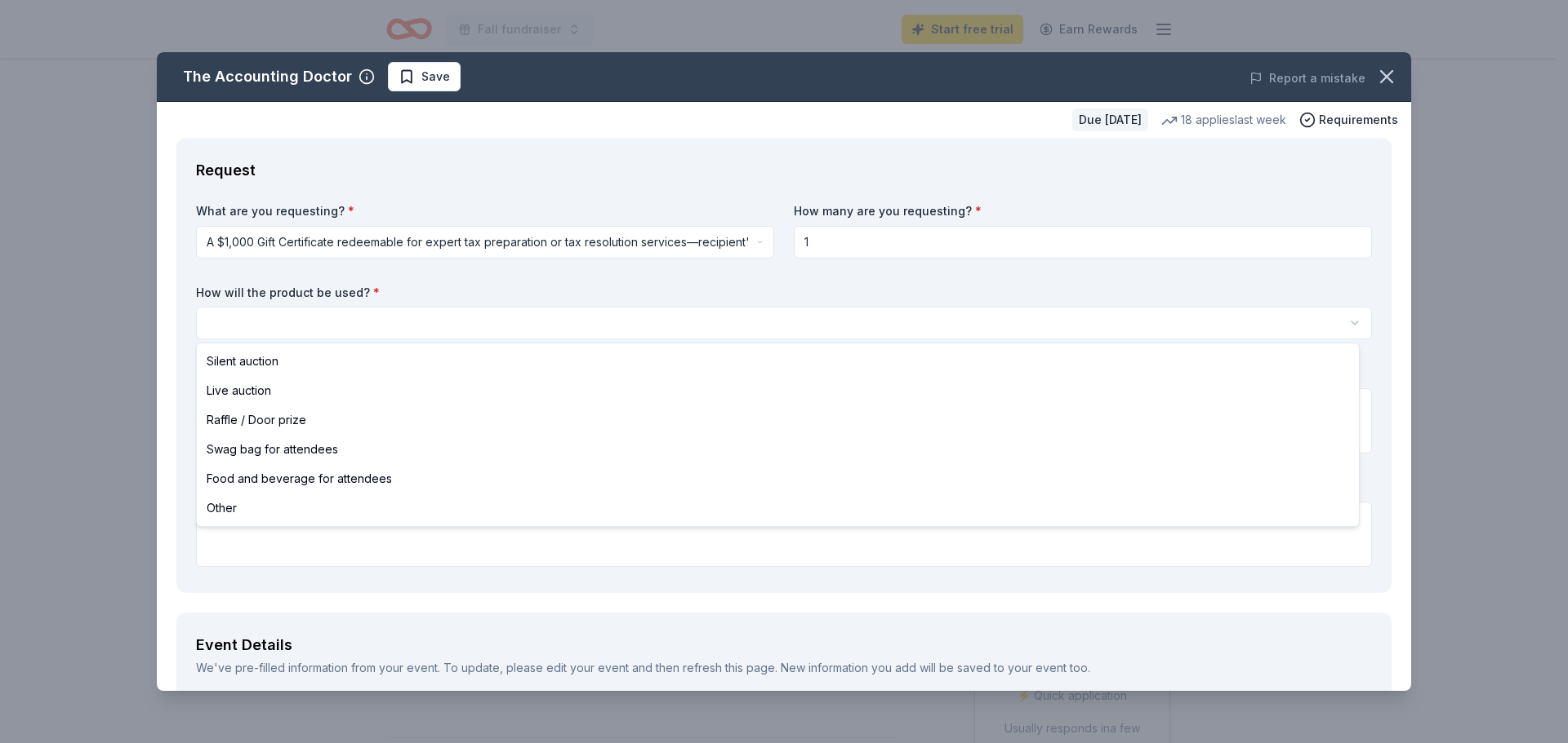
select select "raffleDoorPrize"
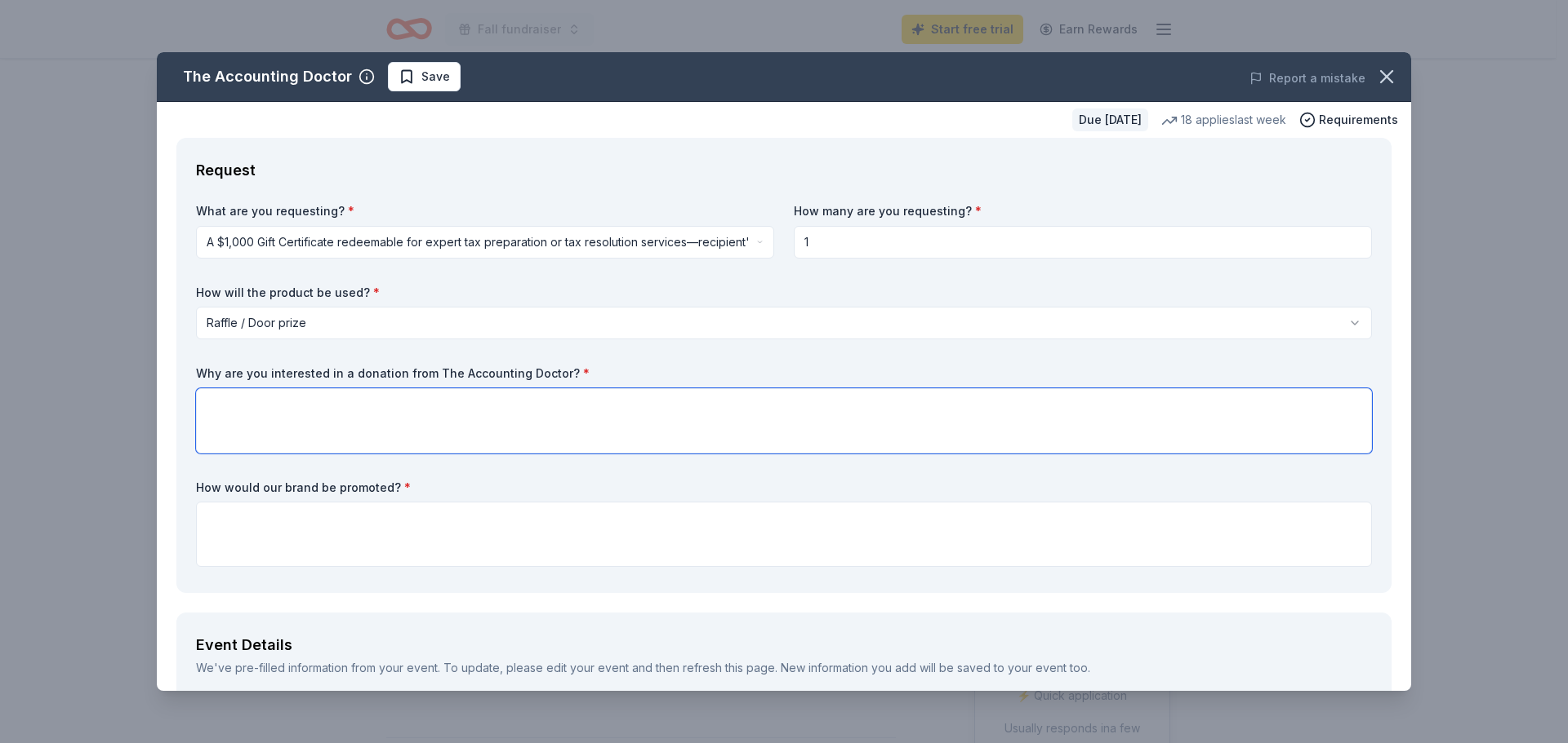
click at [226, 403] on textarea at bounding box center [784, 421] width 1176 height 65
type textarea "A"
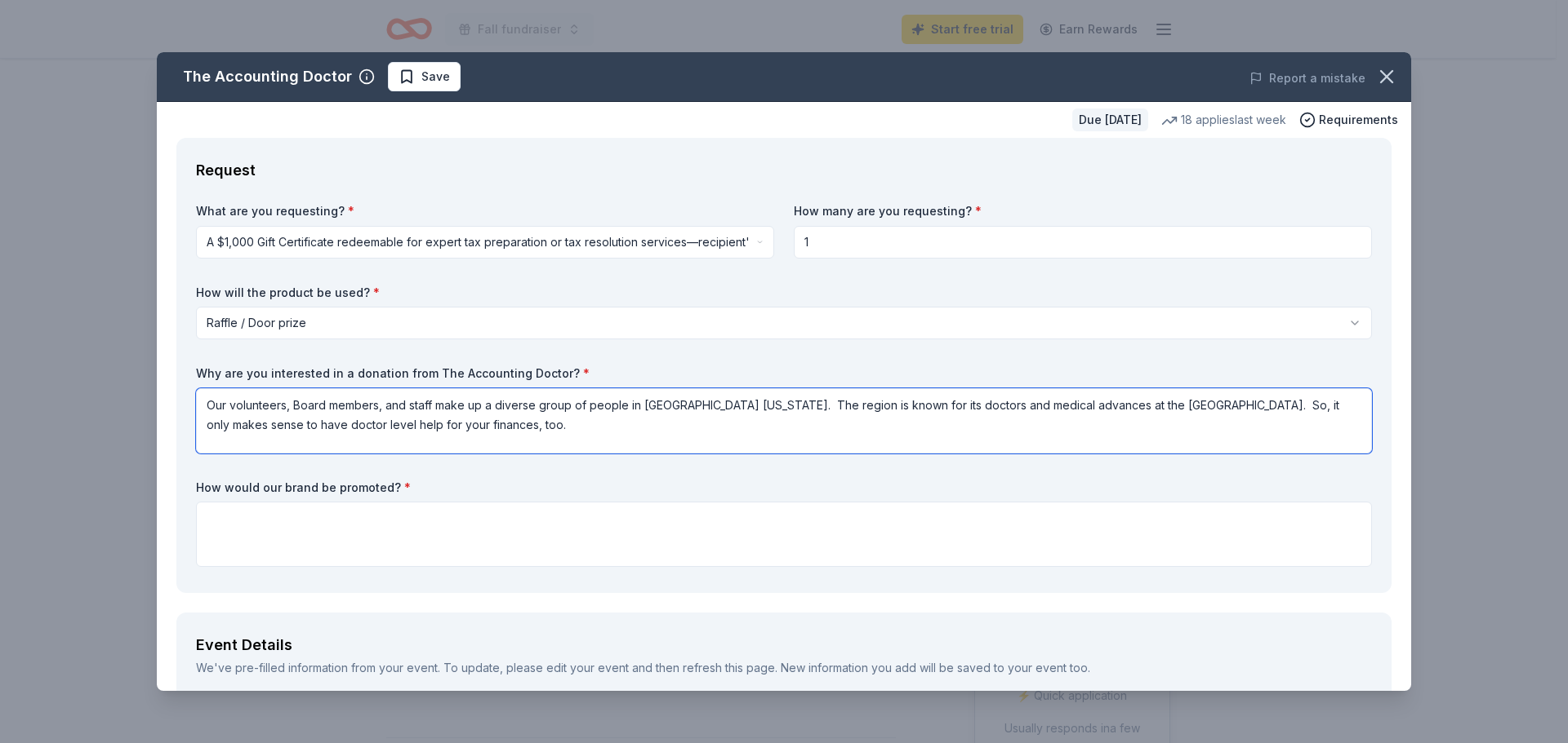
type textarea "Our volunteers, Board members, and staff make up a diverse group of people in C…"
click at [234, 515] on textarea at bounding box center [784, 534] width 1176 height 65
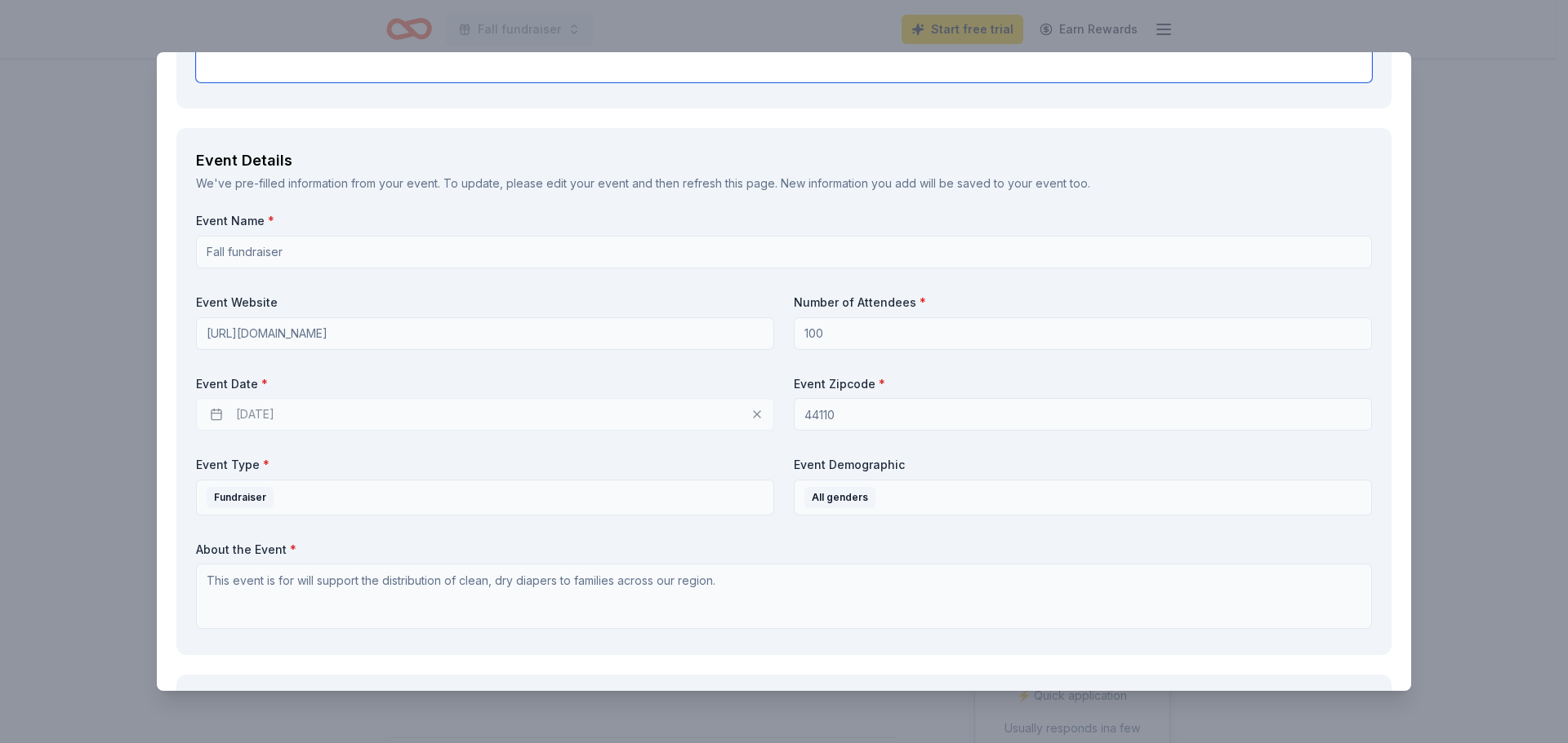
scroll to position [490, 0]
type textarea "At the event as one of our business partners who support availability of diaper…"
click at [749, 407] on div "09/19/2025" at bounding box center [484, 409] width 578 height 33
click at [340, 410] on div "09/19/2025" at bounding box center [484, 409] width 578 height 33
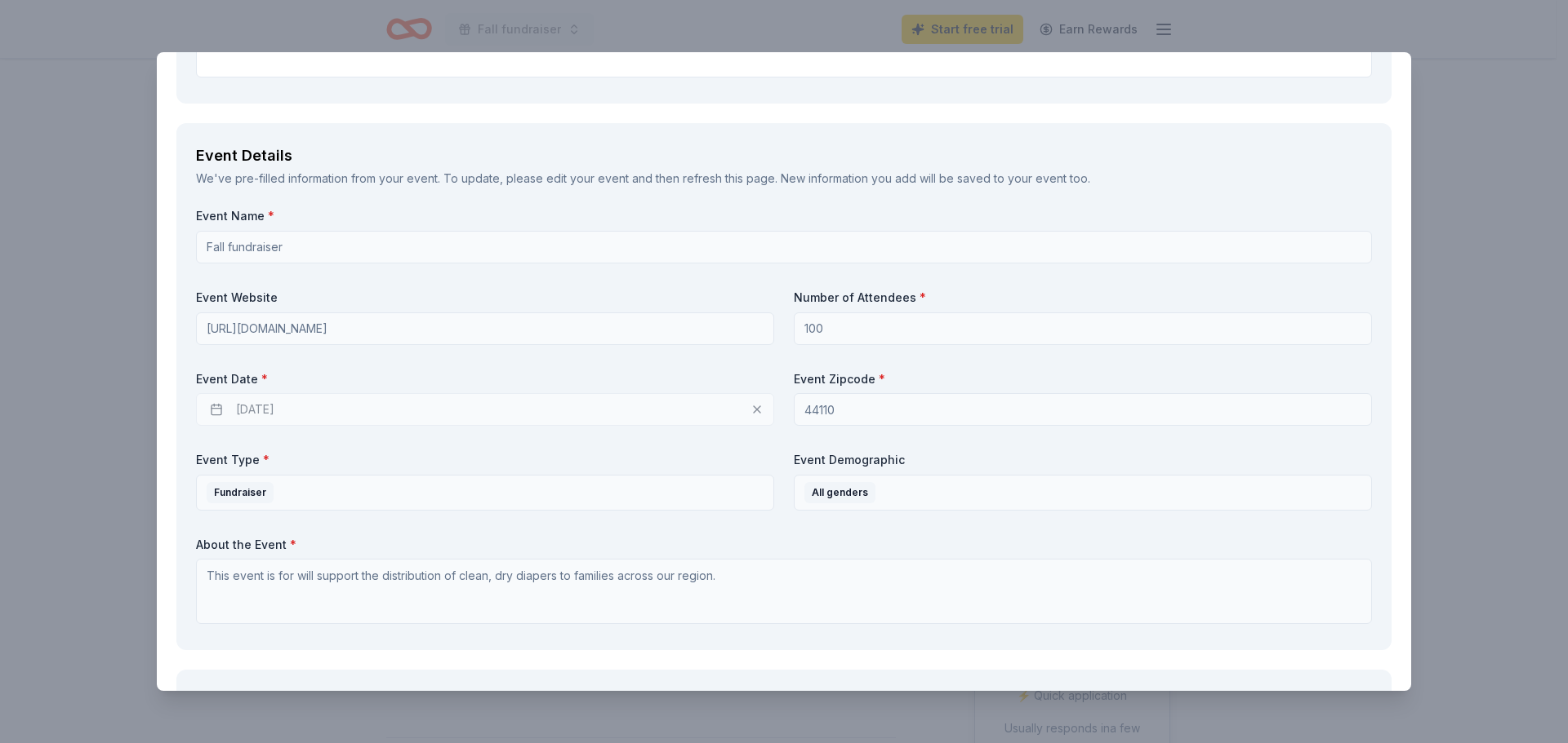
click at [290, 410] on div "09/19/2025" at bounding box center [484, 409] width 578 height 33
click at [320, 410] on div "09/19/2025" at bounding box center [484, 409] width 578 height 33
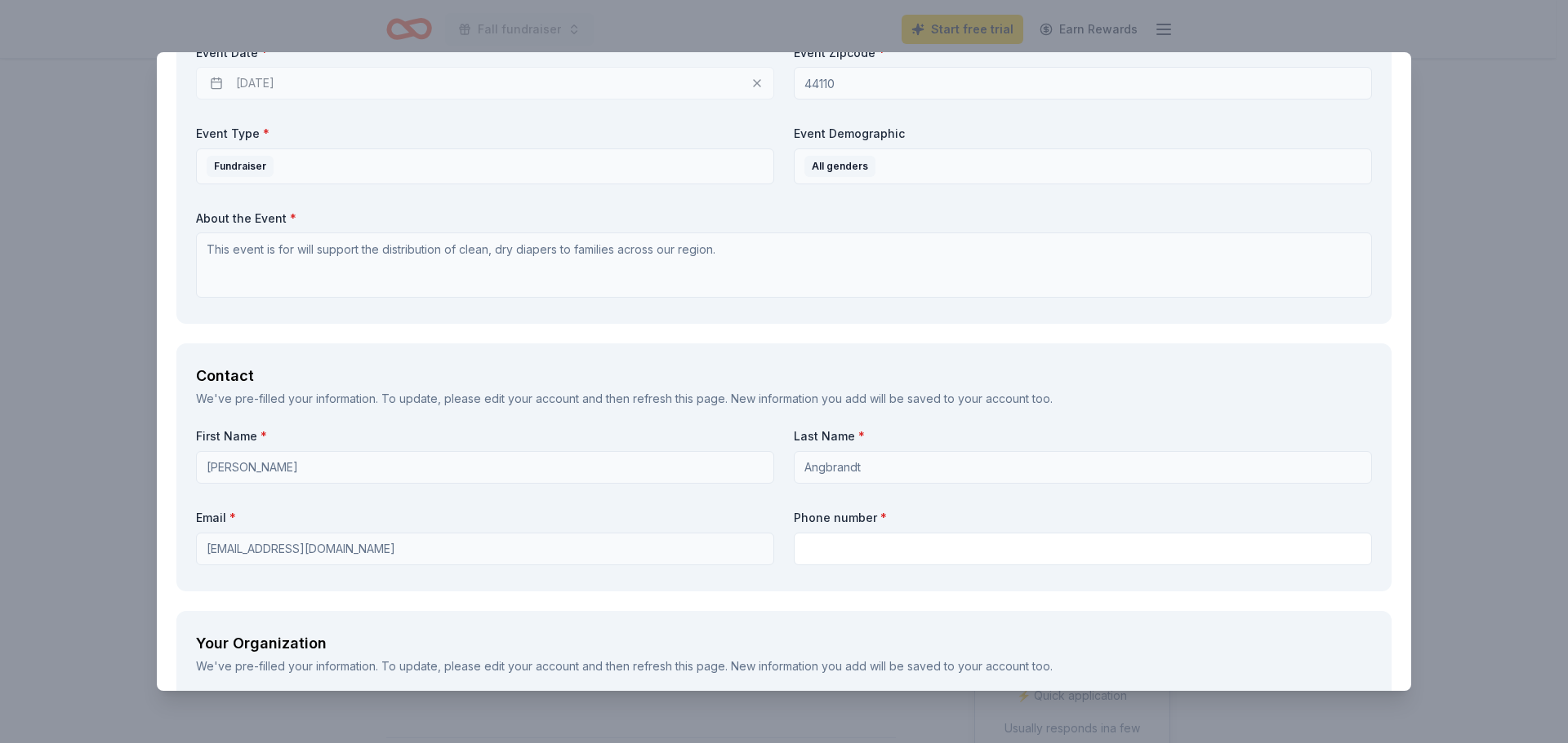
scroll to position [898, 0]
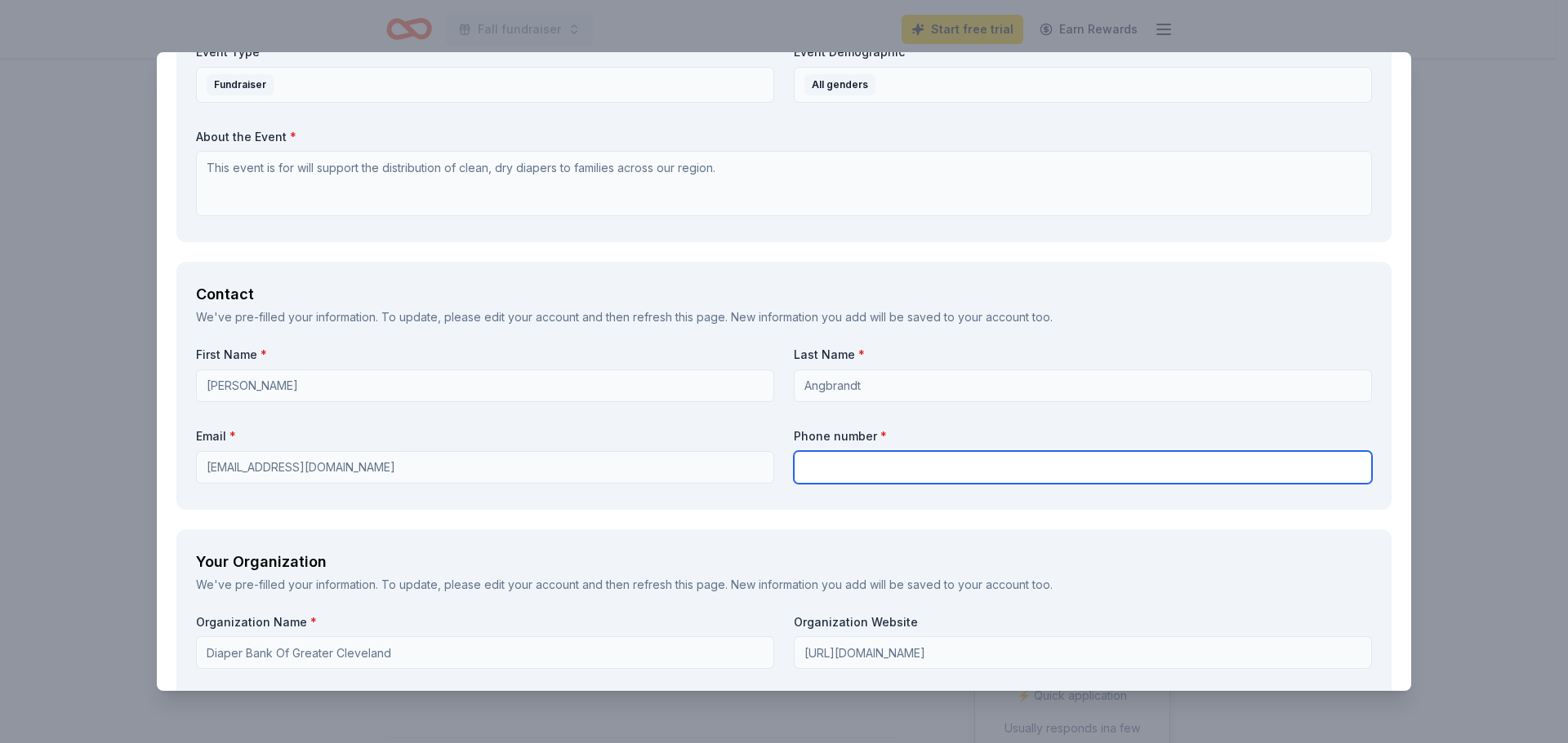
click at [818, 467] on input "text" at bounding box center [1083, 467] width 578 height 33
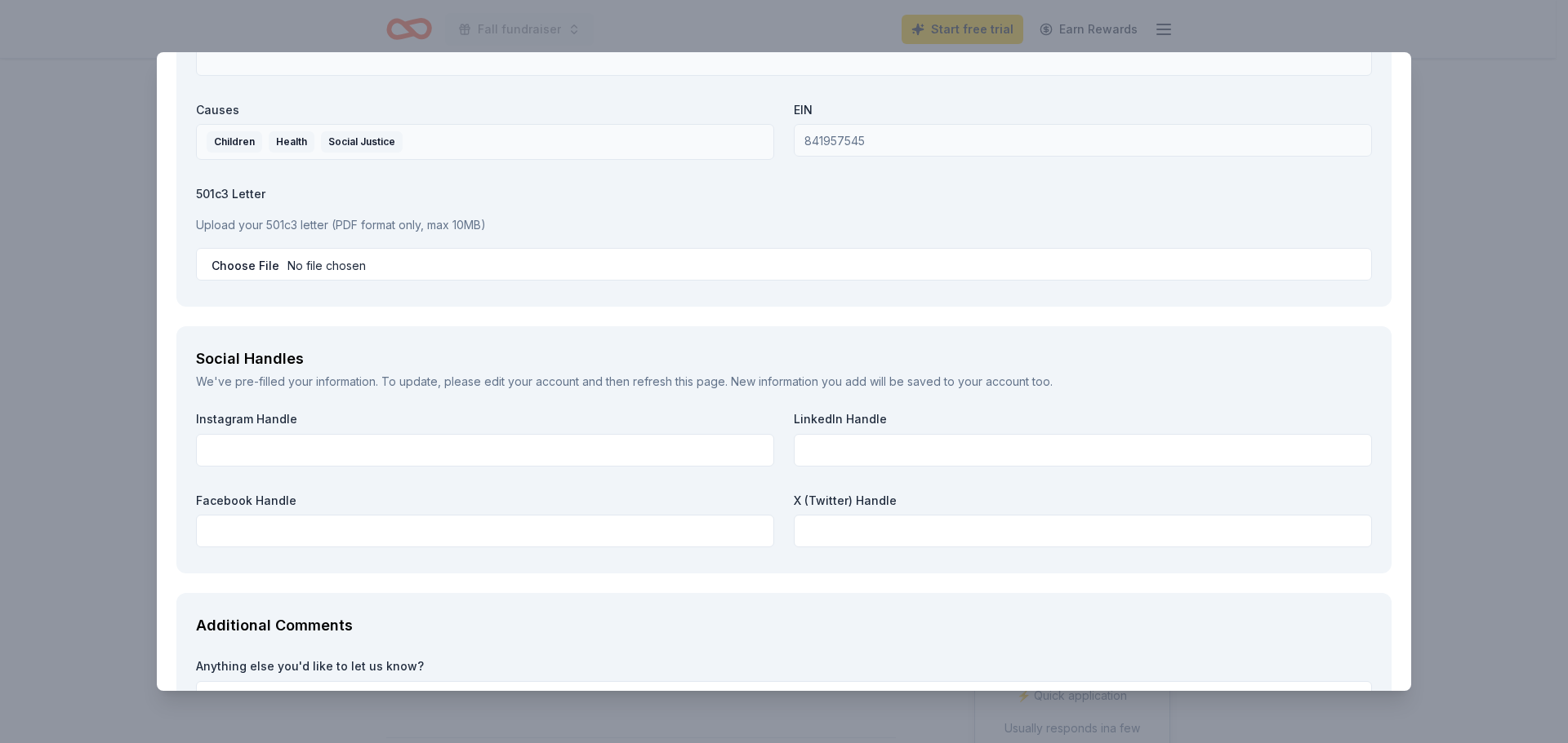
scroll to position [1632, 0]
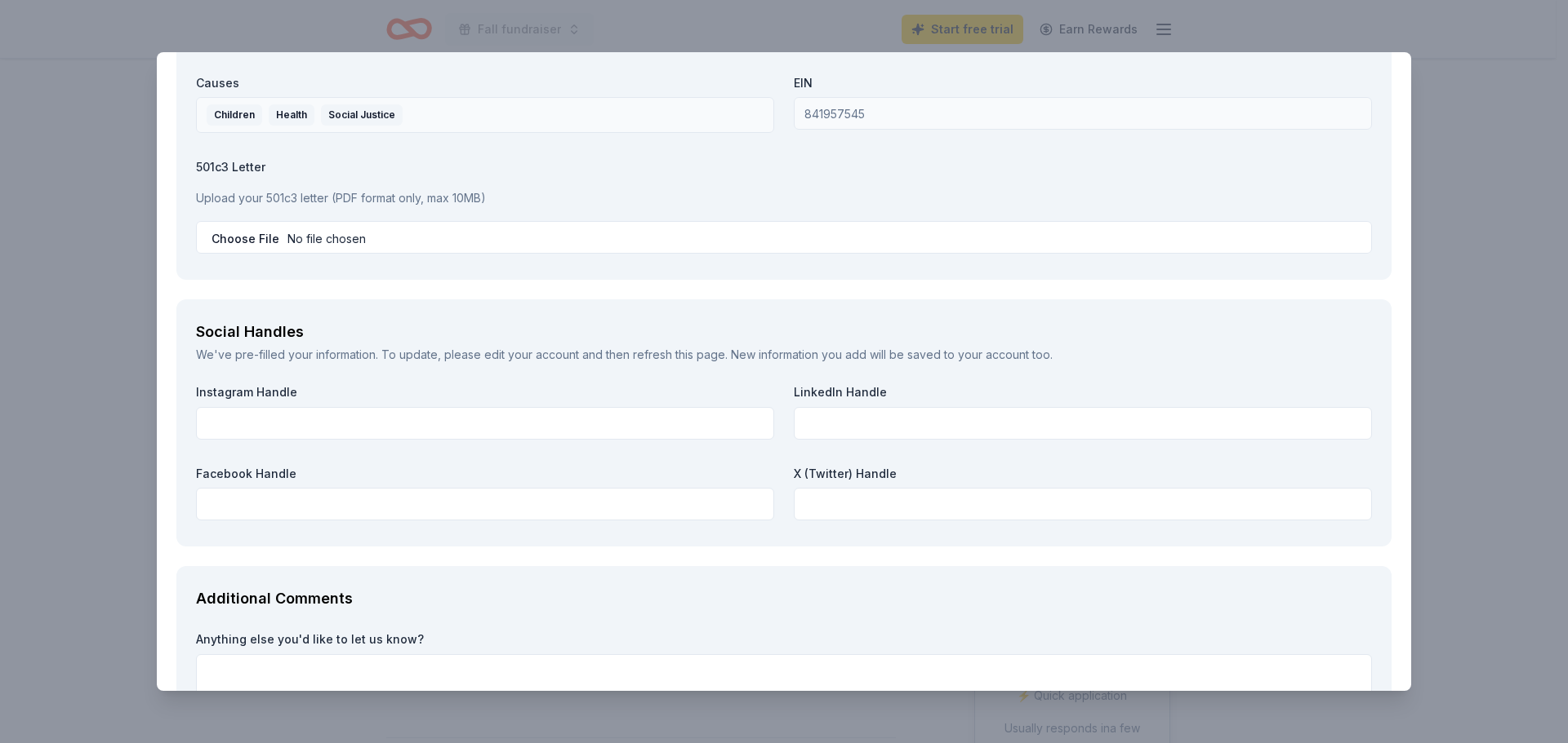
type input "4409-567-7148"
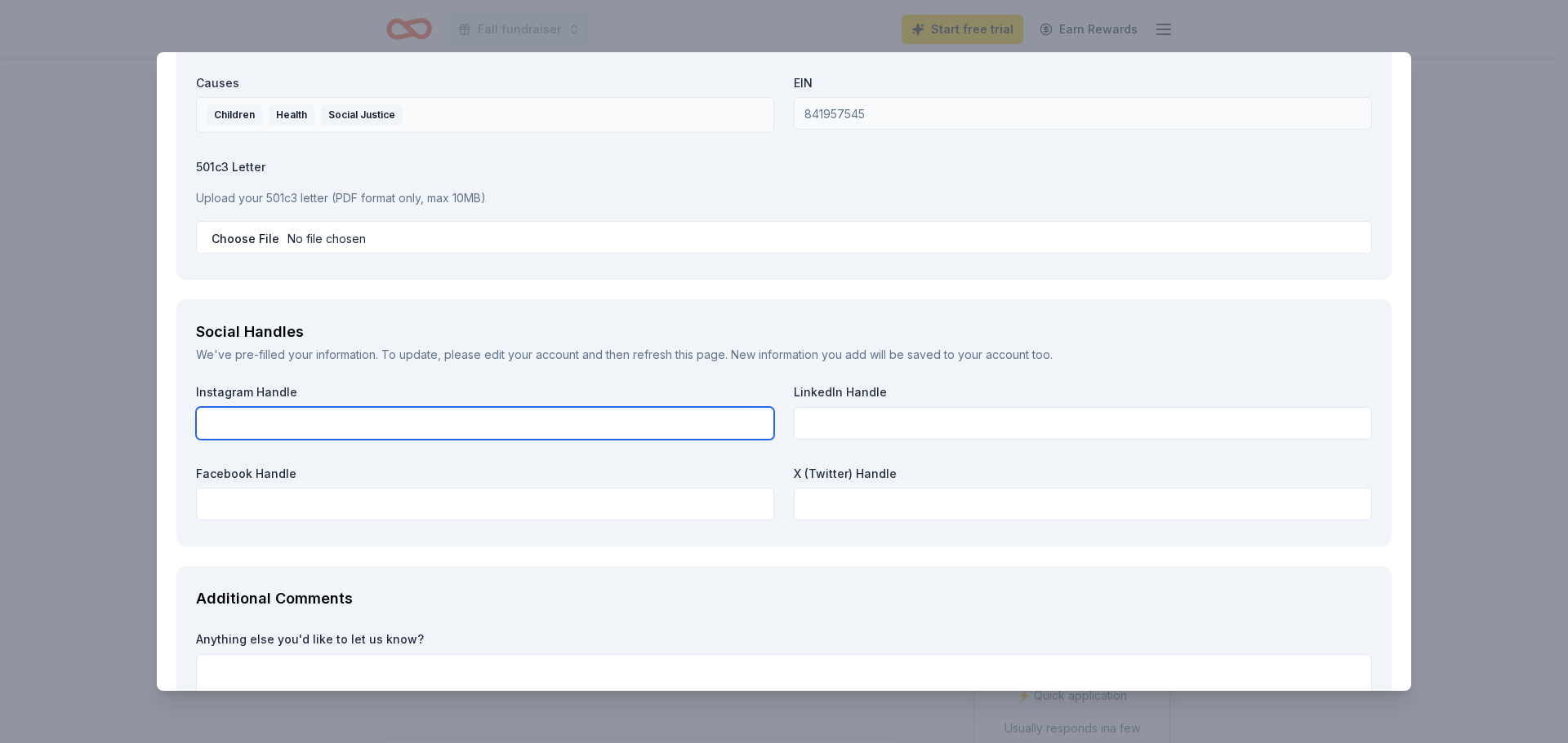
click at [315, 424] on input "text" at bounding box center [484, 423] width 578 height 33
paste input "https://www.instagram.com/gcdiaperbank/"
type input "https://www.instagram.com/gcdiaperbank/"
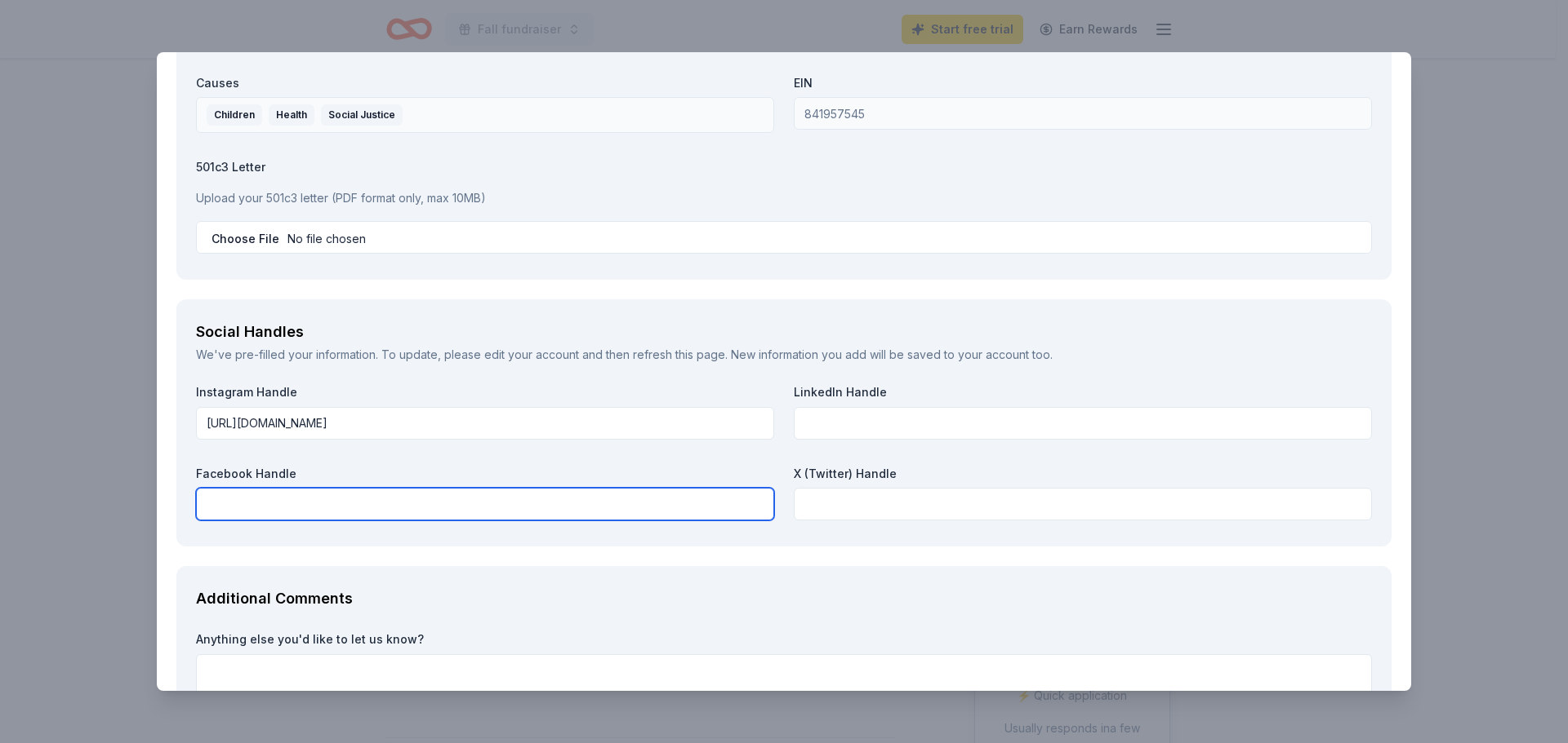
click at [254, 498] on input "text" at bounding box center [484, 504] width 578 height 33
paste input "https://www.facebook.com/gcdiaperbank"
type input "https://www.facebook.com/gcdiaperbank"
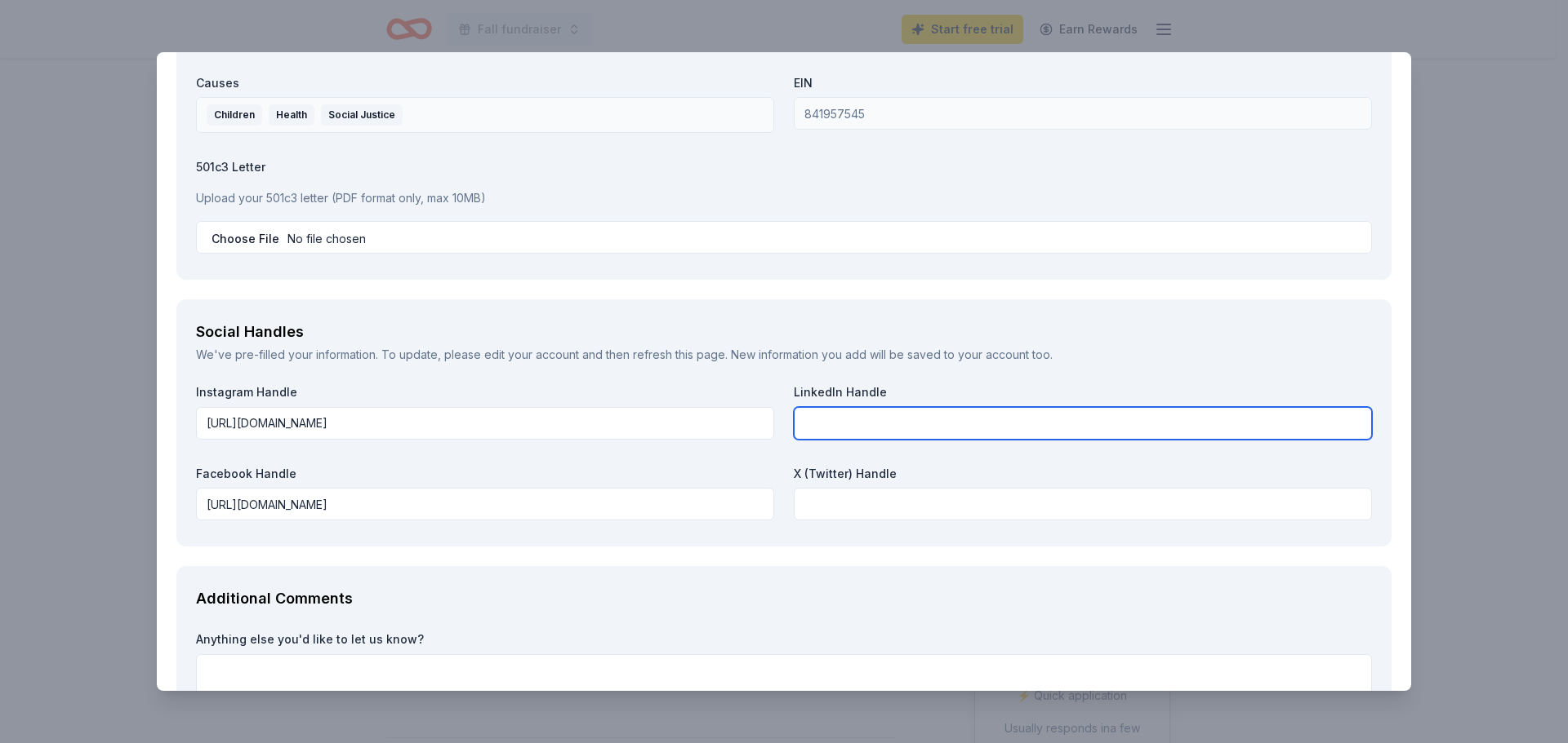
click at [811, 429] on input "text" at bounding box center [1083, 423] width 578 height 33
paste input "https://www.linkedin.com/company/thediaperbankofgreatercleveland/posts/?feedVie…"
type input "https://www.linkedin.com/company/thediaperbankofgreatercleveland/posts/?feedVie…"
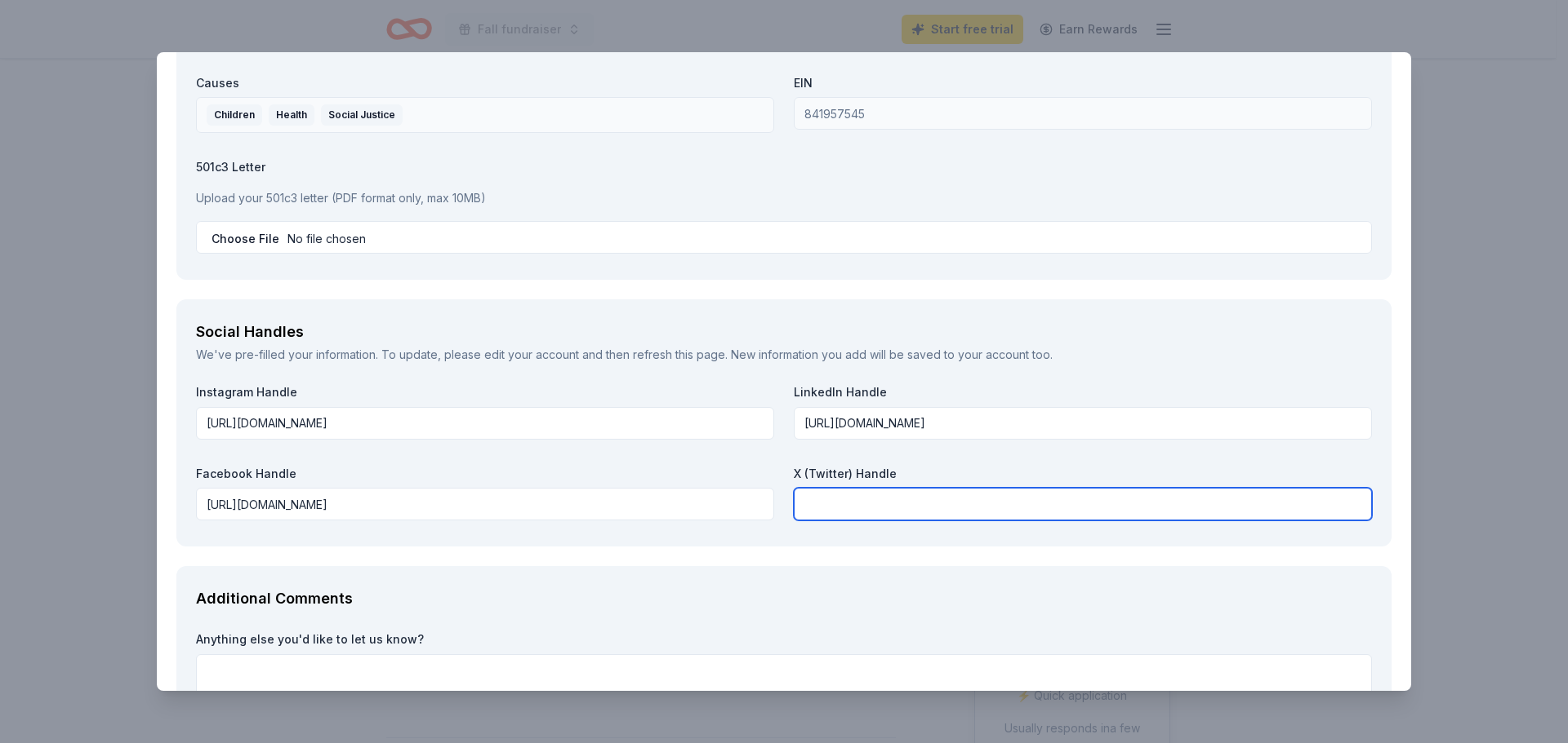
click at [847, 512] on input "text" at bounding box center [1083, 504] width 578 height 33
paste input "https://x.com/gcdiaperbank"
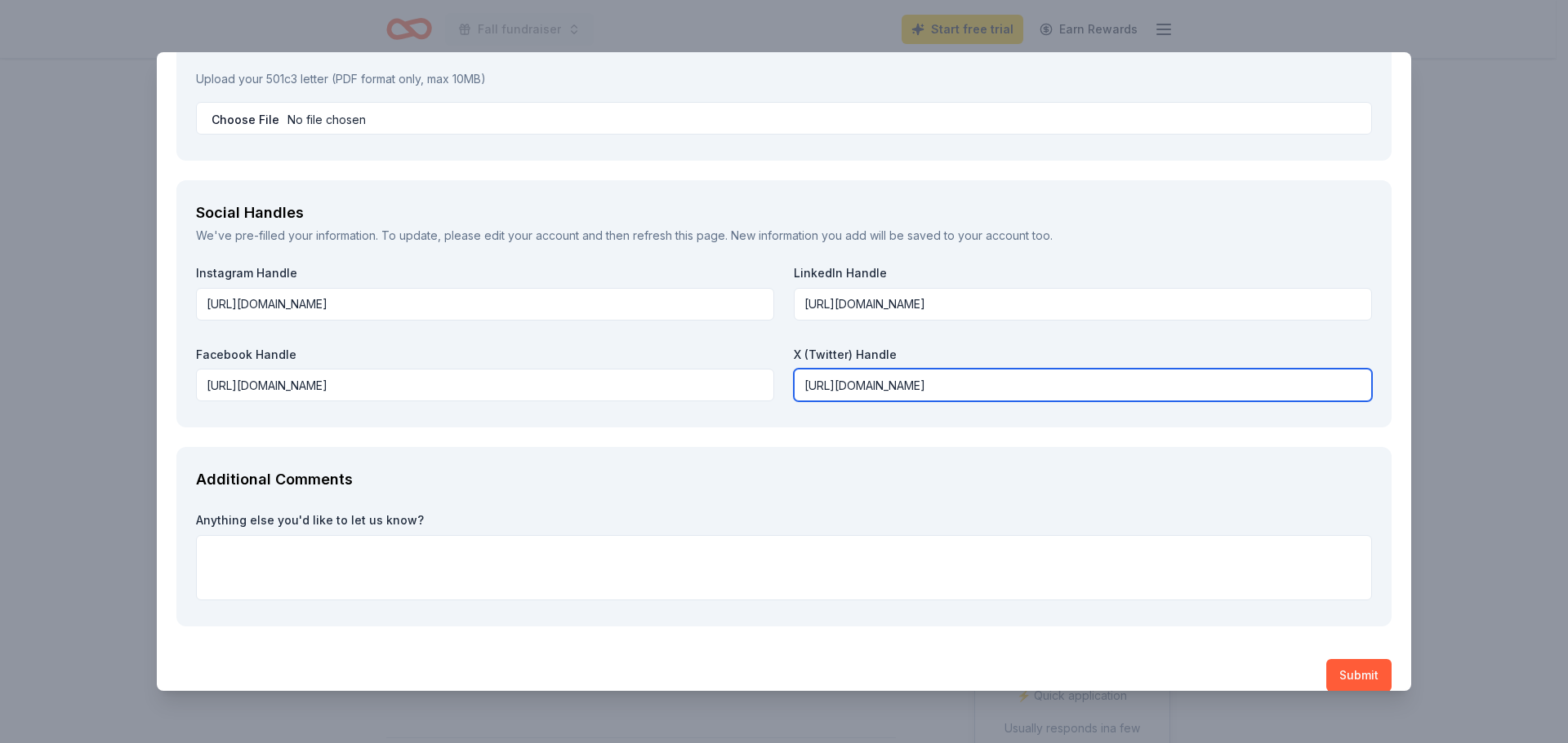
scroll to position [1772, 0]
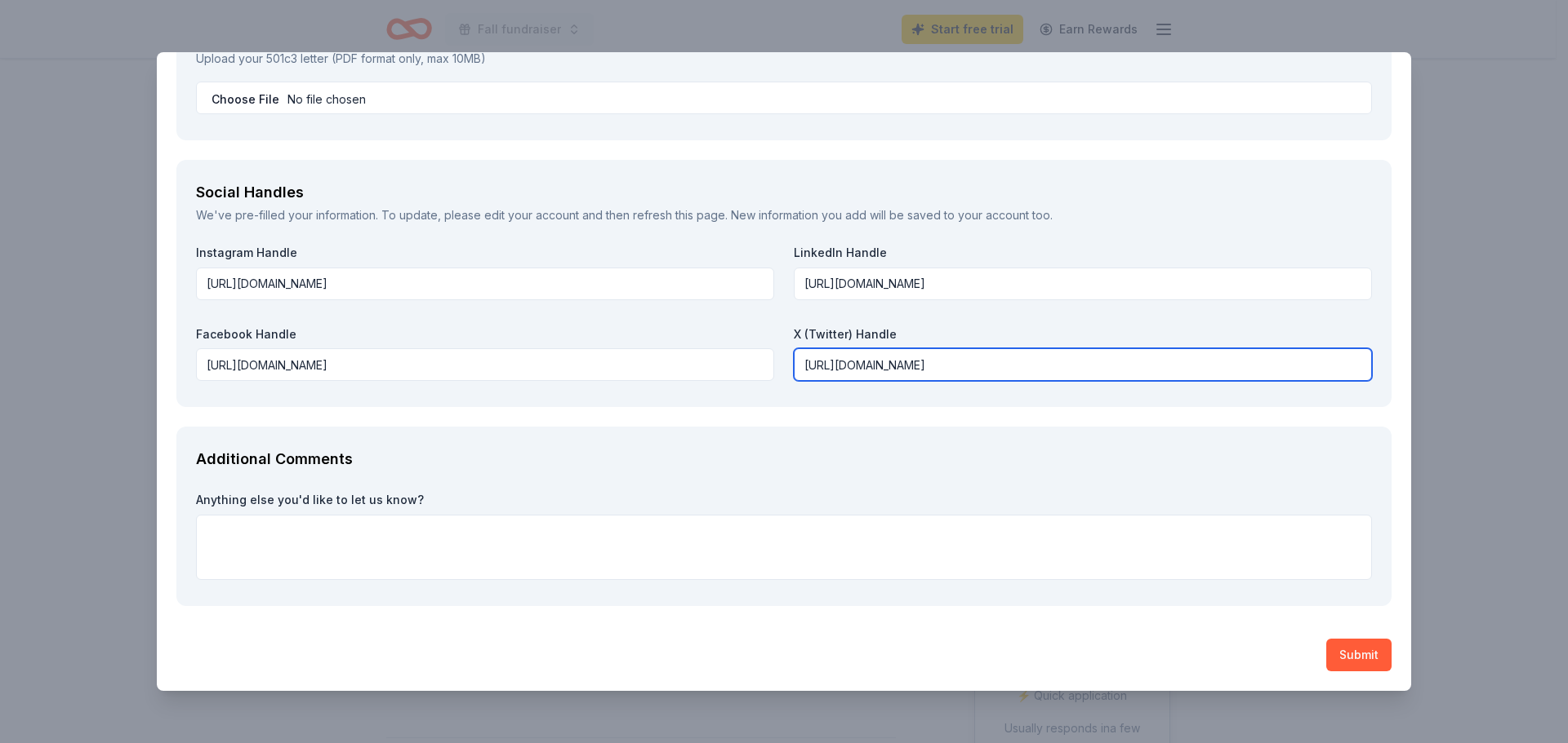
type input "https://x.com/gcdiaperbank"
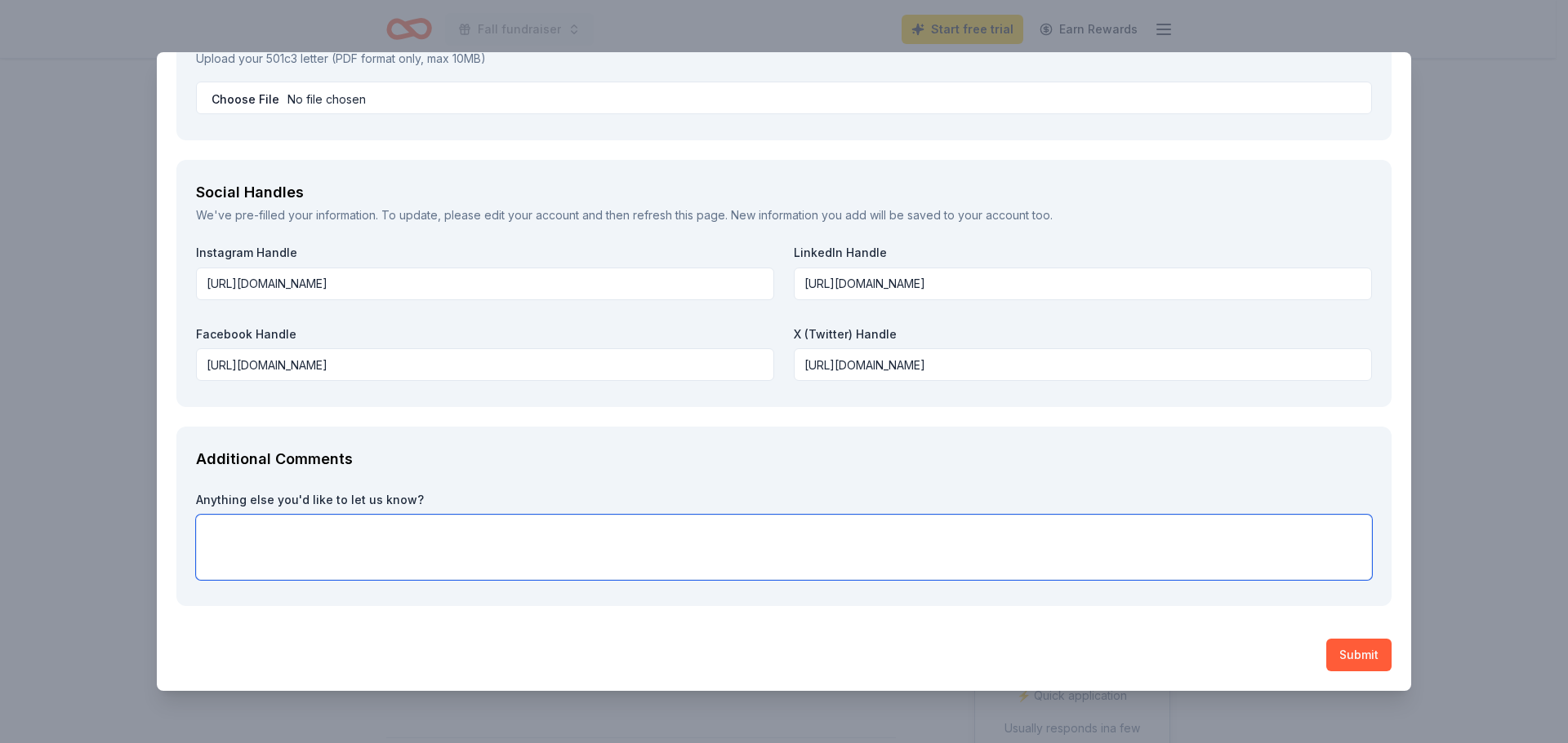
click at [235, 530] on textarea at bounding box center [784, 547] width 1176 height 65
paste textarea "The Diaper Bank of Greater Cleveland is a basic needs bank that was founded on …"
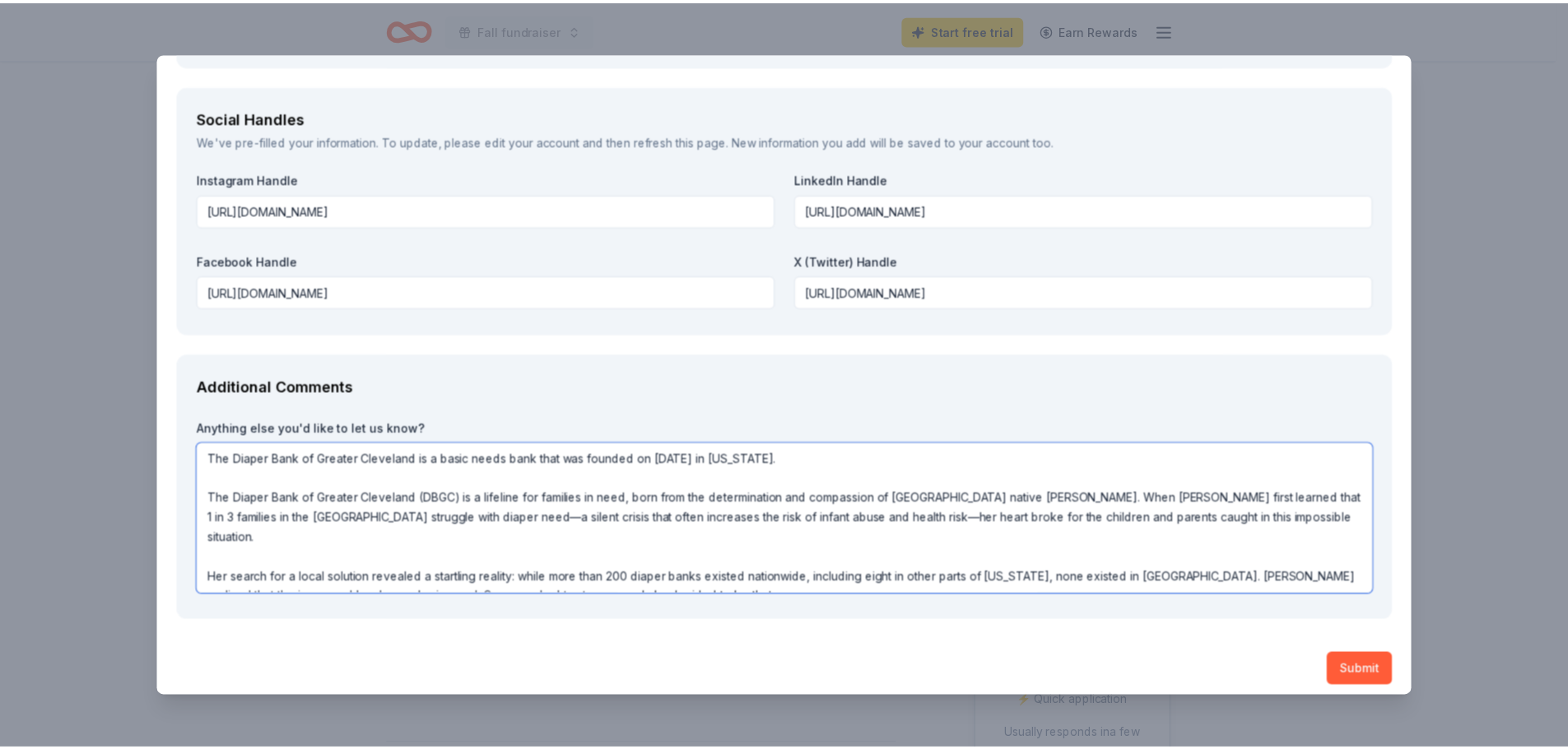
scroll to position [1872, 0]
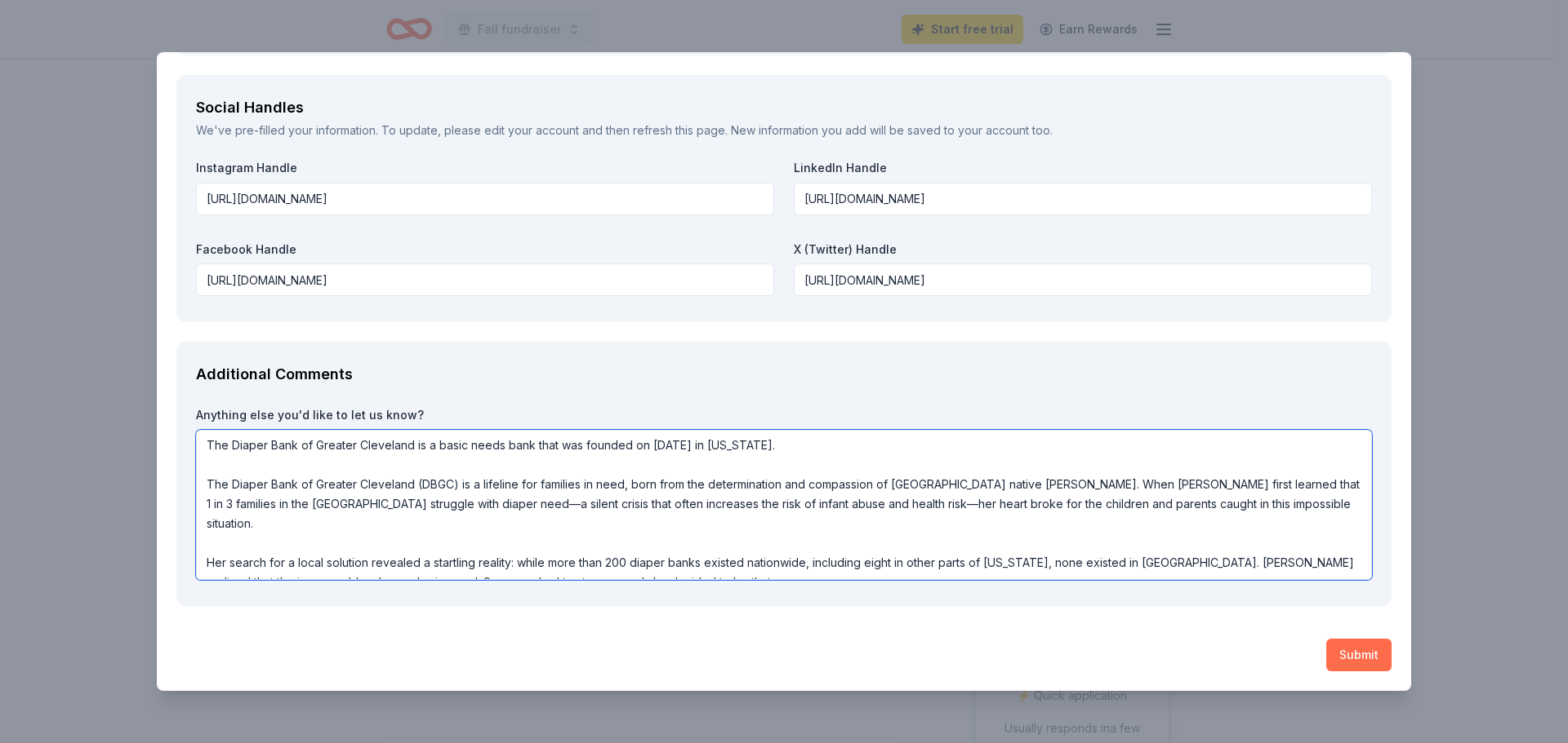
type textarea "The Diaper Bank of Greater Cleveland is a basic needs bank that was founded on …"
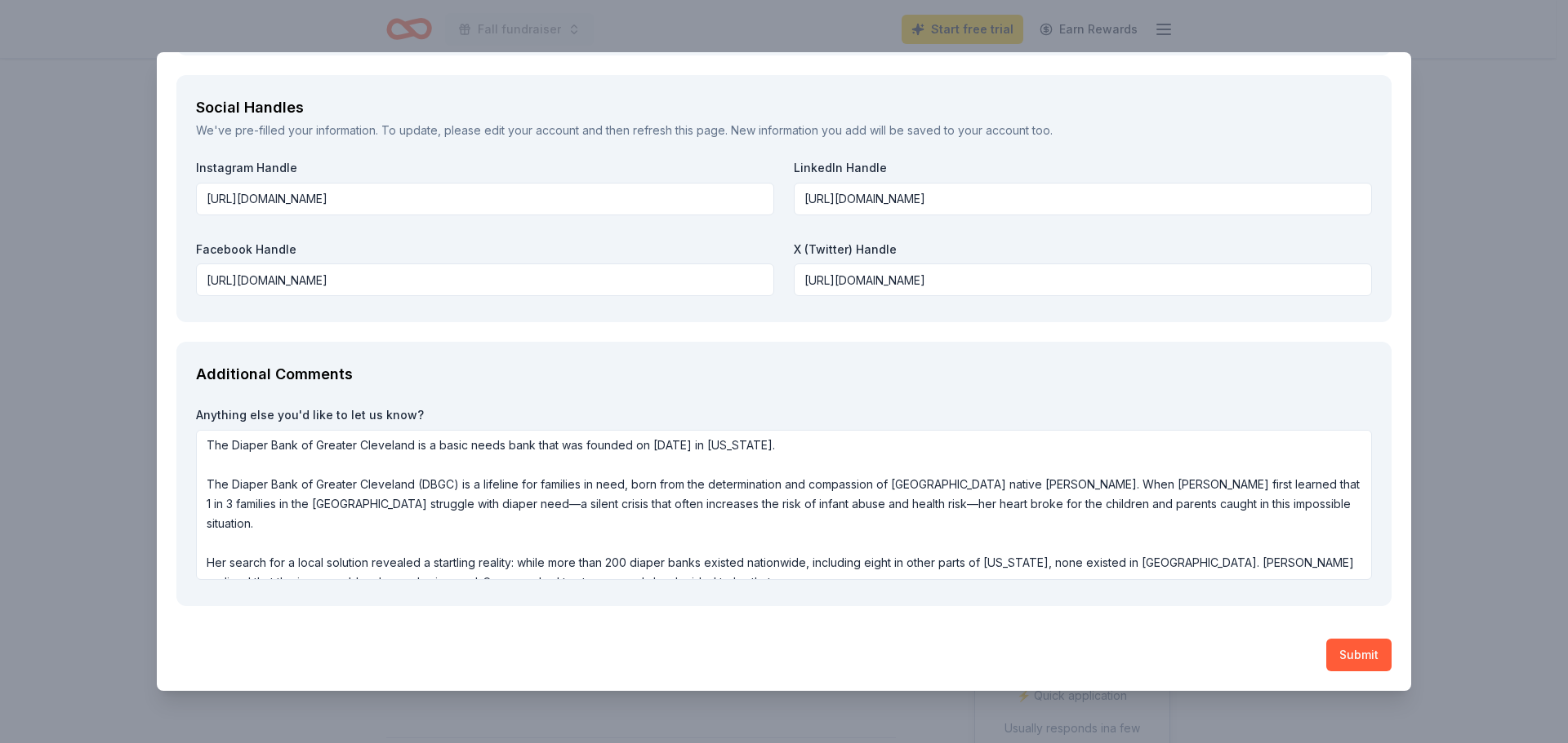
click at [1348, 645] on button "Submit" at bounding box center [1358, 655] width 65 height 33
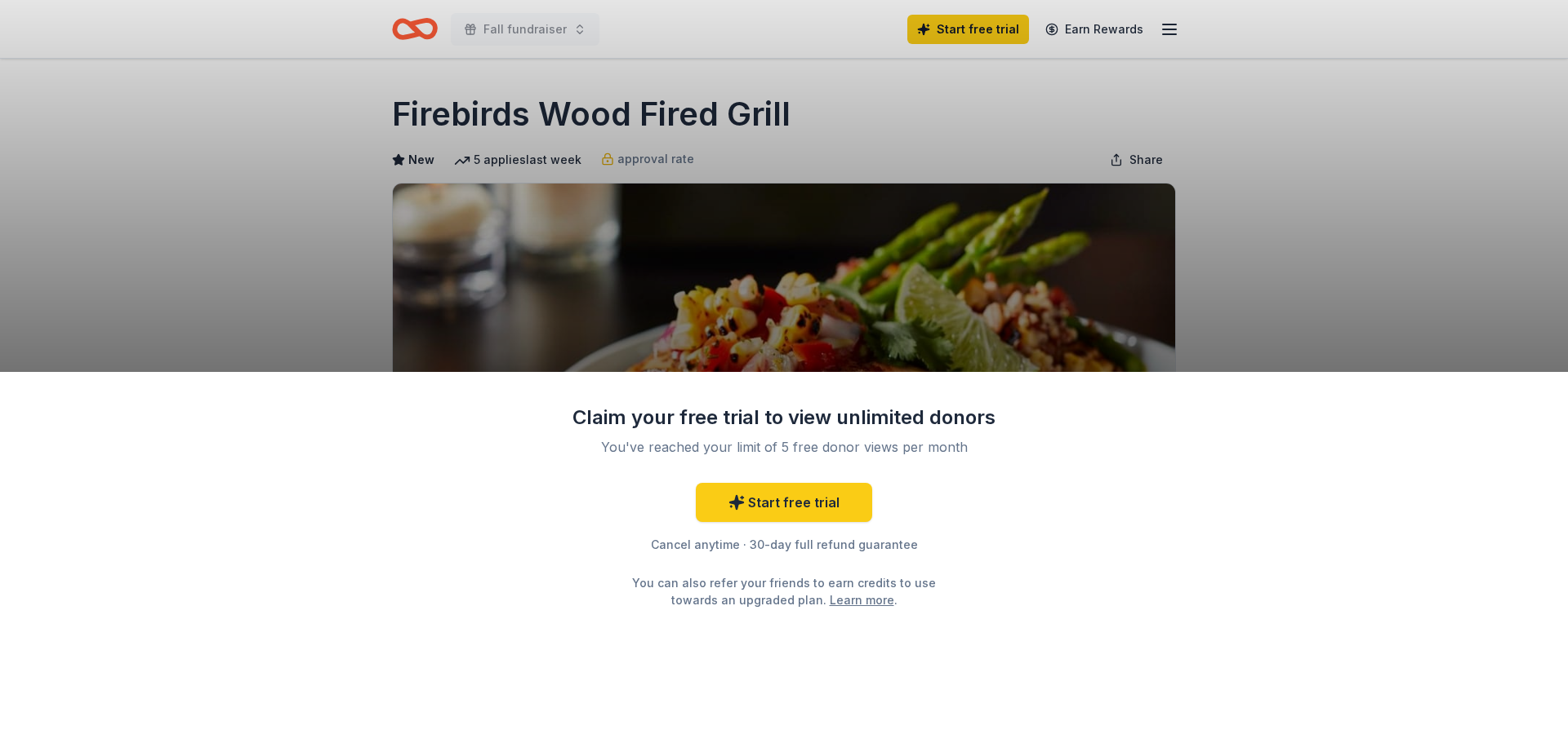
click at [1082, 605] on div "Claim your free trial to view unlimited donors You've reached your limit of 5 f…" at bounding box center [784, 559] width 1568 height 372
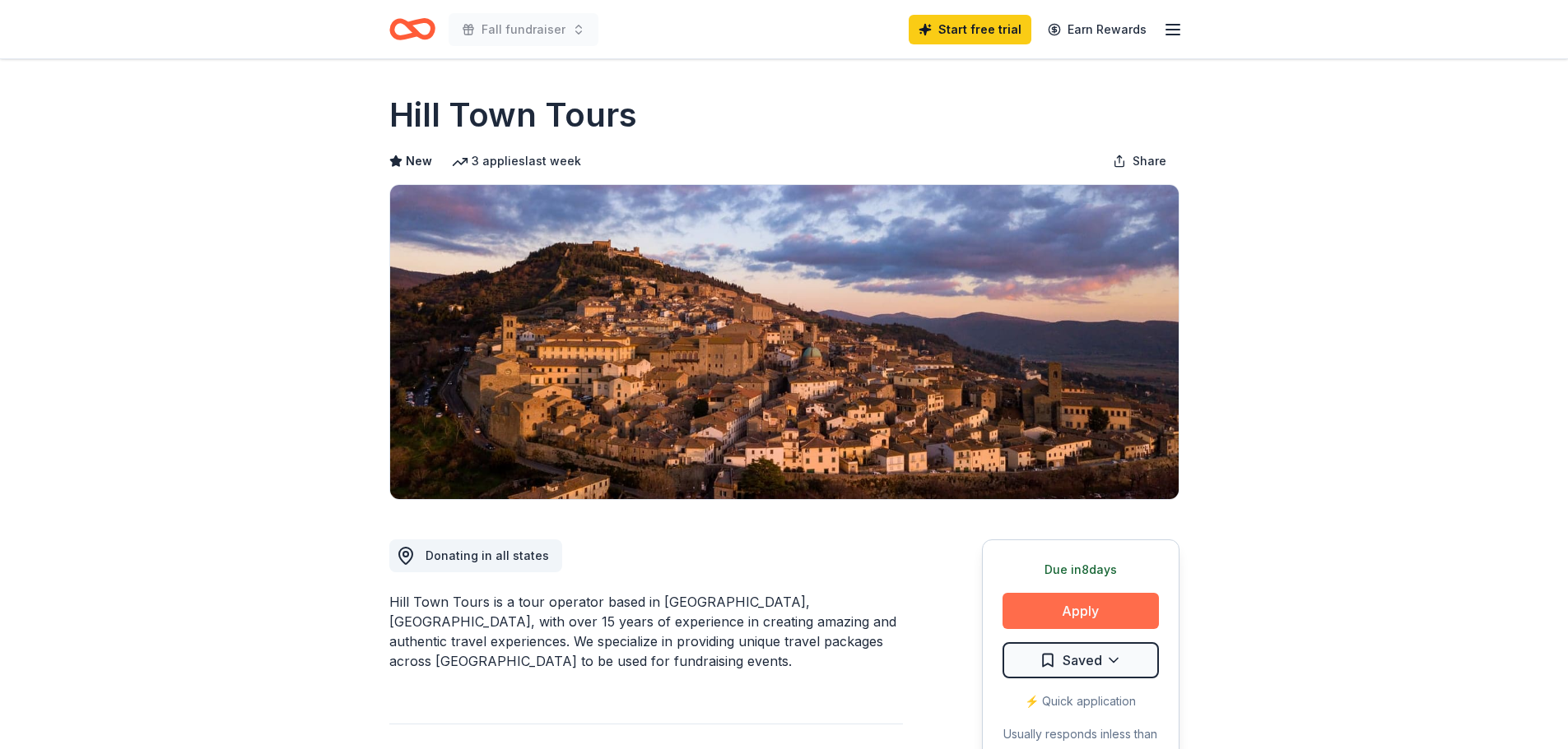
click at [1068, 606] on button "Apply" at bounding box center [1080, 611] width 157 height 37
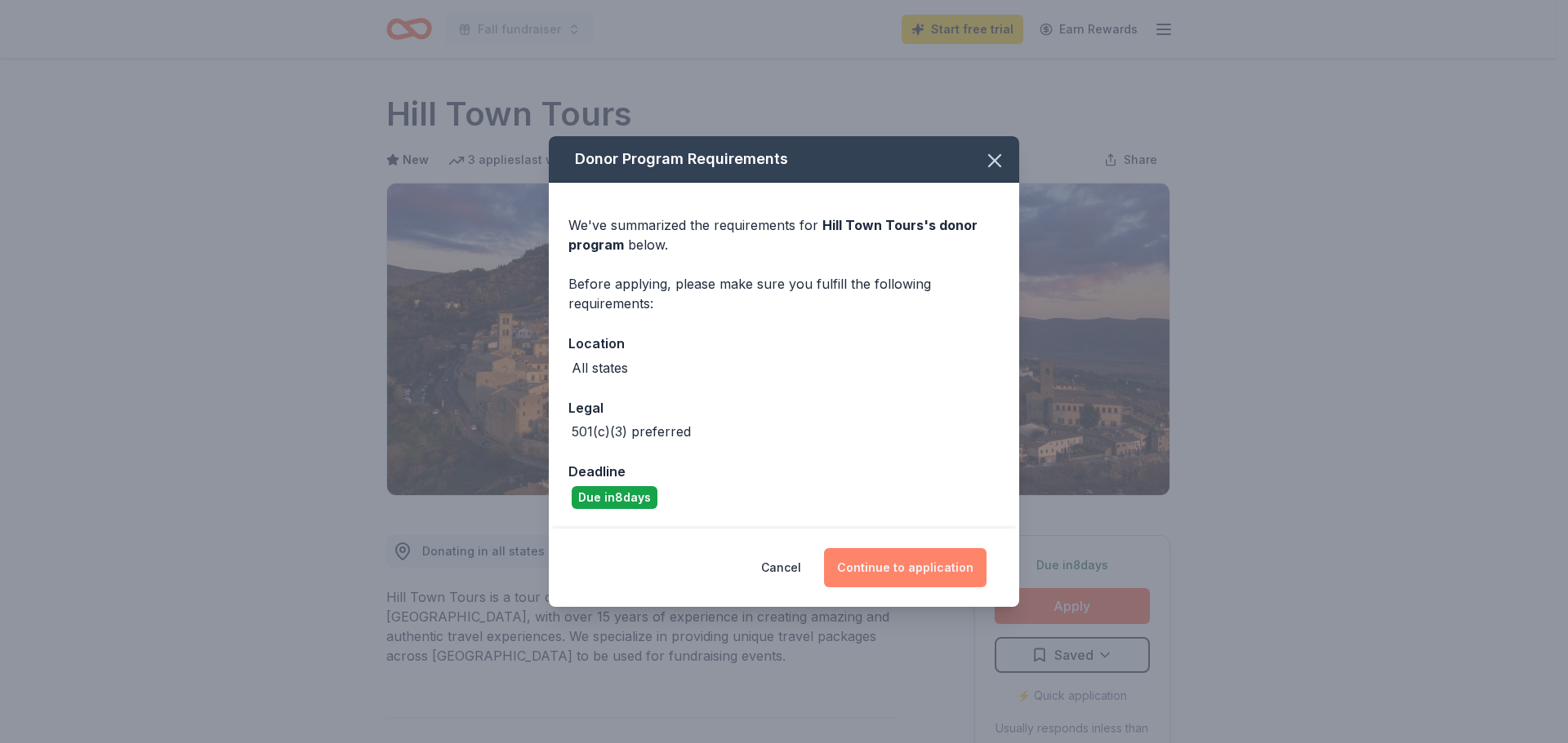
click at [910, 566] on button "Continue to application" at bounding box center [905, 568] width 162 height 39
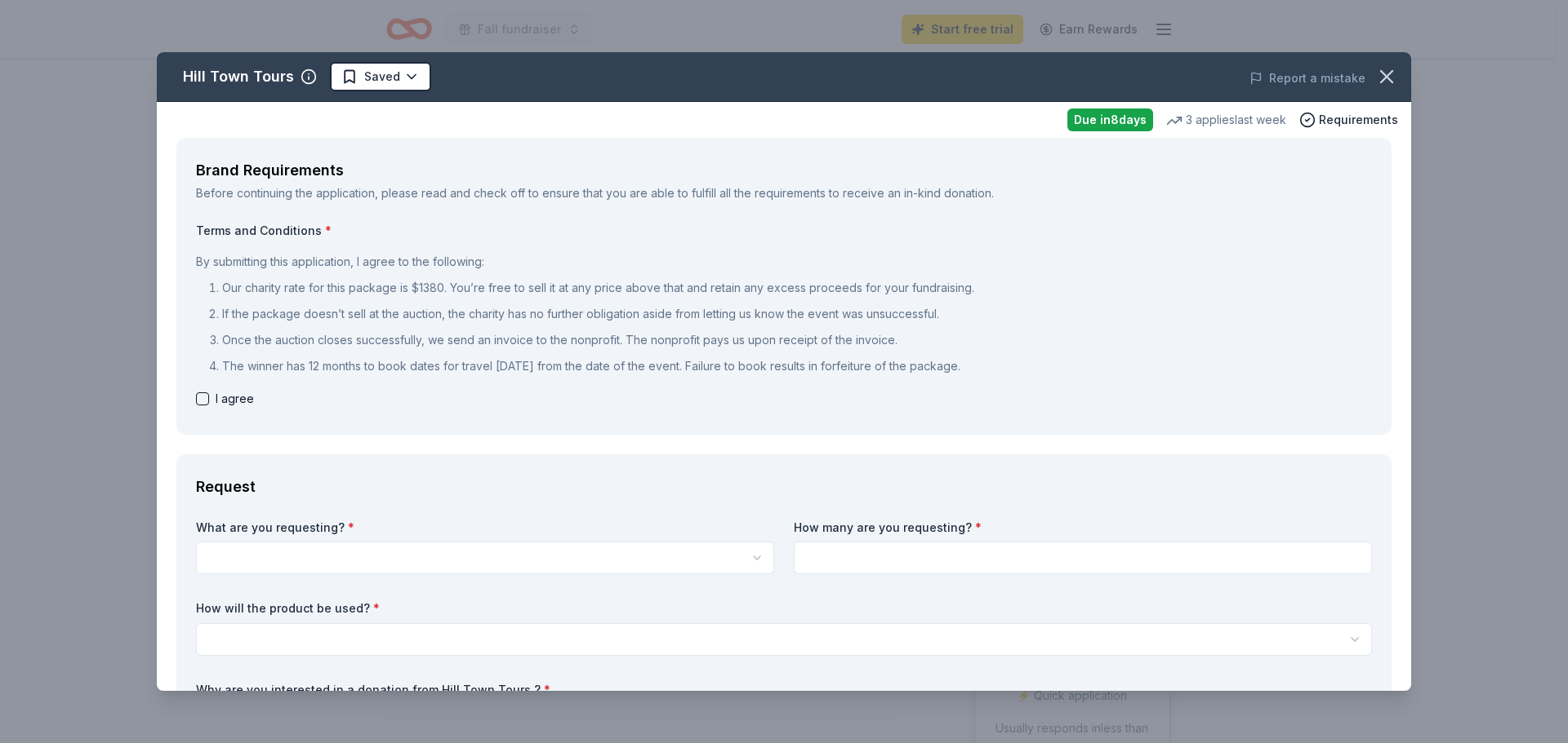
click at [205, 400] on button "button" at bounding box center [202, 399] width 13 height 13
checkbox input "true"
click at [353, 549] on html "Fall fundraiser Start free trial Earn Rewards Due [DATE] Share Hill Town Tours …" at bounding box center [784, 372] width 1568 height 743
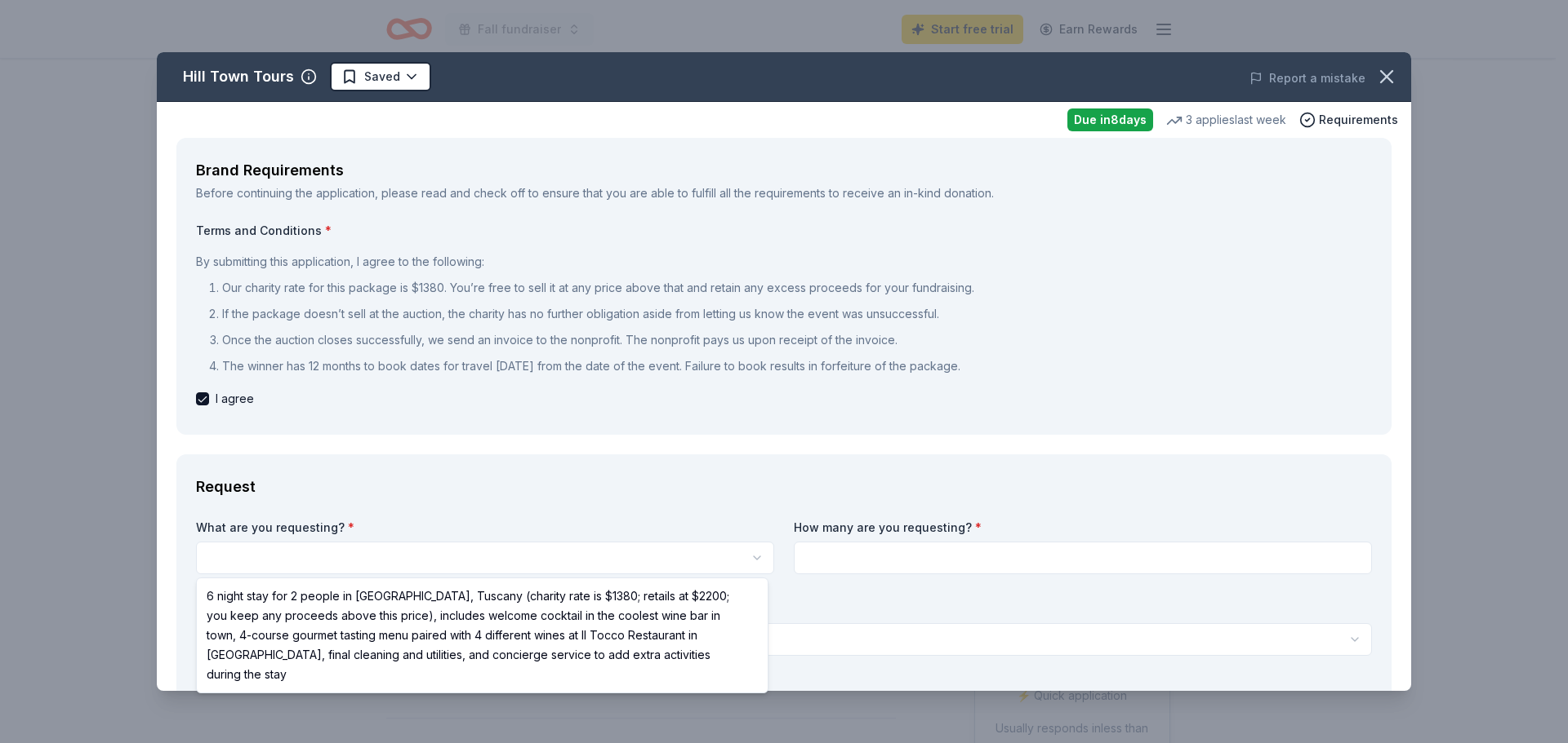
select select "6 night stay for 2 people in [GEOGRAPHIC_DATA], Tuscany (charity rate is $1380;…"
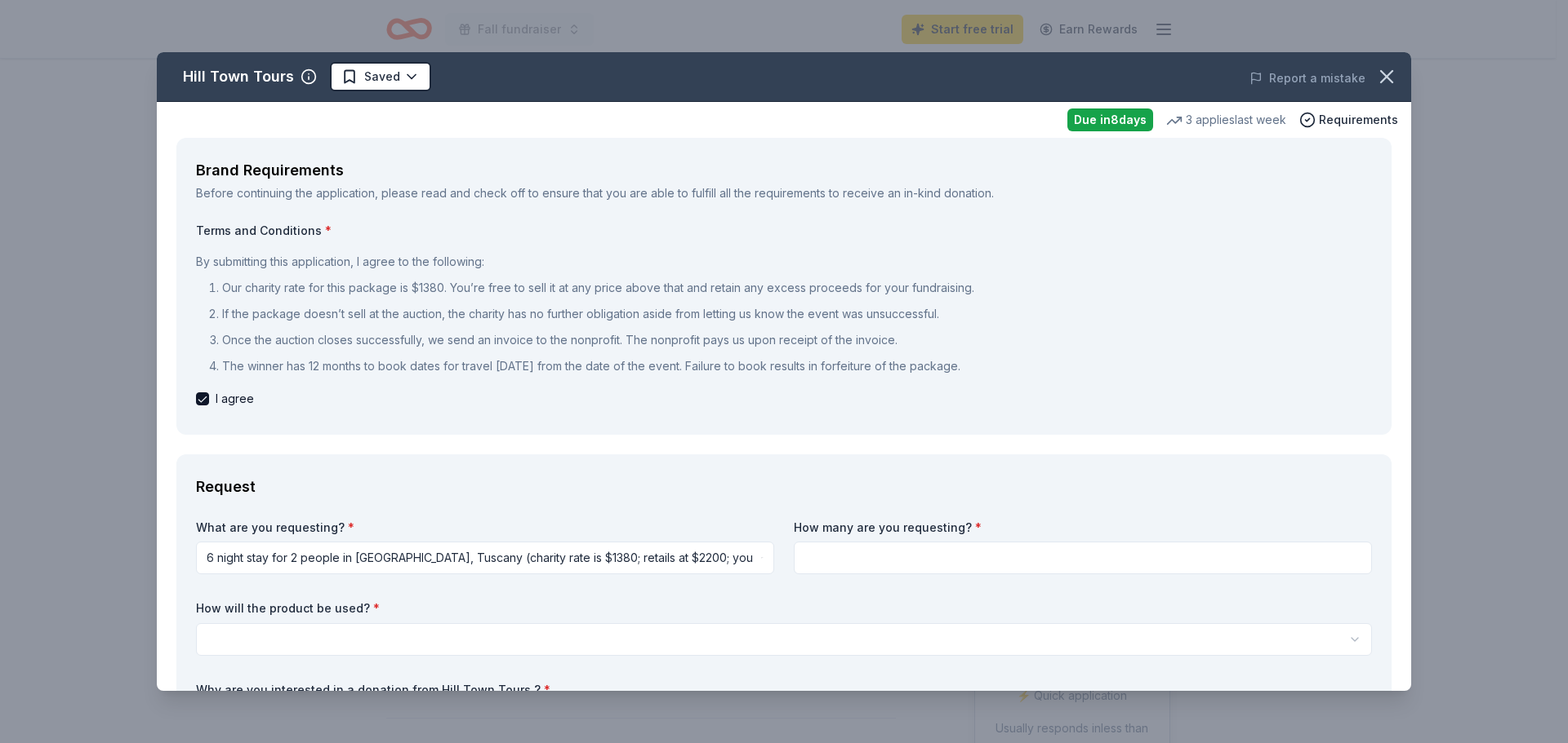
click at [831, 558] on input at bounding box center [1083, 558] width 578 height 33
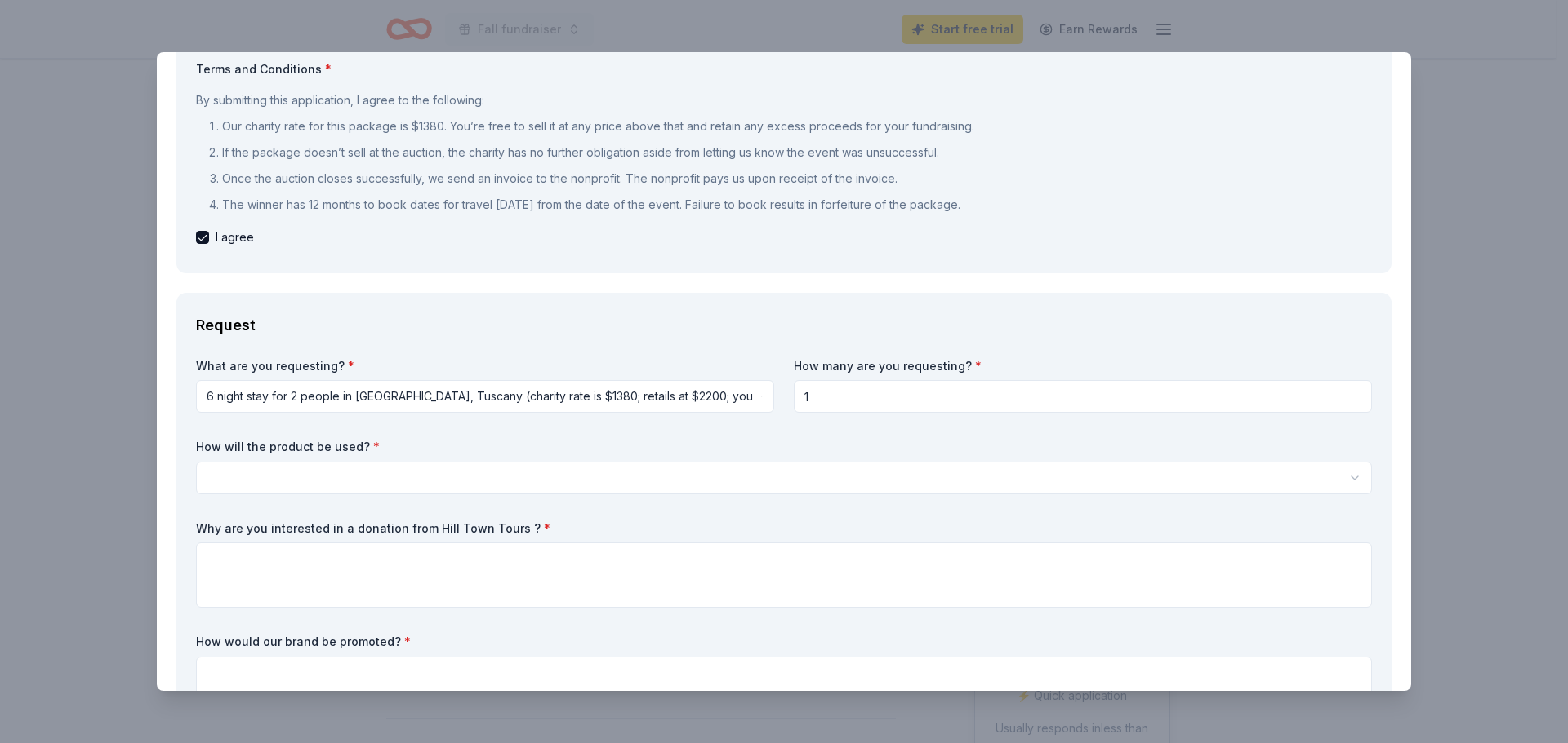
scroll to position [163, 0]
type input "1"
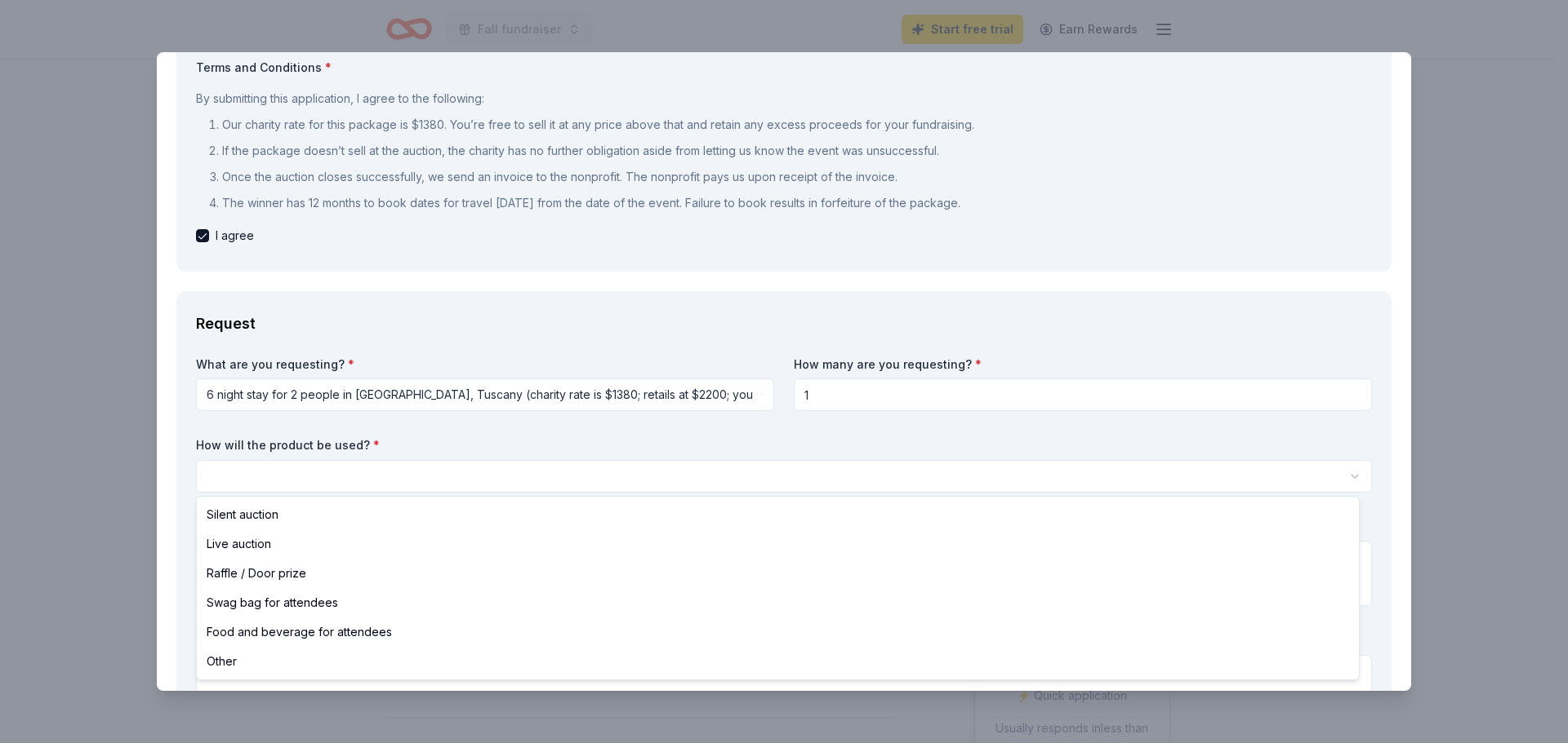
click at [261, 472] on html "Fall fundraiser Start free trial Earn Rewards Due in 8 days Share Hill Town Tou…" at bounding box center [784, 372] width 1568 height 743
select select "raffleDoorPrize"
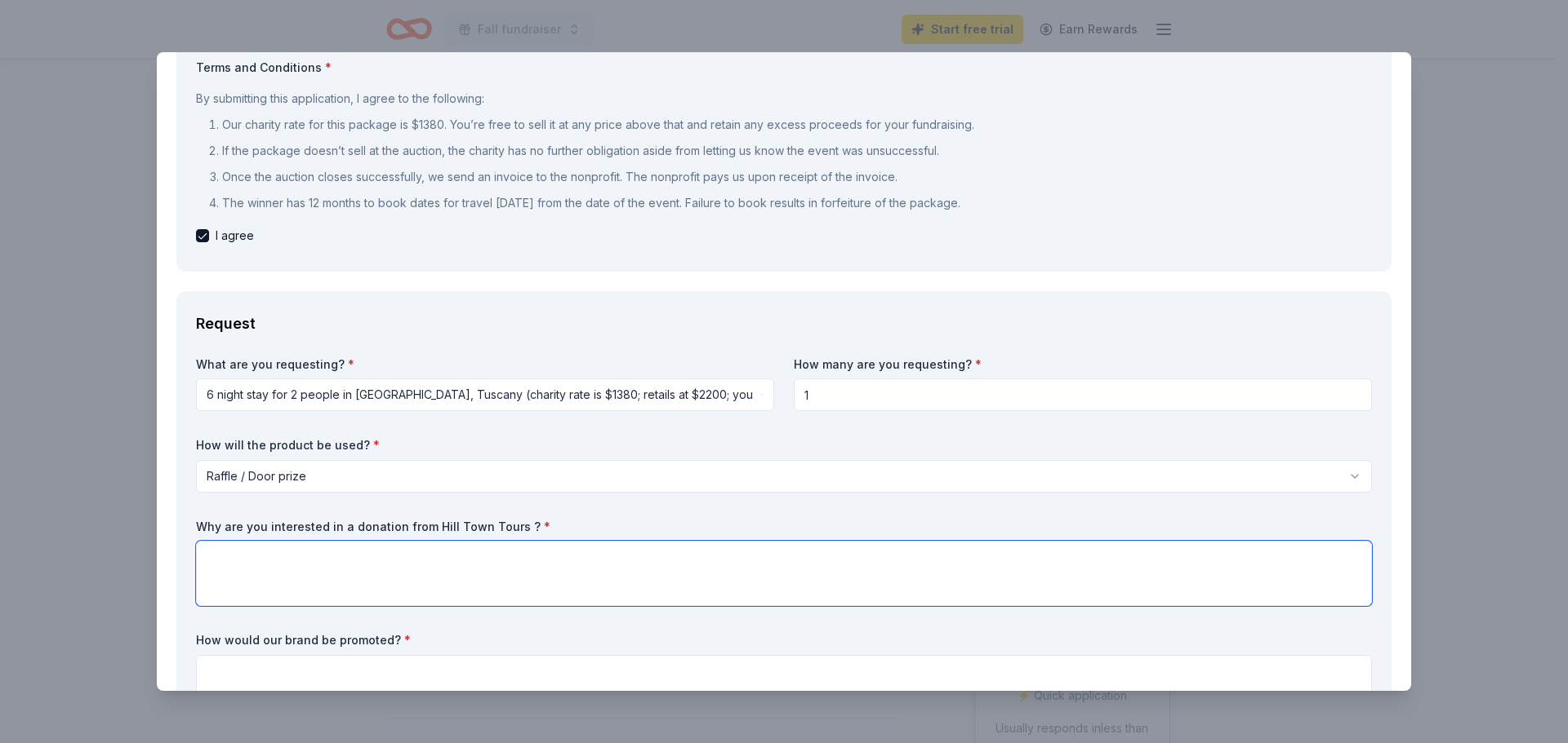
click at [253, 559] on textarea at bounding box center [784, 574] width 1176 height 65
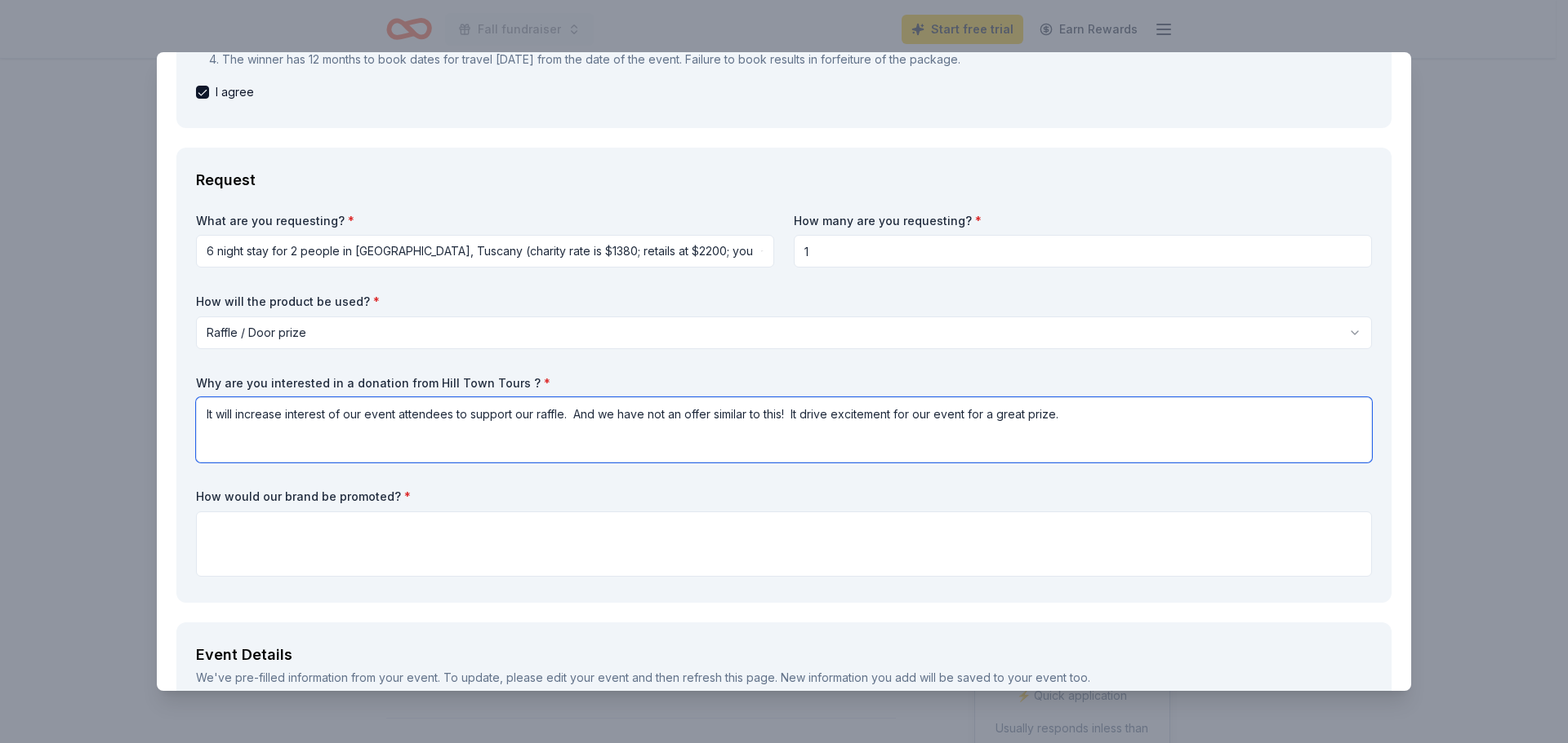
scroll to position [327, 0]
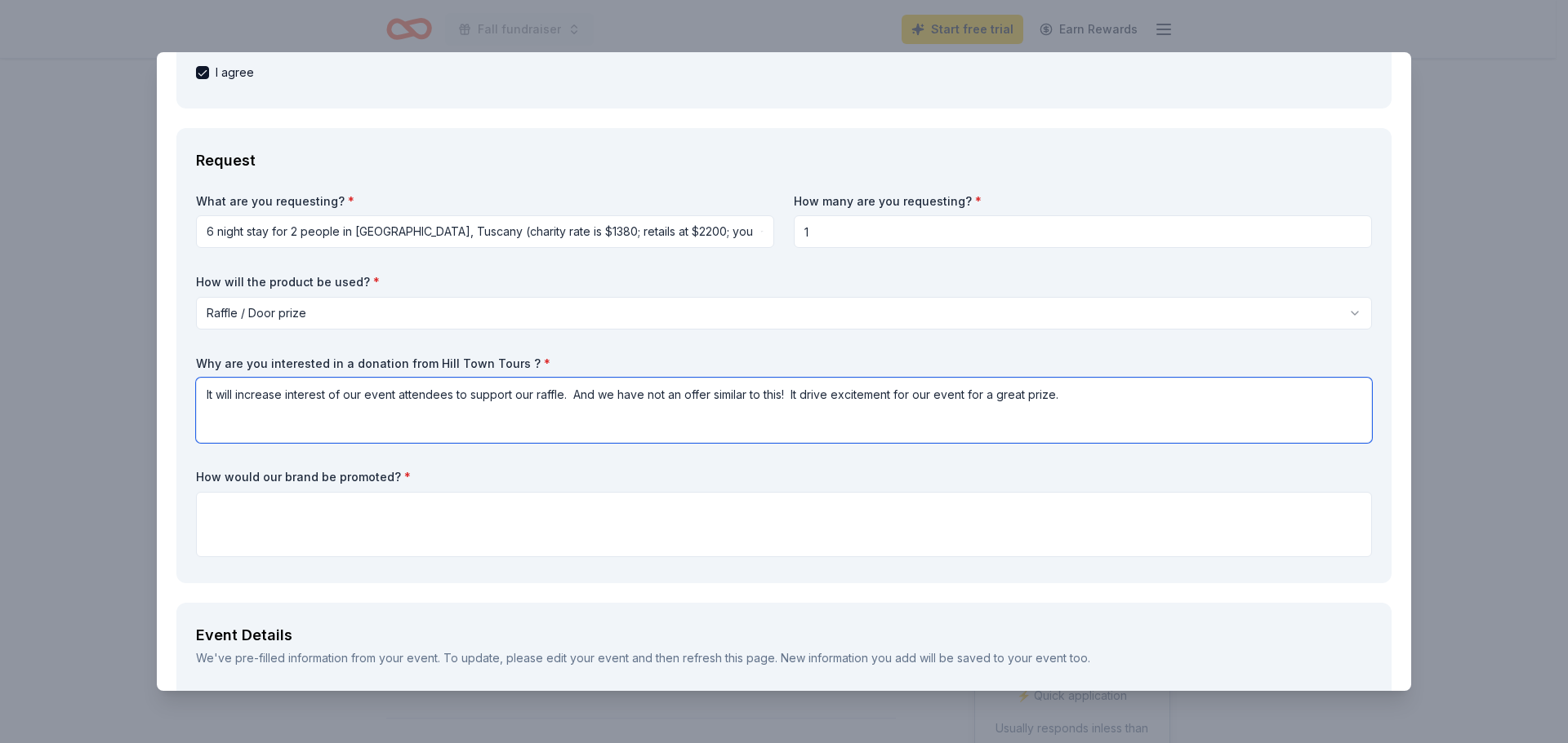
type textarea "It will increase interest of our event attendees to support our raffle. And we …"
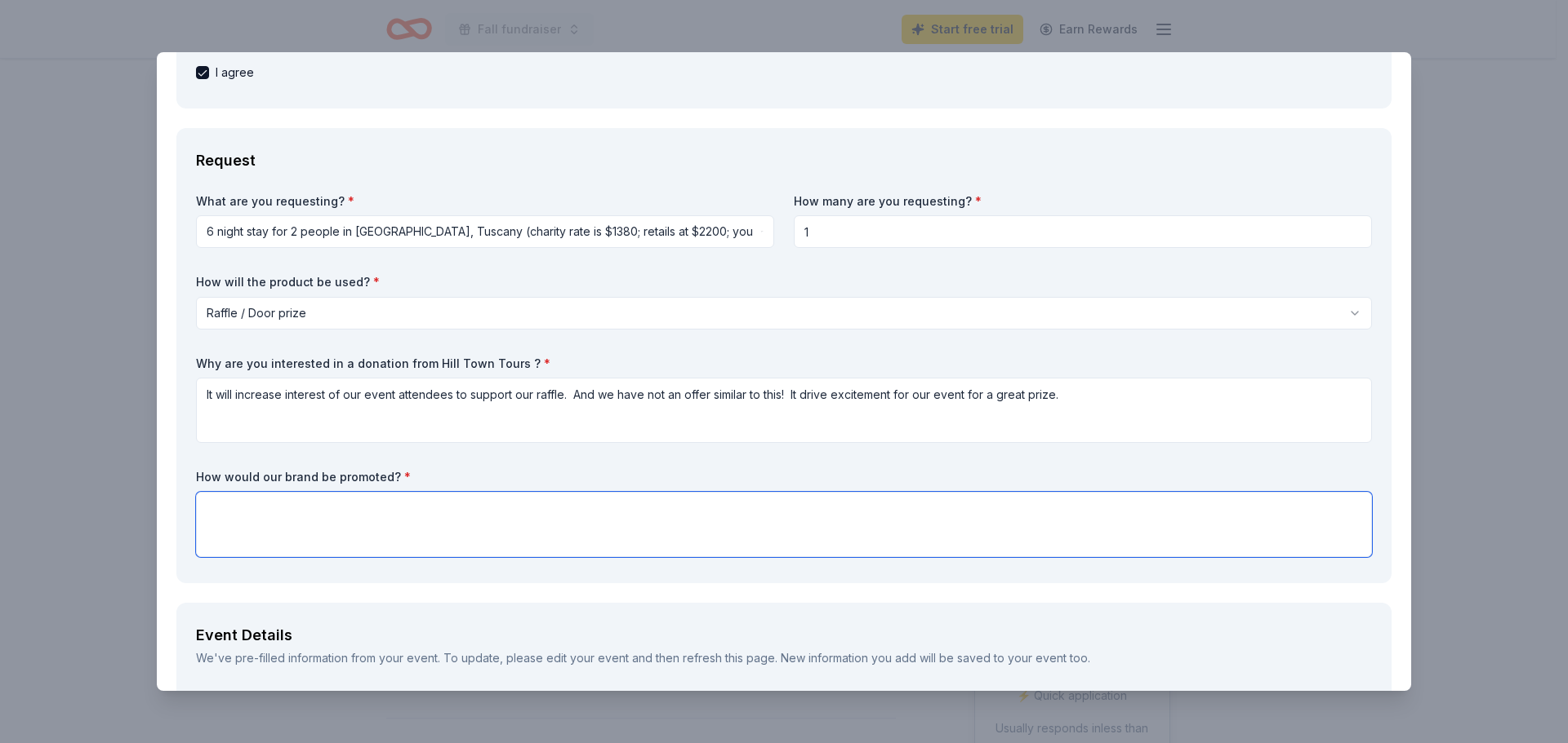
click at [244, 504] on textarea at bounding box center [784, 524] width 1176 height 65
click at [283, 512] on textarea "As a business upporter of our mission which supports families who lack access t…" at bounding box center [784, 524] width 1176 height 65
click at [862, 510] on textarea "As a business supporter of our mission which supports families who lack access …" at bounding box center [784, 524] width 1176 height 65
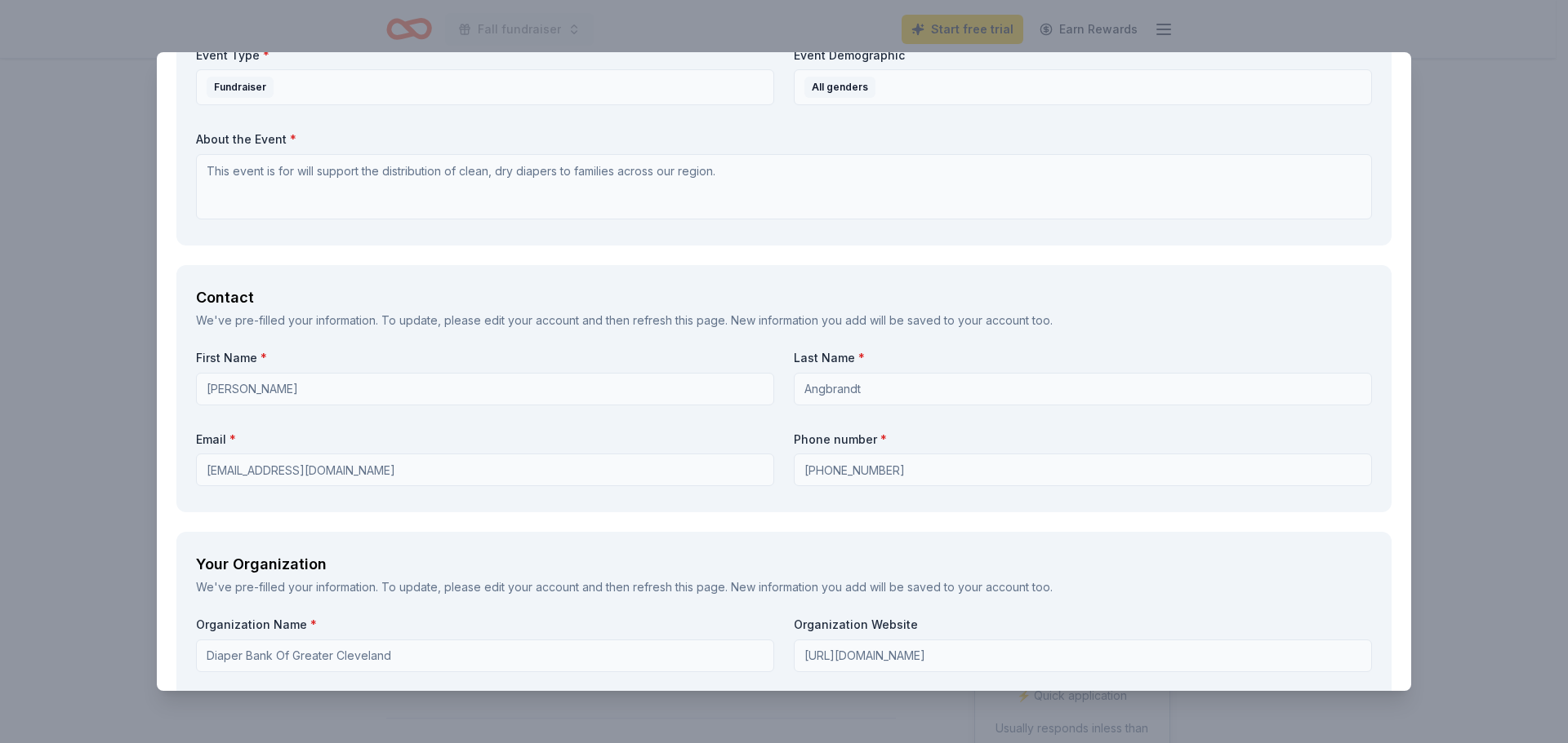
scroll to position [1224, 0]
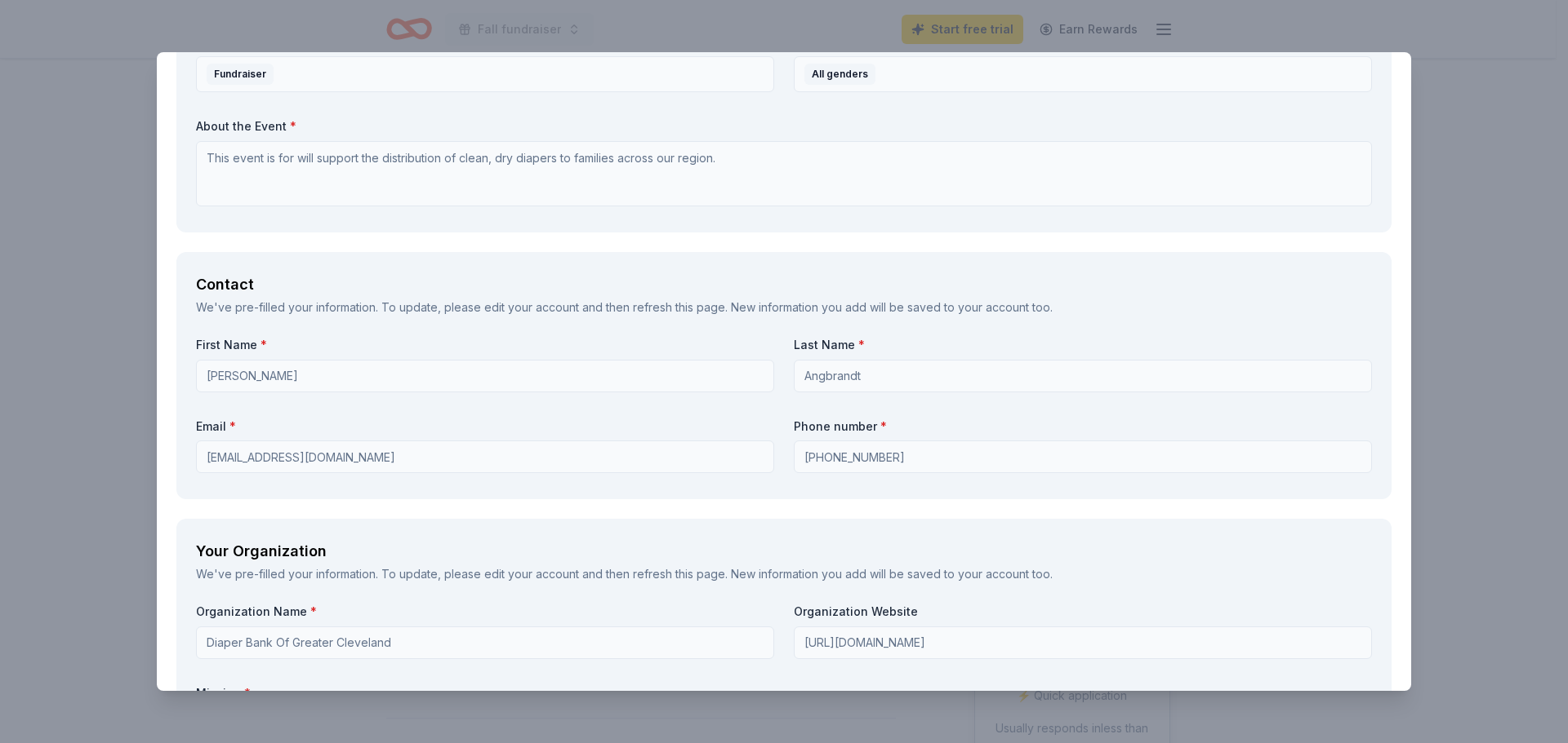
type textarea "As a business supporter of our mission which supports families who lack access …"
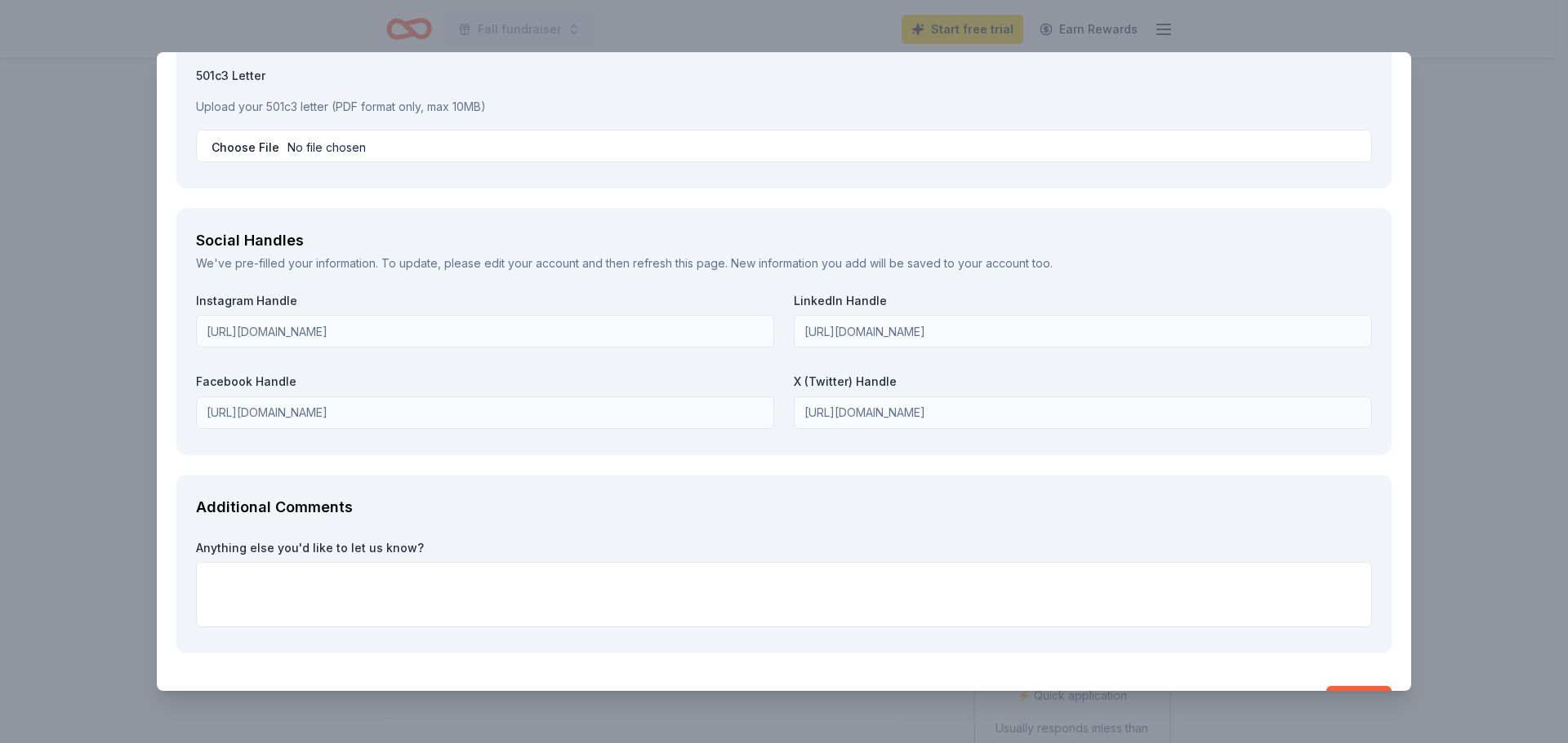
scroll to position [2087, 0]
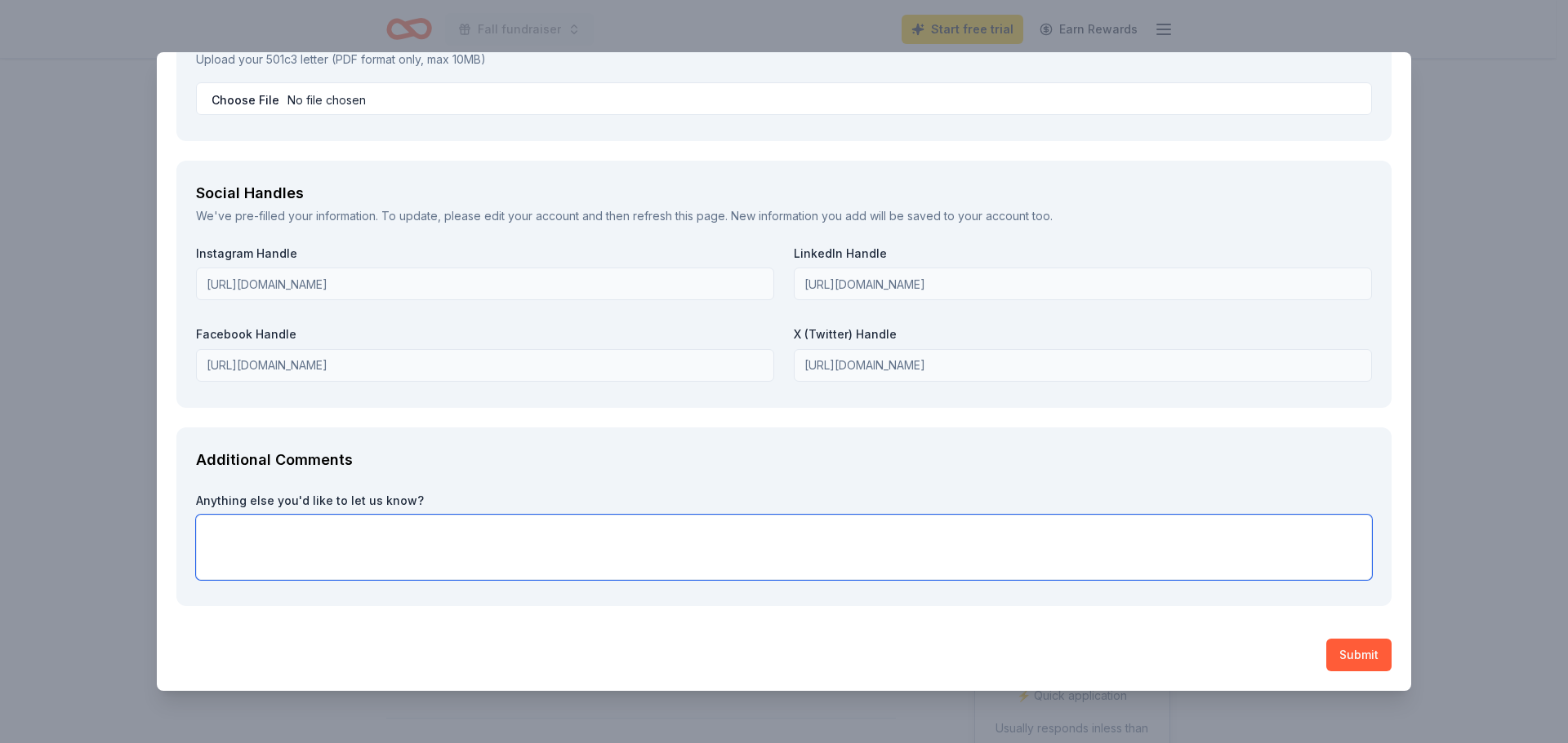
click at [249, 525] on textarea at bounding box center [784, 547] width 1176 height 65
paste textarea "The Diaper Bank of Greater Cleveland is a basic needs bank that was founded on …"
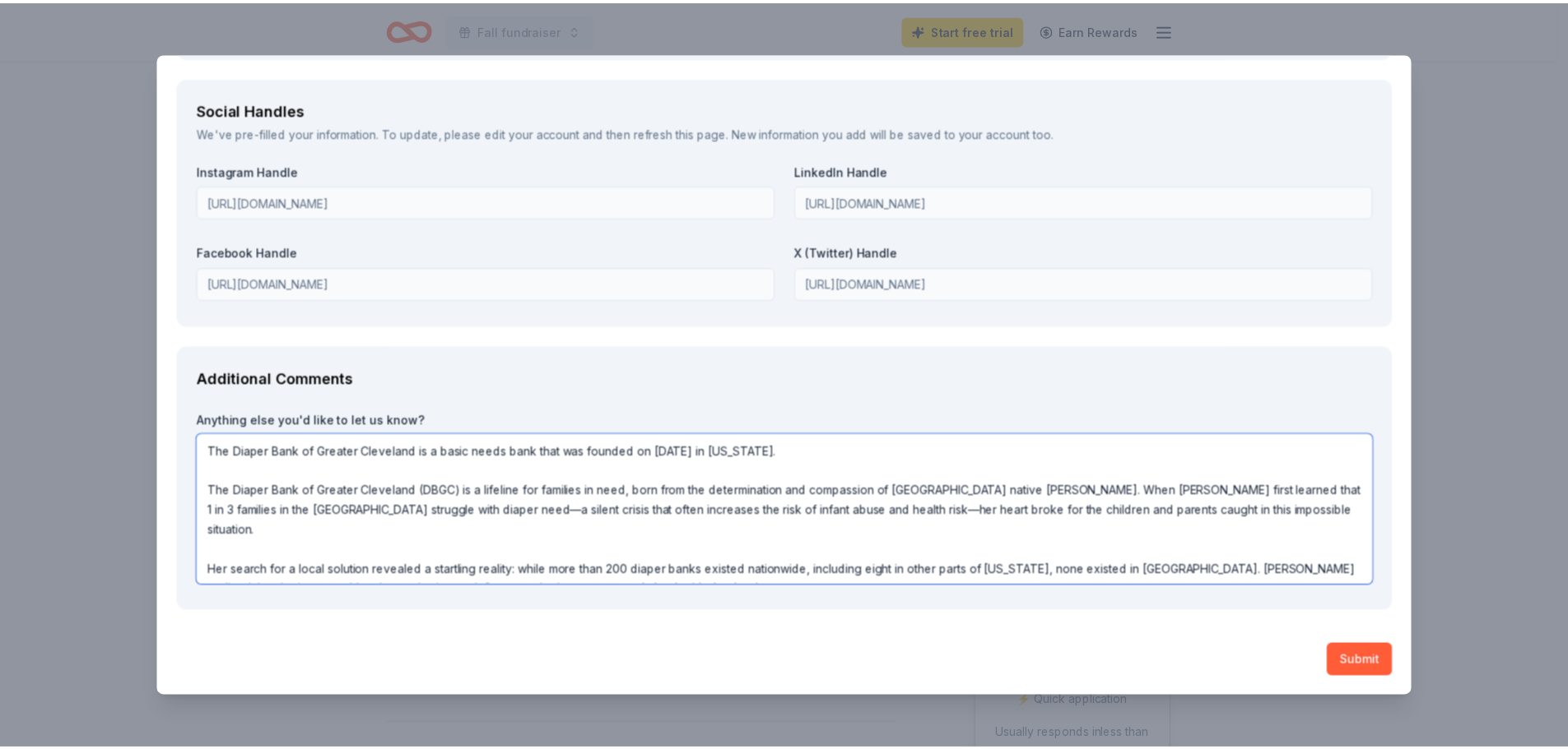
scroll to position [2190, 0]
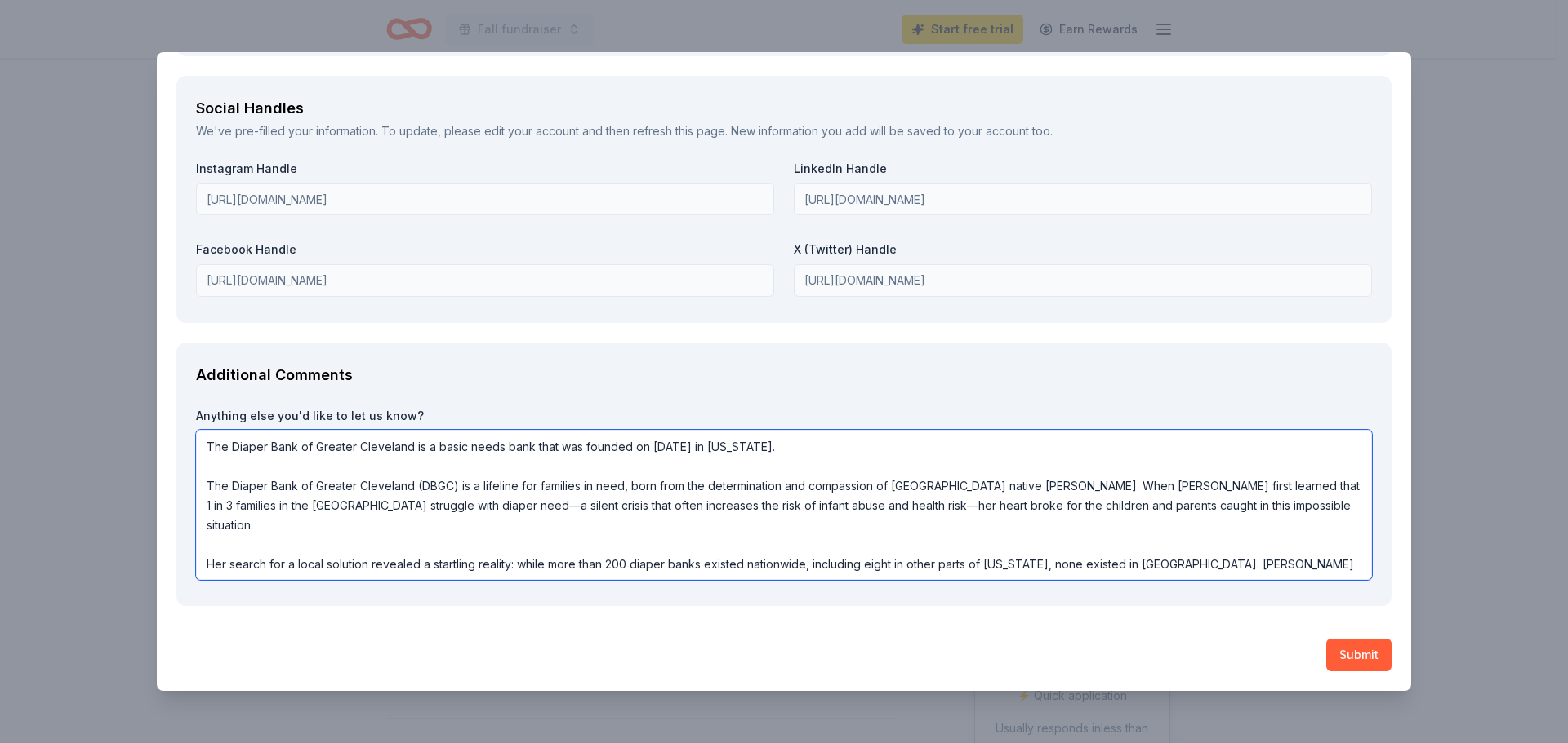
click at [836, 442] on textarea "The Diaper Bank of Greater Cleveland is a basic needs bank that was founded on …" at bounding box center [784, 505] width 1176 height 150
type textarea "The Diaper Bank of Greater Cleveland is a basic needs bank that was founded on …"
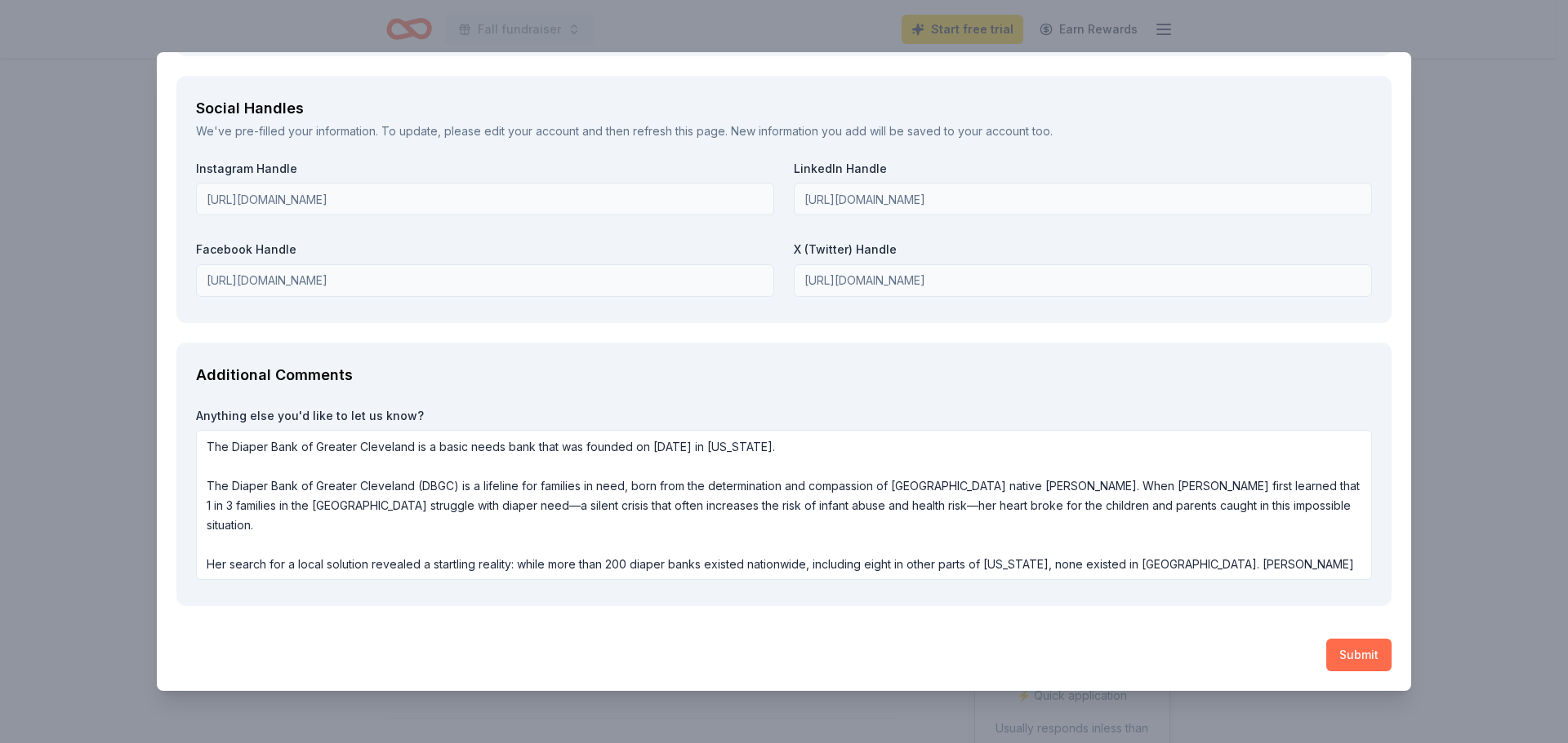
click at [1335, 650] on button "Submit" at bounding box center [1358, 655] width 65 height 33
